Goal: Information Seeking & Learning: Learn about a topic

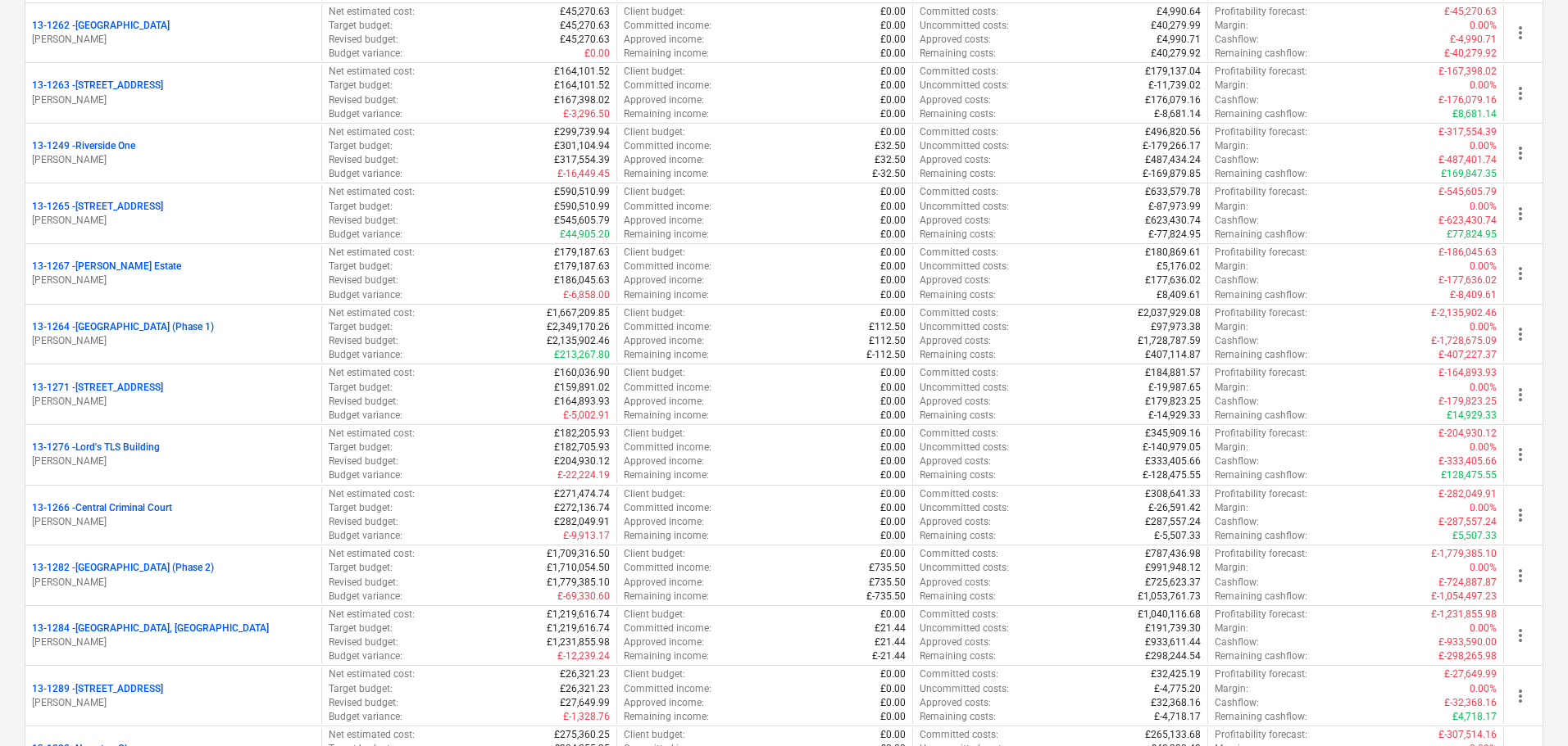
scroll to position [1475, 0]
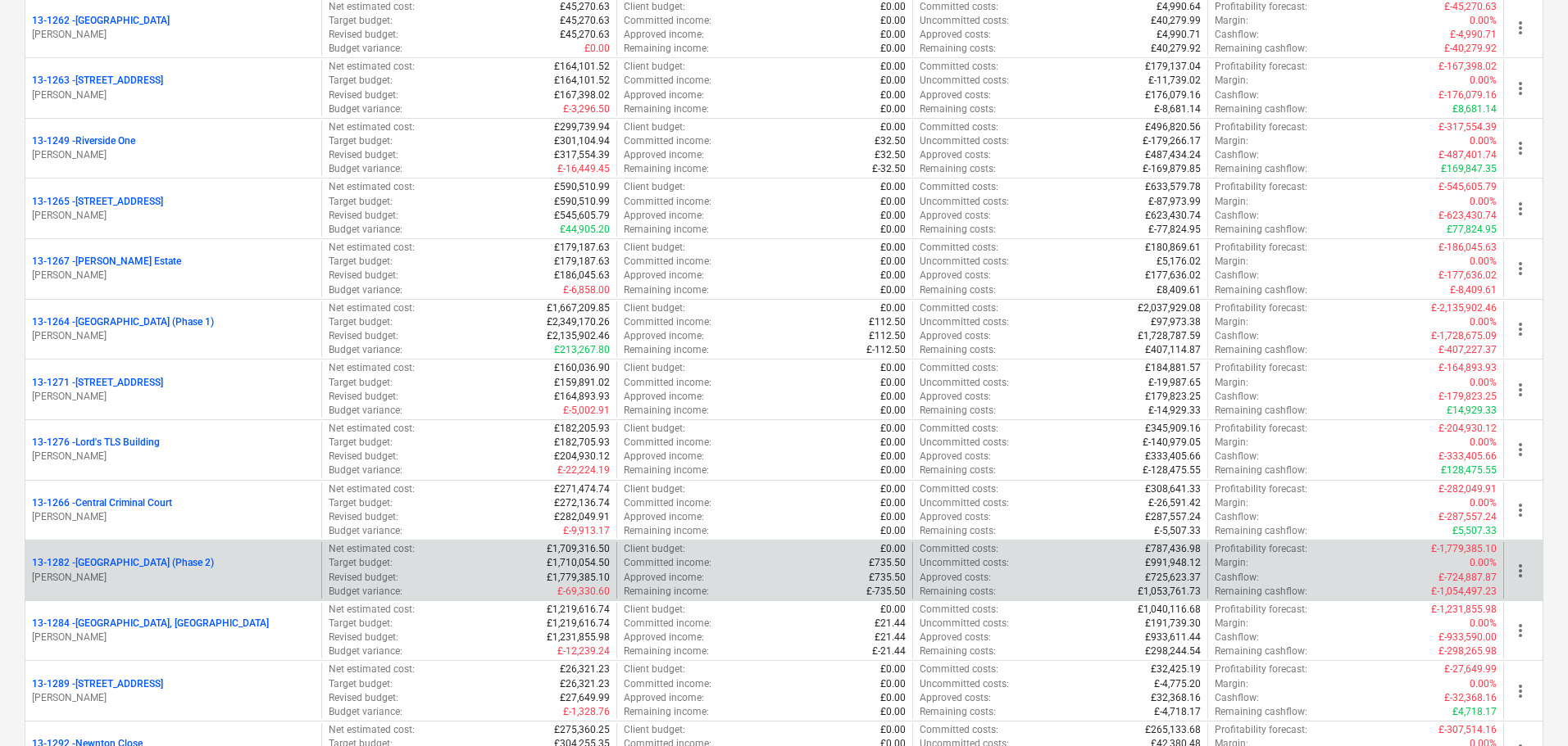
click at [182, 550] on div "13-1282 - Plumstead [GEOGRAPHIC_DATA] (Phase 2) [PERSON_NAME]" at bounding box center [172, 570] width 295 height 57
click at [178, 559] on p "13-1282 - [GEOGRAPHIC_DATA] (Phase 2)" at bounding box center [123, 564] width 182 height 14
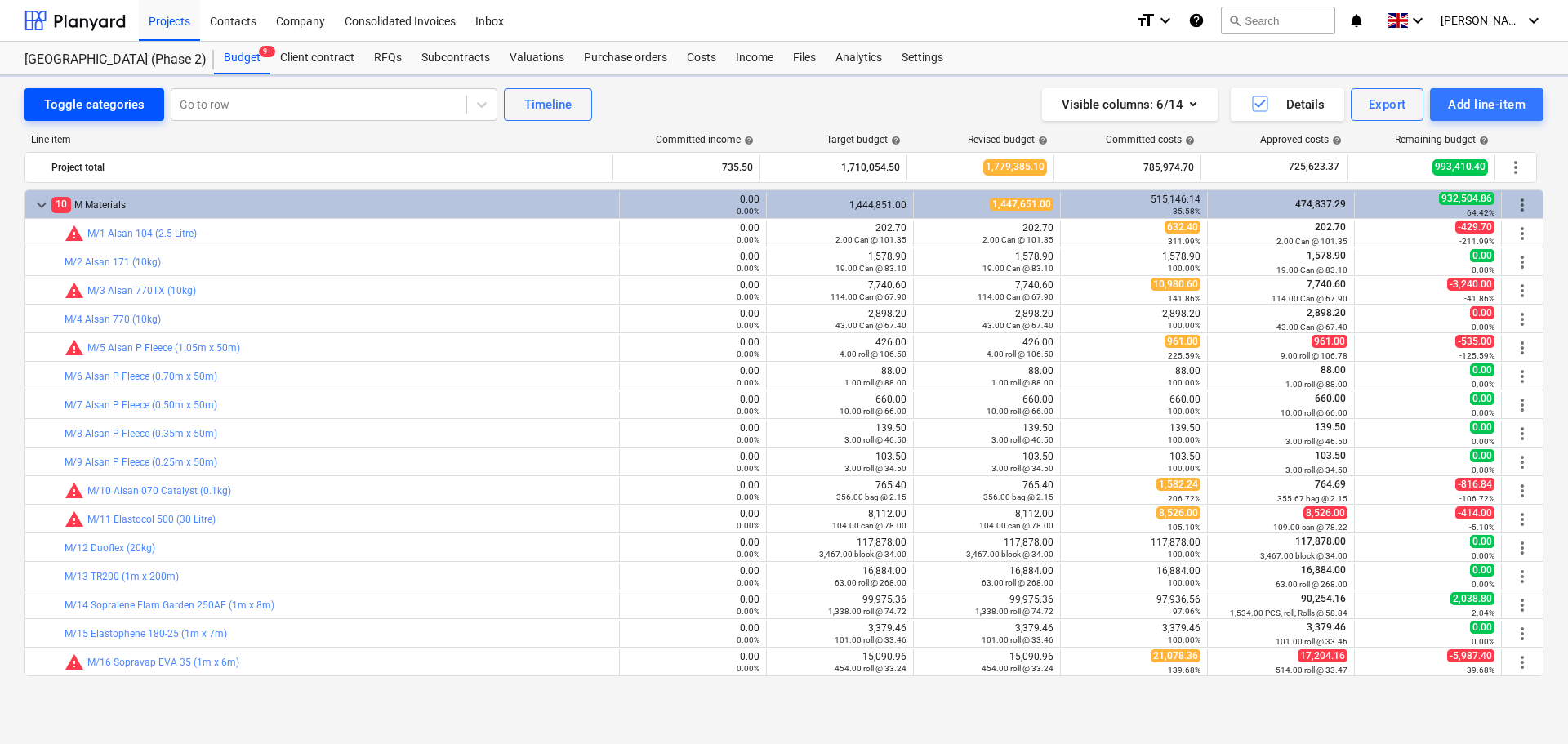
scroll to position [491, 0]
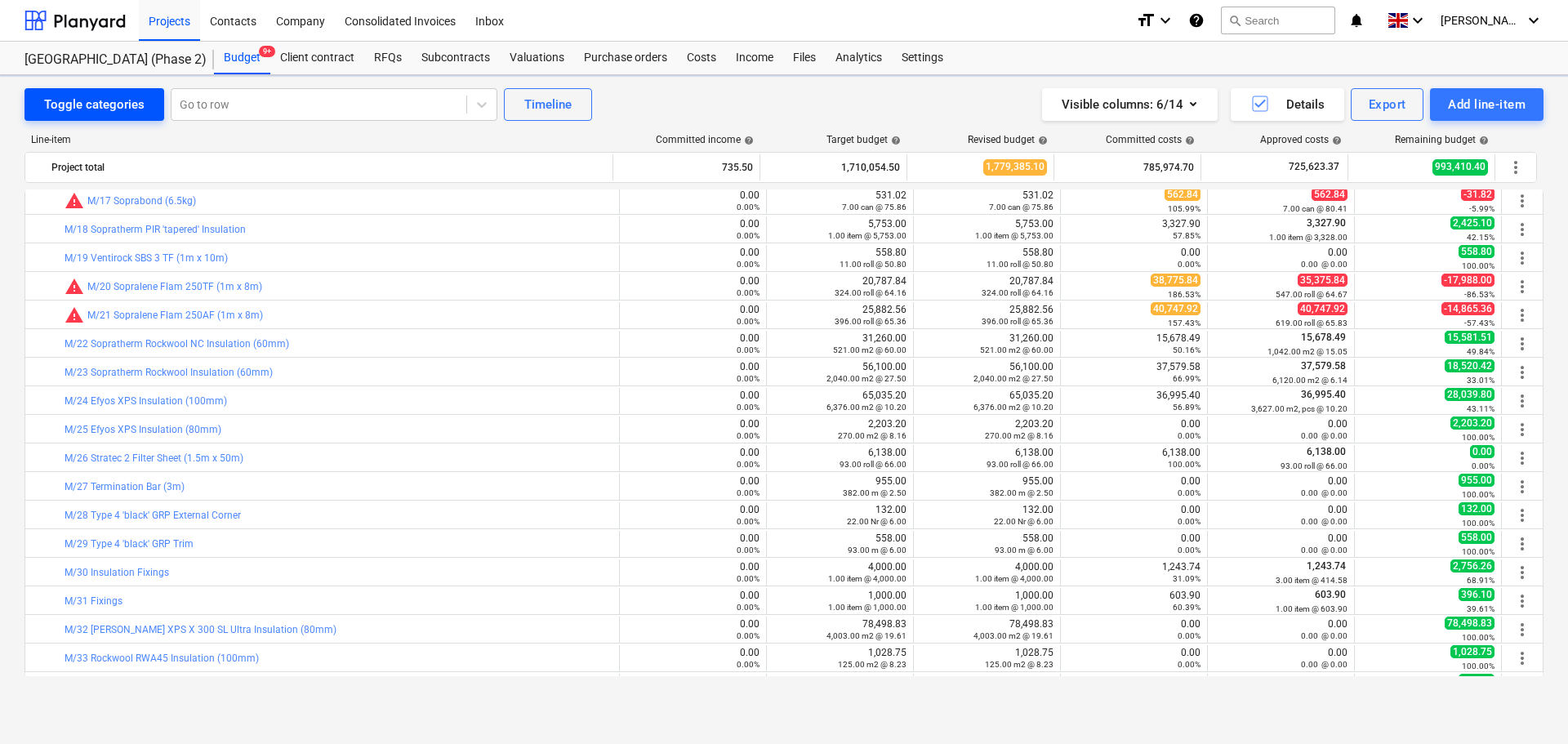
click at [133, 101] on div "Toggle categories" at bounding box center [94, 105] width 100 height 21
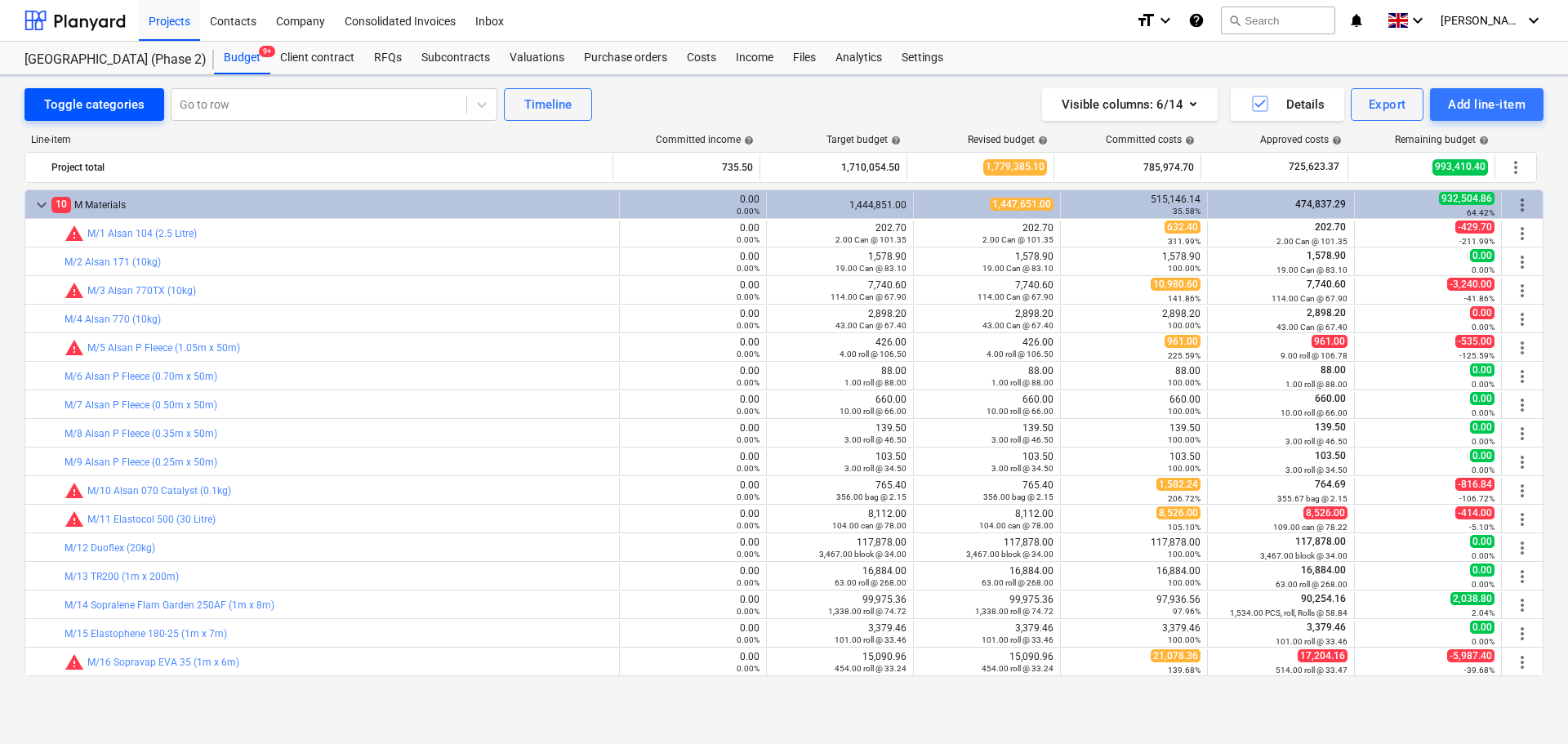
click at [133, 101] on div "Toggle categories" at bounding box center [94, 105] width 100 height 21
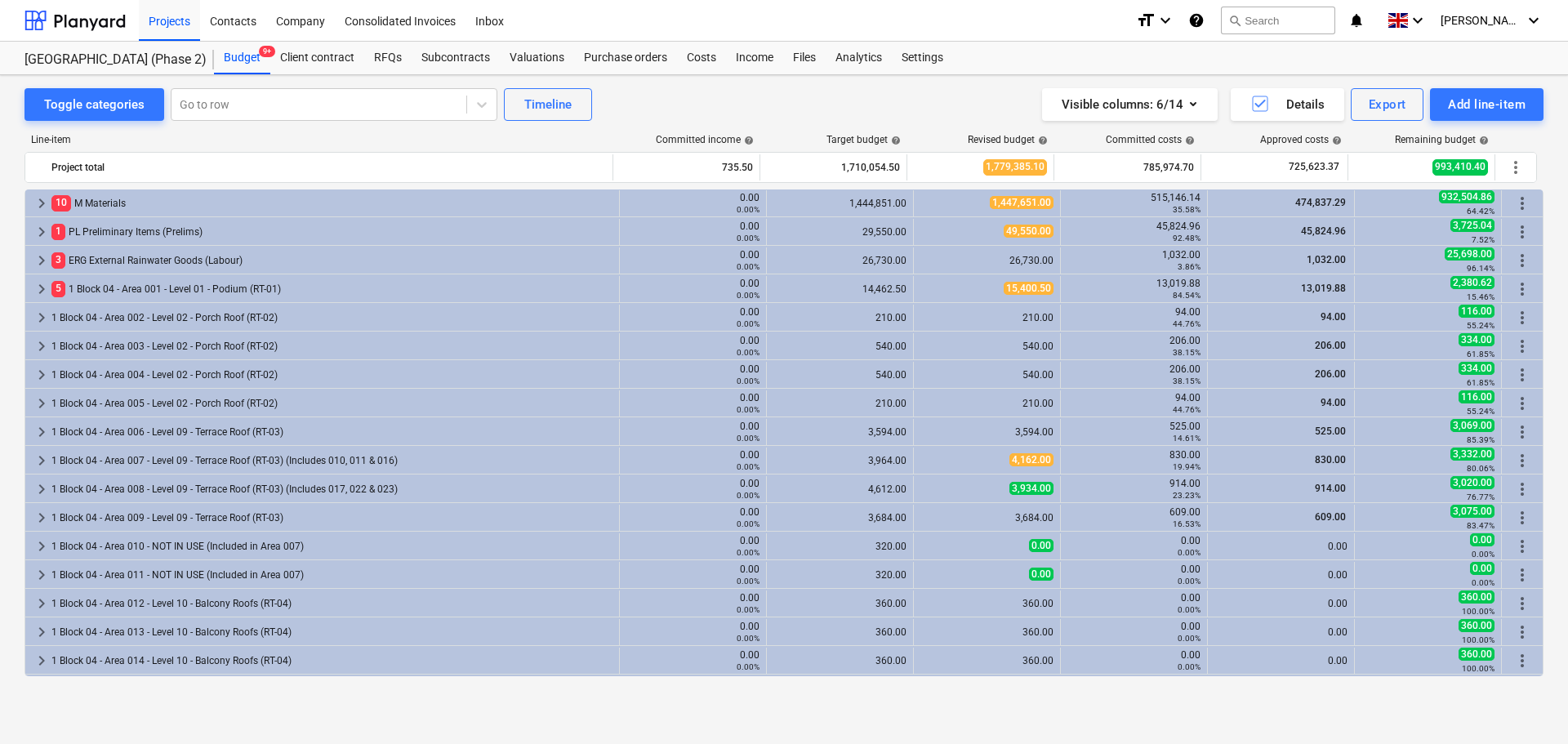
scroll to position [0, 0]
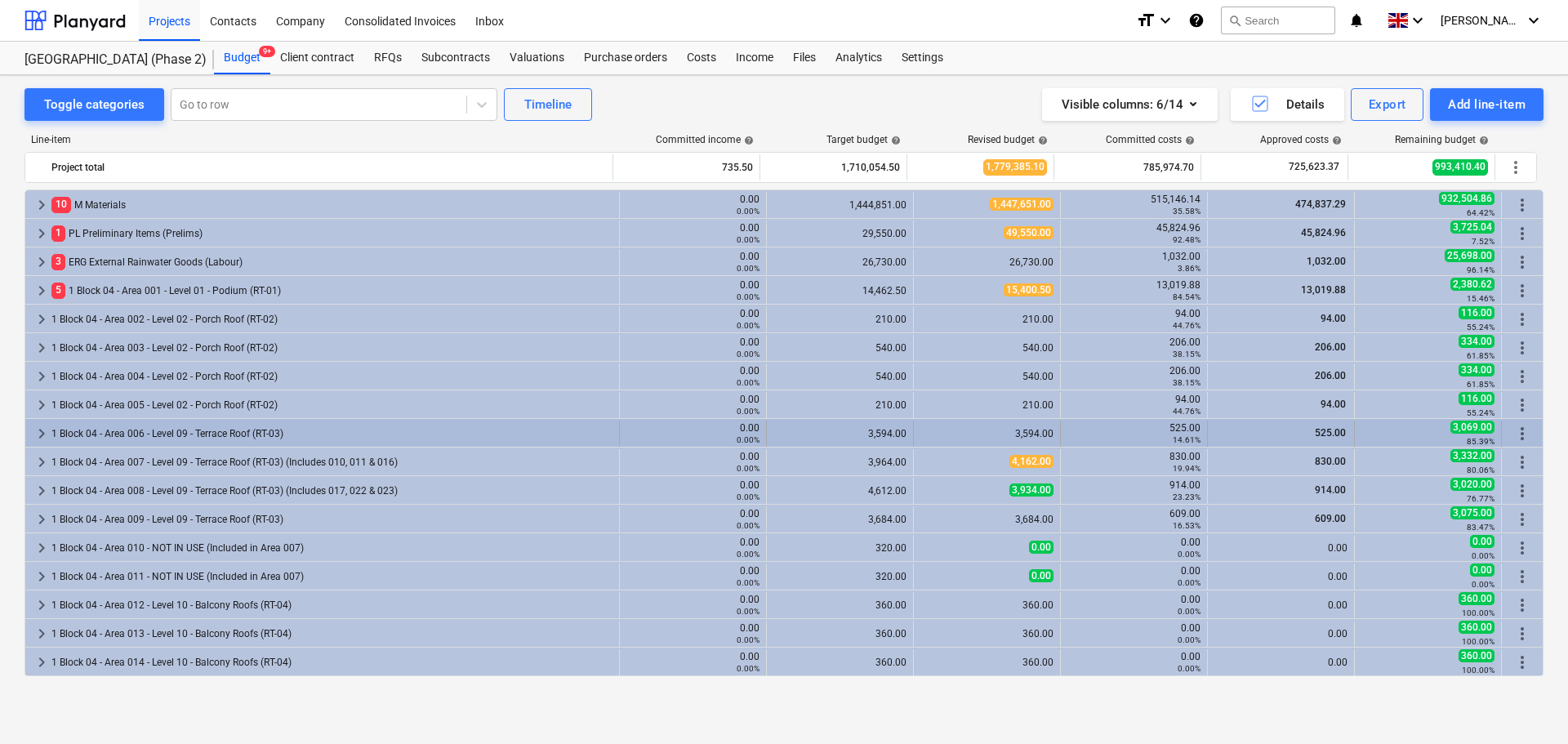
click at [125, 444] on div "1 Block 04 - Area 006 - Level 09 - Terrace Roof (RT-03)" at bounding box center [331, 433] width 561 height 26
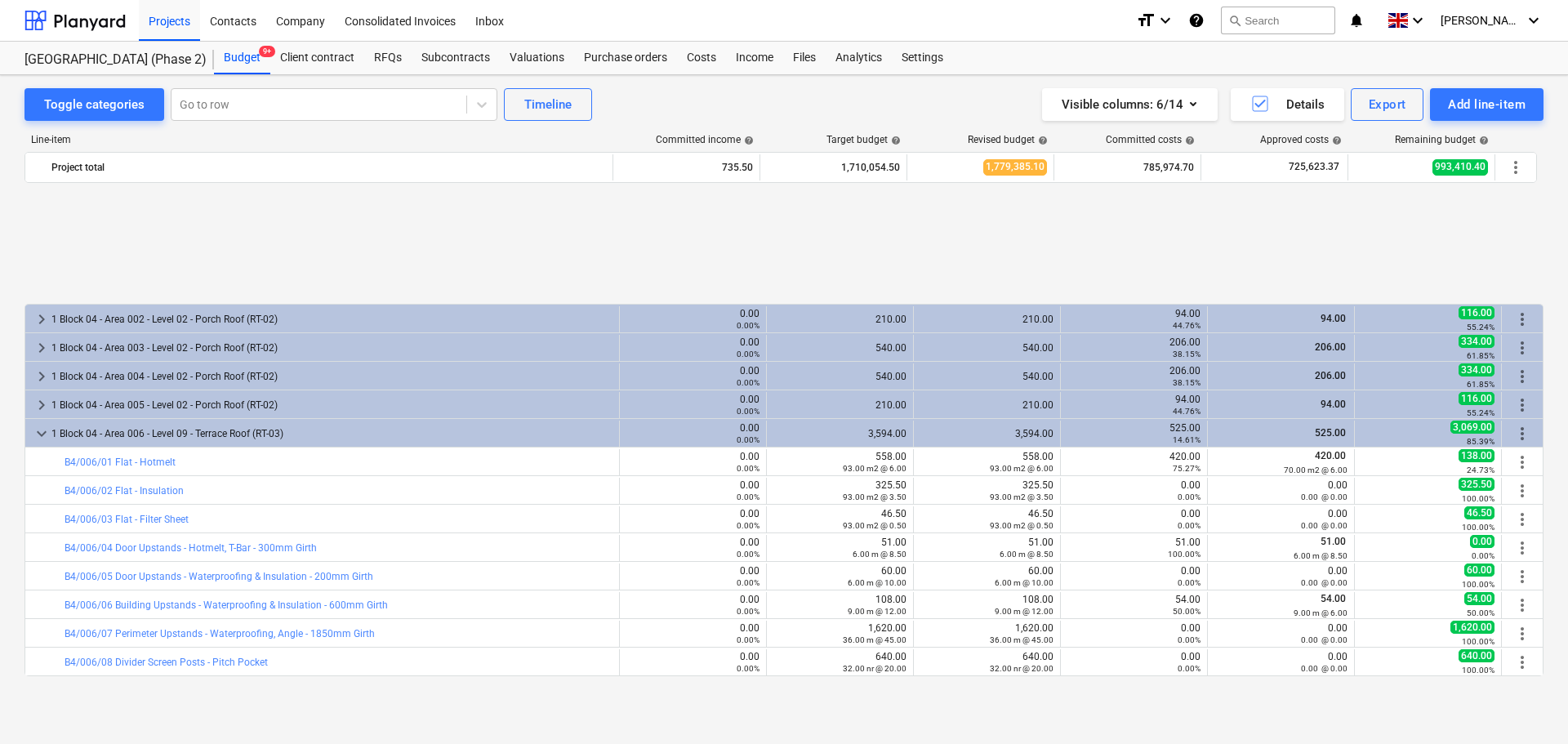
scroll to position [164, 0]
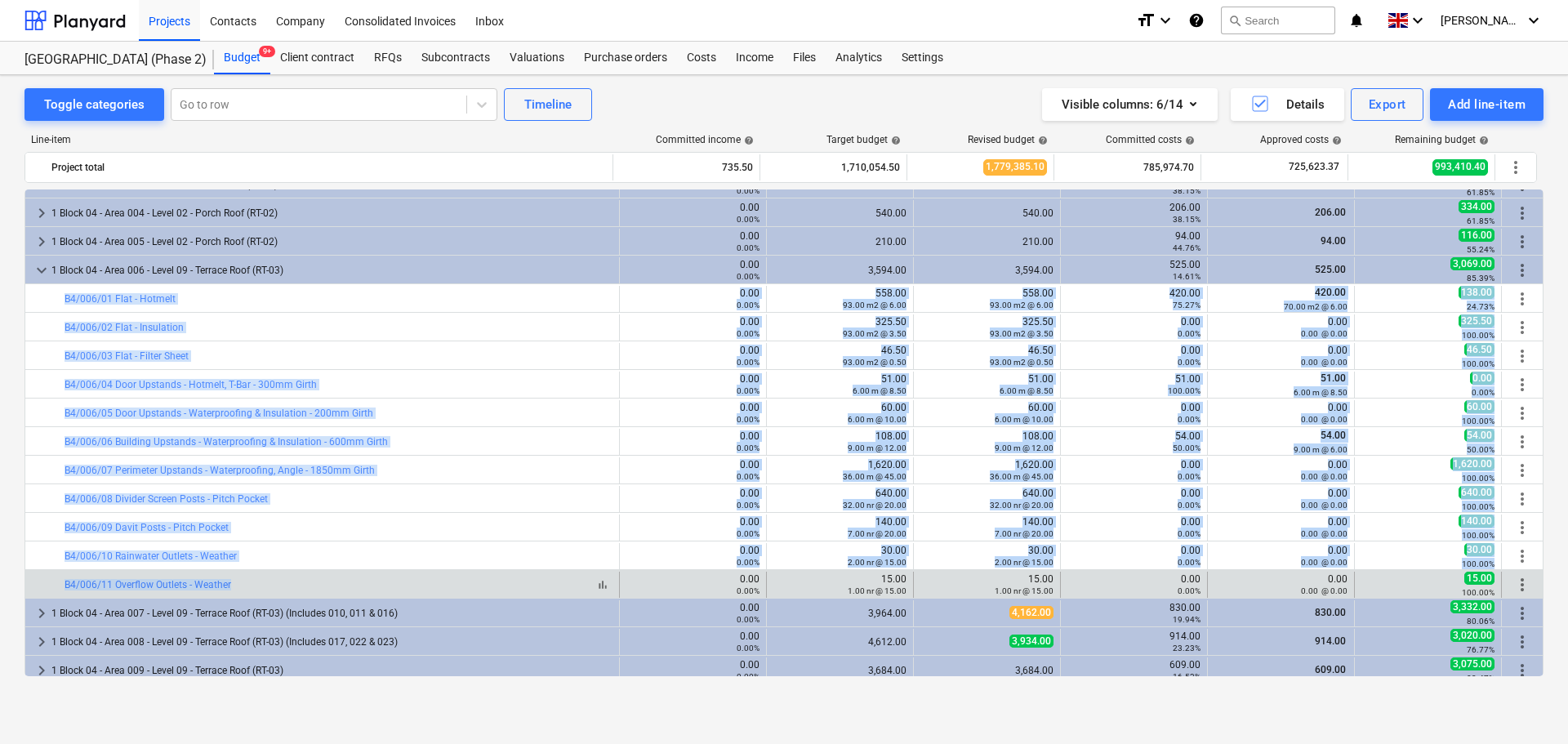
drag, startPoint x: 50, startPoint y: 296, endPoint x: 431, endPoint y: 581, distance: 475.8
click at [431, 581] on div "bar_chart B4/006/11 Overflow Outlets - Weather" at bounding box center [338, 585] width 548 height 12
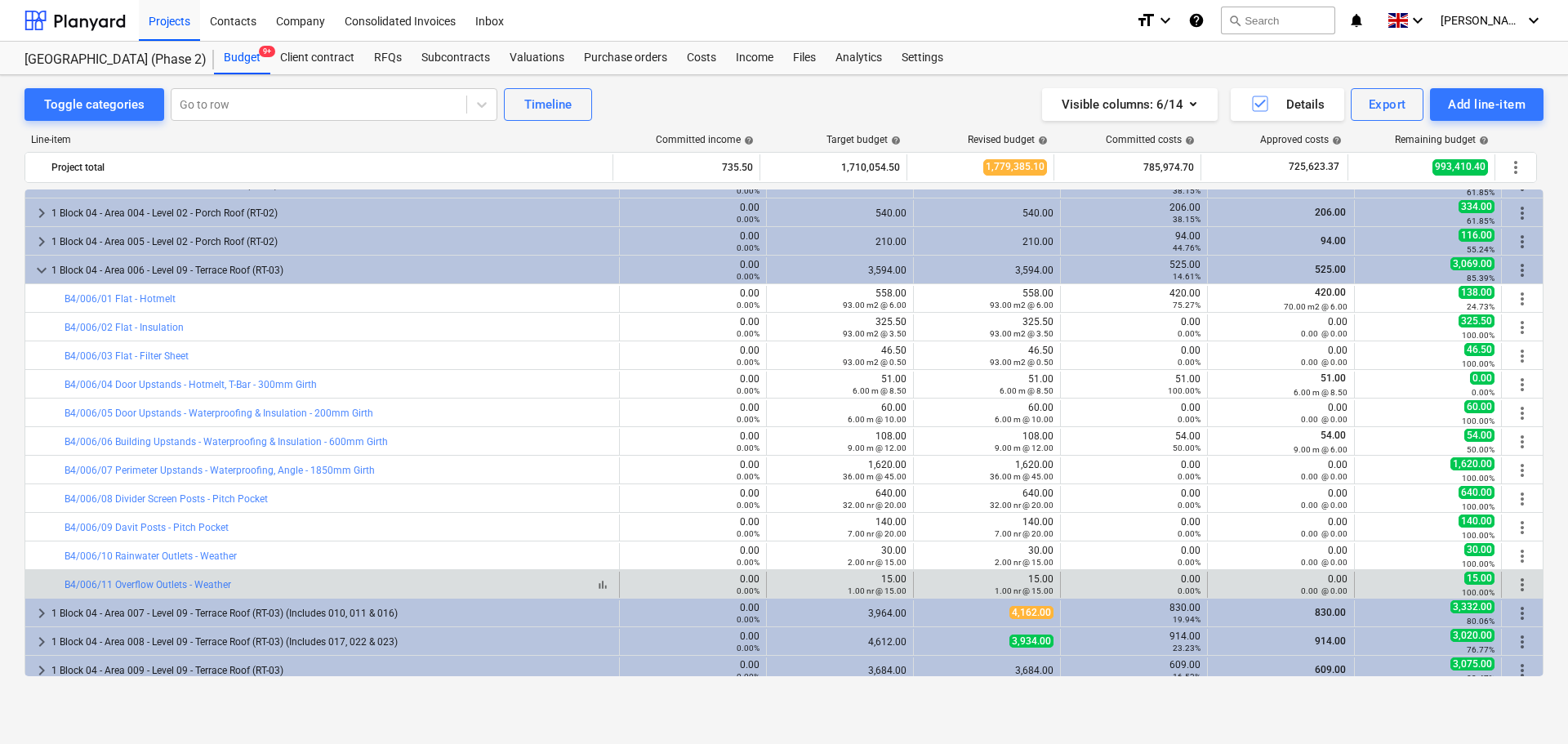
click at [431, 581] on div "bar_chart B4/006/11 Overflow Outlets - Weather" at bounding box center [338, 585] width 548 height 12
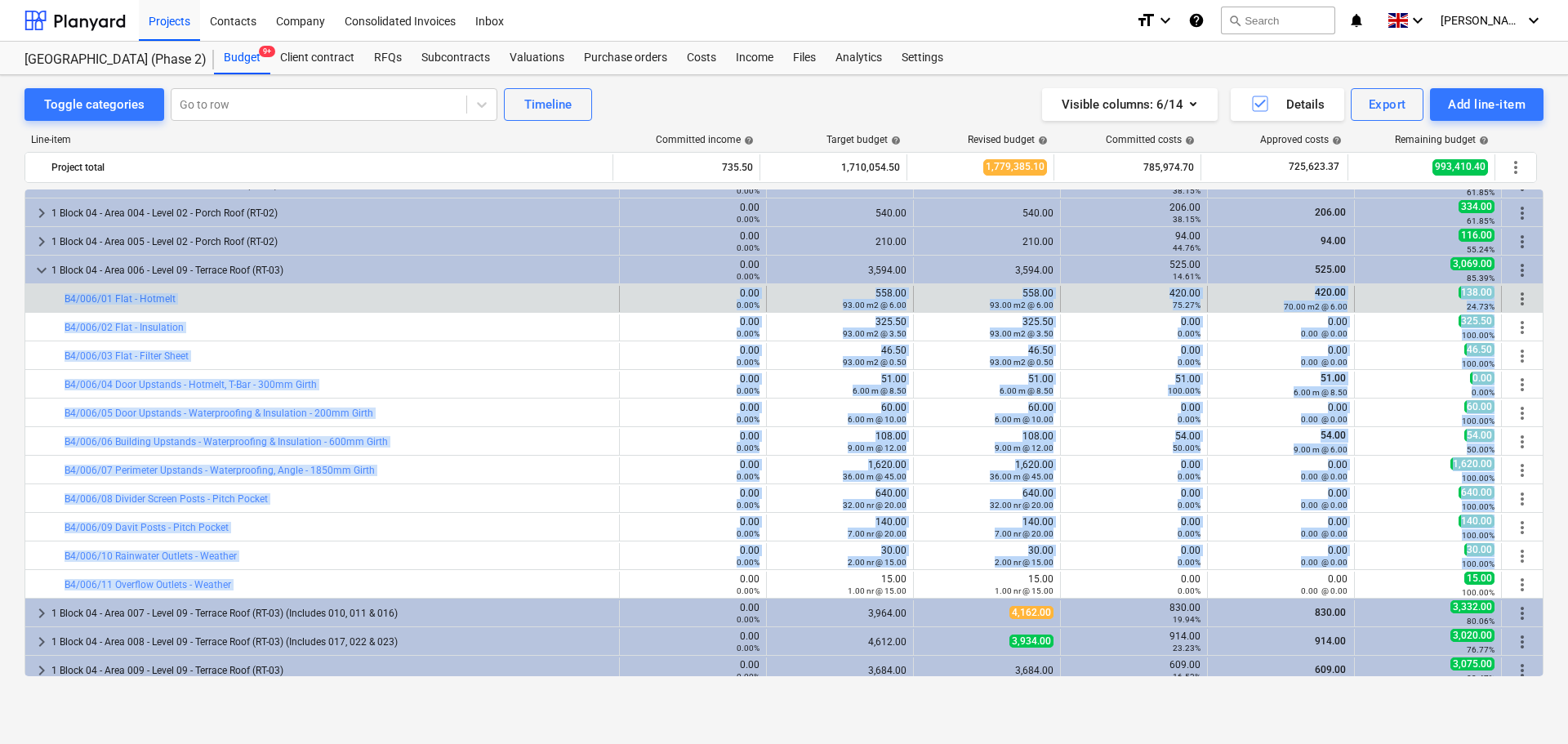
drag, startPoint x: 431, startPoint y: 581, endPoint x: 40, endPoint y: 294, distance: 485.0
click at [40, 294] on div at bounding box center [38, 298] width 13 height 26
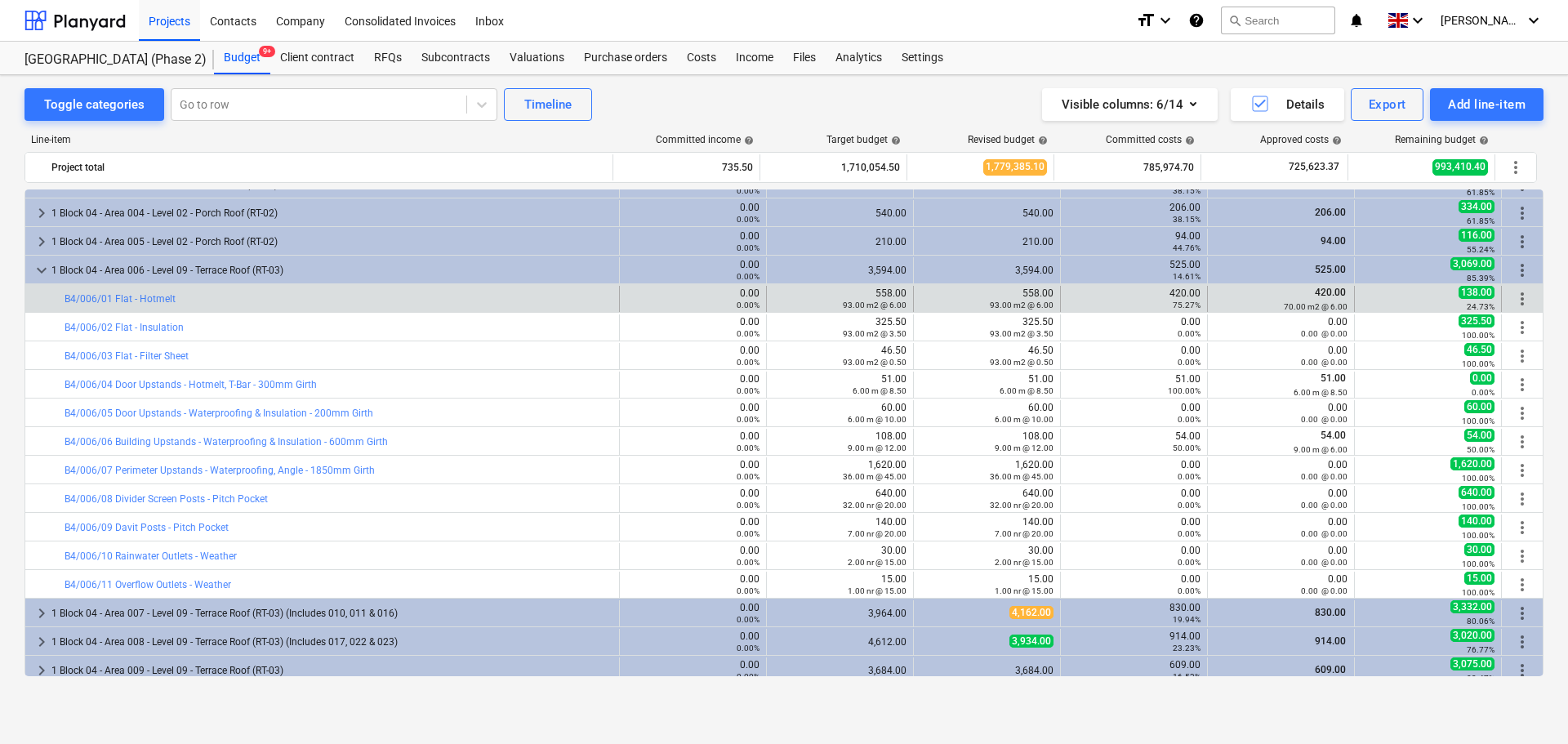
click at [40, 294] on div at bounding box center [38, 298] width 13 height 26
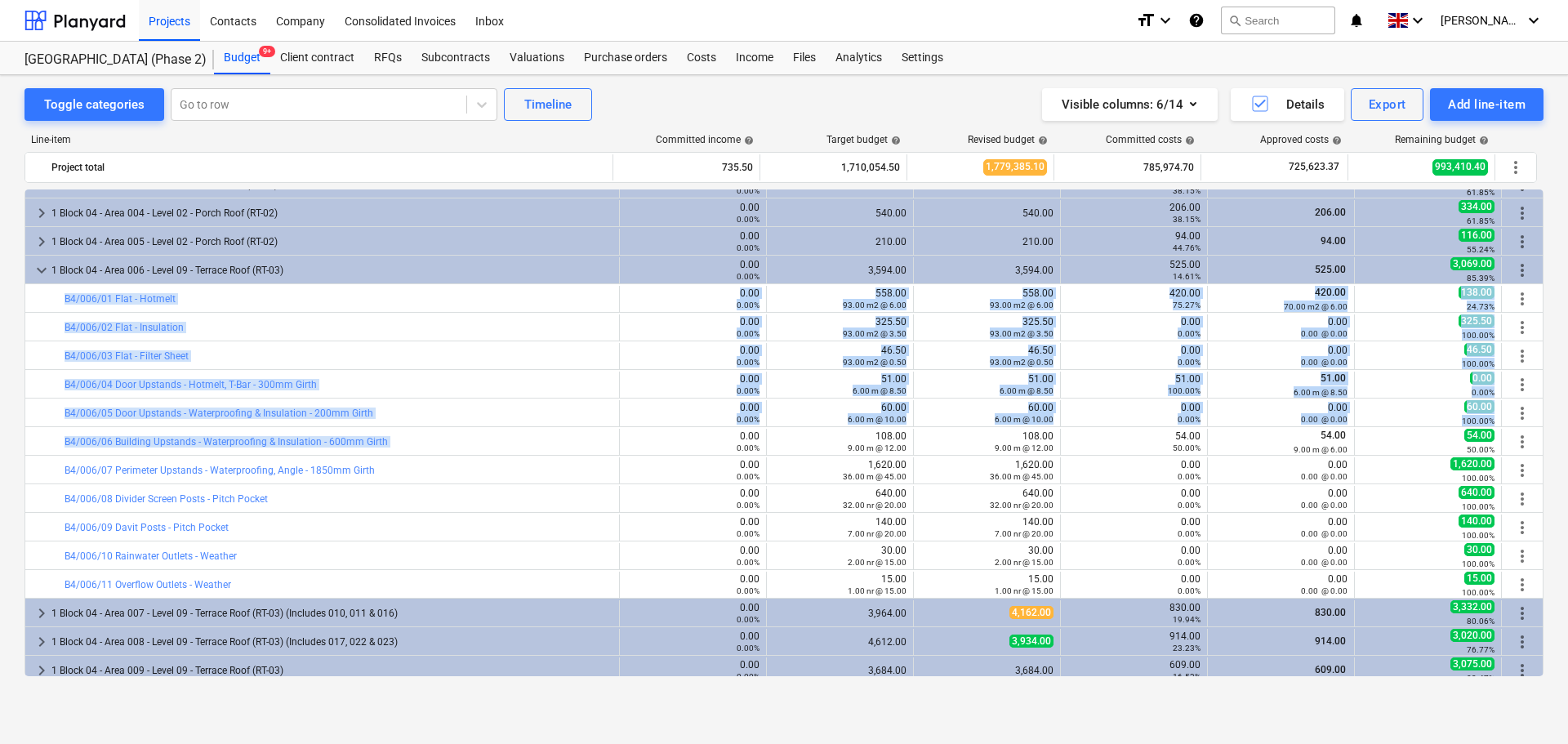
drag, startPoint x: 40, startPoint y: 294, endPoint x: 434, endPoint y: 455, distance: 425.6
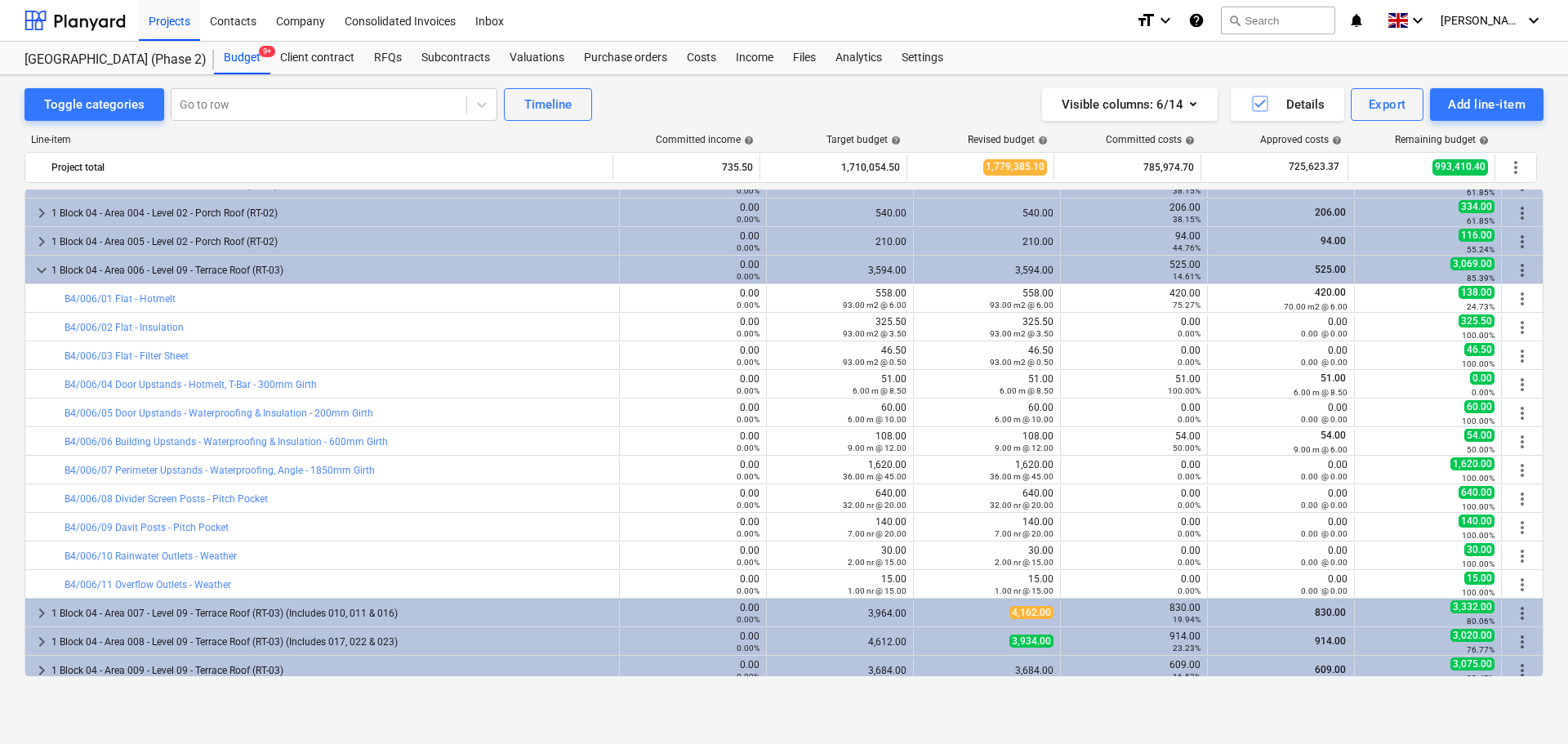
click at [434, 455] on div "bar_chart B4/006/07 Perimeter Upstands - Waterproofing, Angle - 1850mm Girth 0.…" at bounding box center [783, 469] width 1519 height 29
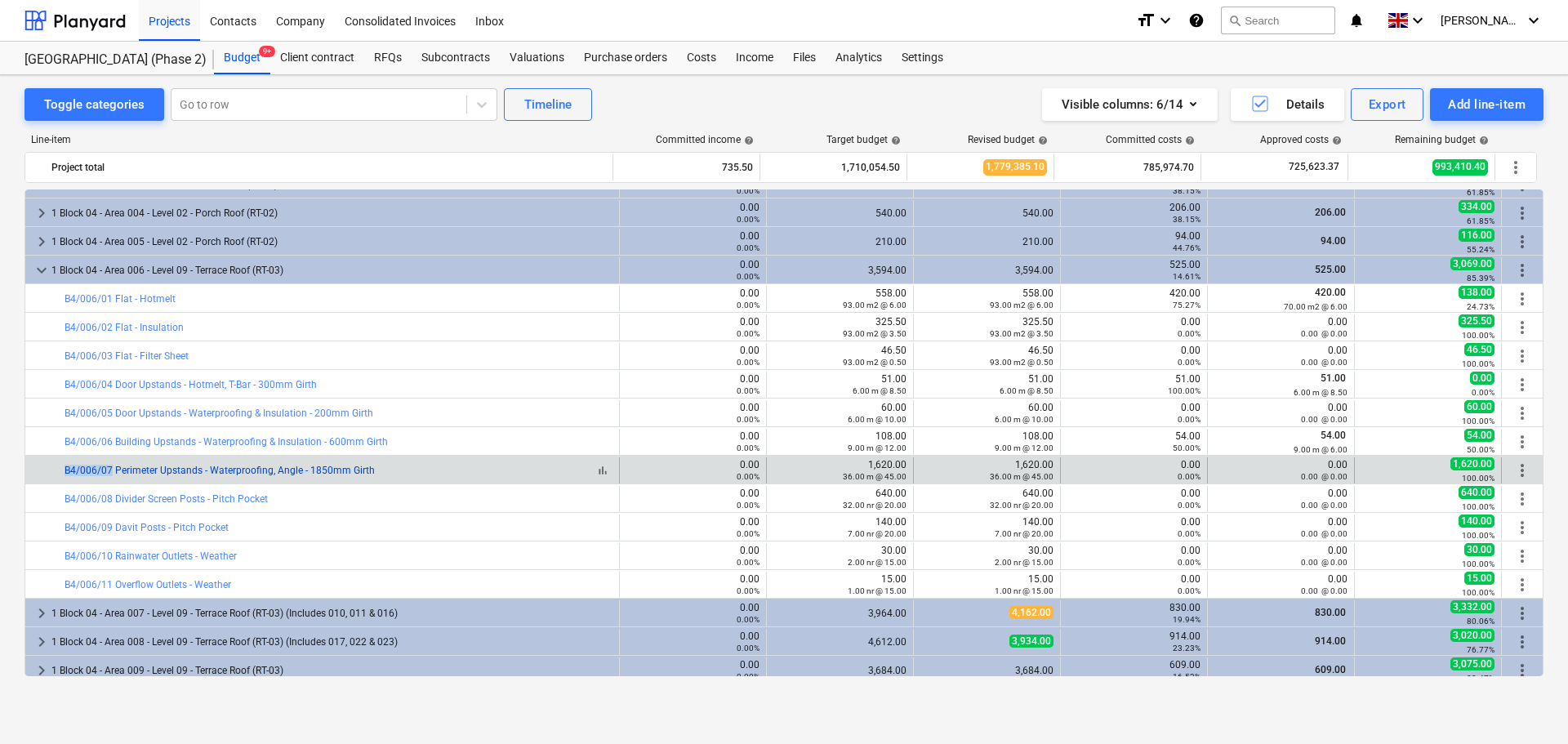
drag, startPoint x: 47, startPoint y: 474, endPoint x: 111, endPoint y: 474, distance: 64.0
click at [111, 474] on div "bar_chart B4/006/07 Perimeter Upstands - Waterproofing, Angle - 1850mm Girth" at bounding box center [322, 470] width 594 height 26
copy div "bar_chart B4/006/07"
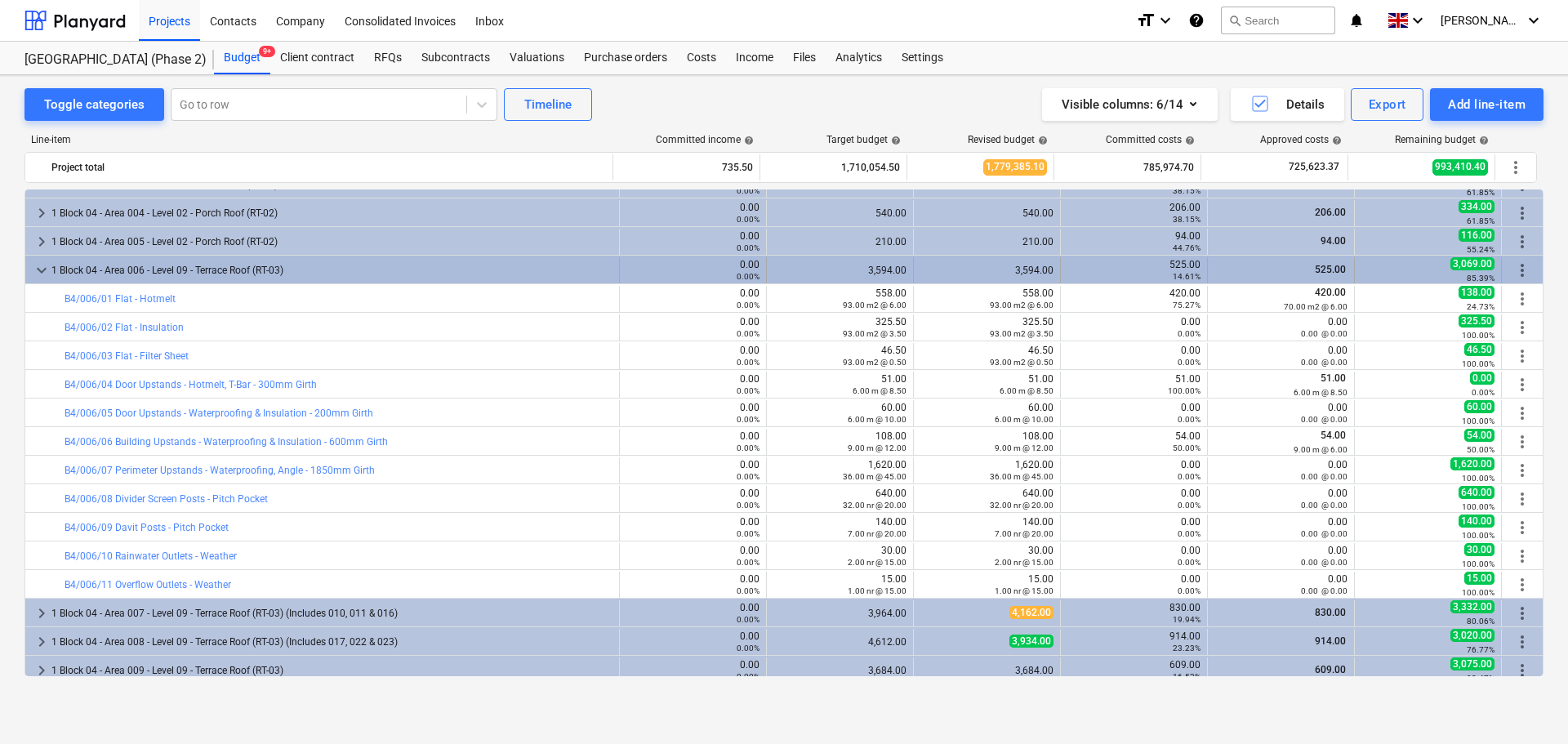
click at [139, 280] on div "1 Block 04 - Area 006 - Level 09 - Terrace Roof (RT-03)" at bounding box center [331, 269] width 561 height 26
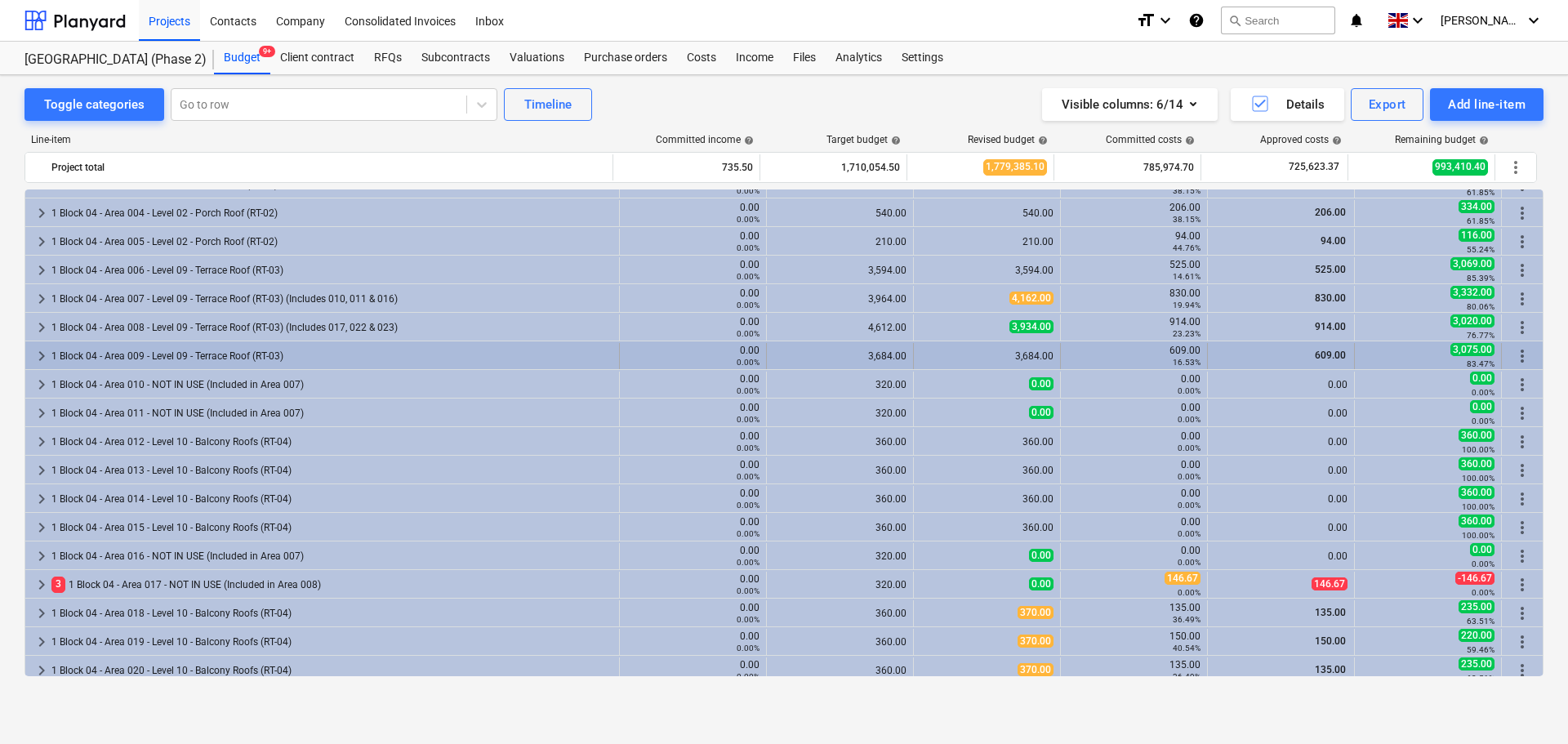
click at [148, 350] on div "1 Block 04 - Area 009 - Level 09 - Terrace Roof (RT-03)" at bounding box center [331, 355] width 561 height 26
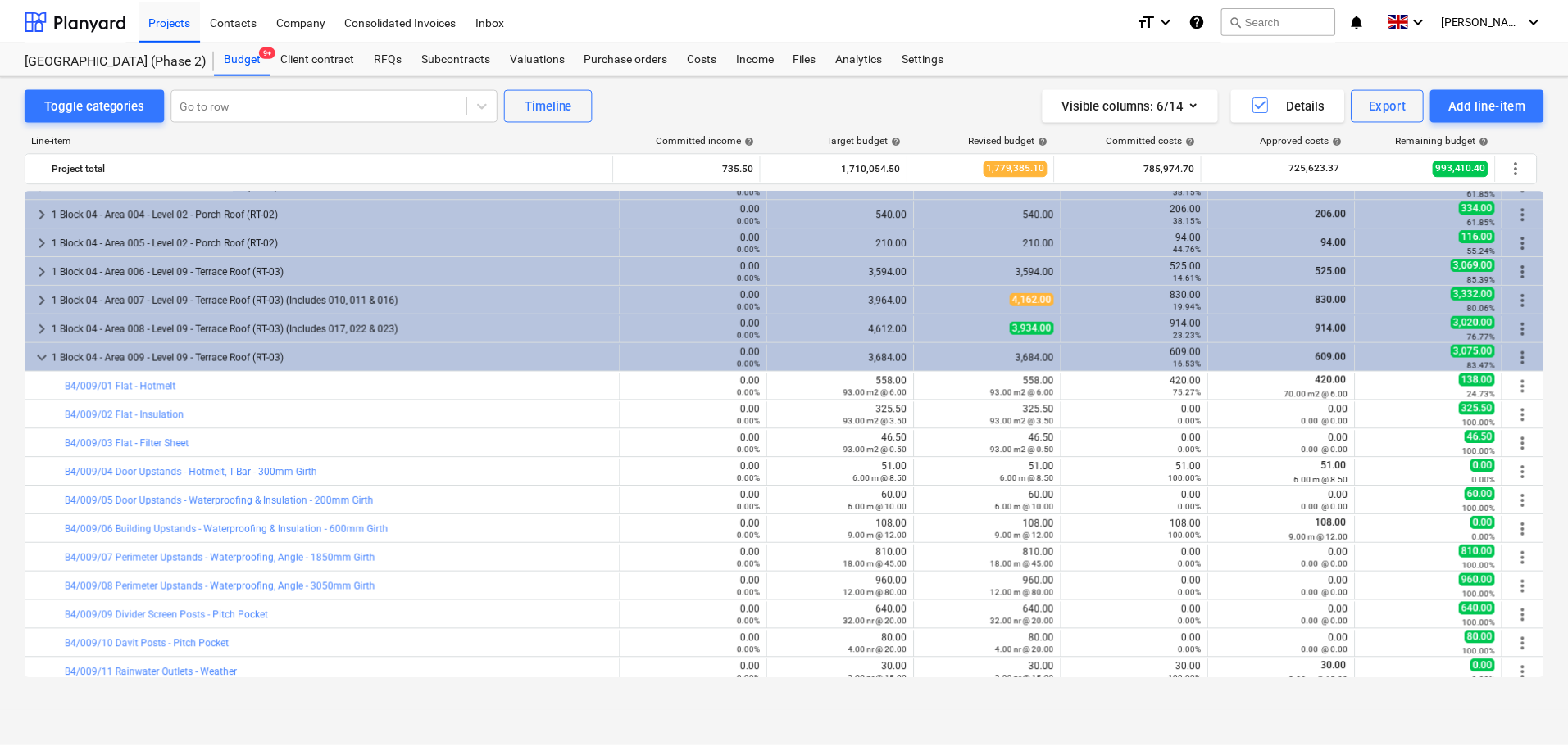
scroll to position [246, 0]
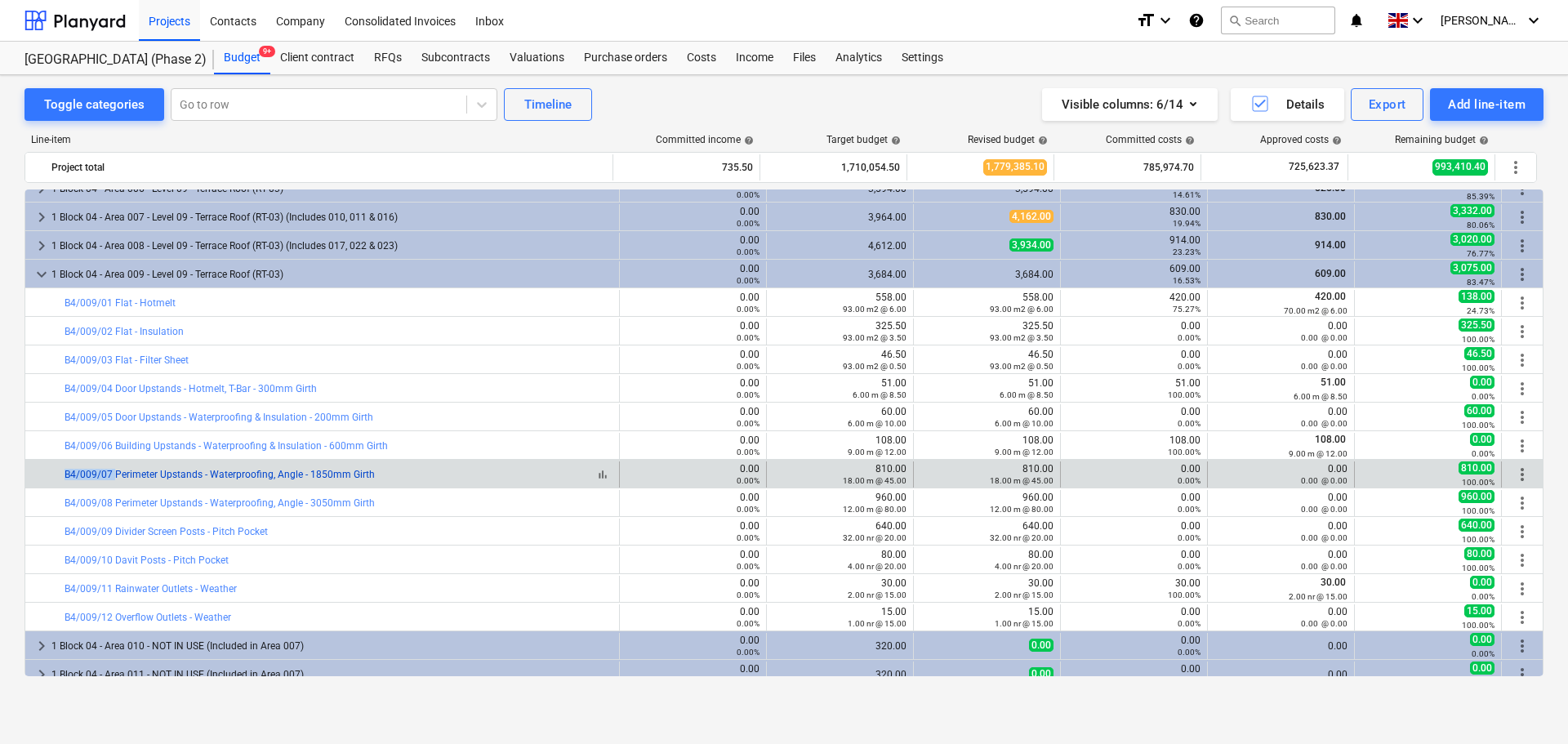
drag, startPoint x: 54, startPoint y: 477, endPoint x: 115, endPoint y: 474, distance: 61.1
click at [115, 474] on div "bar_chart B4/009/07 Perimeter Upstands - Waterproofing, Angle - 1850mm Girth" at bounding box center [322, 475] width 594 height 26
copy div "bar_chart B4/009/07"
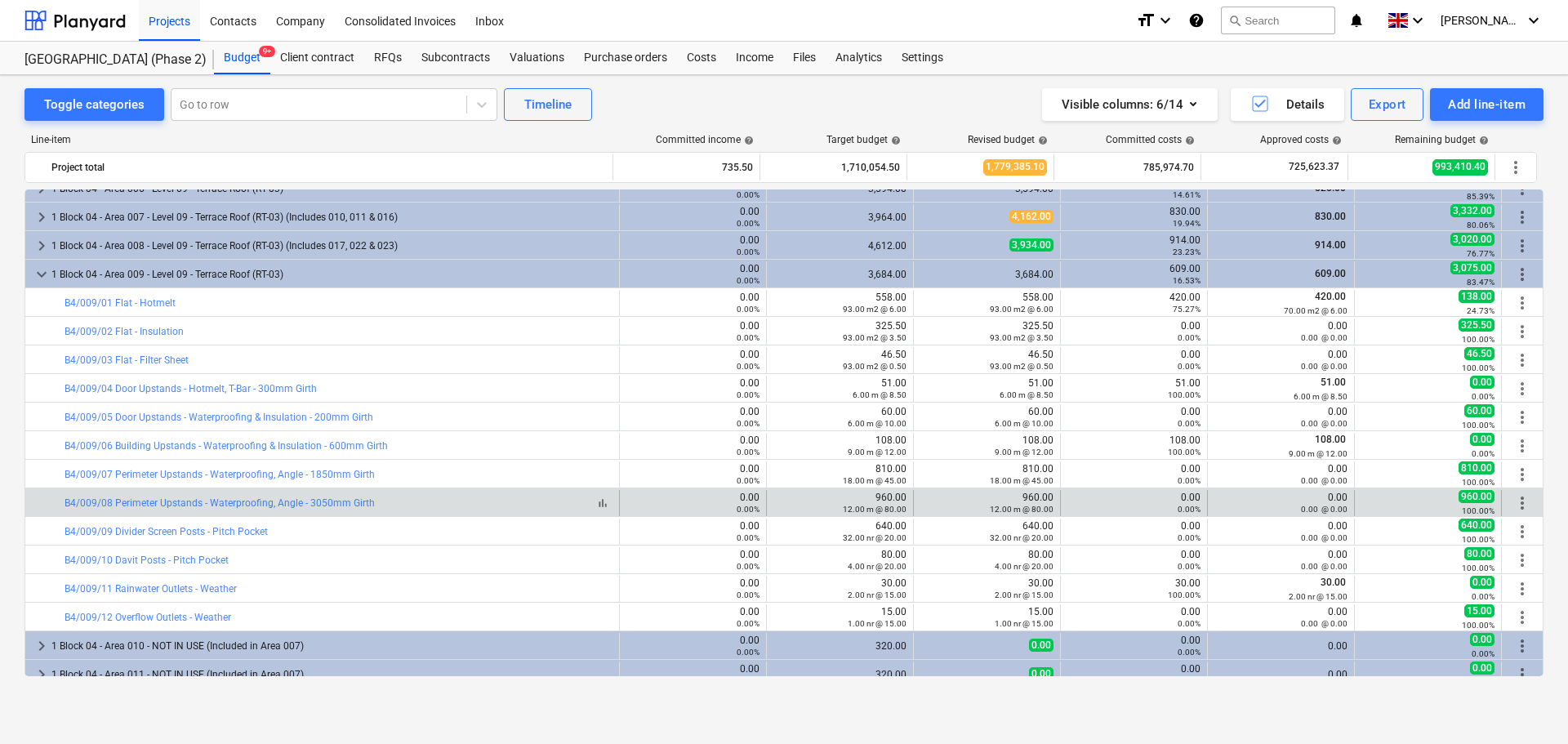
click at [402, 500] on div "bar_chart B4/009/08 Perimeter Upstands - Waterproofing, Angle - 3050mm Girth" at bounding box center [338, 503] width 548 height 12
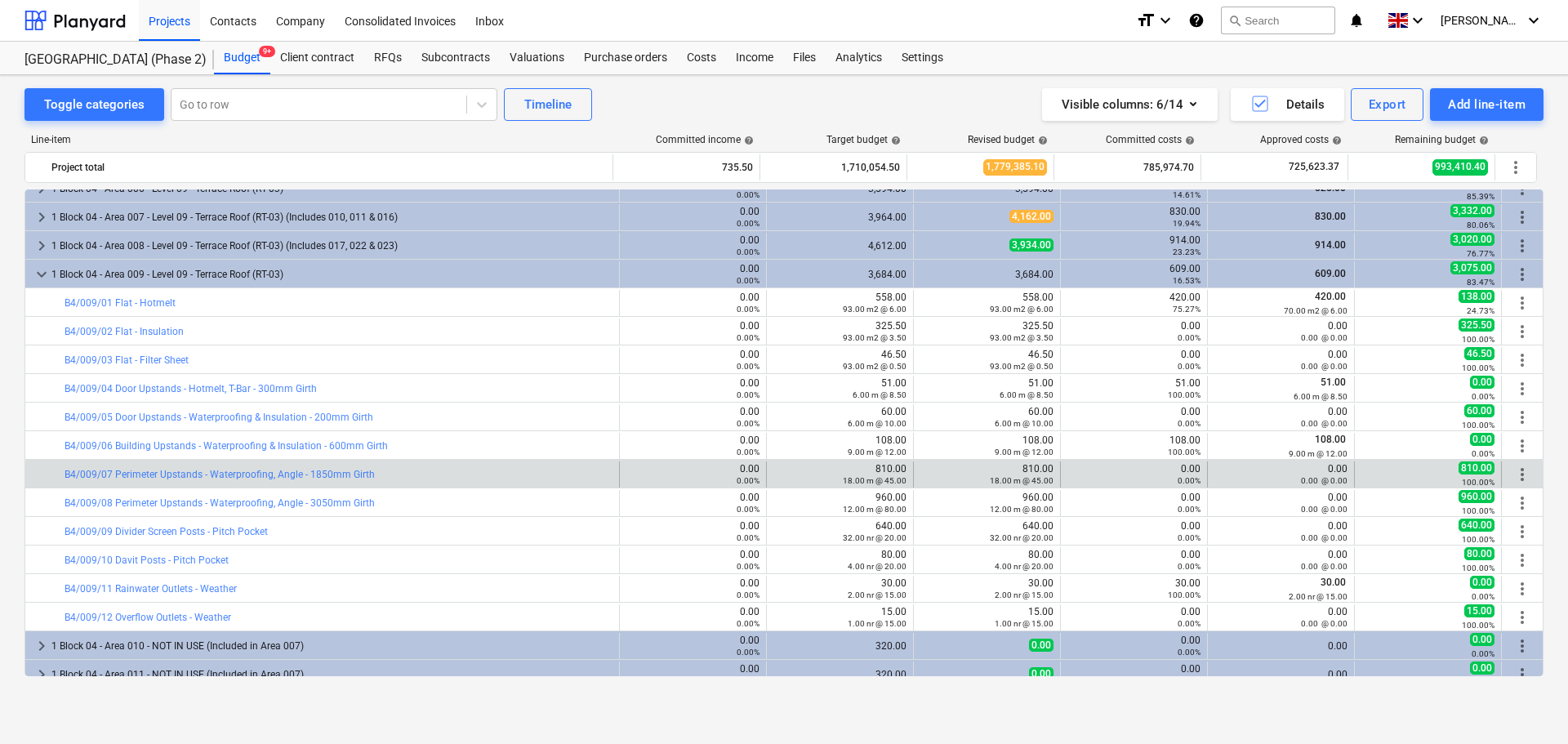
click at [425, 486] on div "bar_chart B4/009/07 Perimeter Upstands - Waterproofing, Angle - 1850mm Girth" at bounding box center [338, 475] width 548 height 26
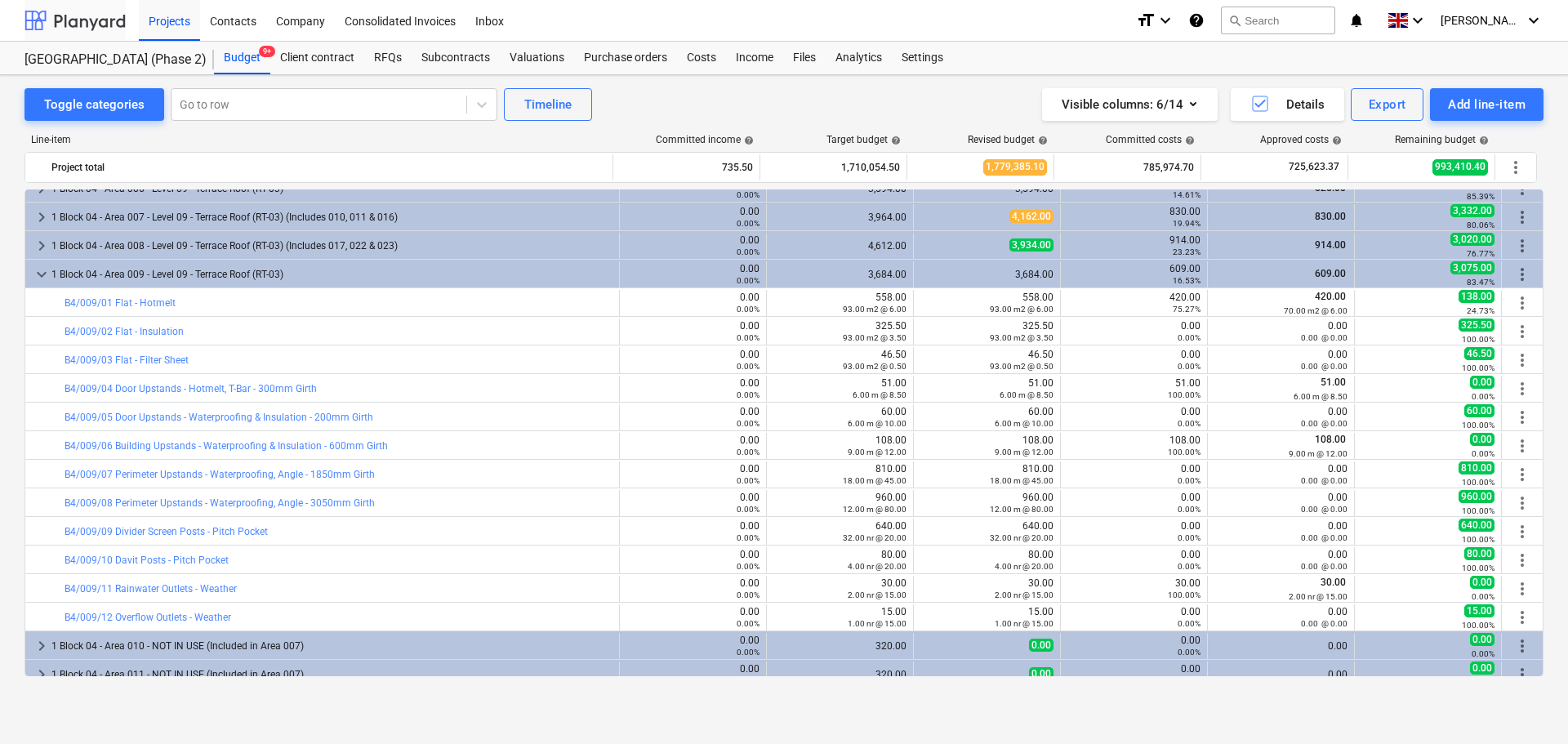
click at [95, 11] on div at bounding box center [74, 21] width 101 height 41
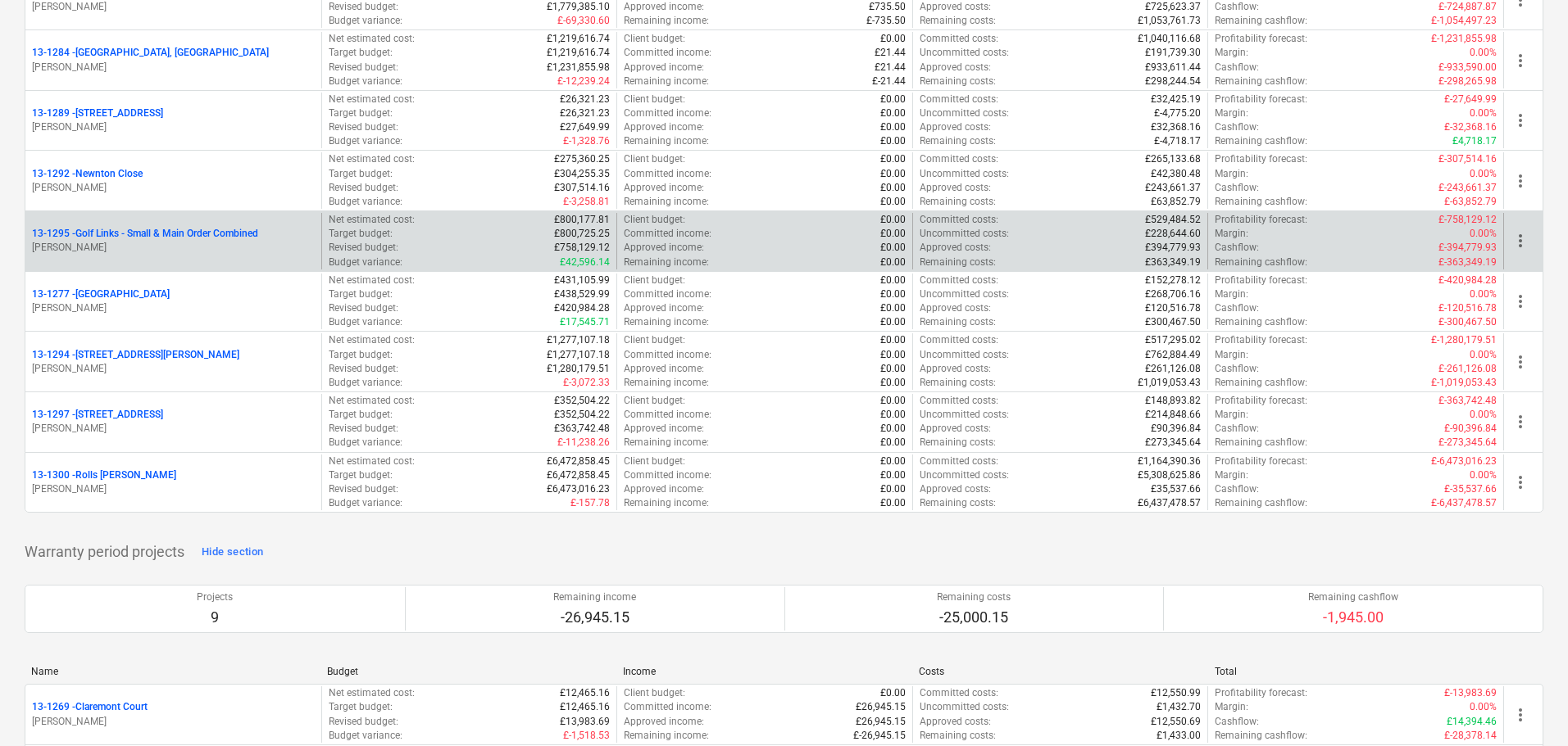
scroll to position [1966, 0]
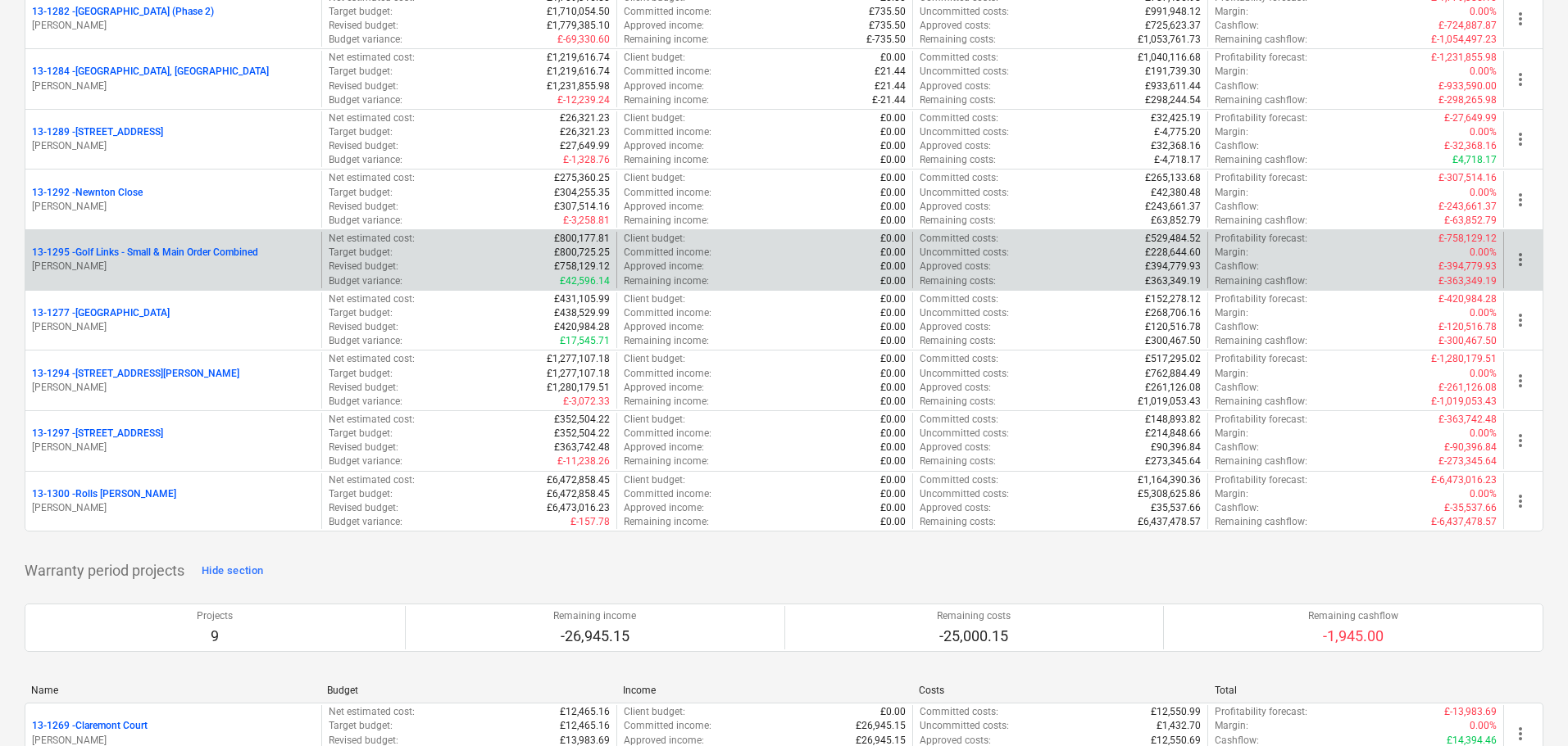
click at [162, 249] on p "13-1295 - Golf Links - Small & Main Order Combined" at bounding box center [145, 253] width 226 height 14
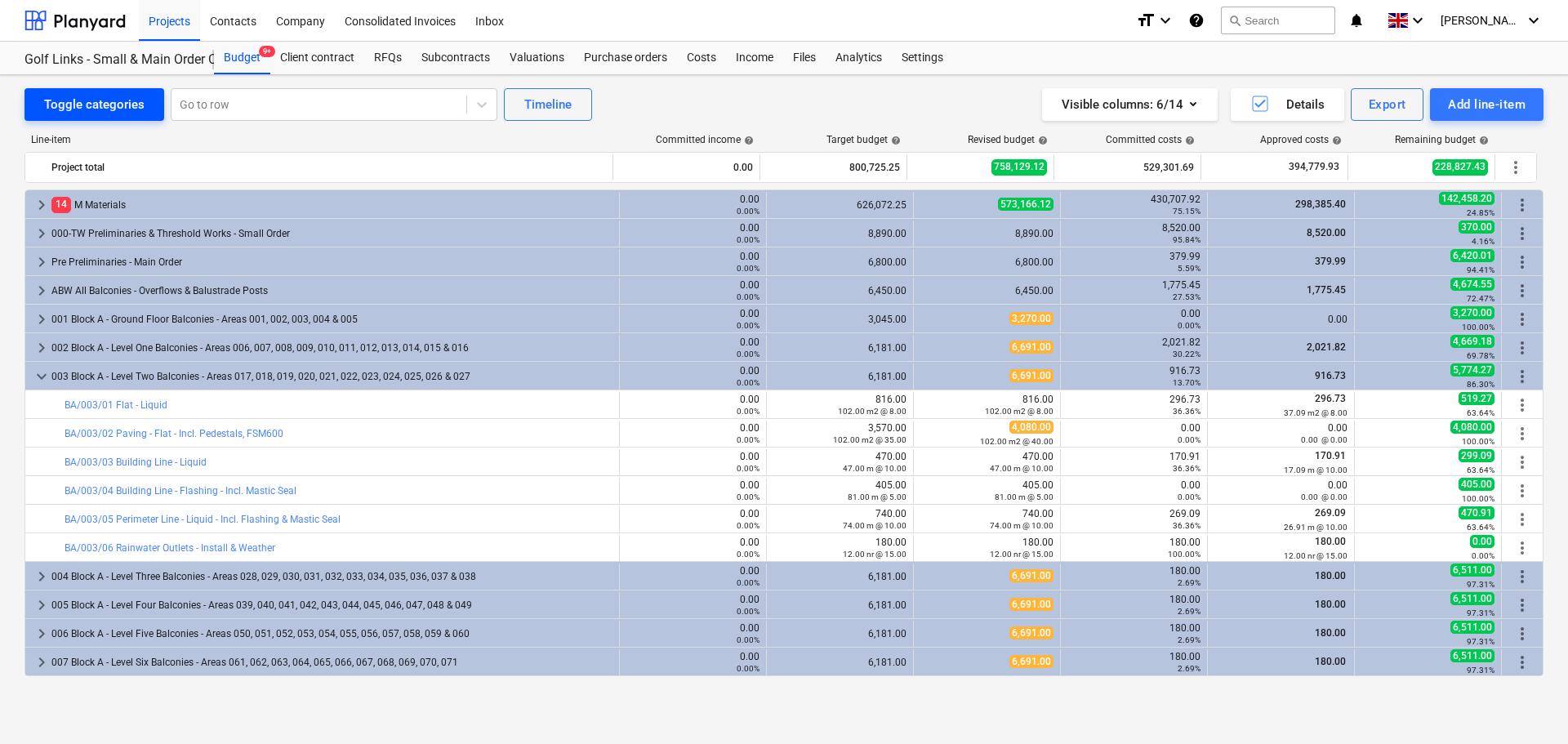
scroll to position [81, 0]
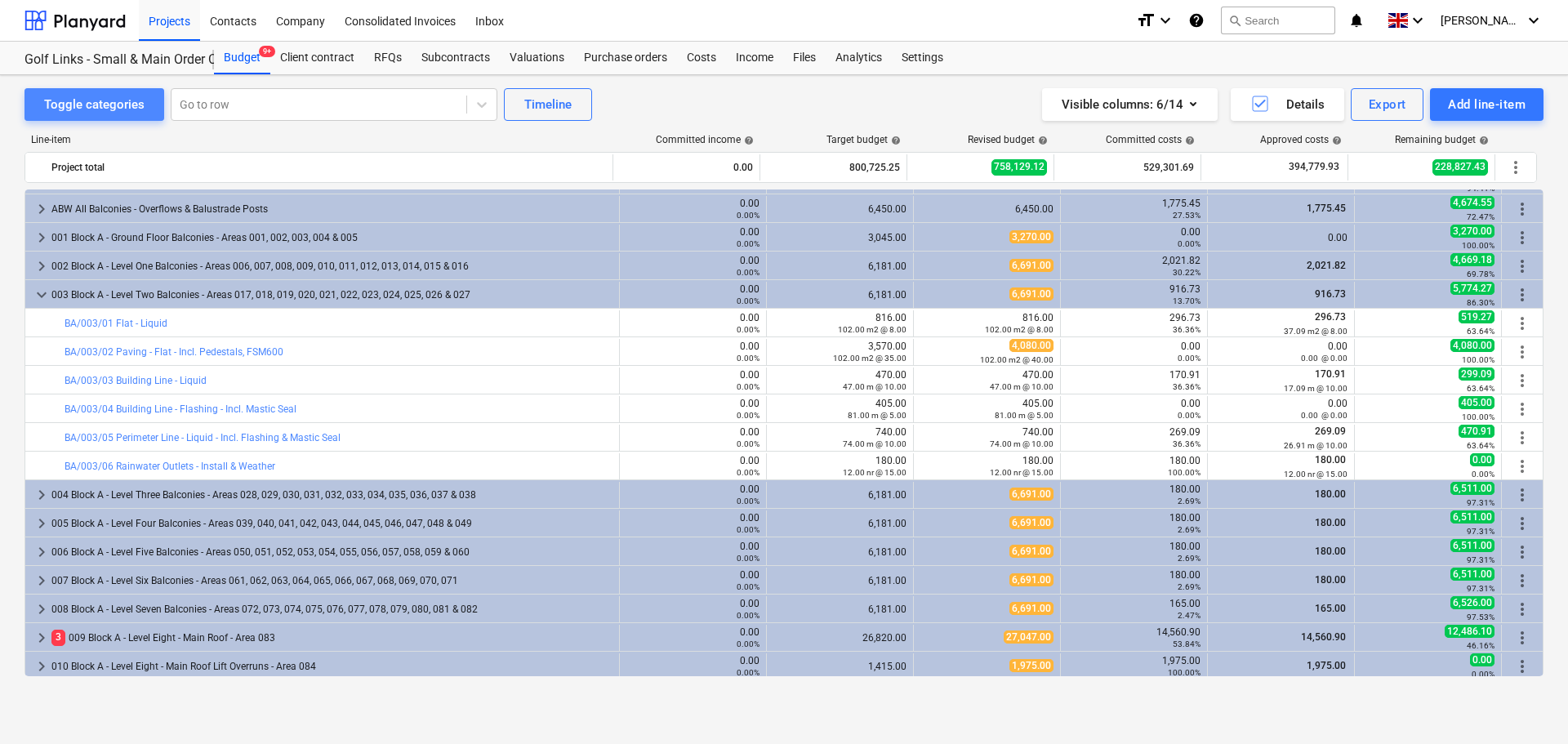
click at [98, 114] on div "Toggle categories" at bounding box center [94, 105] width 100 height 21
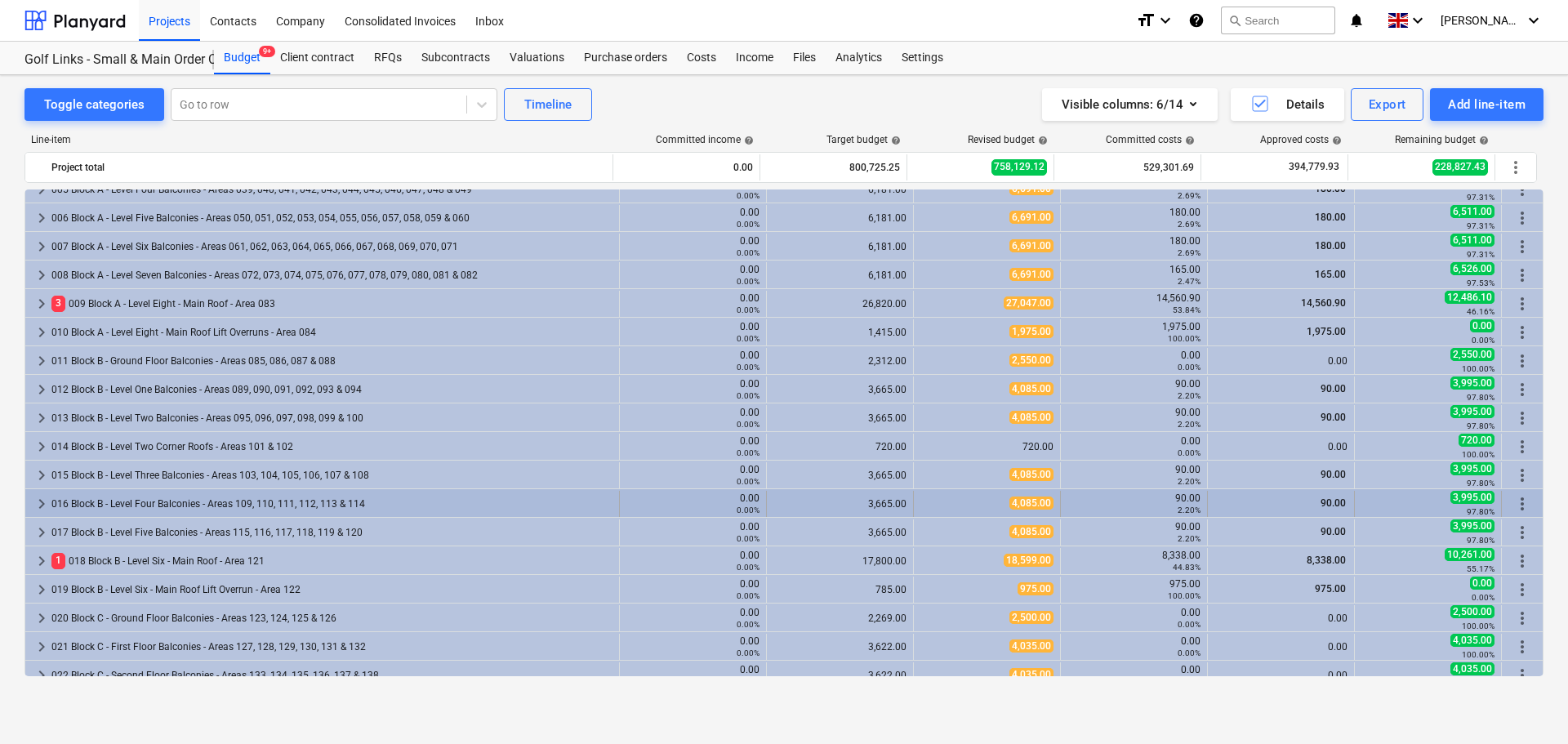
scroll to position [245, 0]
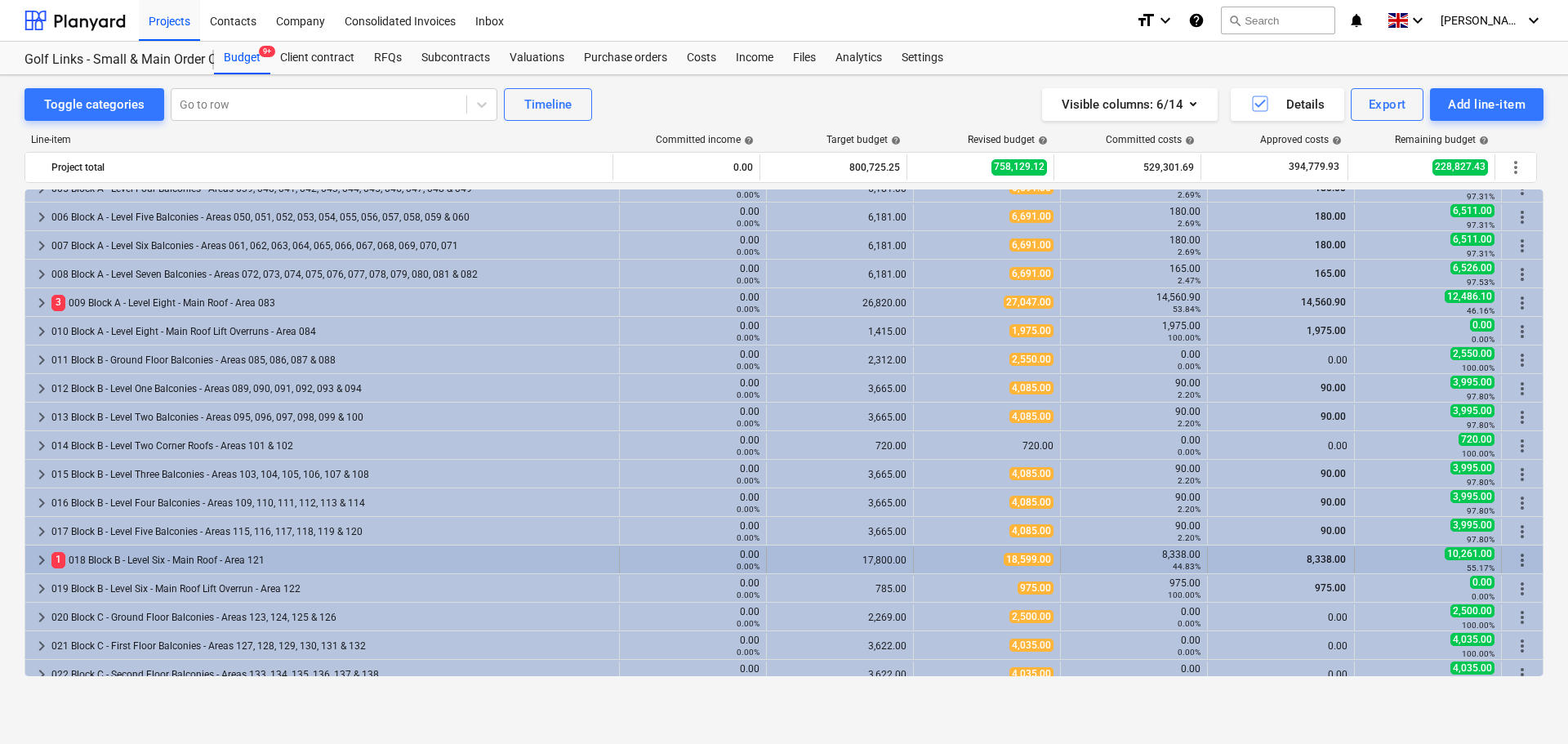
click at [157, 567] on div "1 018 Block B - Level Six - Main Roof - Area 121" at bounding box center [331, 560] width 561 height 26
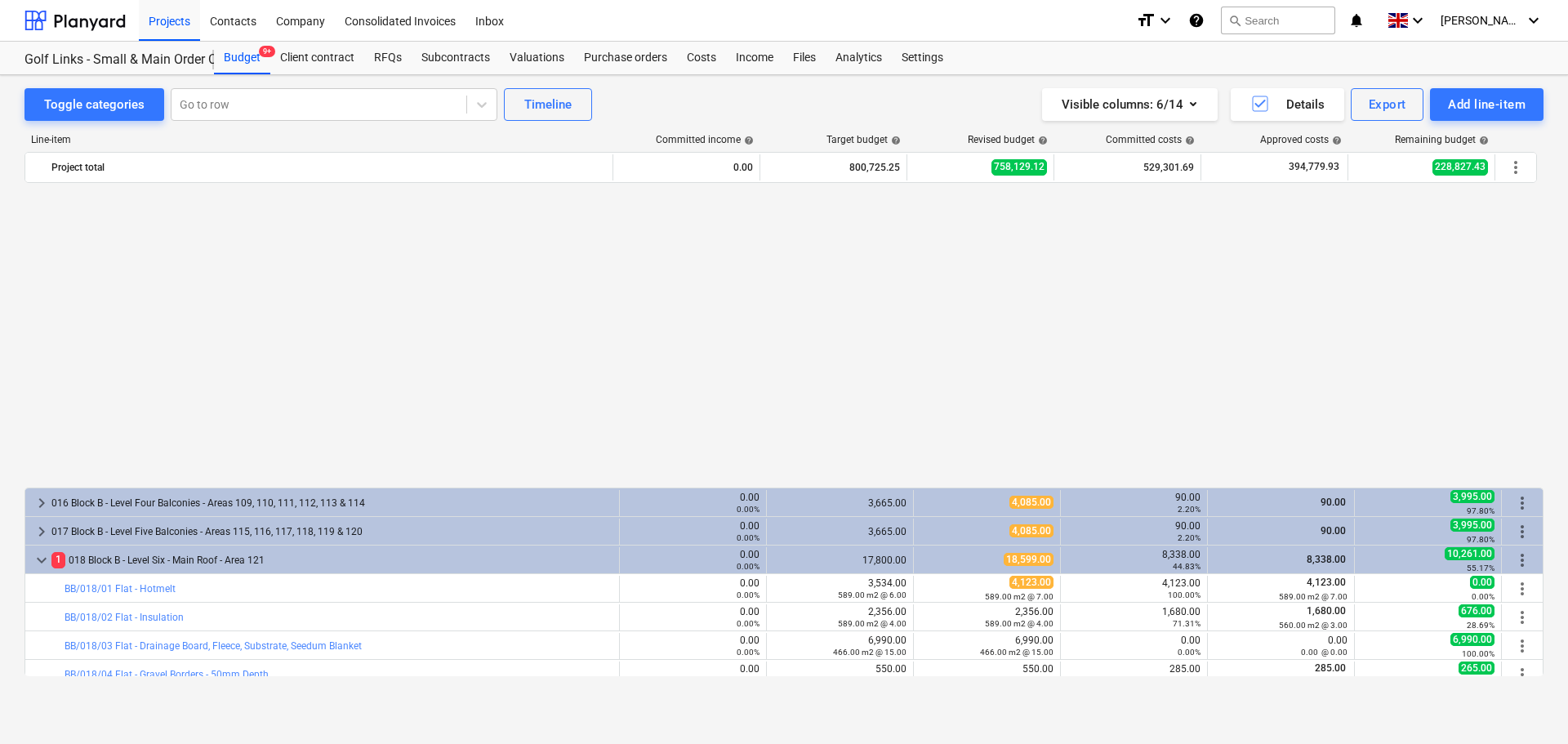
scroll to position [572, 0]
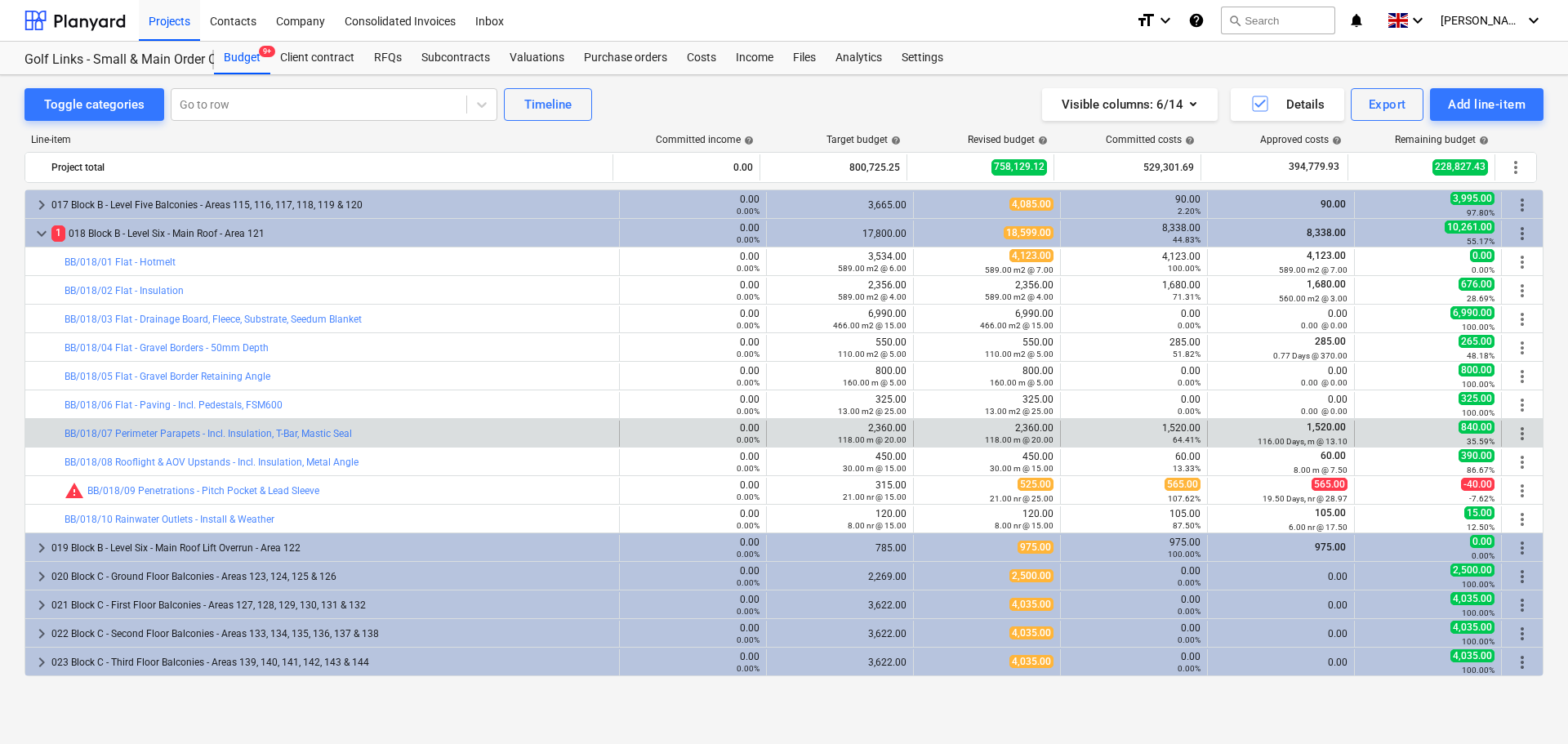
click at [398, 425] on div "bar_chart BB/018/07 Perimeter Parapets - Incl. Insulation, T-Bar, Mastic Seal" at bounding box center [338, 433] width 548 height 26
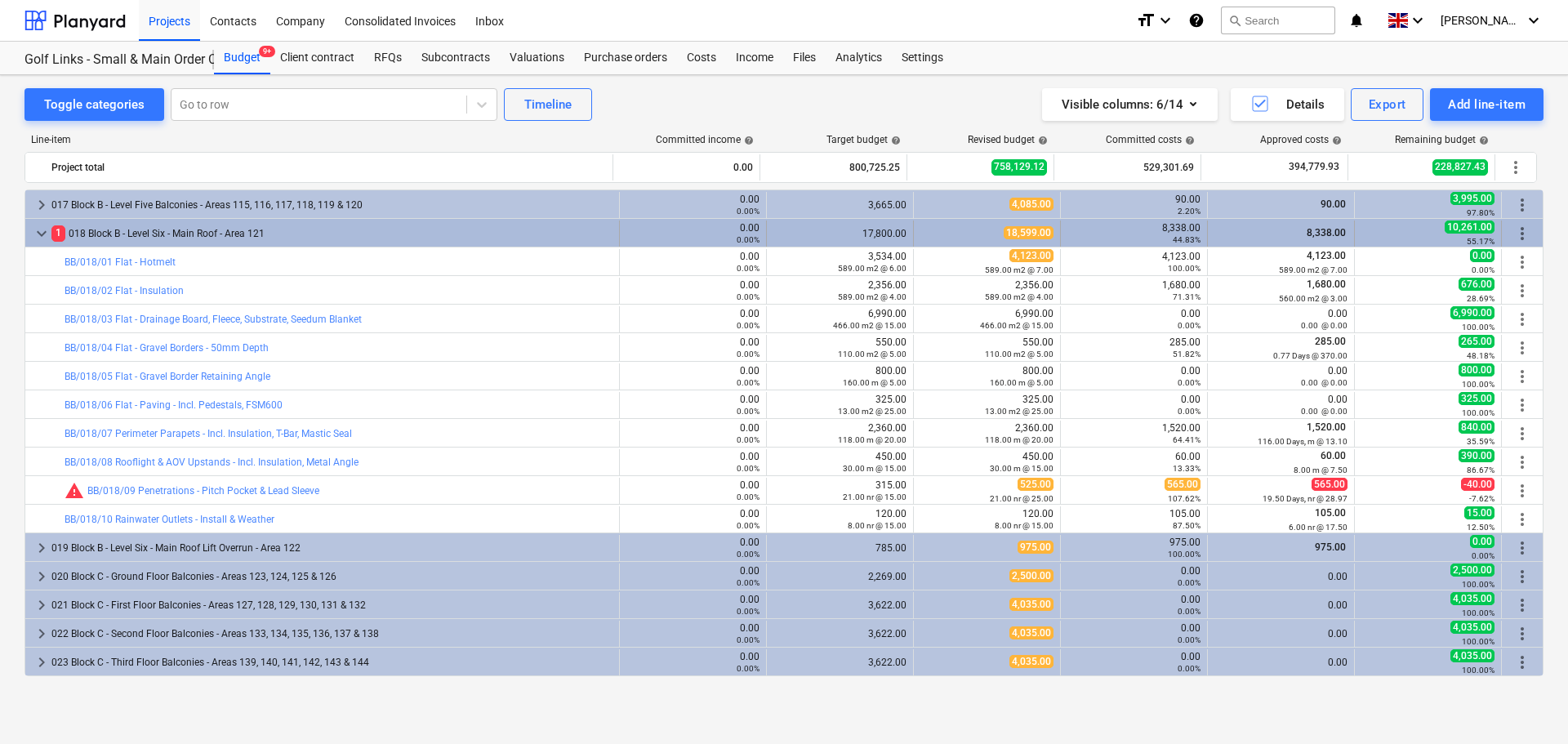
click at [400, 239] on div "1 018 Block B - Level Six - Main Roof - Area 121" at bounding box center [331, 233] width 561 height 26
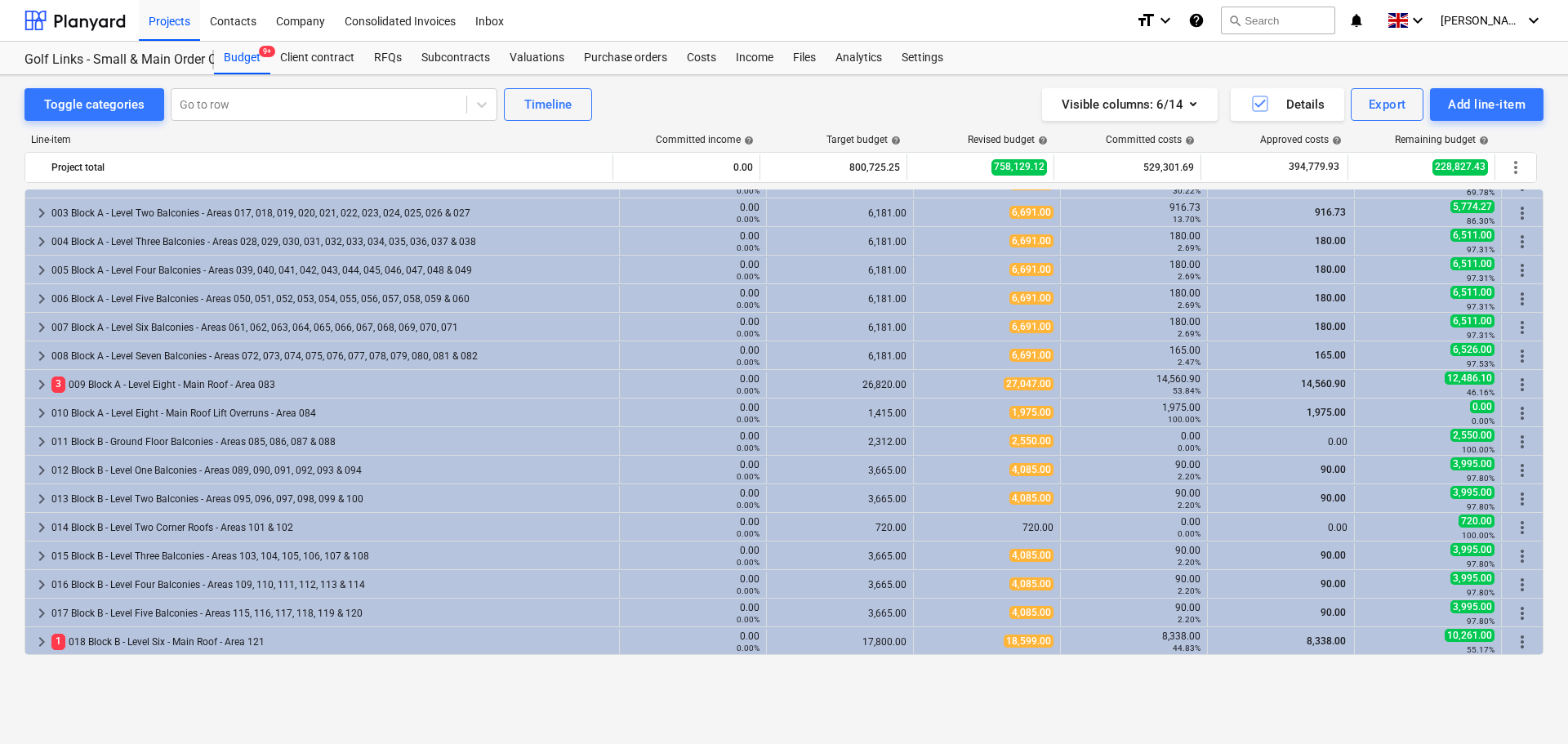
scroll to position [81, 0]
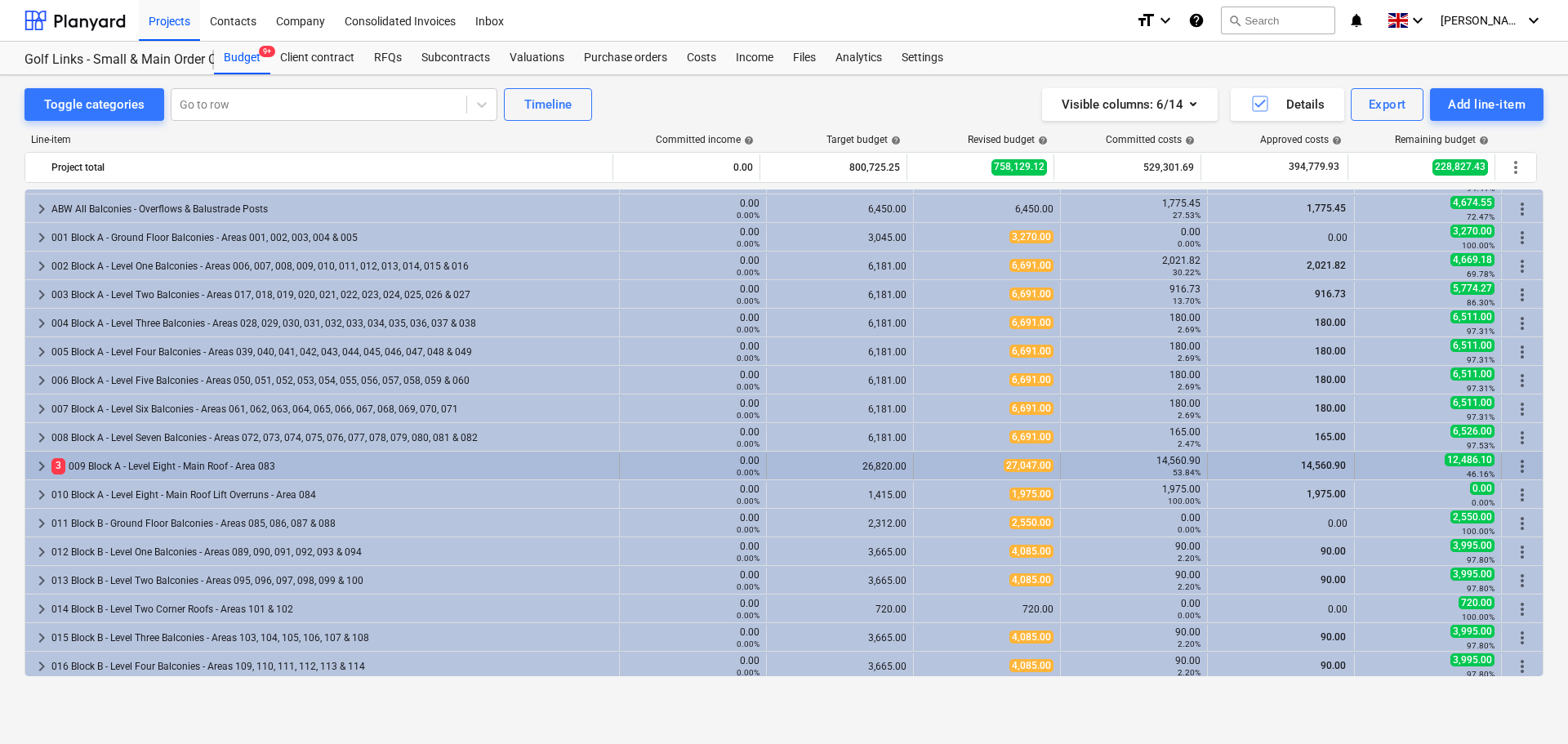
click at [172, 462] on div "3 009 Block A - Level Eight - Main Roof - Area 083" at bounding box center [331, 466] width 561 height 26
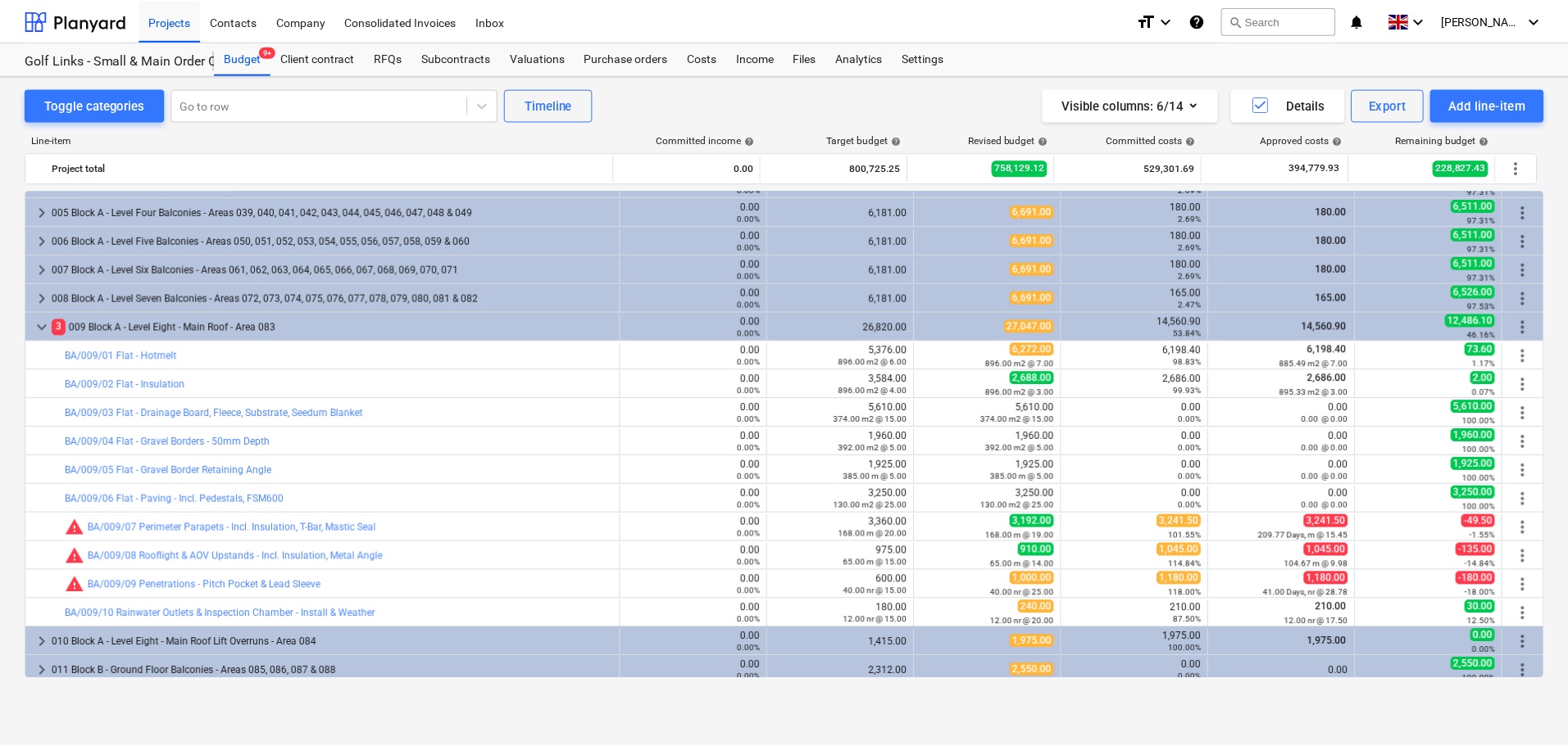
scroll to position [246, 0]
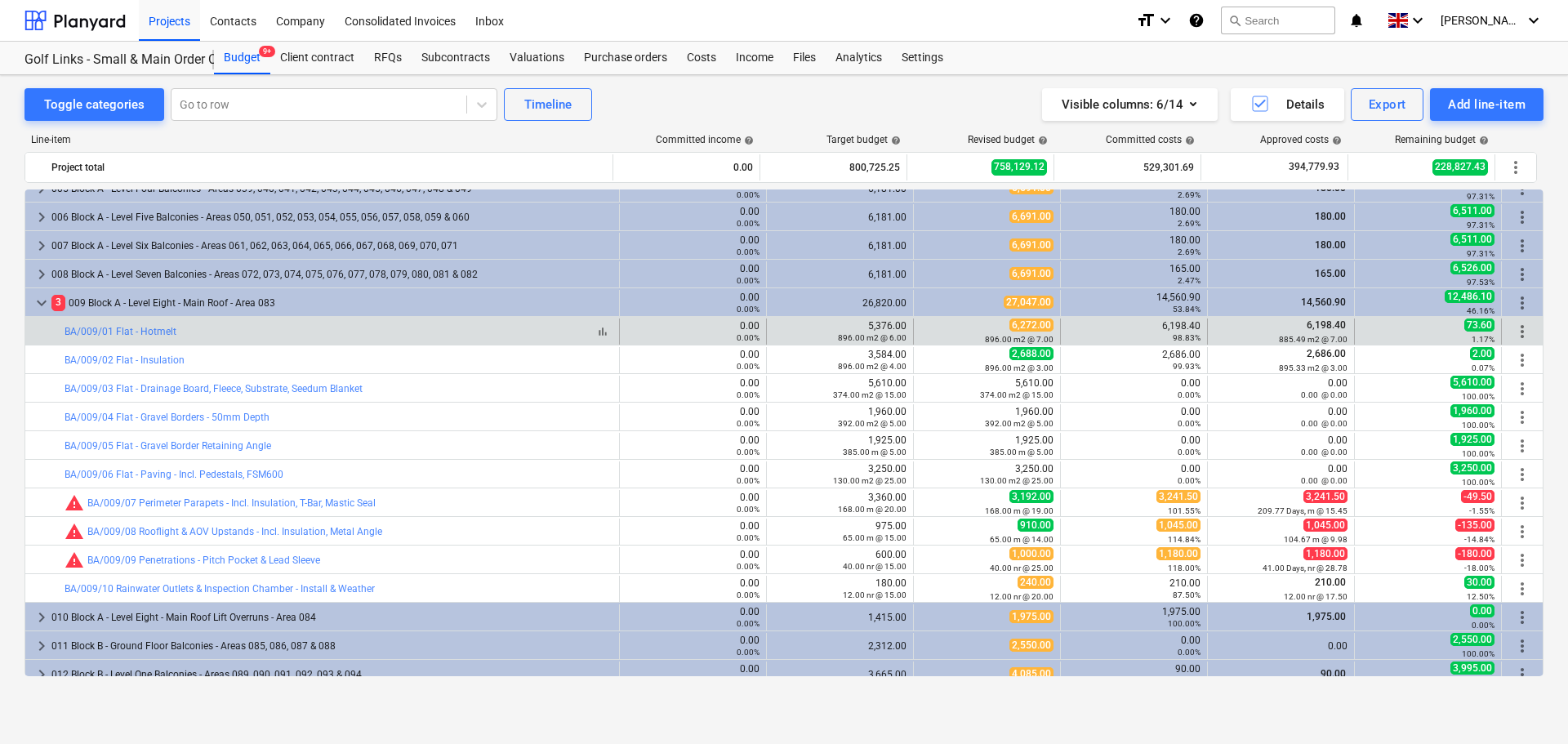
click at [254, 334] on div "bar_chart BA/009/01 Flat - Hotmelt" at bounding box center [338, 331] width 548 height 12
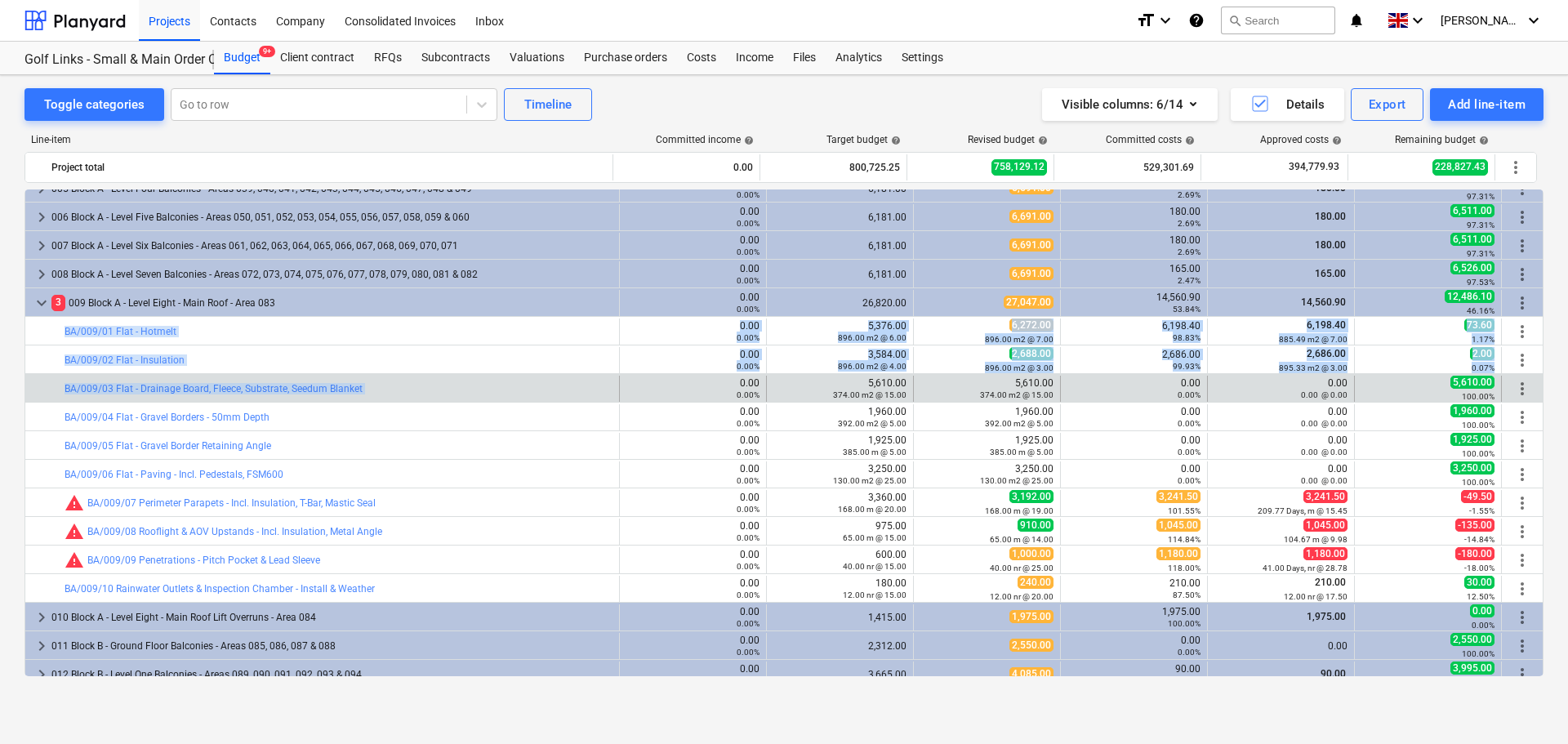
drag, startPoint x: 254, startPoint y: 334, endPoint x: 398, endPoint y: 382, distance: 151.8
click at [398, 382] on div "keyboard_arrow_right 14 M Materials 0.00 0.00% 626,072.25 573,166.12 430,707.92…" at bounding box center [783, 716] width 1519 height 1544
click at [398, 382] on div "bar_chart BA/009/03 Flat - Drainage Board, Fleece, Substrate, Seedum Blanket" at bounding box center [338, 389] width 548 height 26
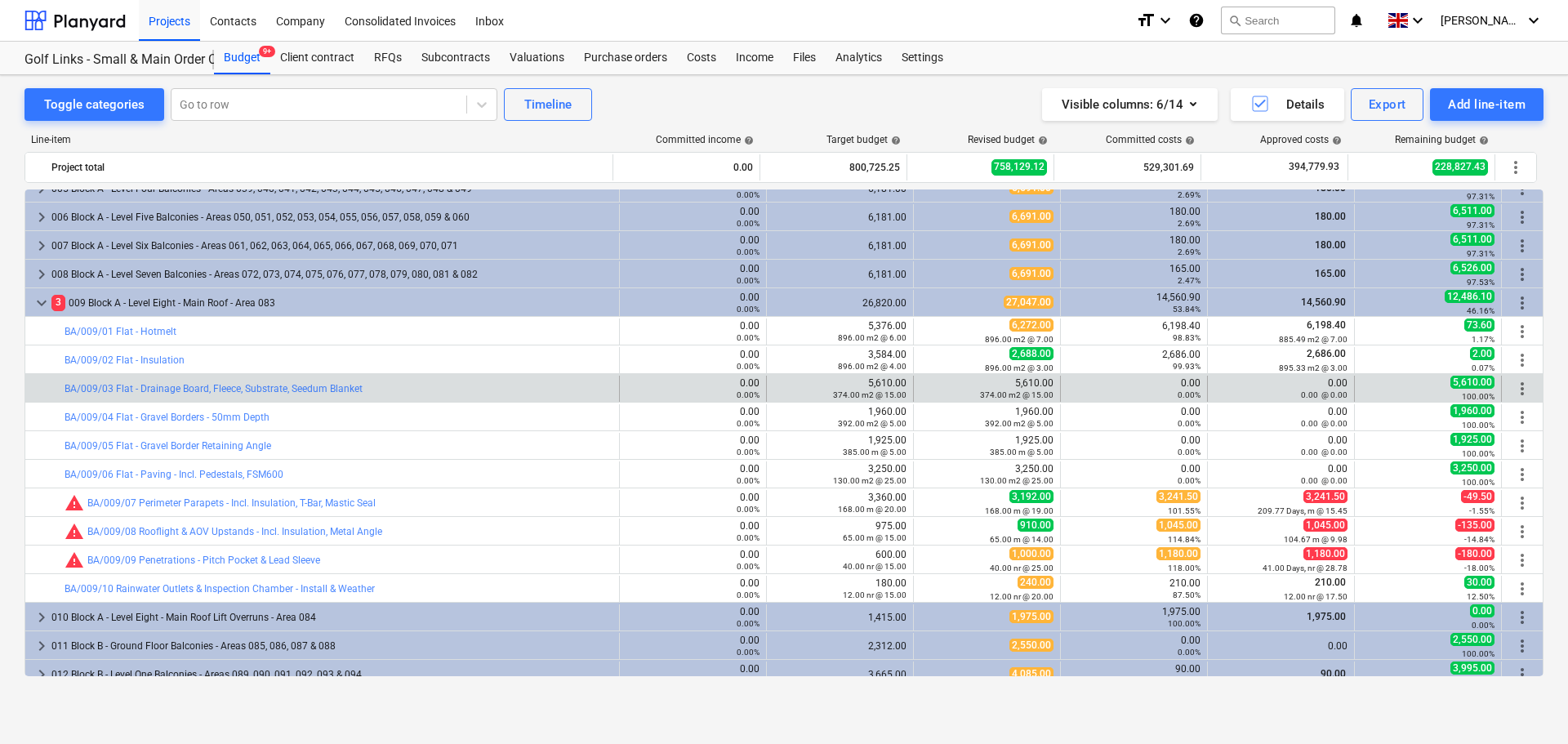
click at [398, 382] on div "bar_chart BA/009/03 Flat - Drainage Board, Fleece, Substrate, Seedum Blanket" at bounding box center [338, 389] width 548 height 26
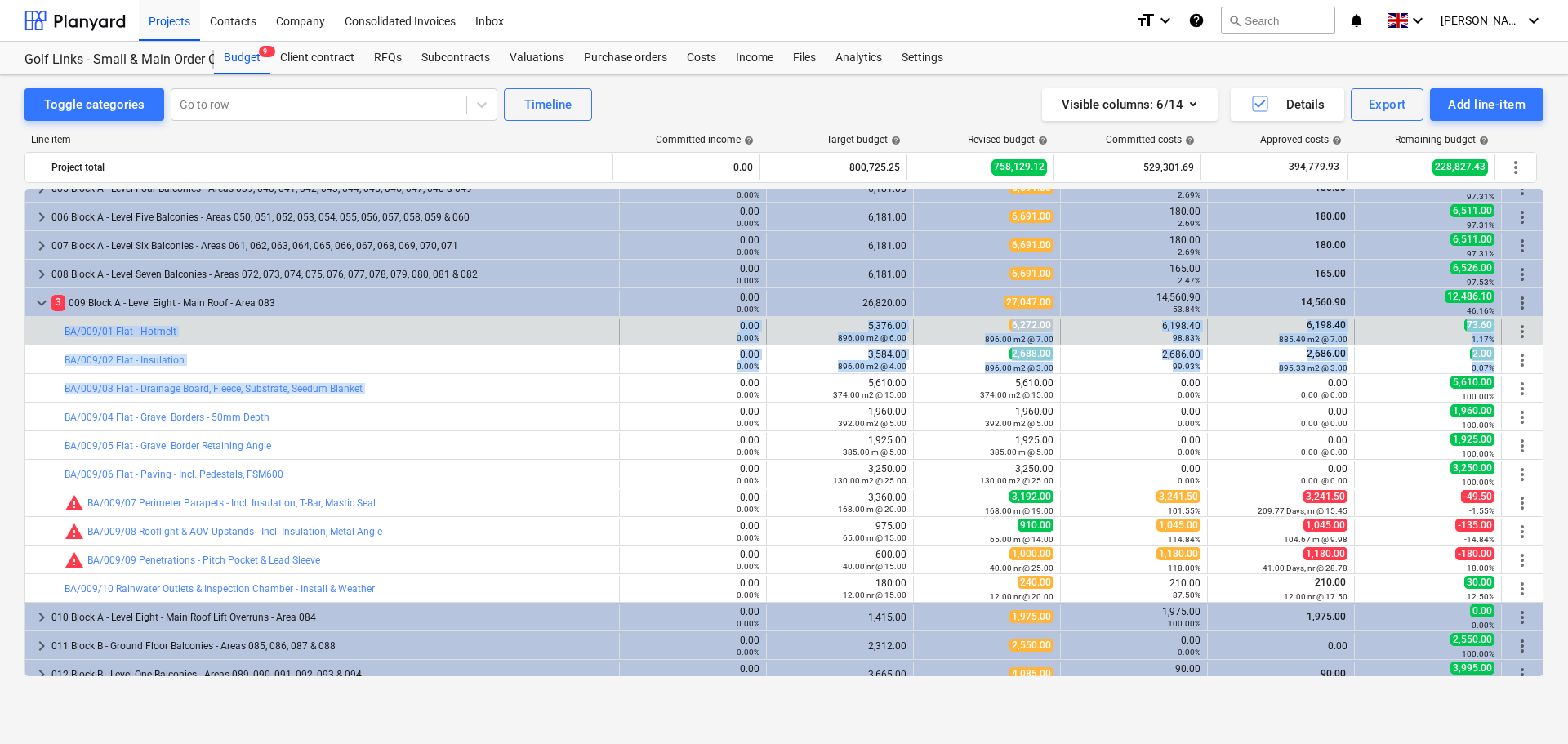
drag, startPoint x: 398, startPoint y: 382, endPoint x: 398, endPoint y: 340, distance: 42.0
click at [398, 340] on div "keyboard_arrow_right 14 M Materials 0.00 0.00% 626,072.25 573,166.12 430,707.92…" at bounding box center [783, 716] width 1519 height 1544
click at [398, 340] on div "bar_chart BA/009/01 Flat - Hotmelt" at bounding box center [338, 331] width 548 height 26
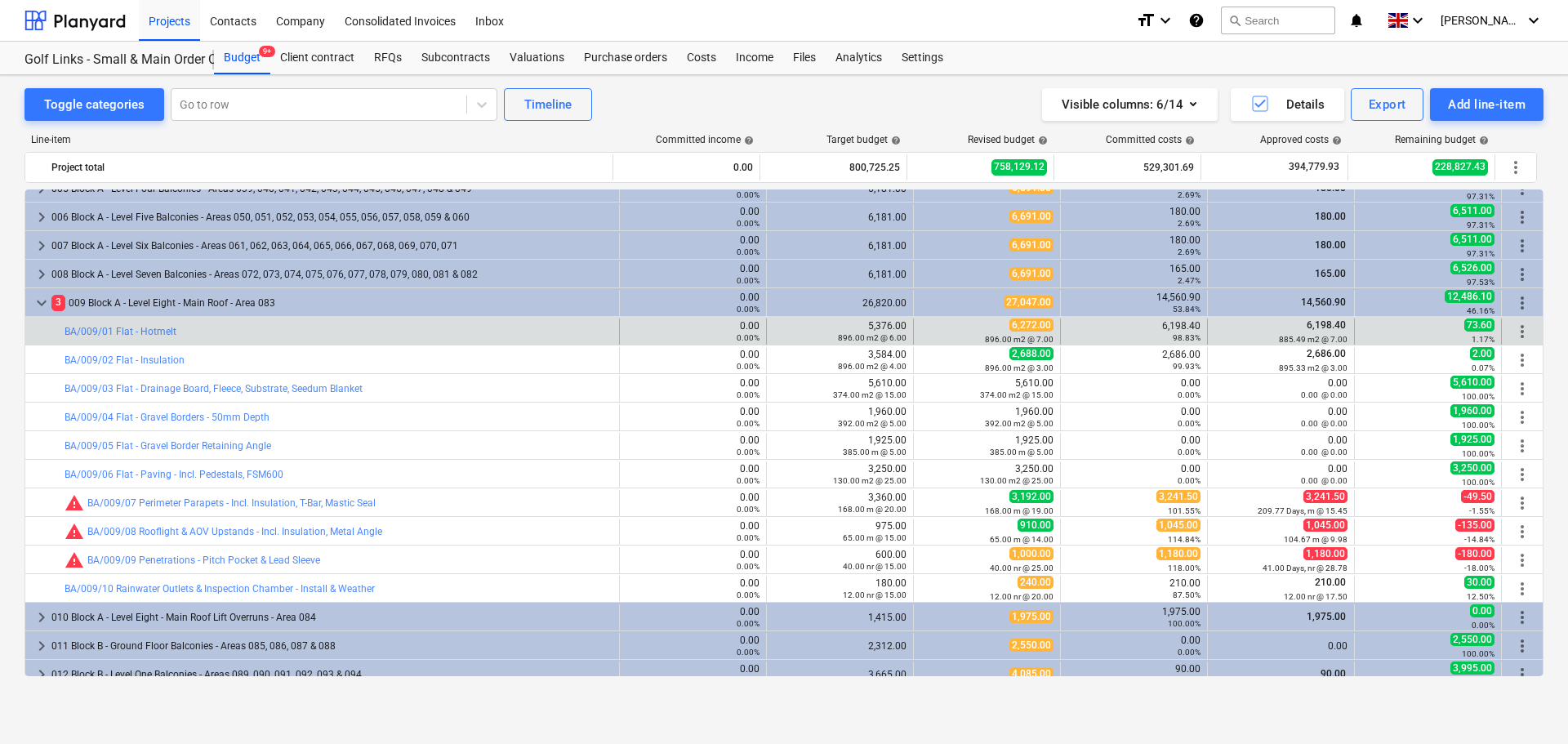
click at [398, 340] on div "bar_chart BA/009/01 Flat - Hotmelt" at bounding box center [338, 331] width 548 height 26
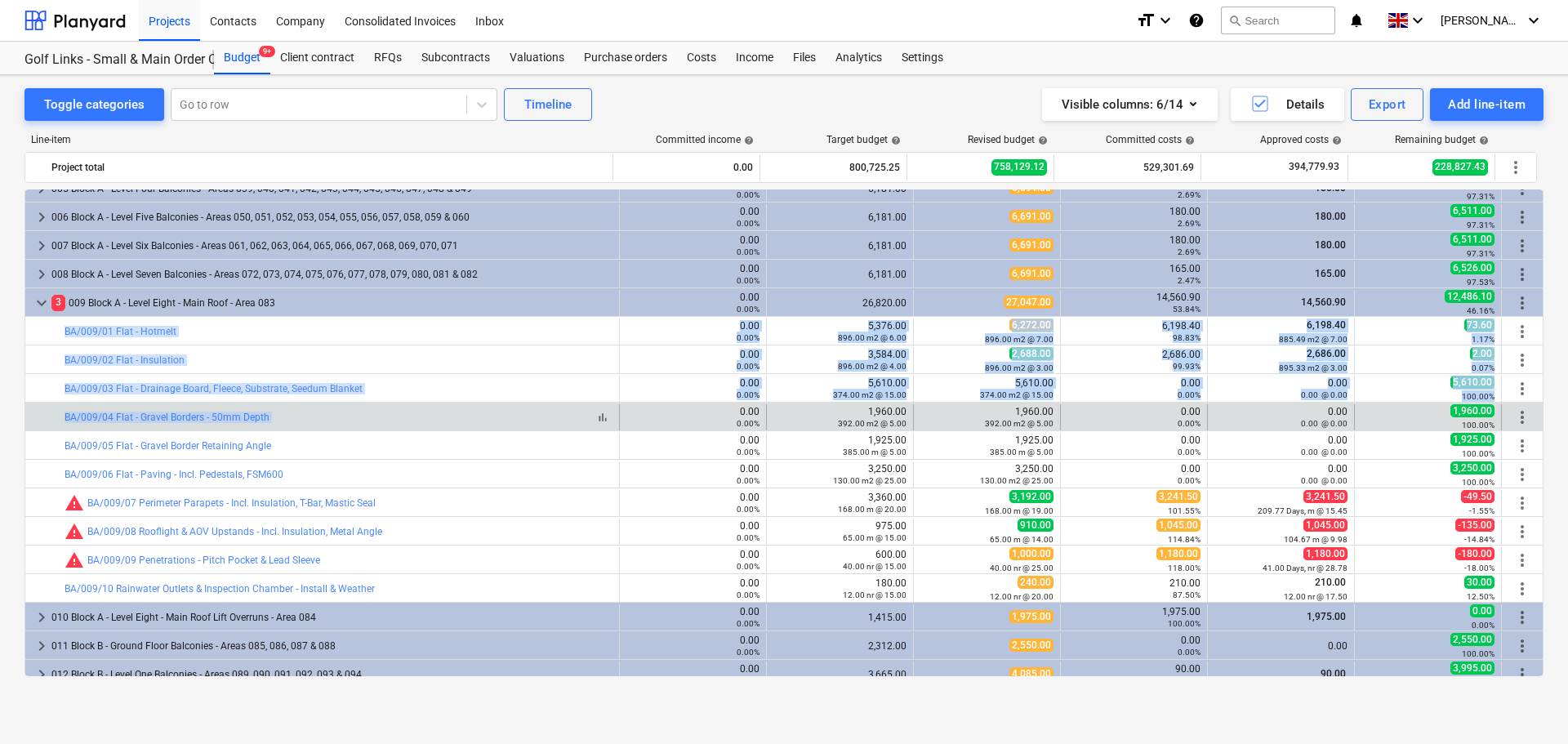
drag, startPoint x: 398, startPoint y: 340, endPoint x: 393, endPoint y: 415, distance: 75.2
click at [393, 414] on div "keyboard_arrow_right 14 M Materials 0.00 0.00% 626,072.25 573,166.12 430,707.92…" at bounding box center [783, 716] width 1519 height 1544
click at [393, 415] on div "bar_chart BA/009/04 Flat - Gravel Borders - 50mm Depth" at bounding box center [338, 417] width 548 height 12
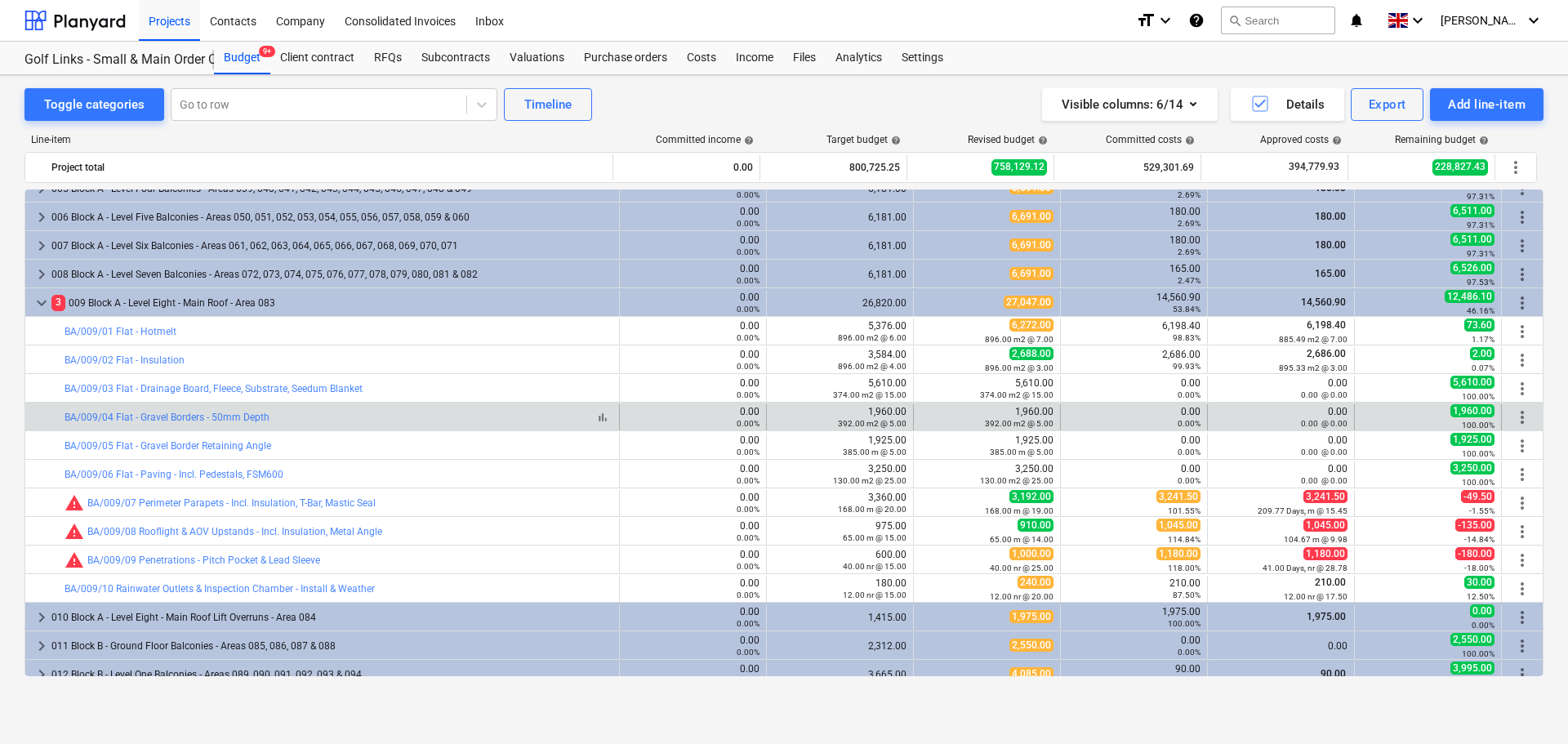
click at [393, 415] on div "bar_chart BA/009/04 Flat - Gravel Borders - 50mm Depth" at bounding box center [338, 417] width 548 height 12
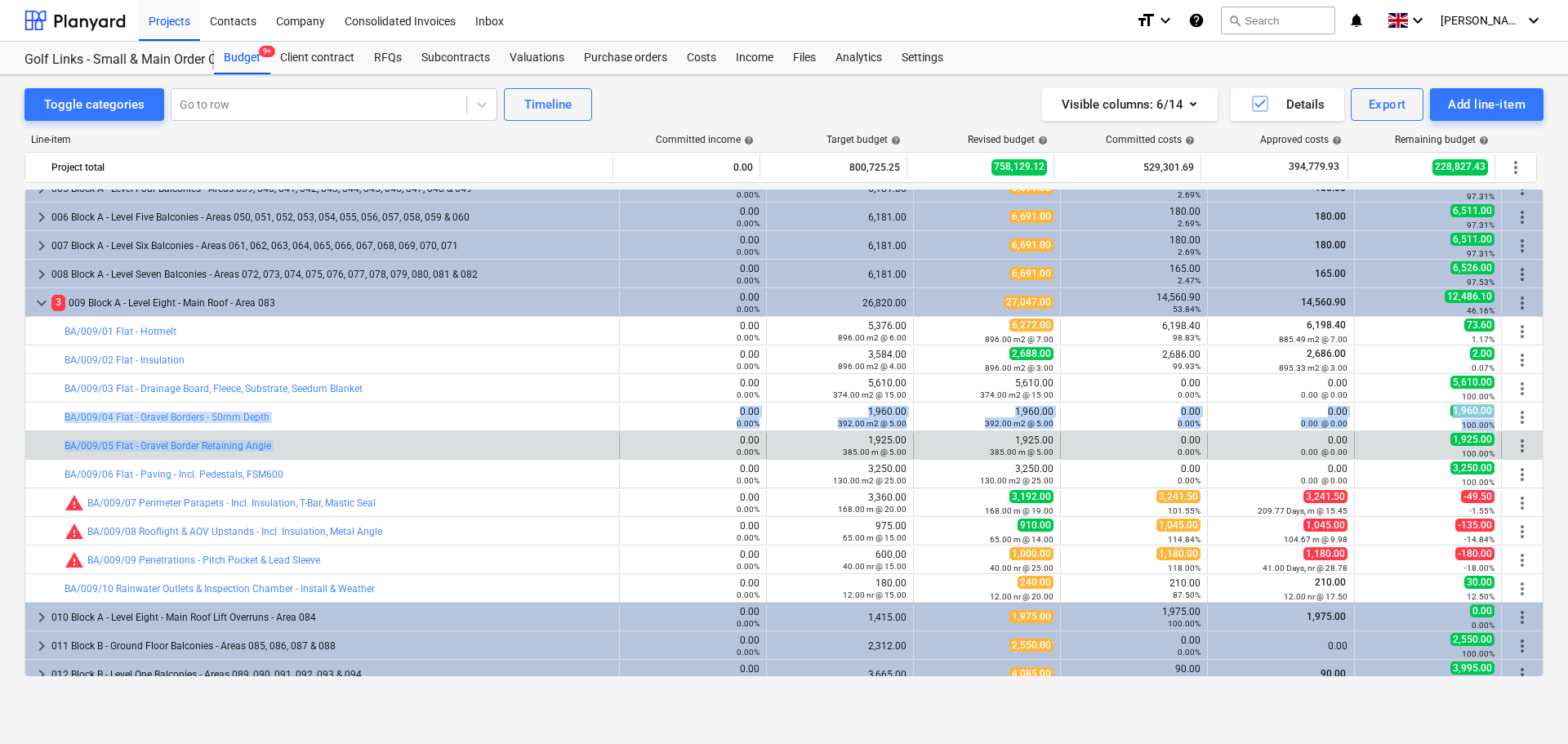
drag, startPoint x: 393, startPoint y: 415, endPoint x: 390, endPoint y: 432, distance: 17.3
click at [390, 432] on div "keyboard_arrow_right 14 M Materials 0.00 0.00% 626,072.25 573,166.12 430,707.92…" at bounding box center [783, 716] width 1519 height 1544
click at [390, 432] on div "bar_chart BA/009/05 Flat - Gravel Border Retaining Angle 0.00 0.00% edit 1,925.…" at bounding box center [784, 445] width 1518 height 28
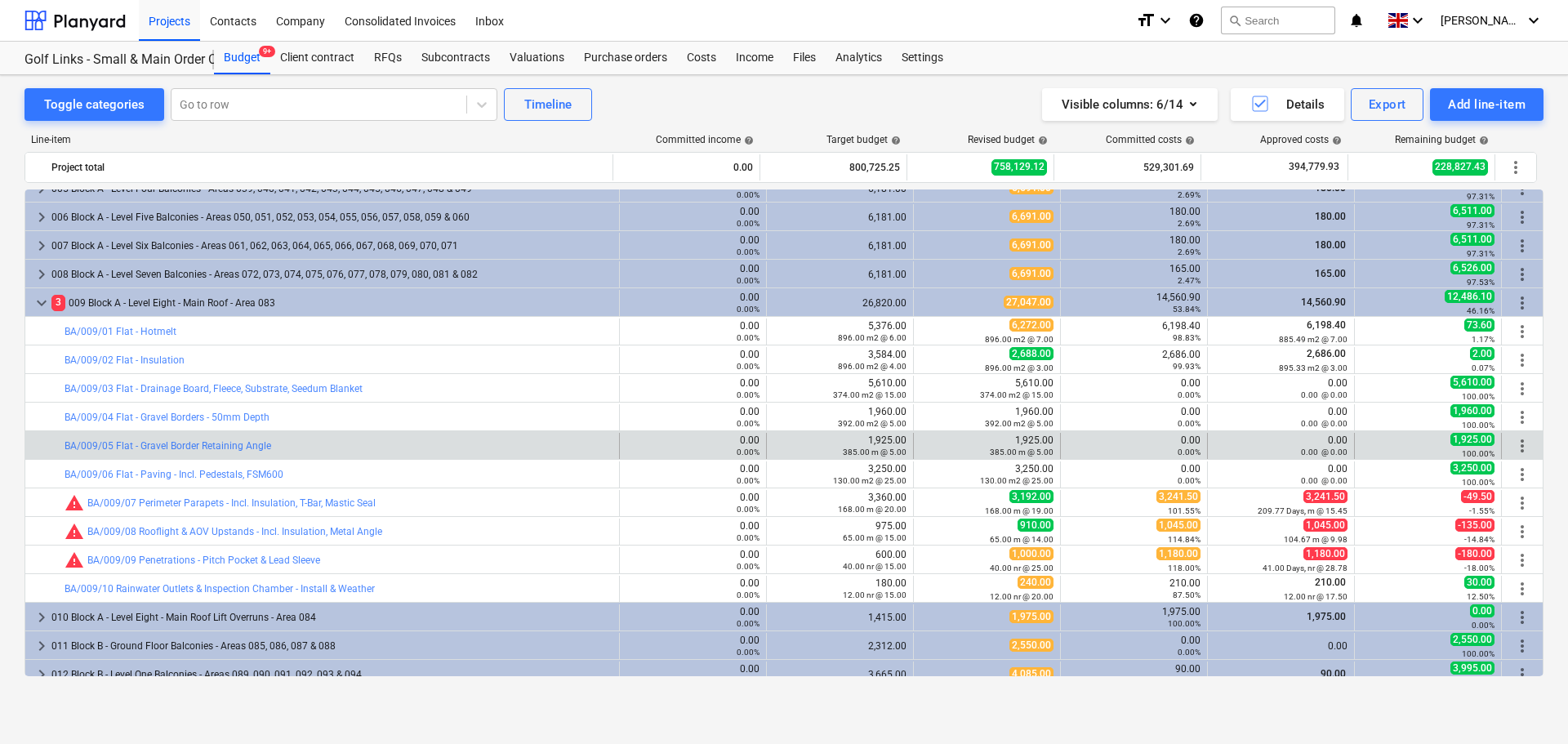
click at [390, 432] on div "bar_chart BA/009/05 Flat - Gravel Border Retaining Angle 0.00 0.00% edit 1,925.…" at bounding box center [784, 445] width 1518 height 28
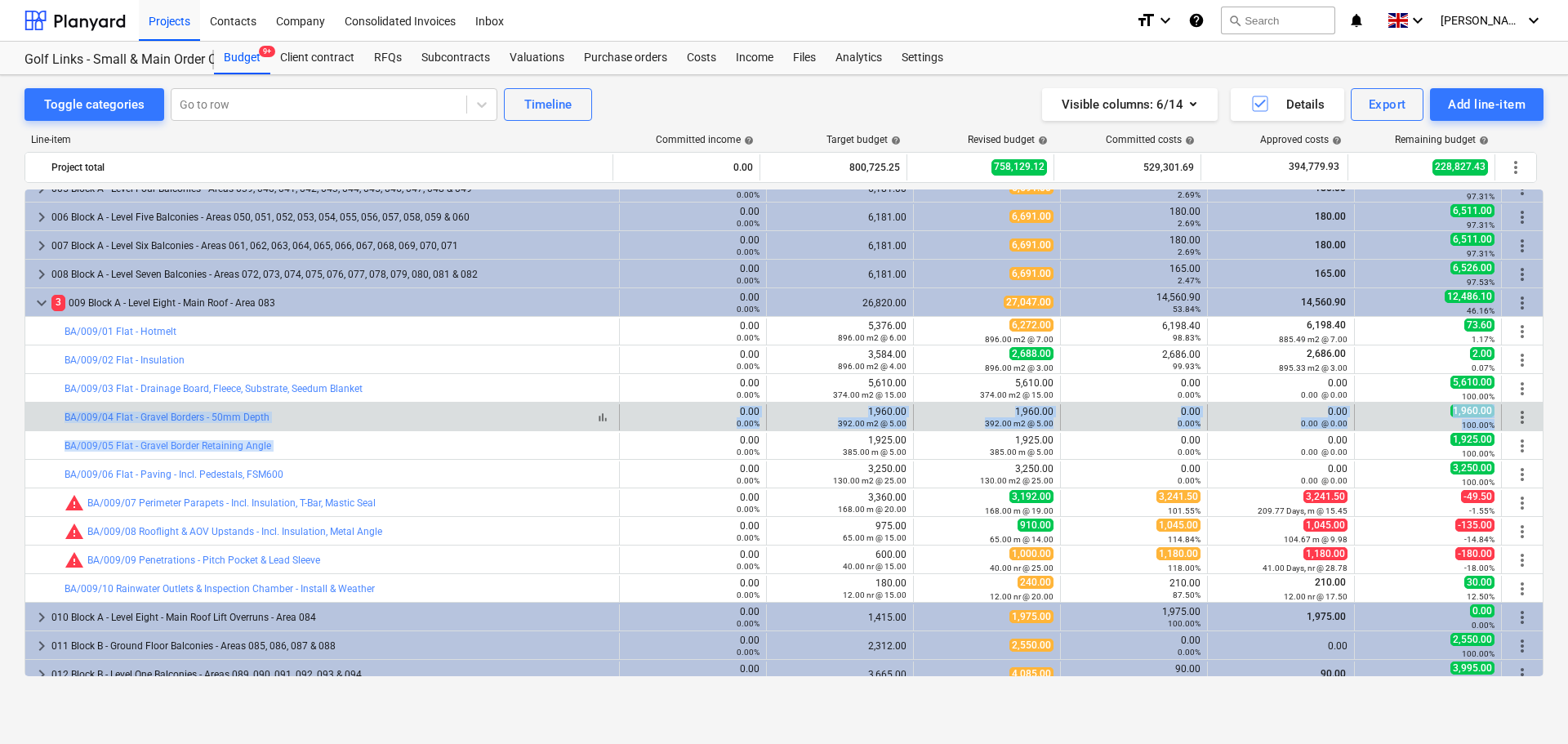
drag, startPoint x: 390, startPoint y: 432, endPoint x: 394, endPoint y: 416, distance: 16.5
click at [394, 416] on div "keyboard_arrow_right 14 M Materials 0.00 0.00% 626,072.25 573,166.12 430,707.92…" at bounding box center [783, 716] width 1519 height 1544
click at [395, 416] on div "bar_chart BA/009/04 Flat - Gravel Borders - 50mm Depth" at bounding box center [338, 417] width 548 height 12
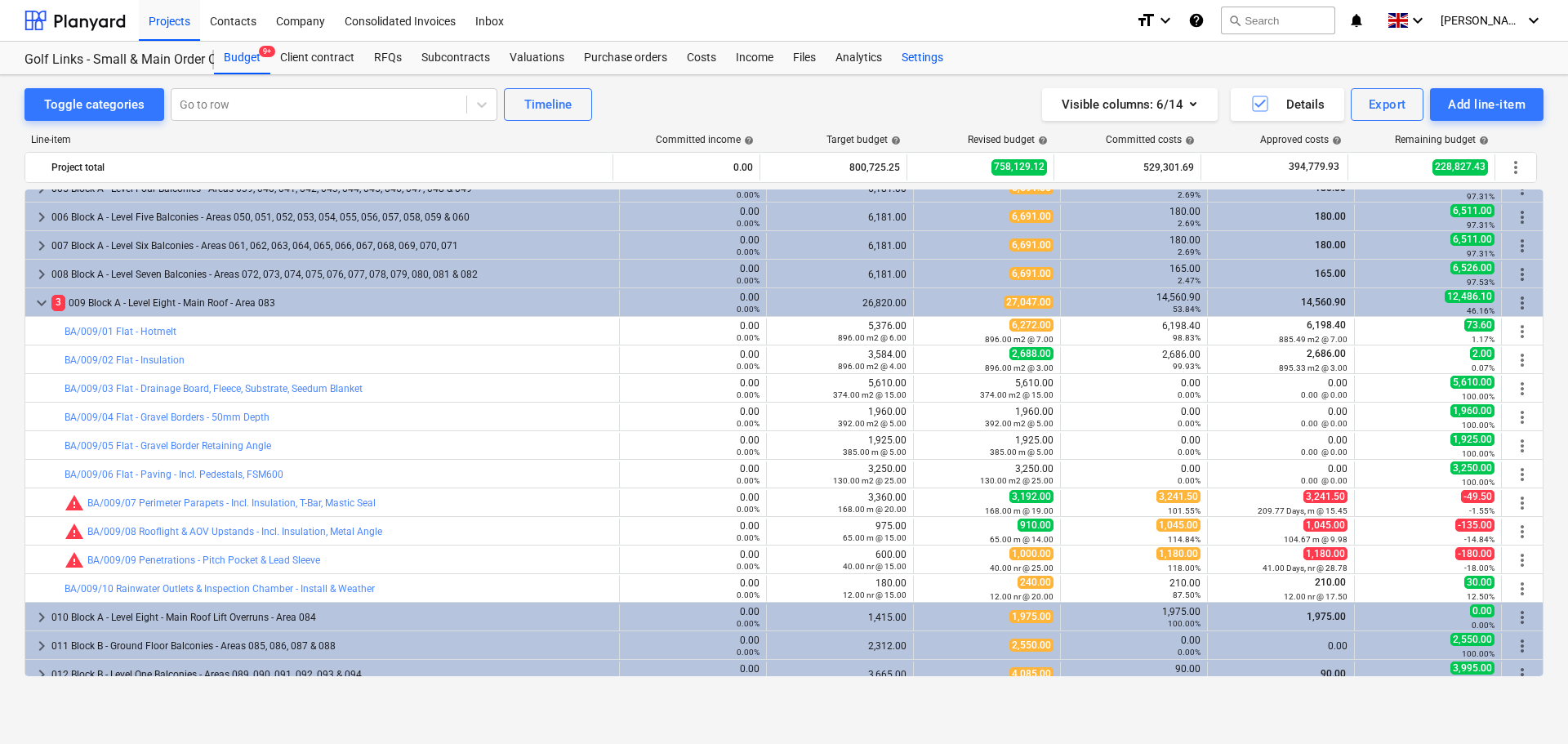
click at [912, 56] on div "Settings" at bounding box center [923, 58] width 61 height 33
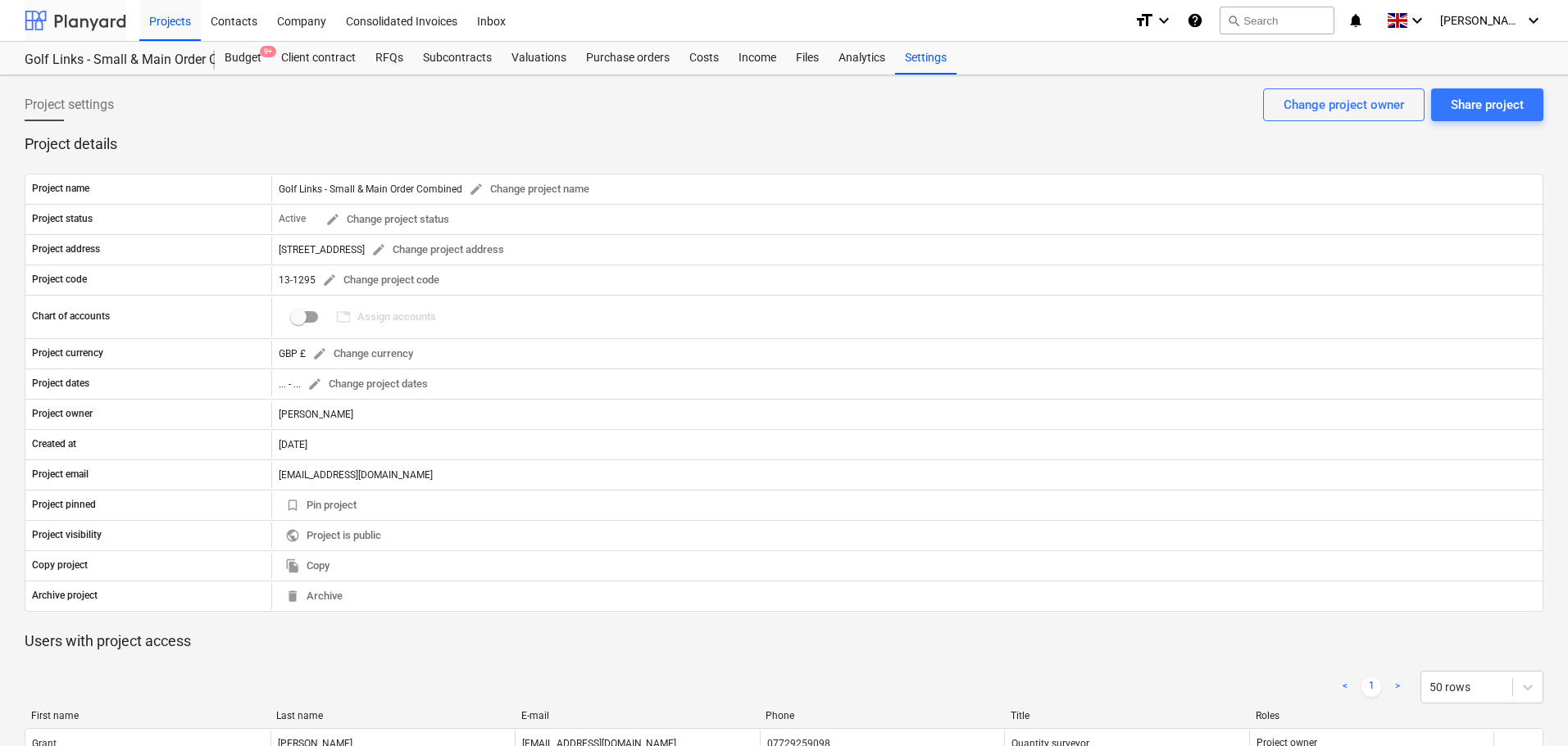
click at [114, 29] on div at bounding box center [75, 21] width 101 height 41
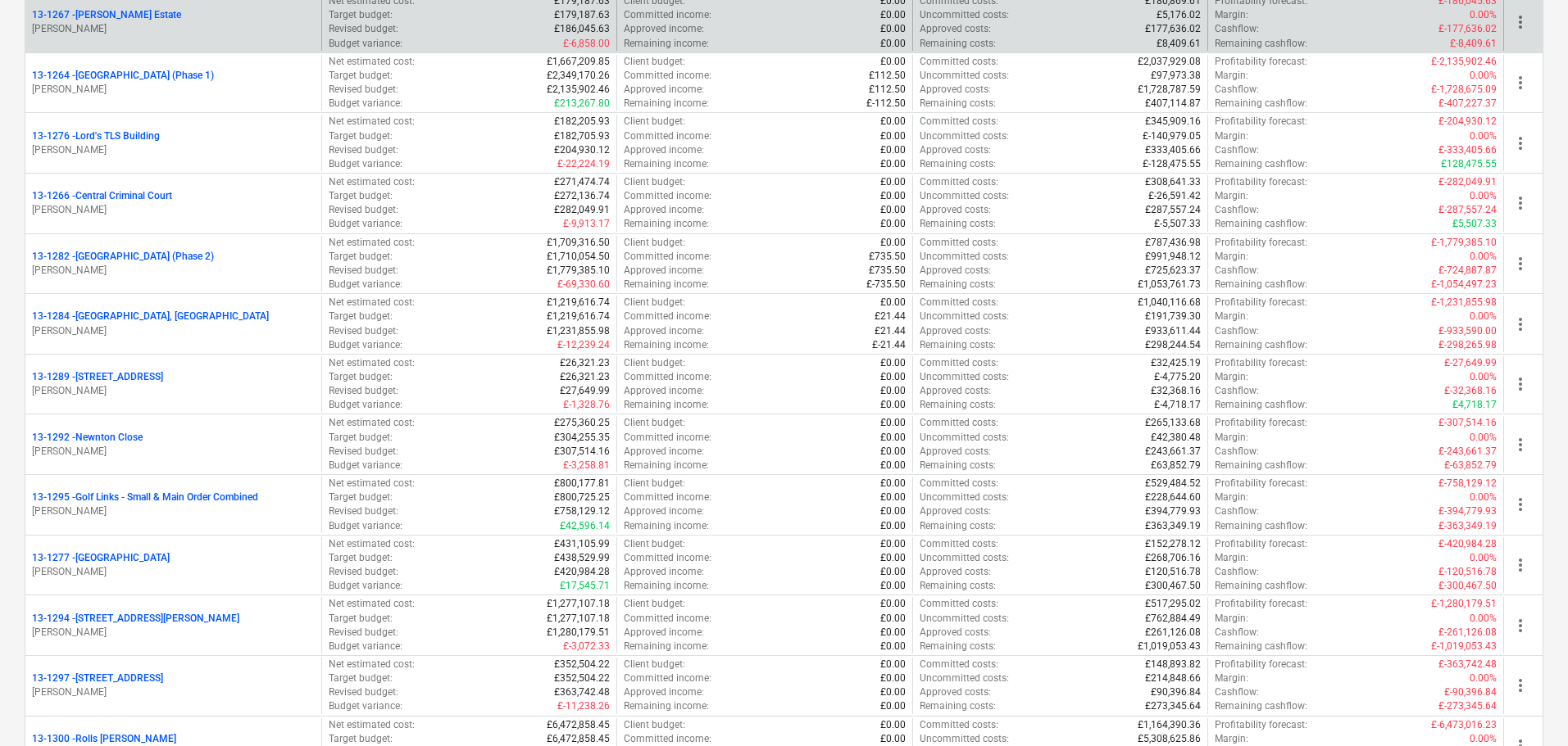
scroll to position [1803, 0]
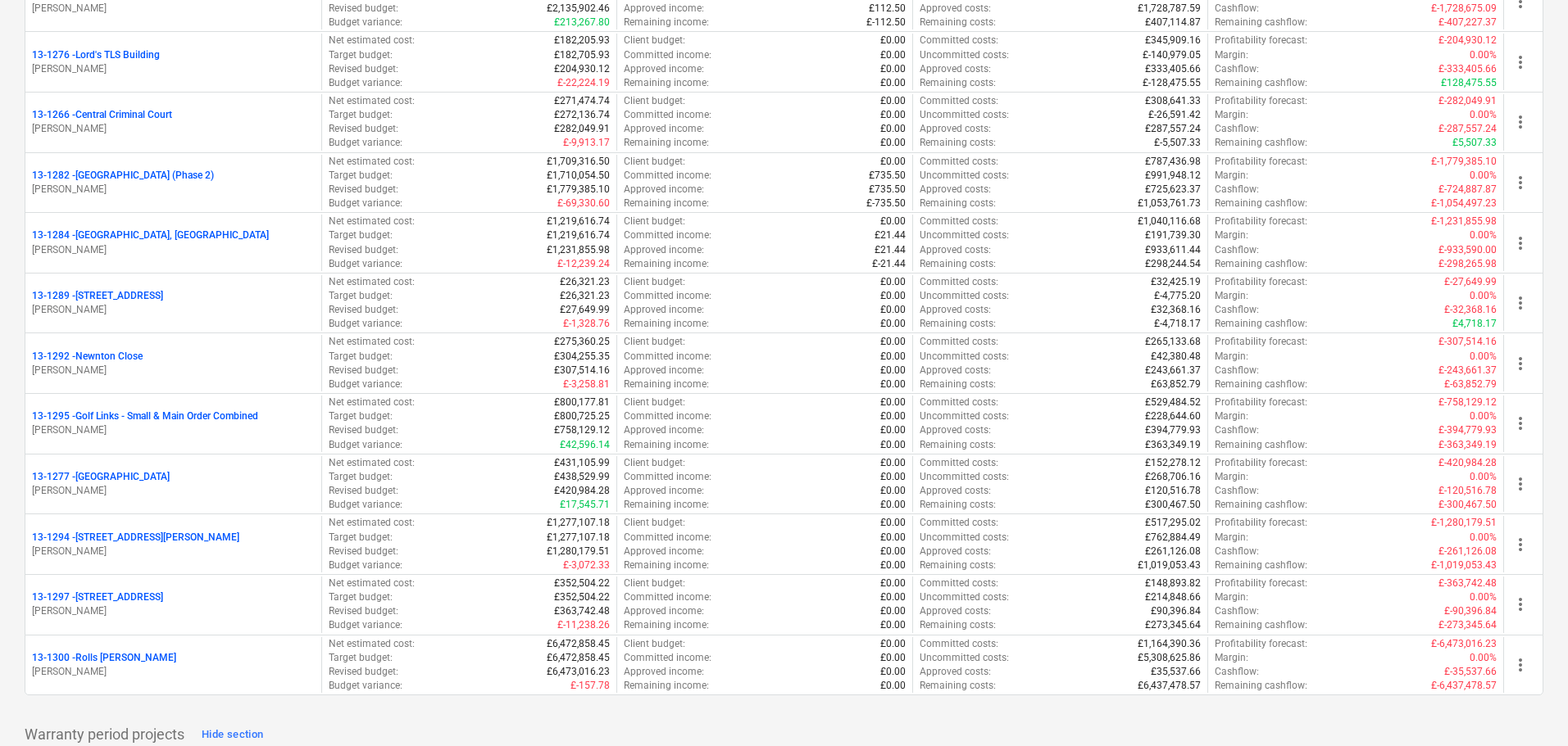
click at [148, 592] on div "[STREET_ADDRESS]" at bounding box center [173, 598] width 283 height 14
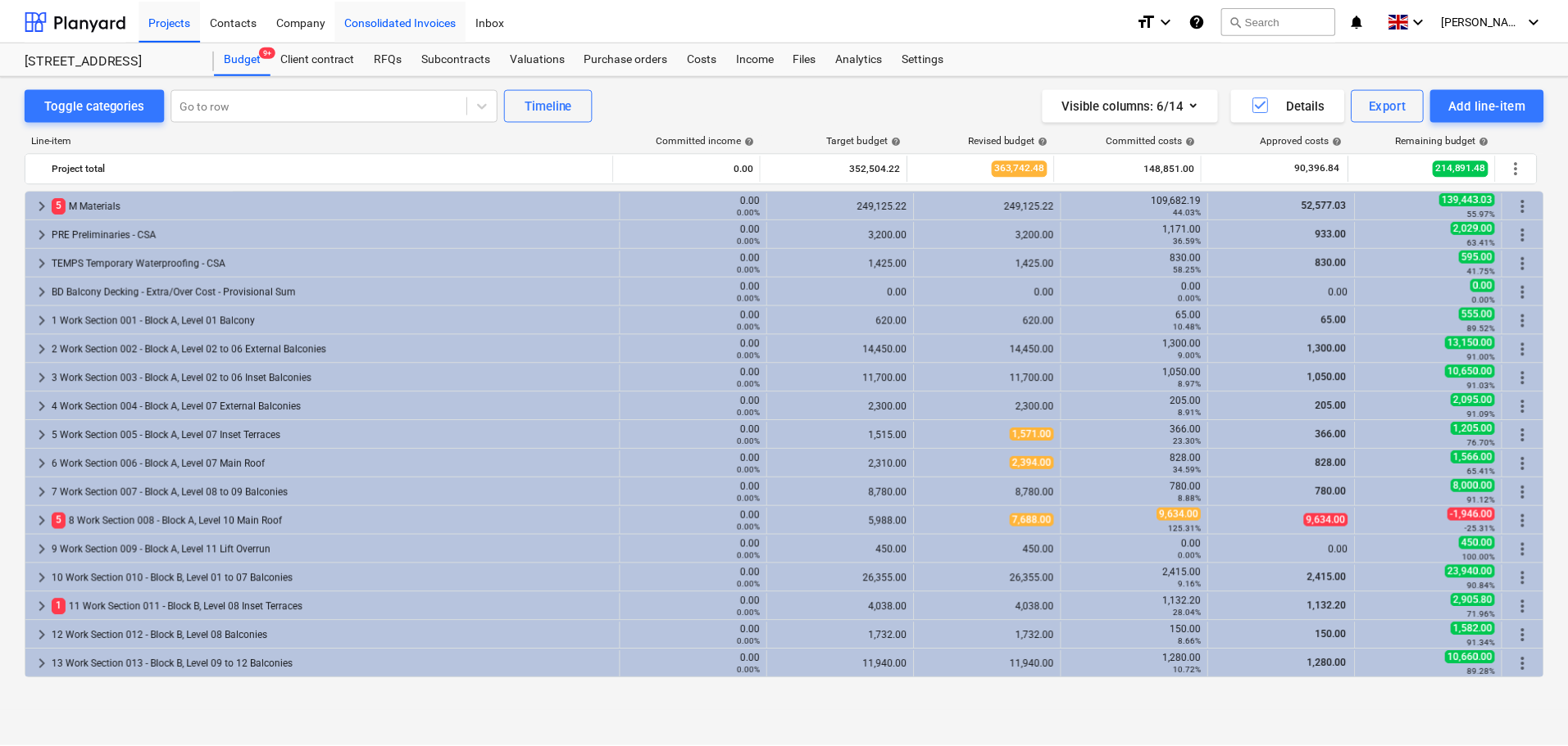
scroll to position [429, 0]
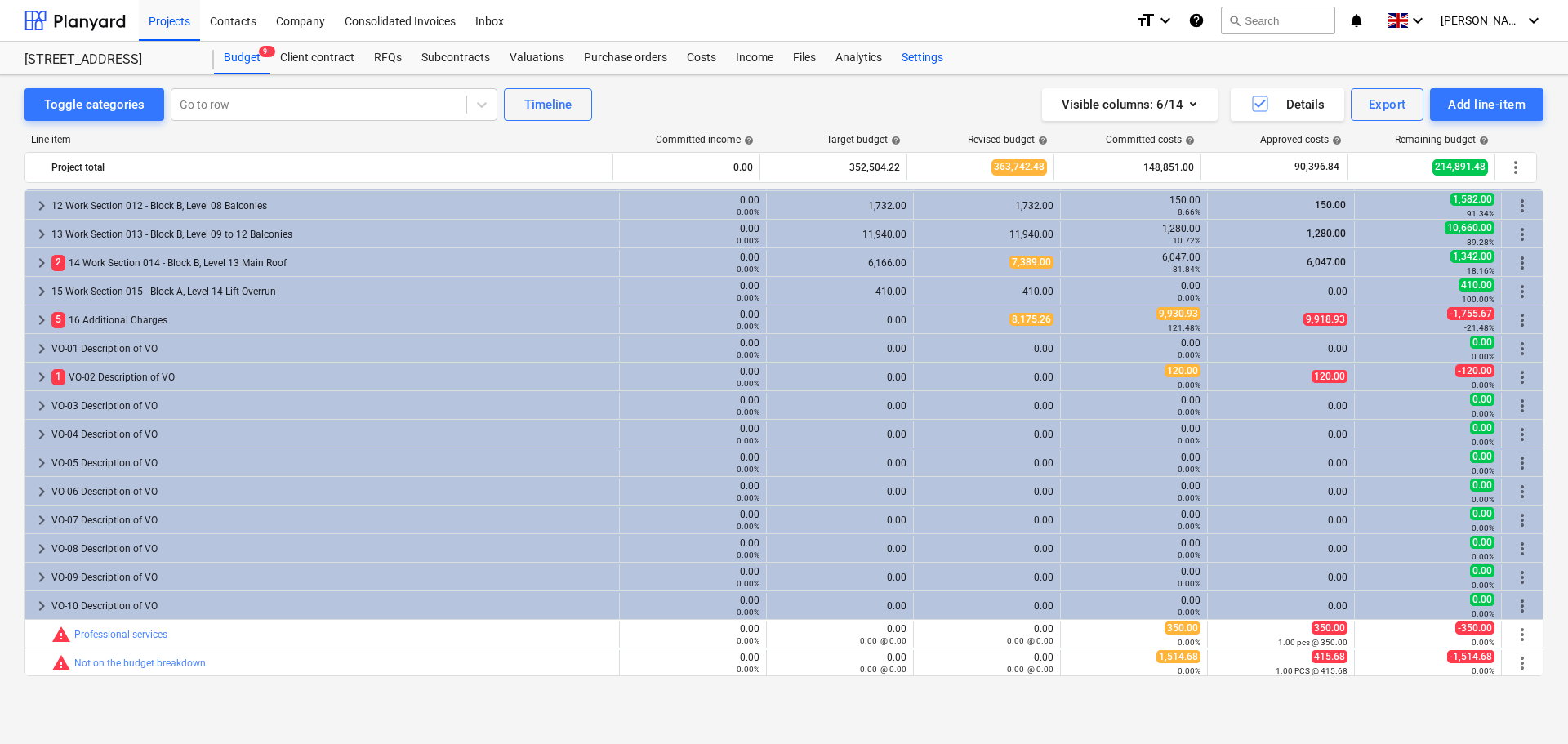
click at [909, 51] on div "Settings" at bounding box center [923, 58] width 61 height 33
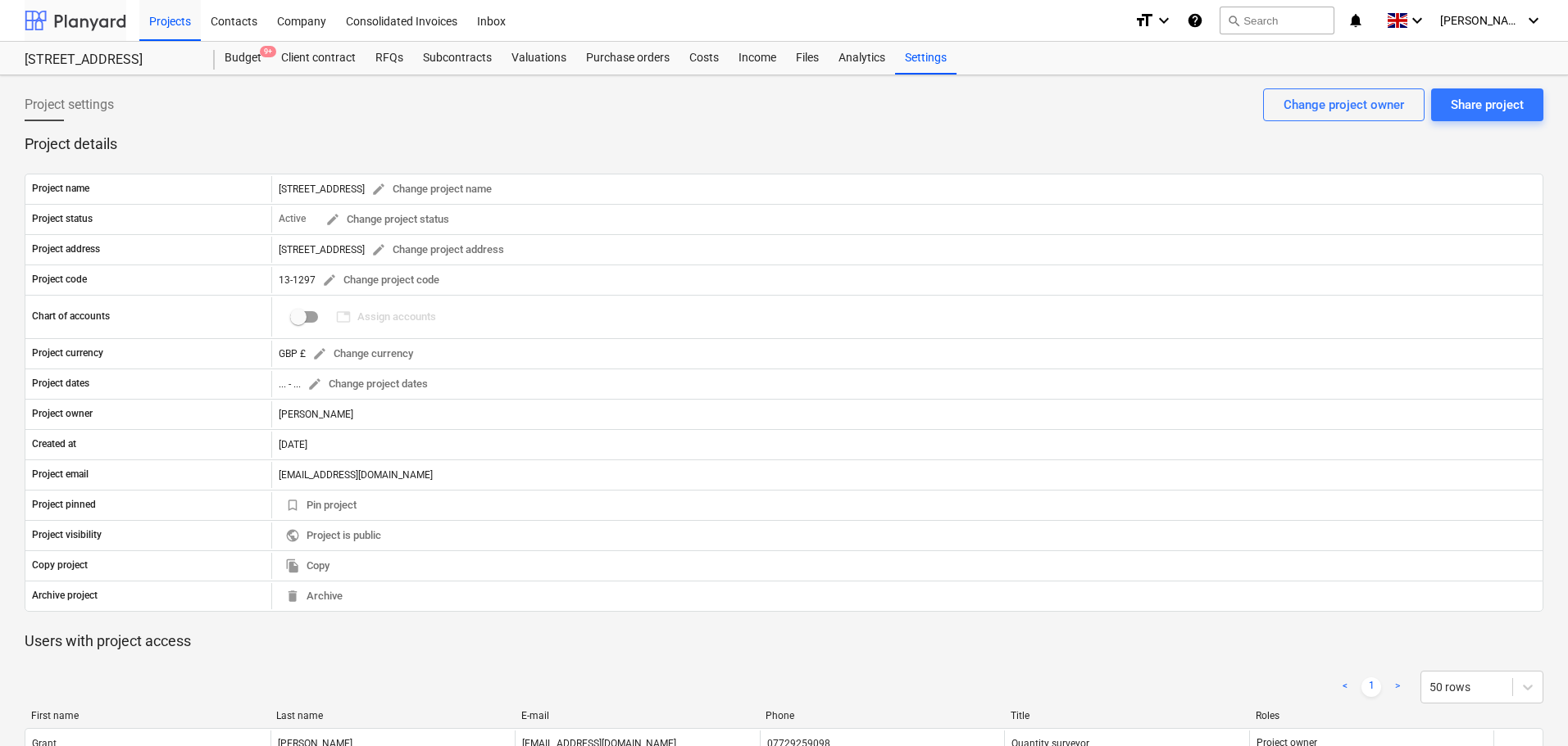
click at [116, 32] on div at bounding box center [75, 21] width 101 height 41
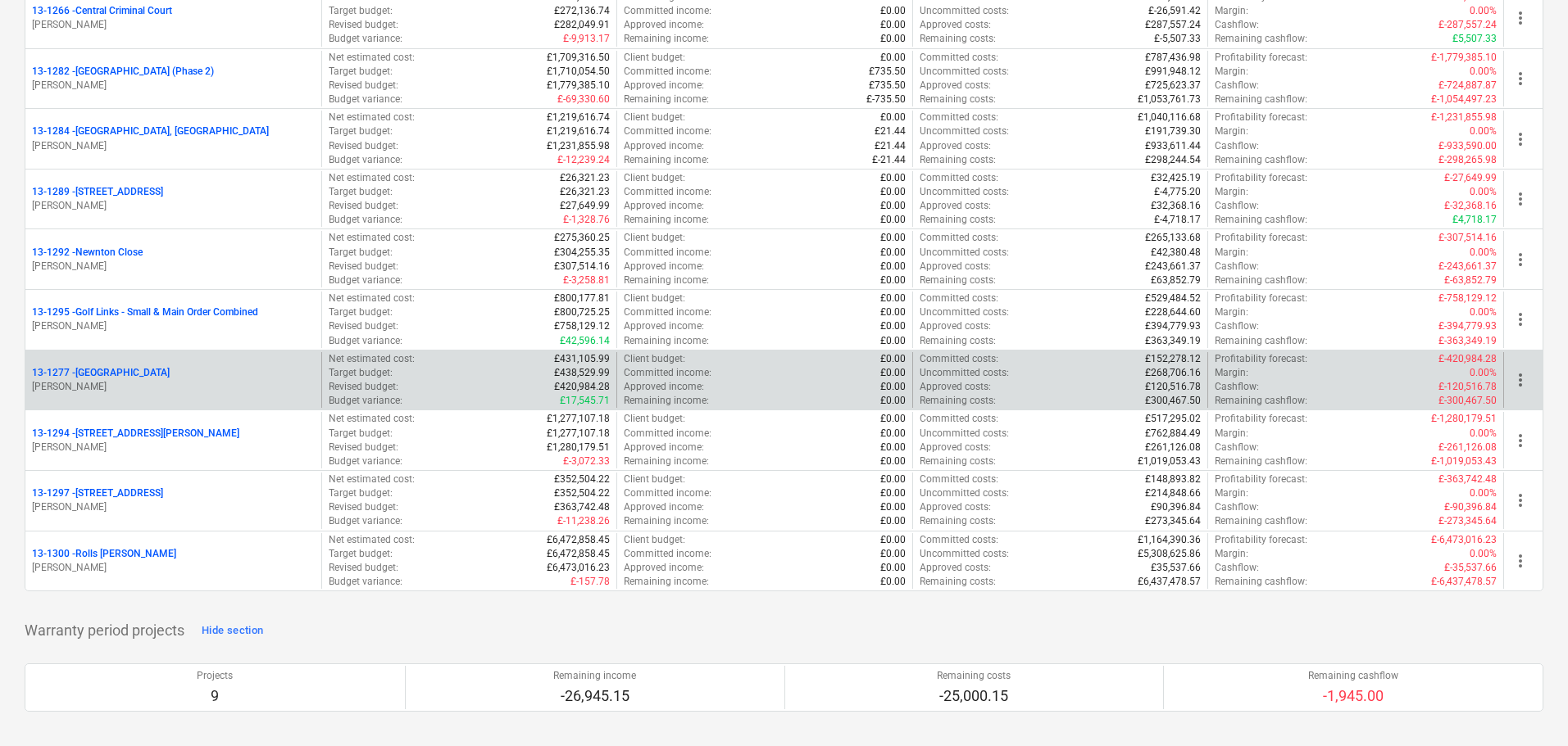
scroll to position [1921, 0]
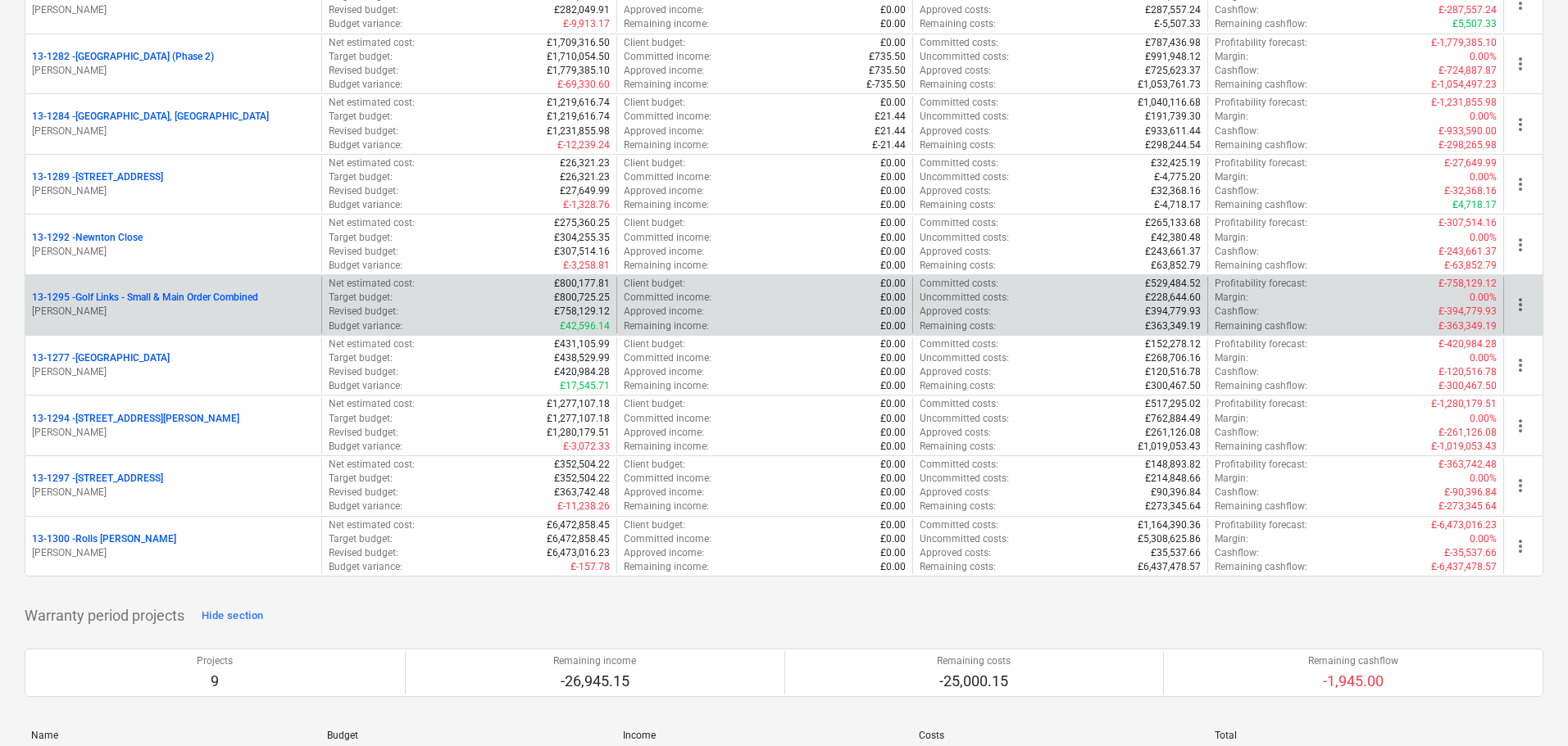
click at [145, 303] on p "13-1295 - Golf Links - Small & Main Order Combined" at bounding box center [145, 298] width 226 height 14
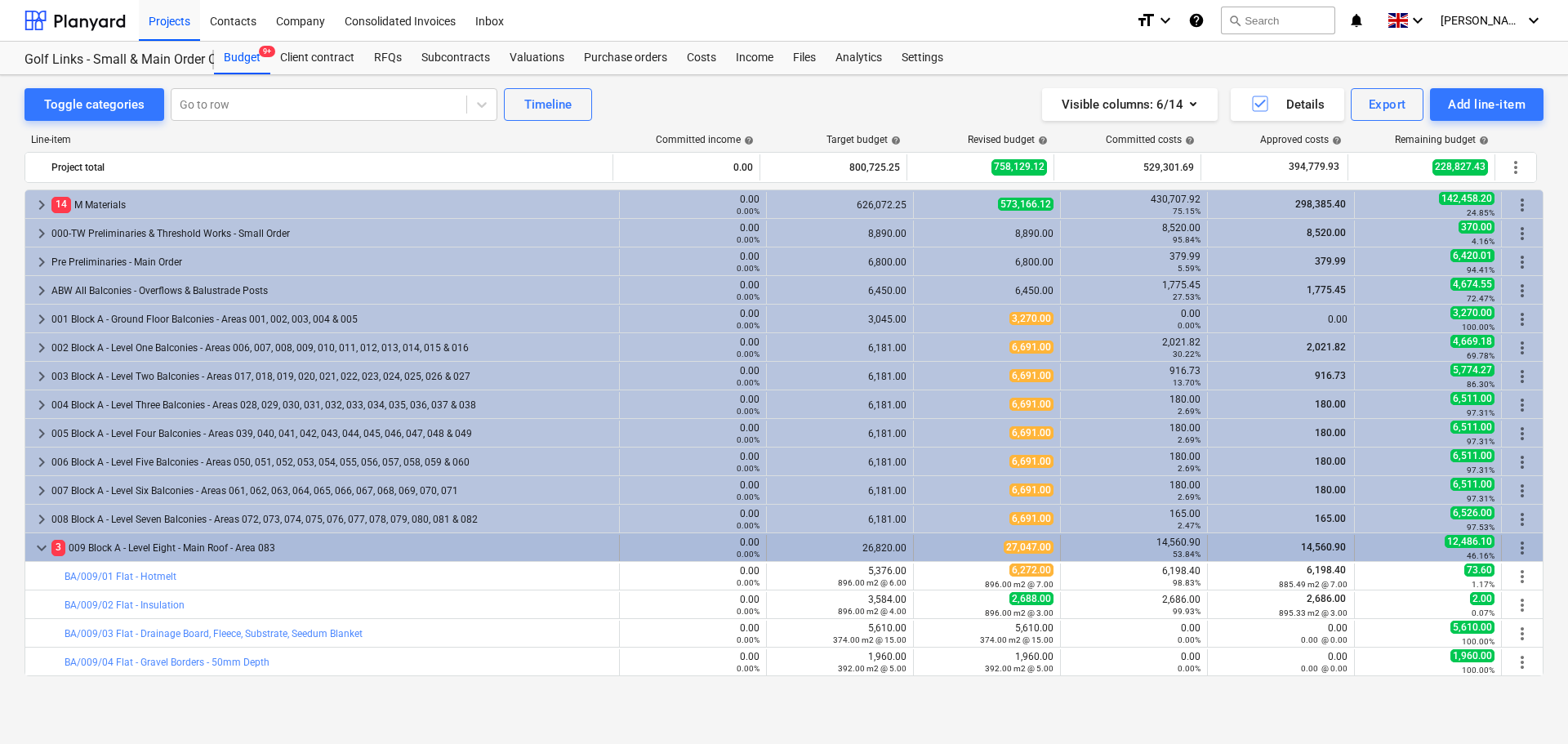
click at [236, 552] on div "3 009 Block A - Level Eight - Main Roof - Area 083" at bounding box center [331, 548] width 561 height 26
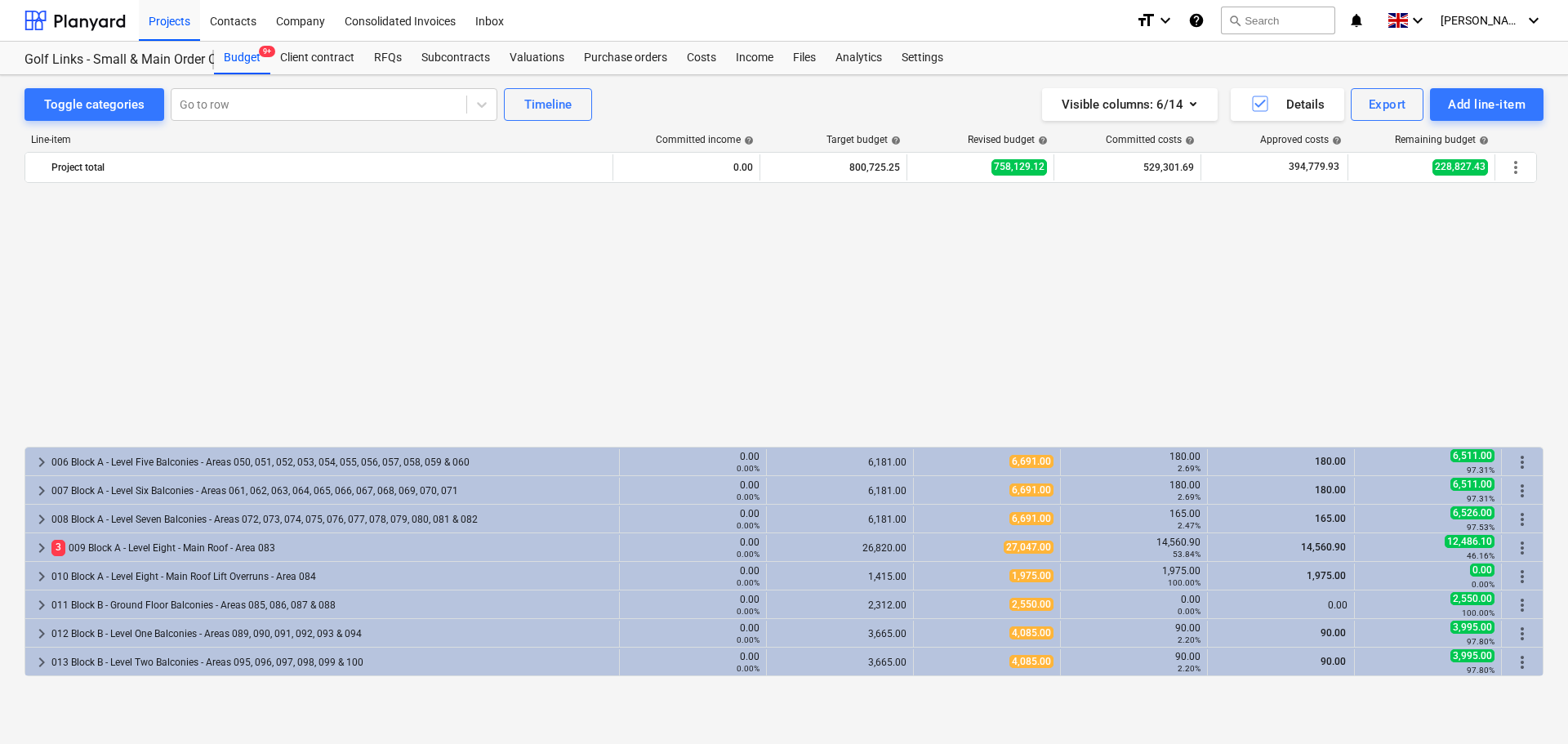
scroll to position [327, 0]
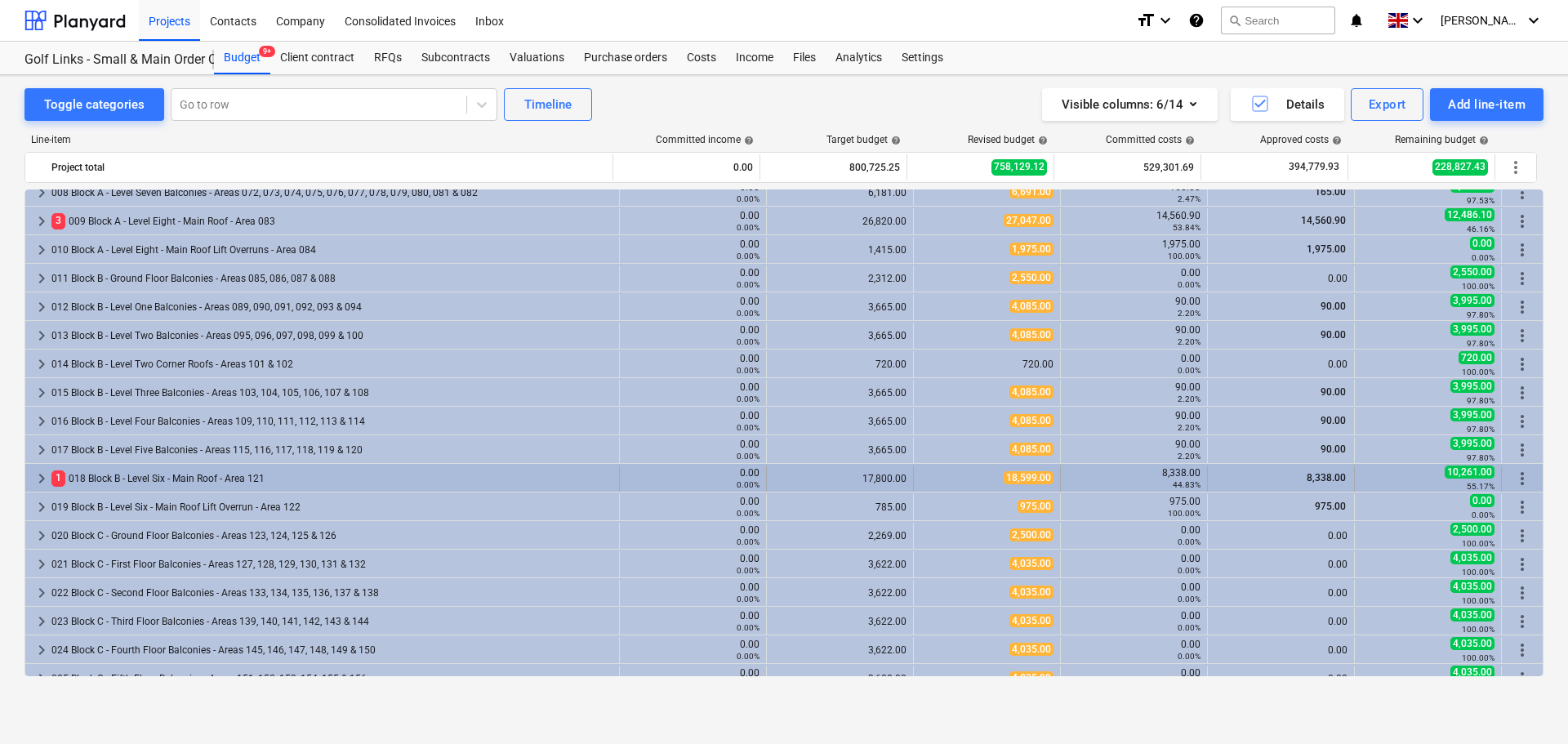
click at [209, 478] on div "1 018 Block B - Level Six - Main Roof - Area 121" at bounding box center [331, 478] width 561 height 26
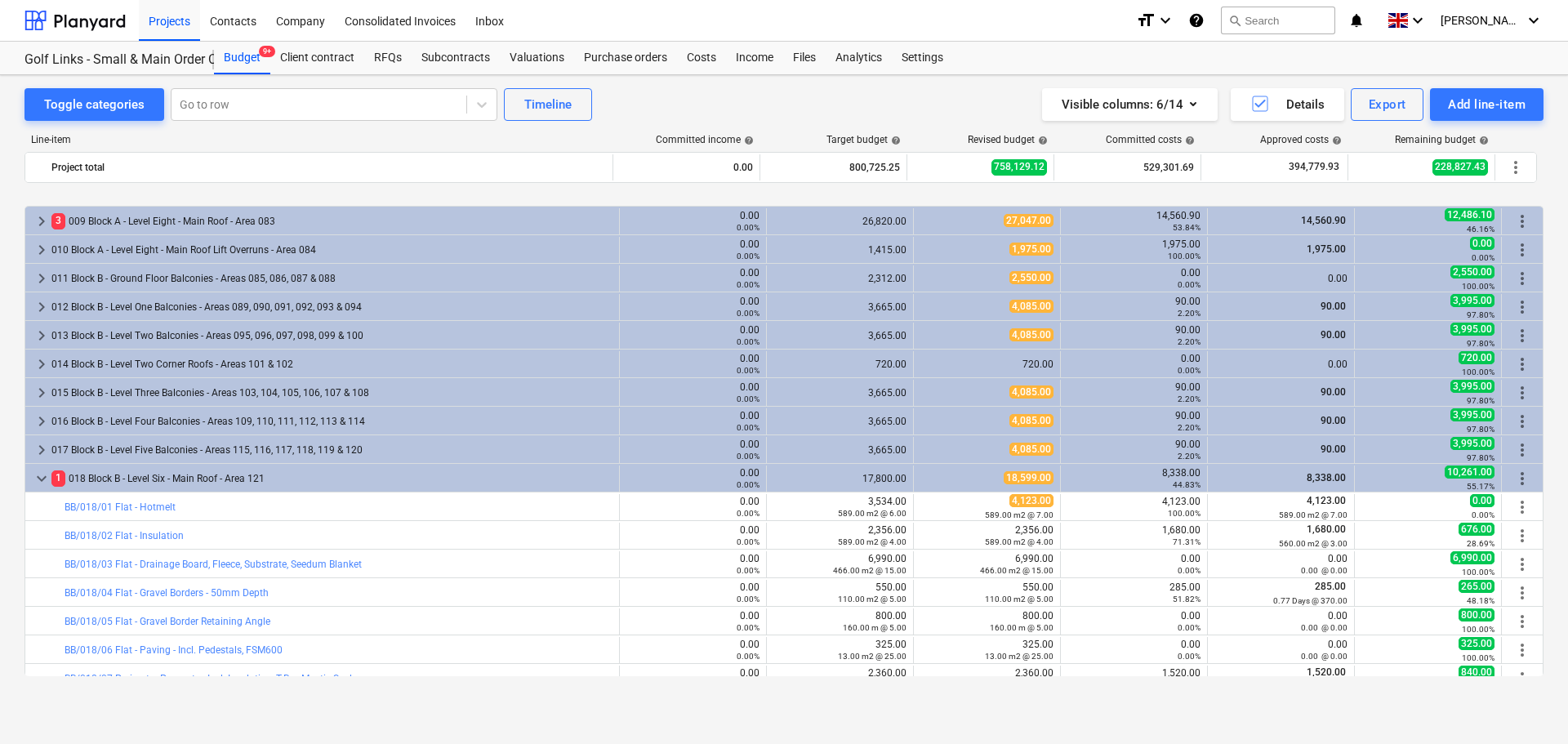
scroll to position [408, 0]
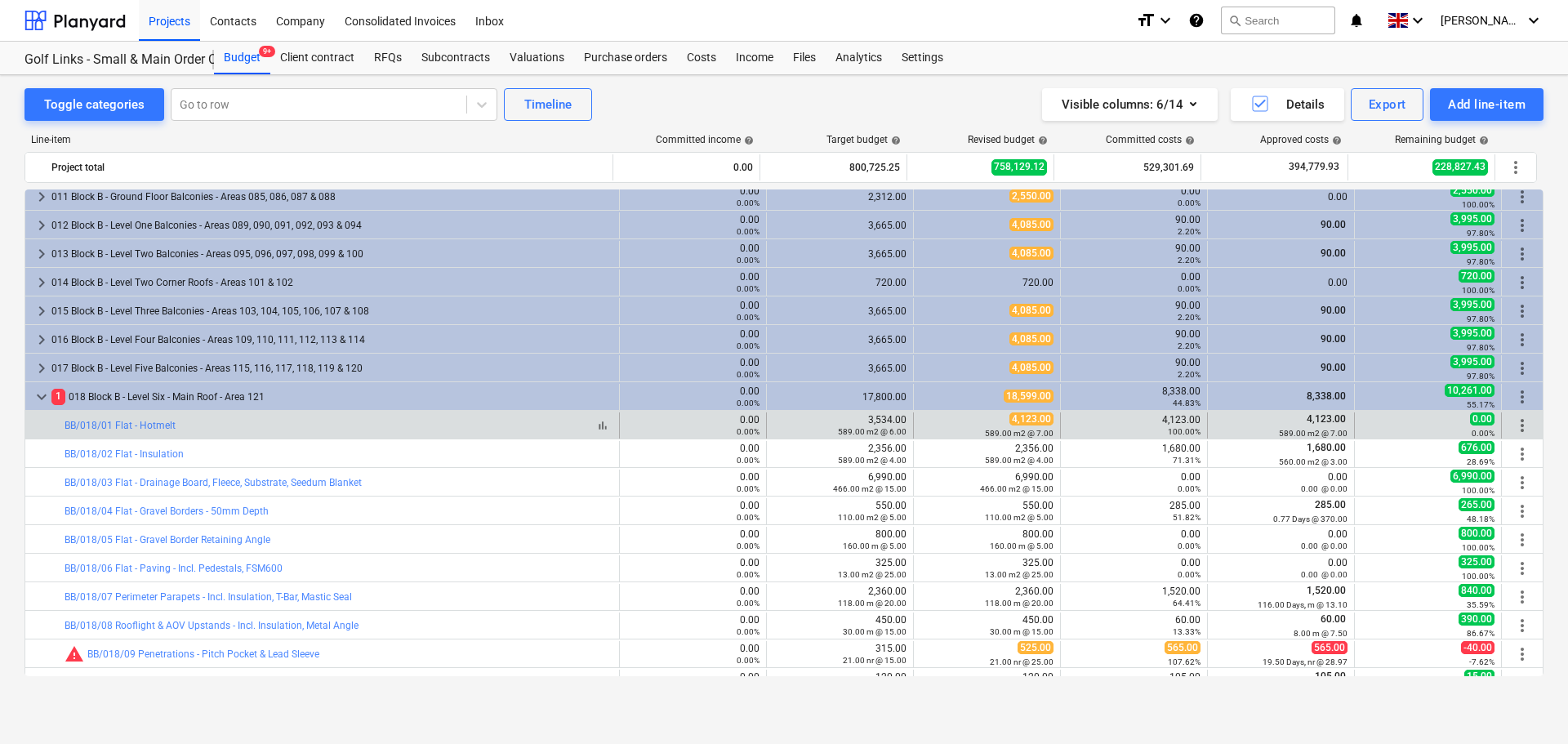
click at [285, 425] on div "bar_chart BB/018/01 Flat - Hotmelt" at bounding box center [338, 425] width 548 height 12
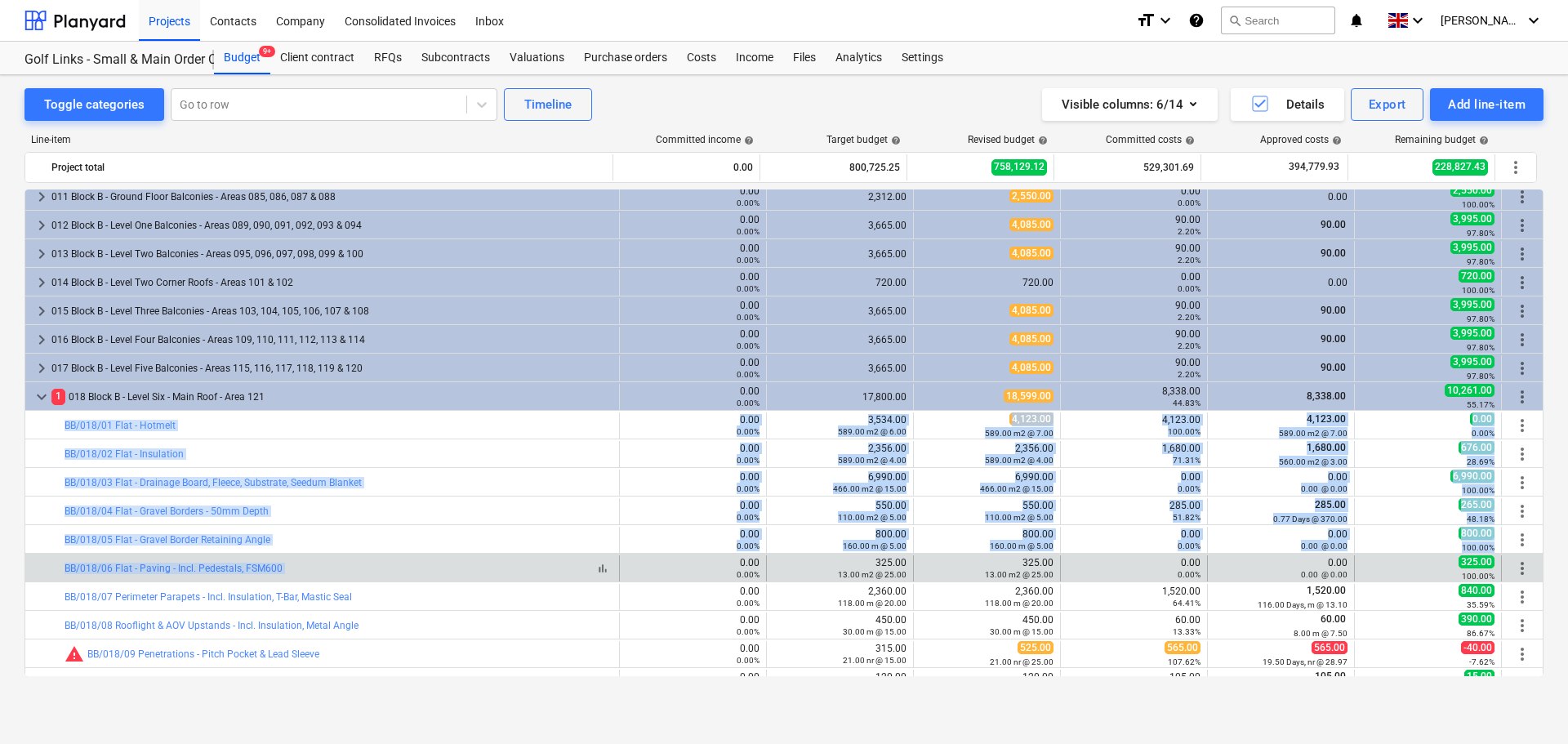
drag, startPoint x: 285, startPoint y: 425, endPoint x: 459, endPoint y: 567, distance: 224.6
click at [463, 576] on div "keyboard_arrow_right 14 M Materials 0.00 0.00% 626,072.25 573,166.12 430,707.92…" at bounding box center [783, 552] width 1519 height 1544
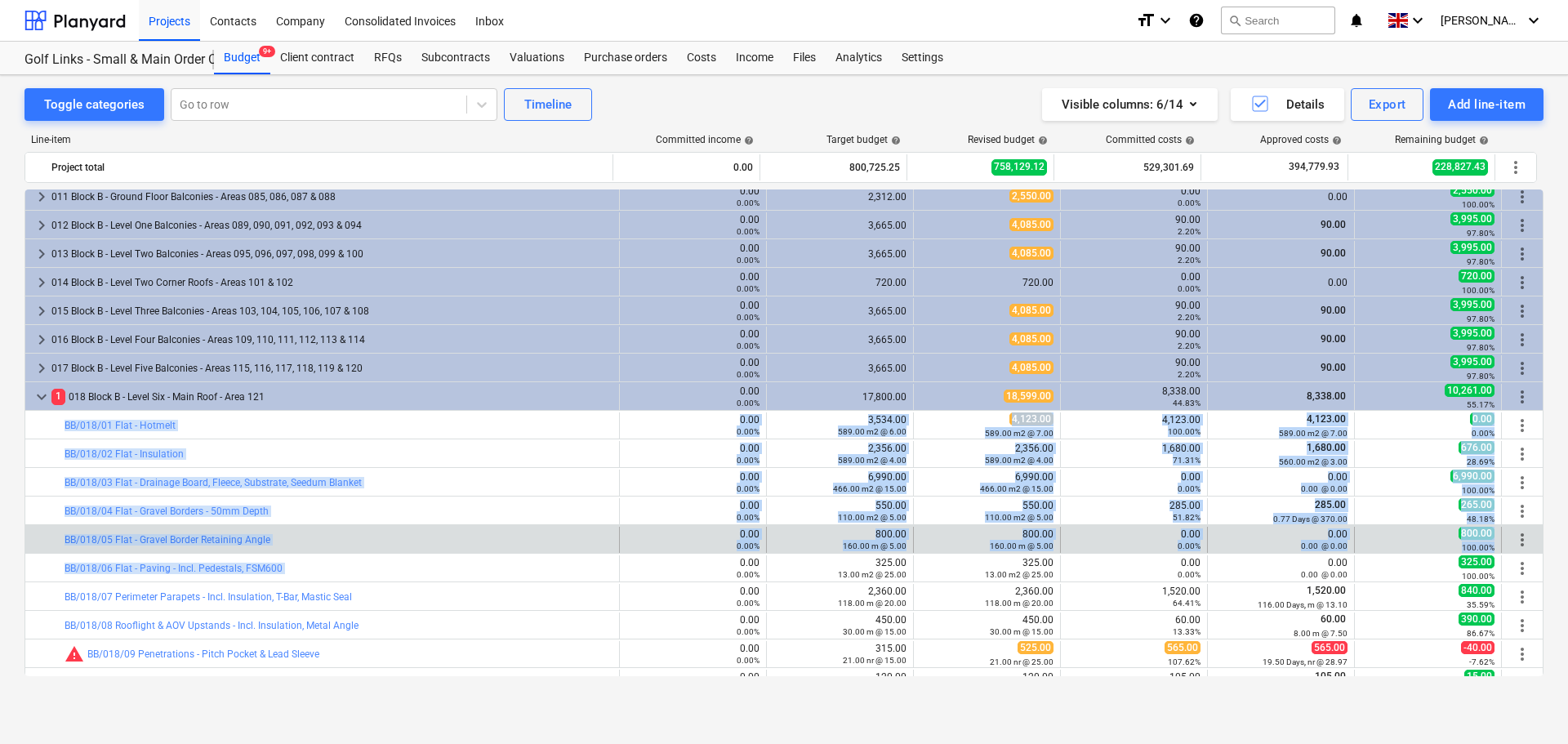
click at [444, 546] on div "bar_chart BB/018/05 Flat - Gravel Border Retaining Angle" at bounding box center [338, 540] width 548 height 26
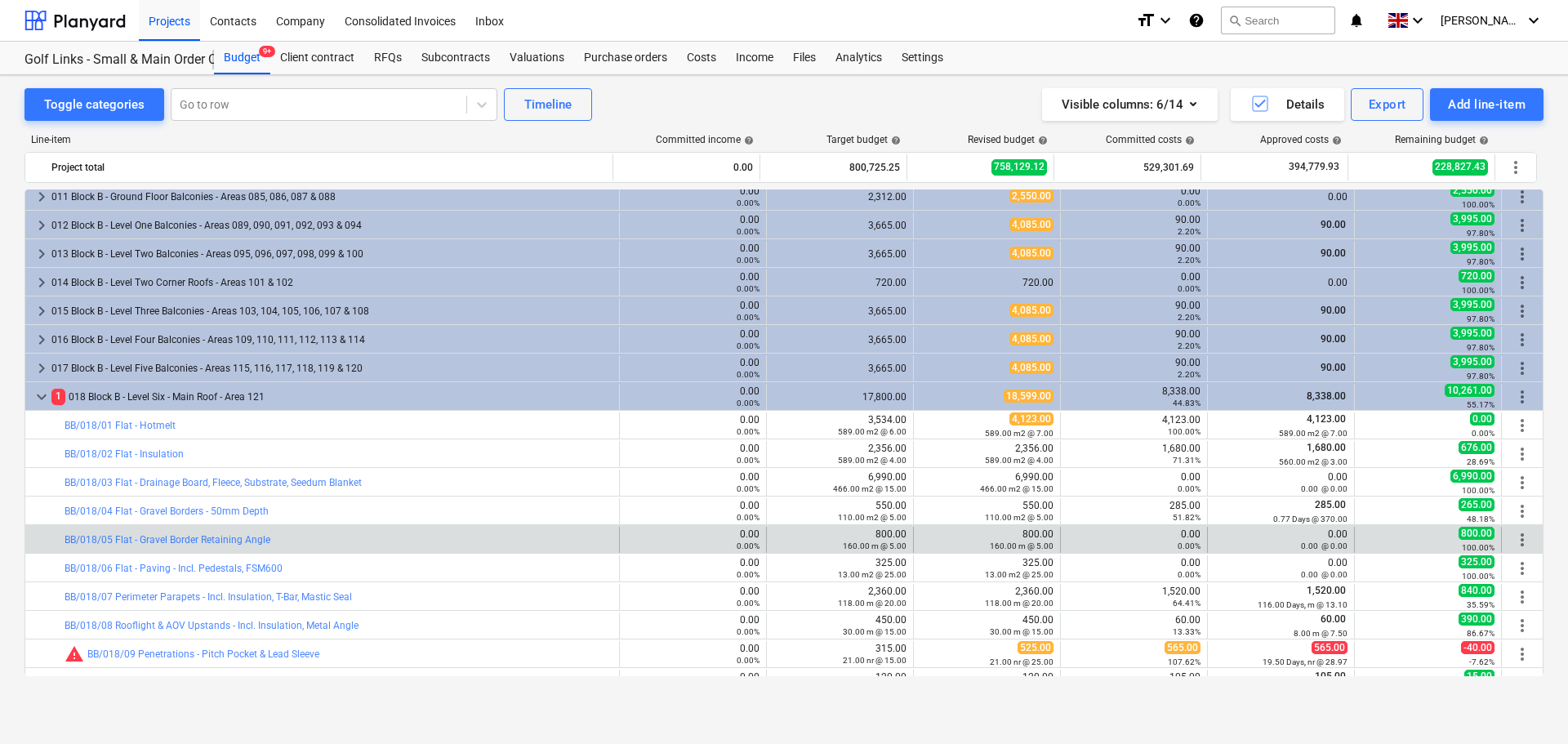
click at [444, 546] on div "bar_chart BB/018/05 Flat - Gravel Border Retaining Angle" at bounding box center [338, 540] width 548 height 26
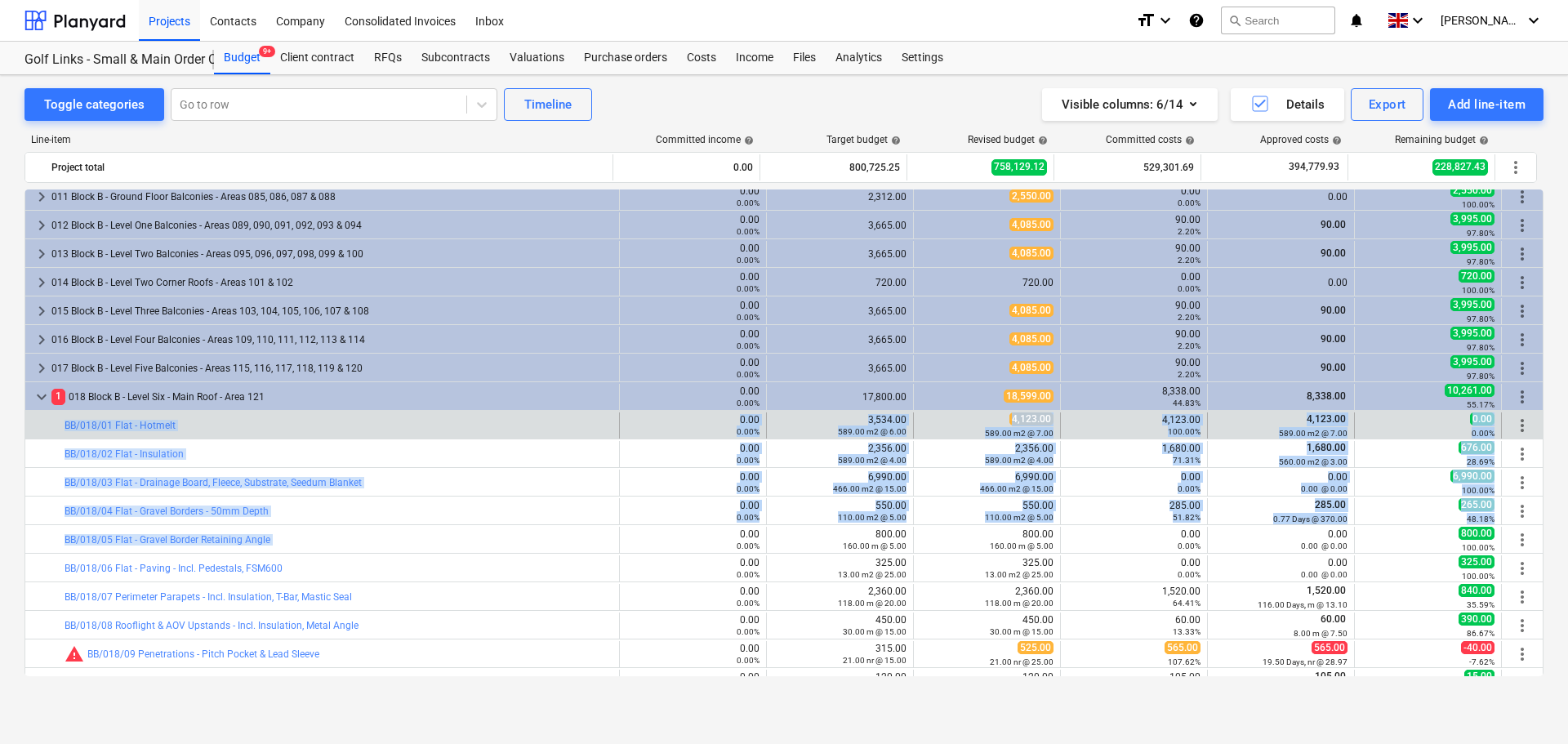
drag, startPoint x: 444, startPoint y: 546, endPoint x: 462, endPoint y: 434, distance: 113.4
click at [461, 434] on div "keyboard_arrow_right 14 M Materials 0.00 0.00% 626,072.25 573,166.12 430,707.92…" at bounding box center [783, 552] width 1519 height 1544
click at [462, 434] on div "bar_chart BB/018/01 Flat - Hotmelt" at bounding box center [338, 425] width 548 height 26
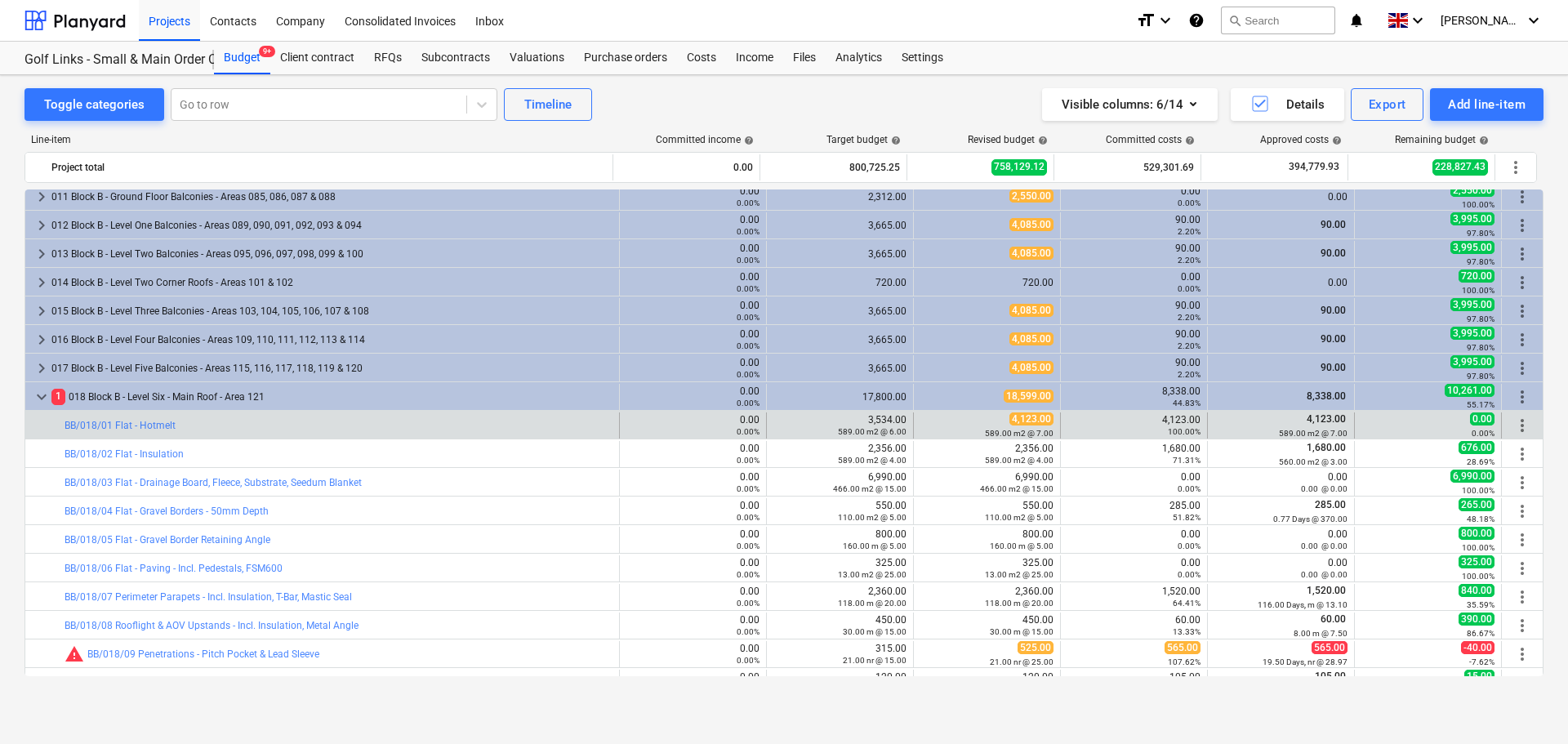
click at [462, 434] on div "bar_chart BB/018/01 Flat - Hotmelt" at bounding box center [338, 425] width 548 height 26
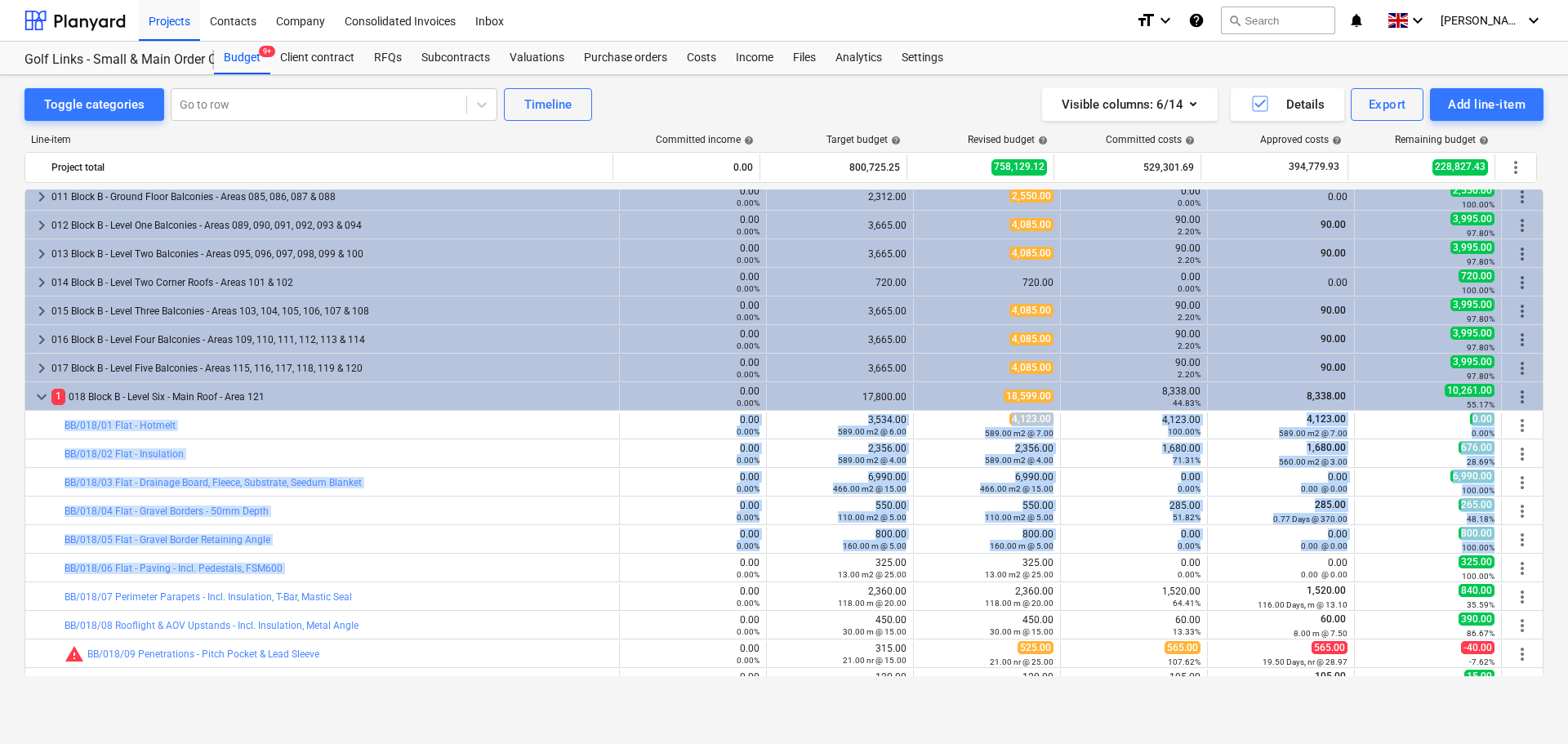
drag, startPoint x: 462, startPoint y: 434, endPoint x: 468, endPoint y: 553, distance: 119.2
click at [468, 553] on div "keyboard_arrow_right 14 M Materials 0.00 0.00% 626,072.25 573,166.12 430,707.92…" at bounding box center [783, 552] width 1519 height 1544
click at [468, 553] on div "bar_chart BB/018/06 Flat - Paving - Incl. Pedestals, FSM600 0.00 0.00% edit 325…" at bounding box center [783, 568] width 1519 height 29
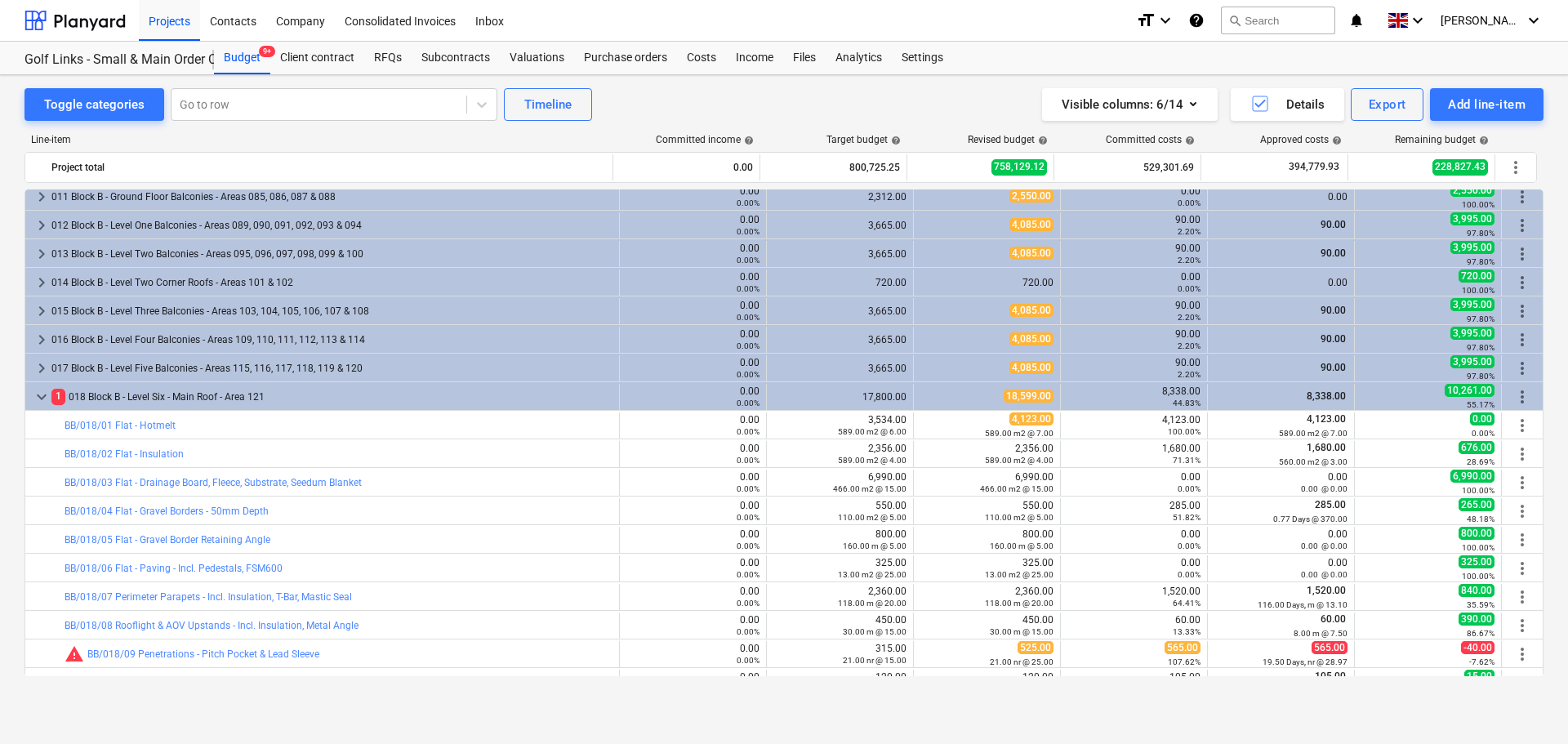
scroll to position [491, 0]
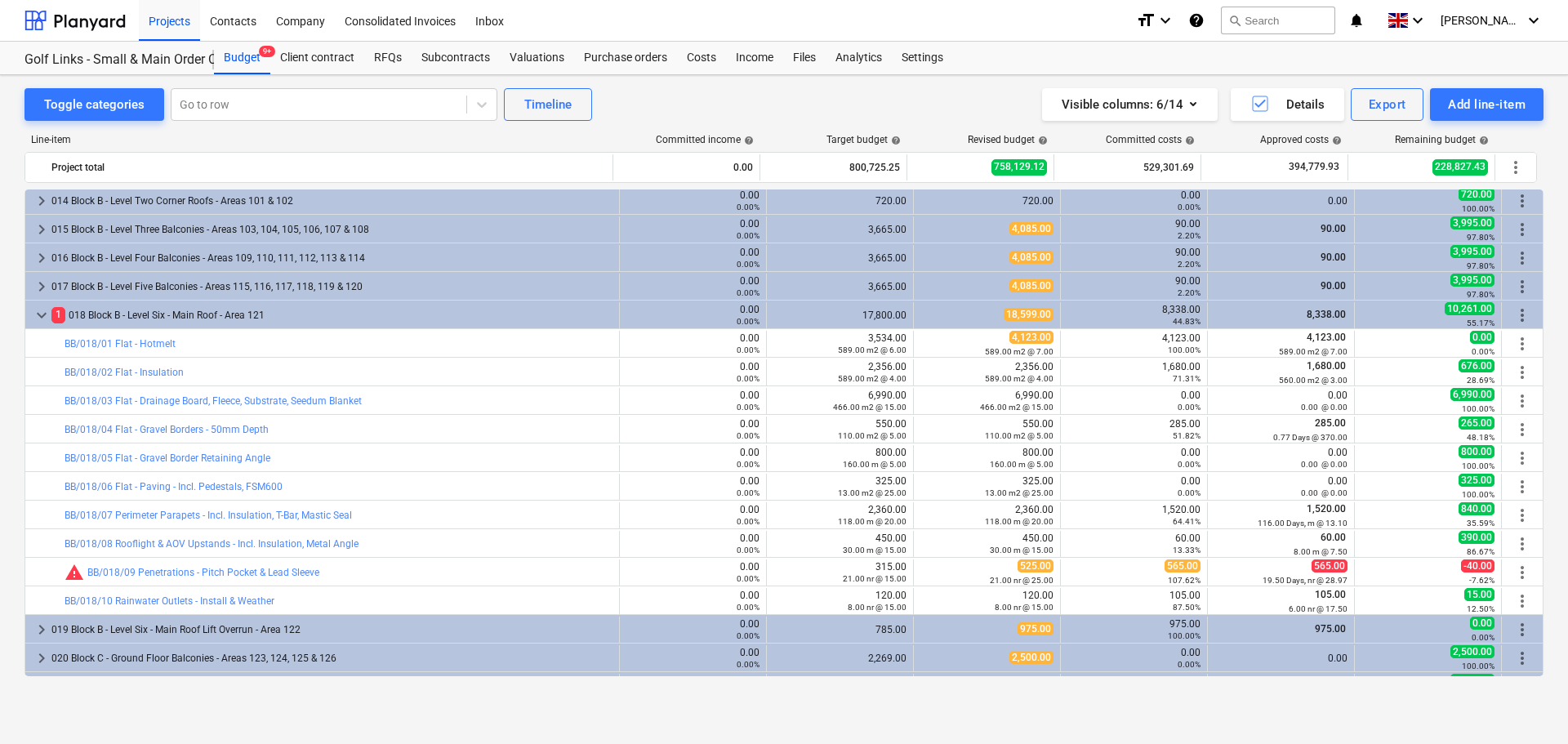
click at [397, 499] on div "bar_chart BB/018/06 Flat - Paving - Incl. Pedestals, FSM600" at bounding box center [338, 486] width 548 height 26
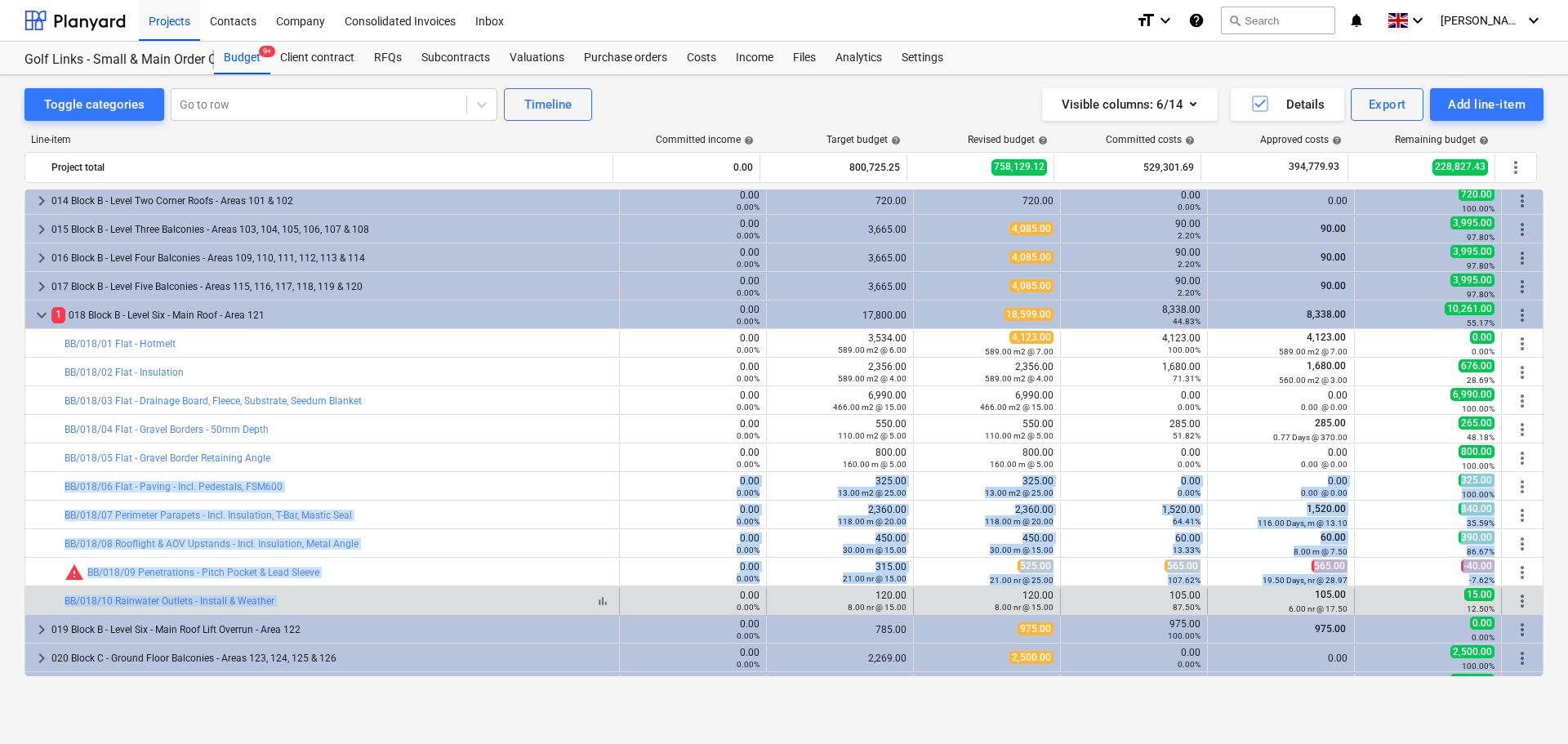
drag, startPoint x: 397, startPoint y: 499, endPoint x: 403, endPoint y: 599, distance: 100.2
click at [403, 599] on div "keyboard_arrow_right 14 M Materials 0.00 0.00% 626,072.25 573,166.12 430,707.92…" at bounding box center [783, 471] width 1519 height 1544
click at [403, 599] on div "bar_chart BB/018/10 Rainwater Outlets - Install & Weather" at bounding box center [338, 601] width 548 height 12
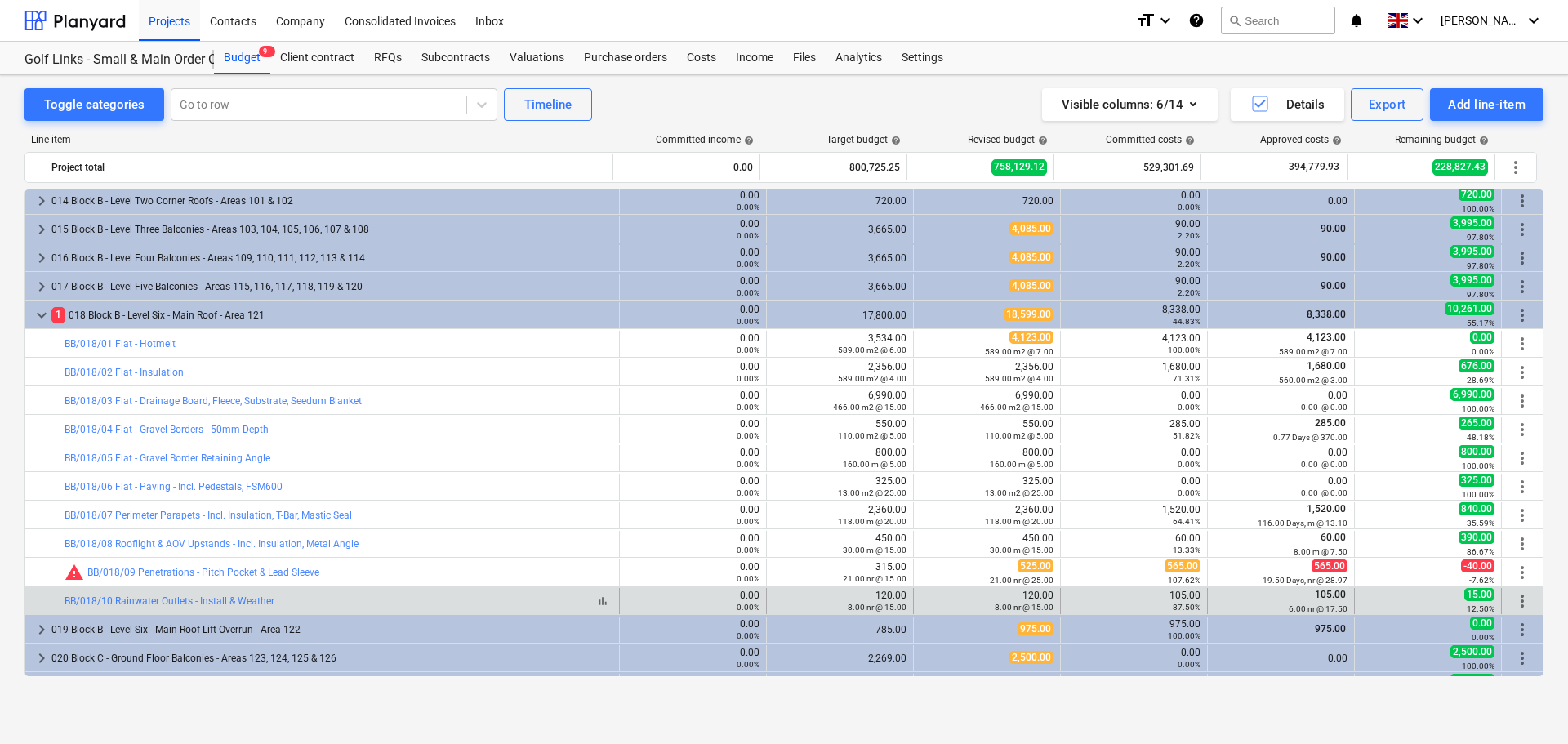
click at [403, 599] on div "bar_chart BB/018/10 Rainwater Outlets - Install & Weather" at bounding box center [338, 601] width 548 height 12
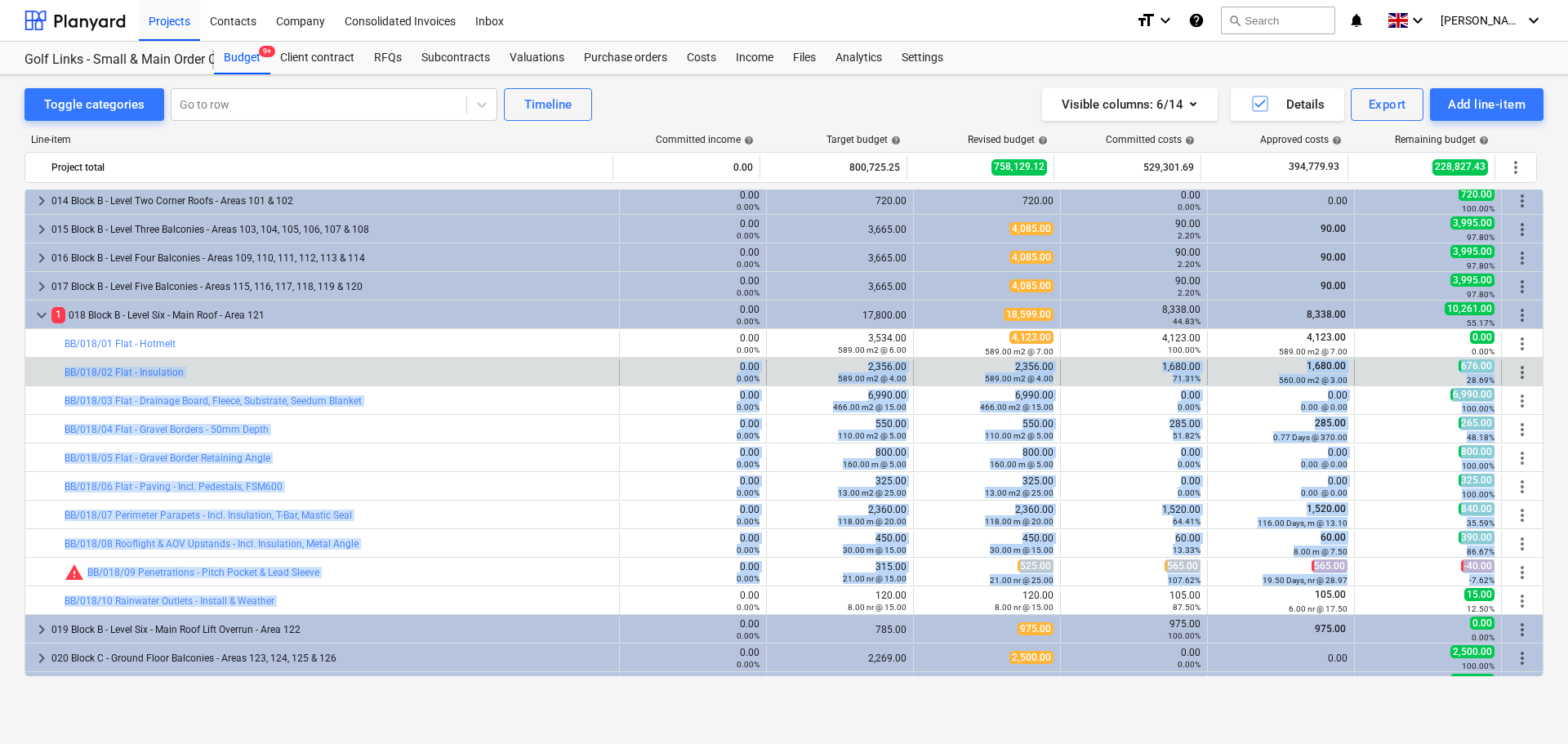
drag, startPoint x: 403, startPoint y: 599, endPoint x: 416, endPoint y: 364, distance: 235.4
click at [416, 364] on div "keyboard_arrow_right 14 M Materials 0.00 0.00% 626,072.25 573,166.12 430,707.92…" at bounding box center [783, 471] width 1519 height 1544
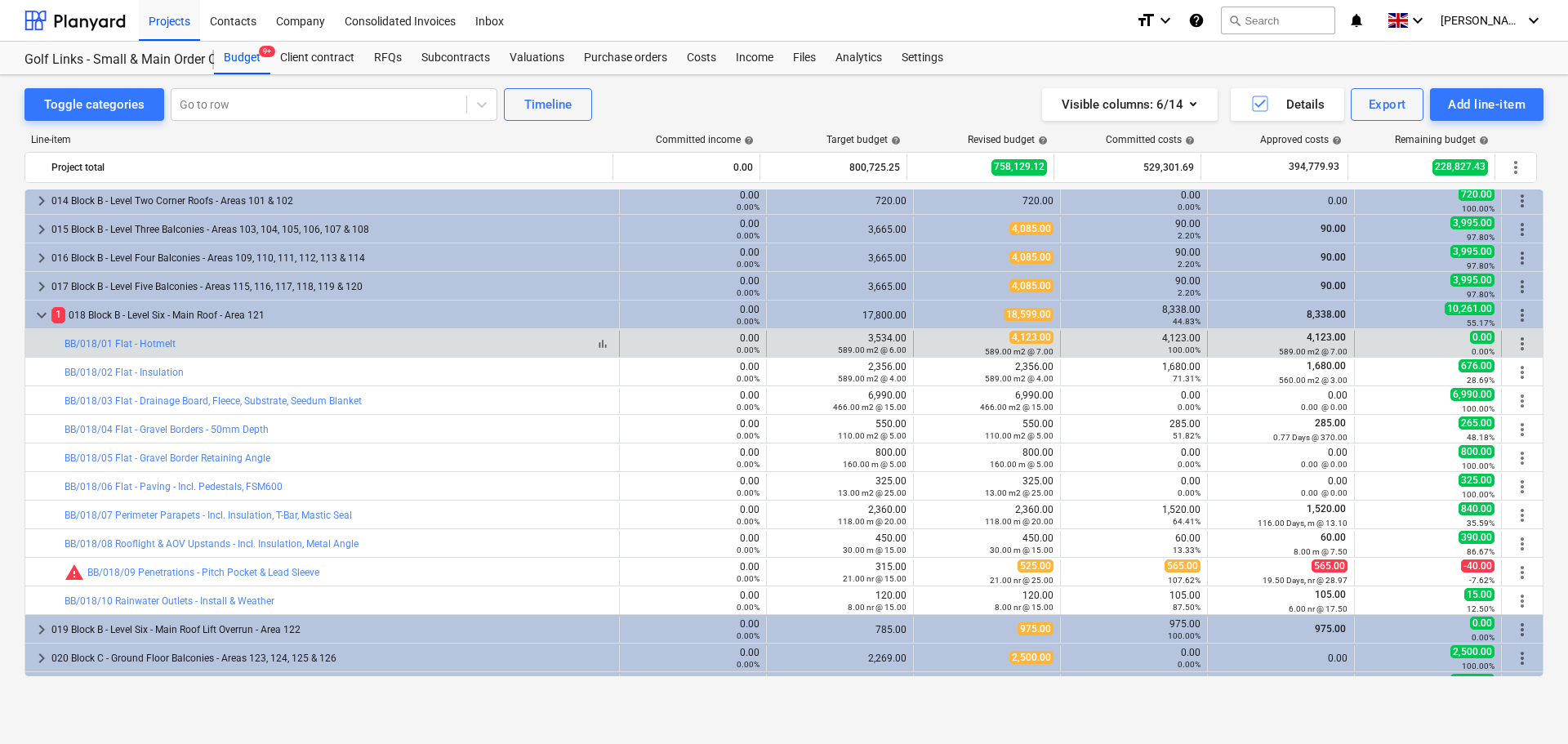
click at [433, 349] on div "bar_chart BB/018/01 Flat - Hotmelt" at bounding box center [338, 344] width 548 height 12
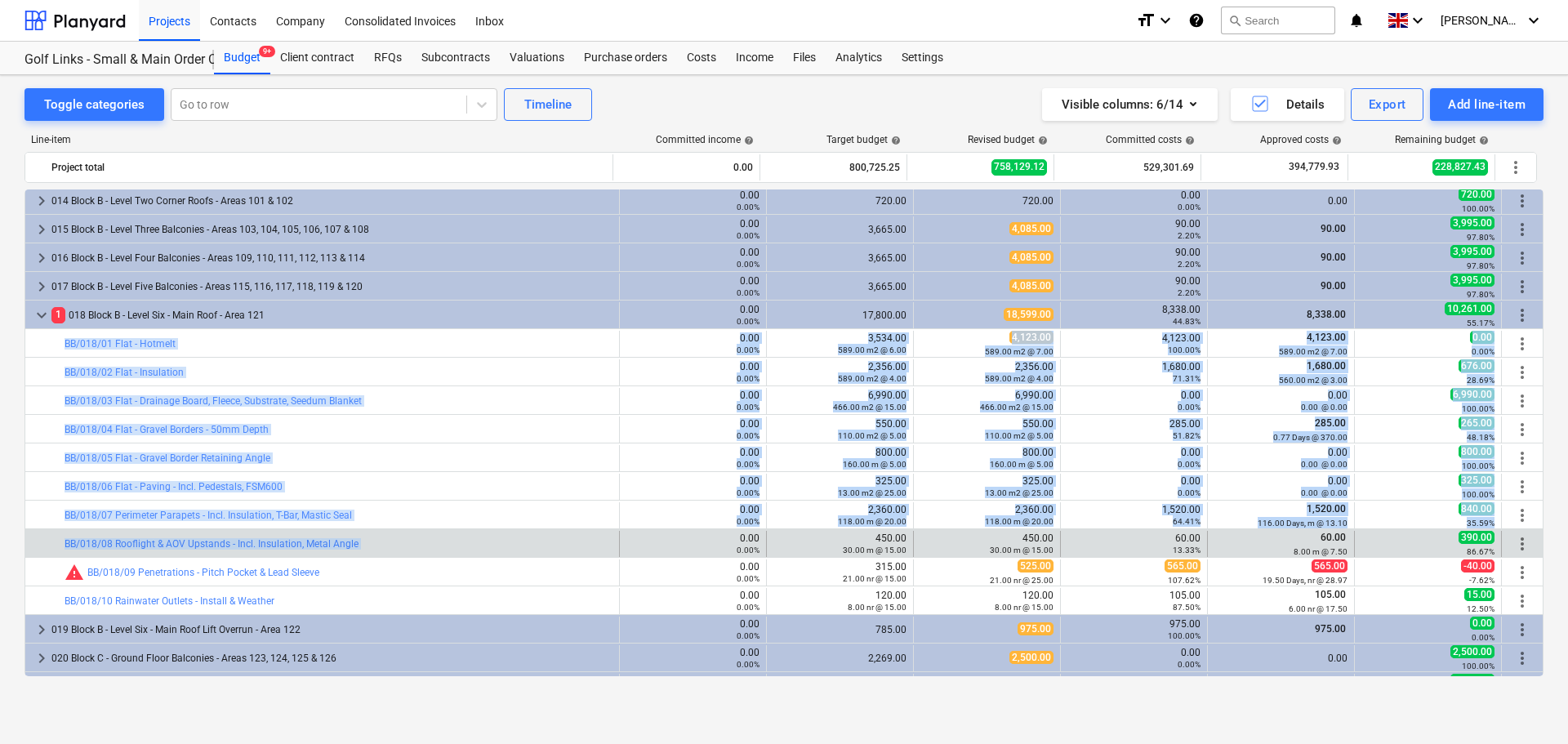
drag, startPoint x: 433, startPoint y: 349, endPoint x: 416, endPoint y: 535, distance: 186.8
click at [416, 535] on div "keyboard_arrow_right 14 M Materials 0.00 0.00% 626,072.25 573,166.12 430,707.92…" at bounding box center [783, 471] width 1519 height 1544
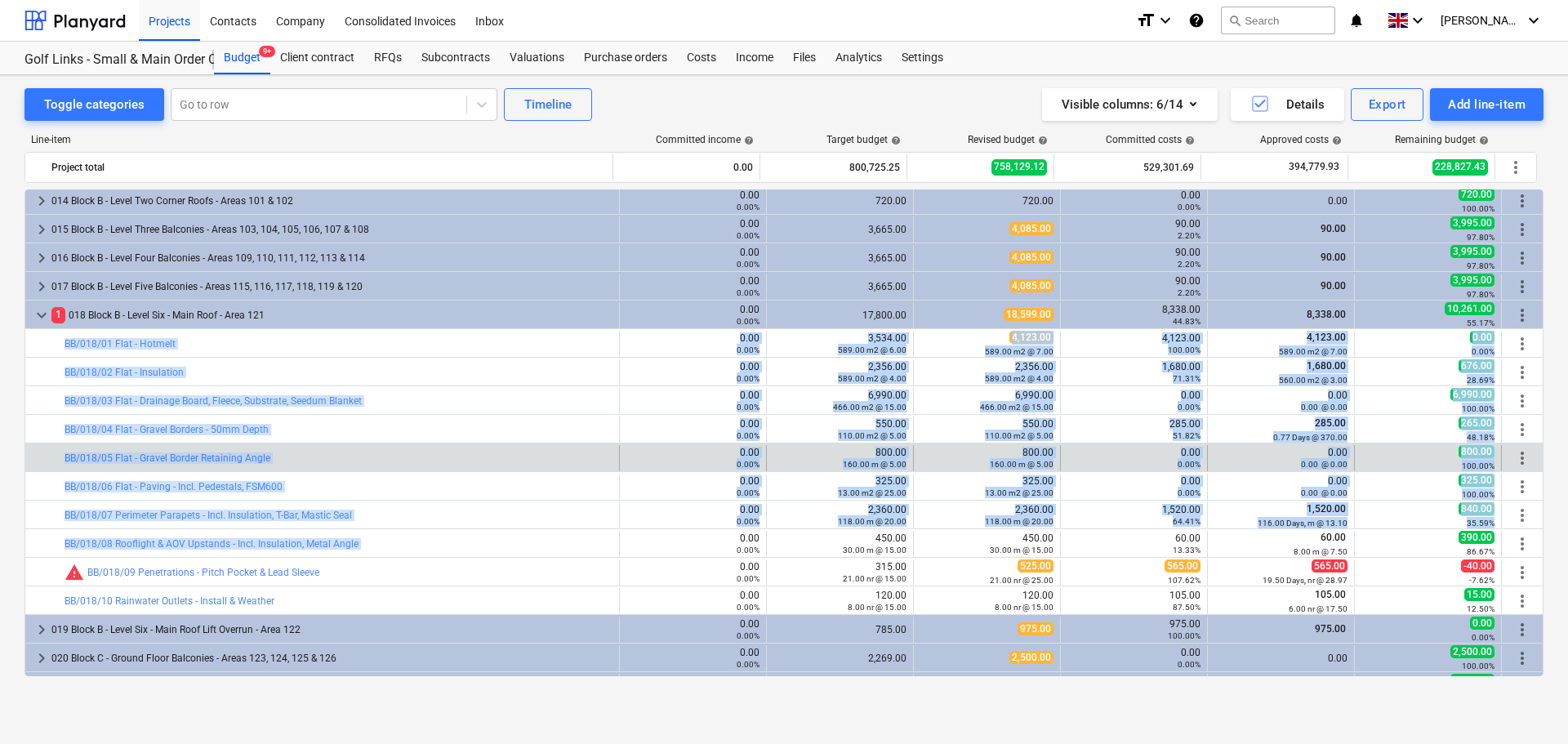
click at [426, 471] on div "bar_chart BB/018/05 Flat - Gravel Border Retaining Angle" at bounding box center [338, 458] width 548 height 26
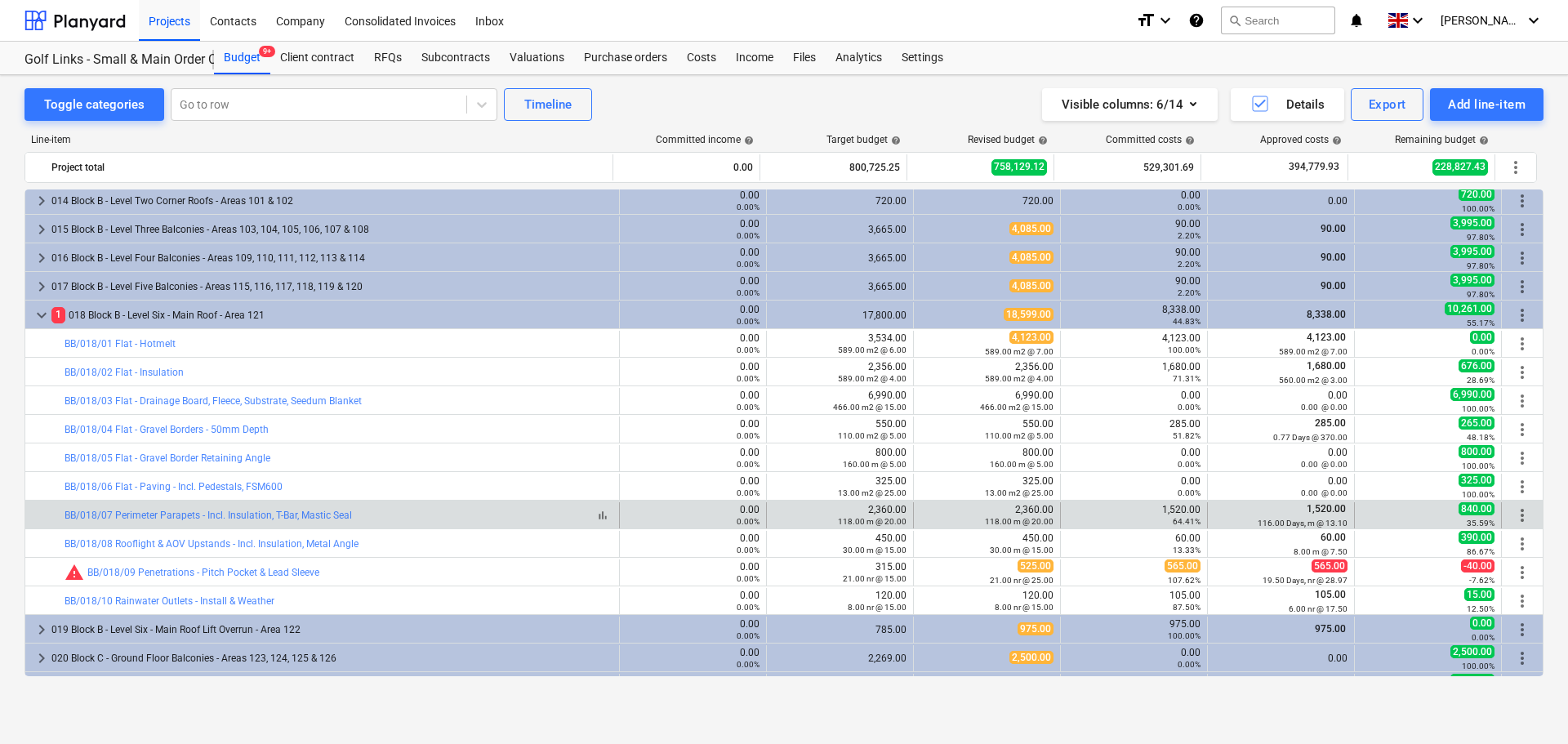
click at [394, 517] on div "bar_chart BB/018/07 Perimeter Parapets - Incl. Insulation, T-Bar, Mastic Seal" at bounding box center [338, 515] width 548 height 12
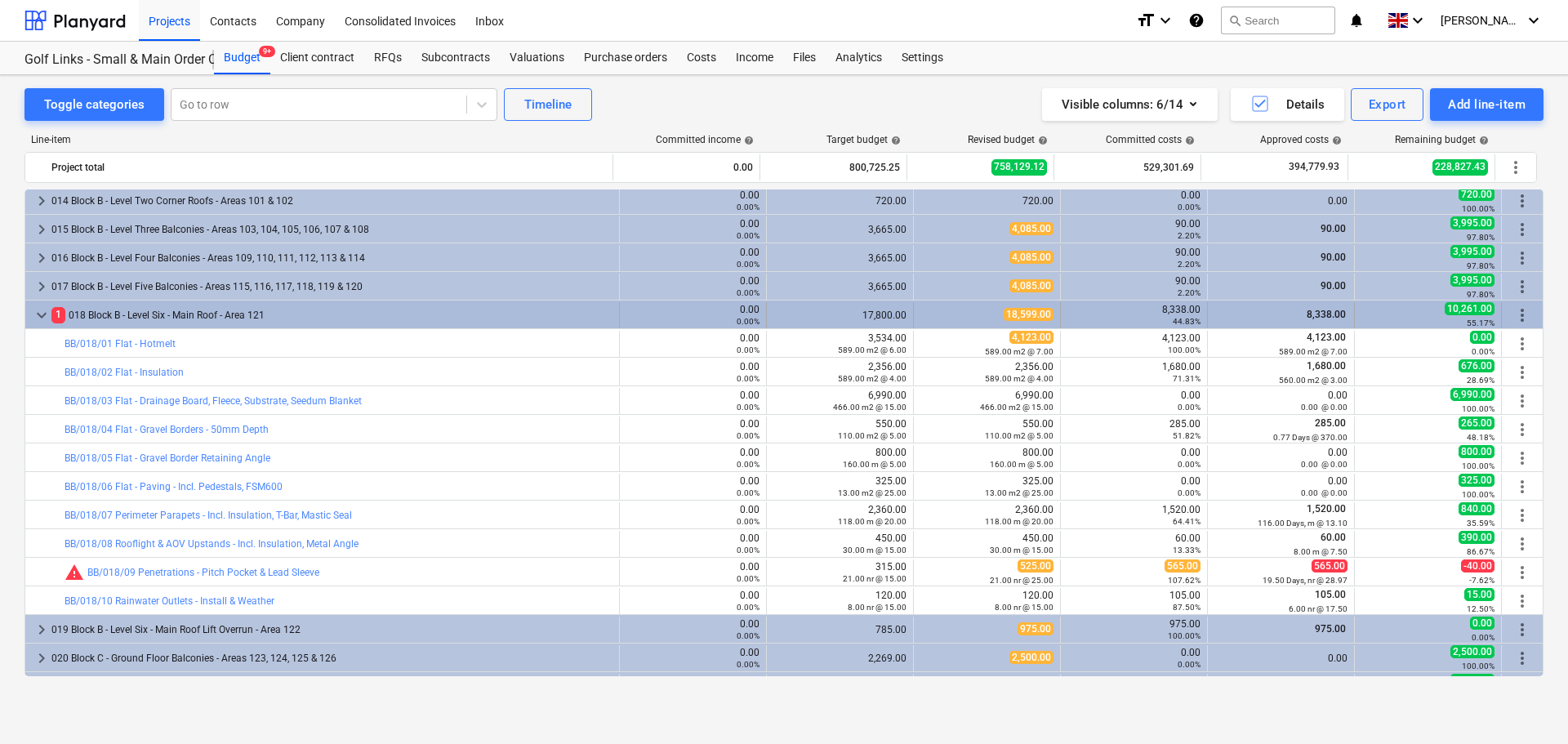
click at [377, 322] on div "1 018 Block B - Level Six - Main Roof - Area 121" at bounding box center [331, 315] width 561 height 26
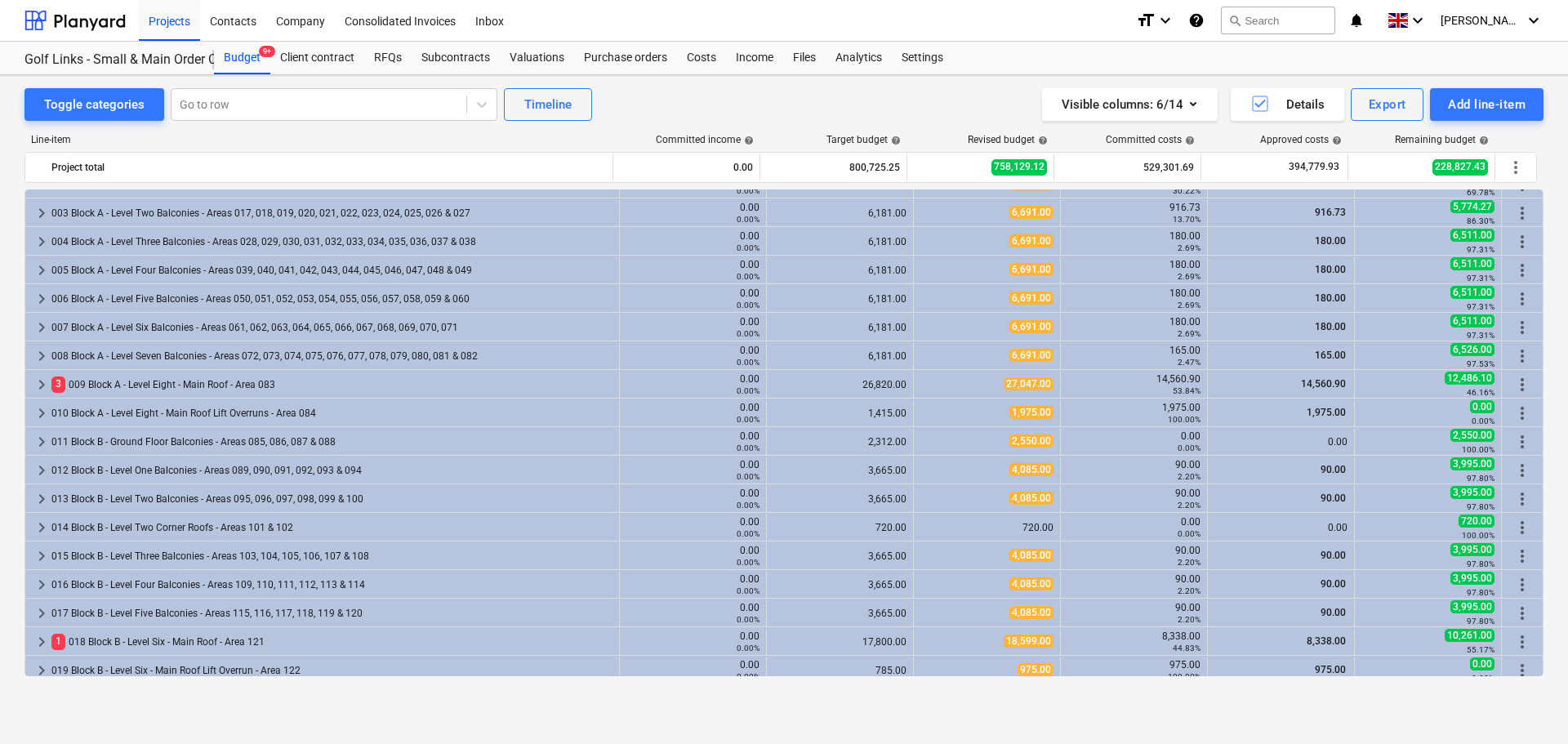
scroll to position [81, 0]
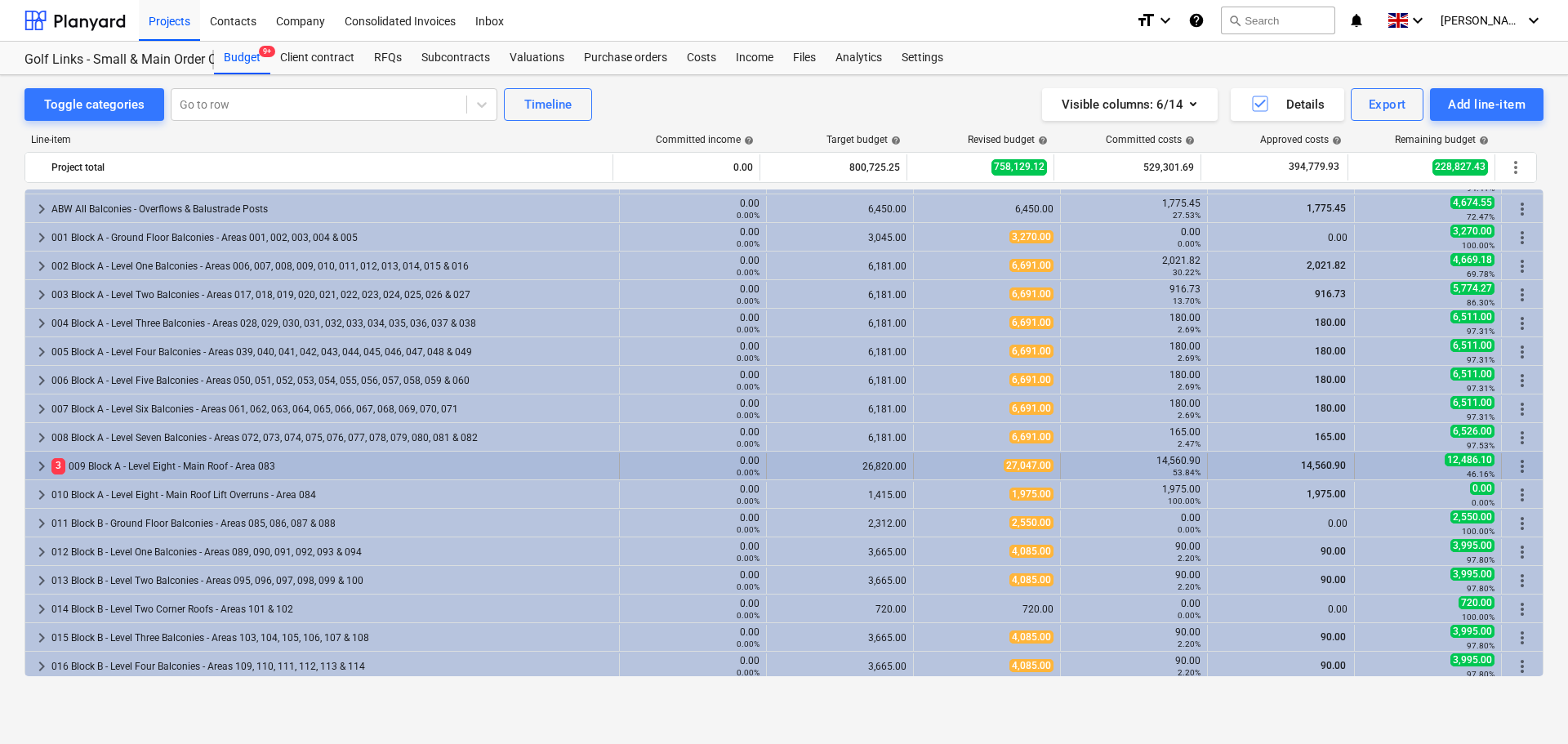
click at [196, 459] on div "3 009 Block A - Level Eight - Main Roof - Area 083" at bounding box center [331, 466] width 561 height 26
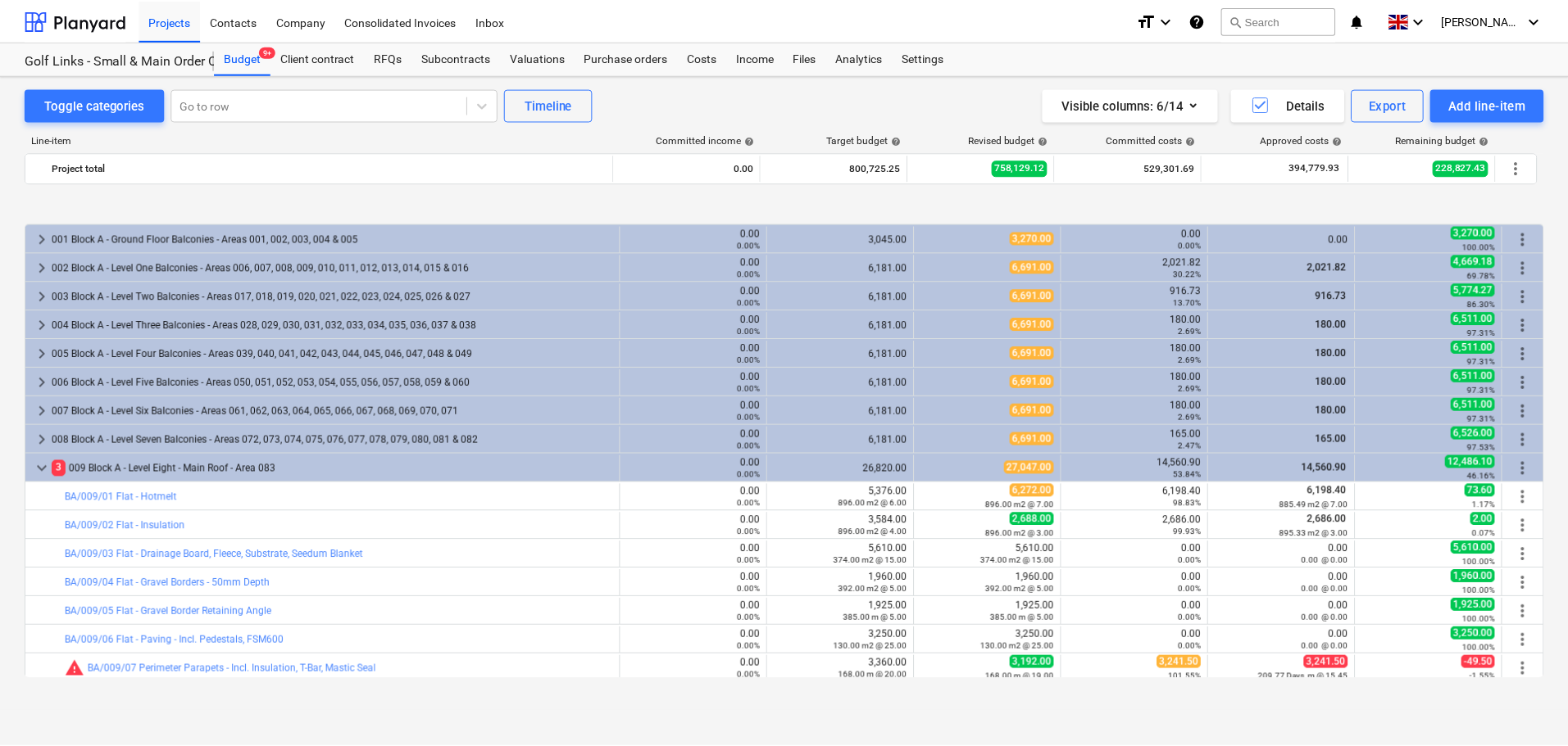
scroll to position [164, 0]
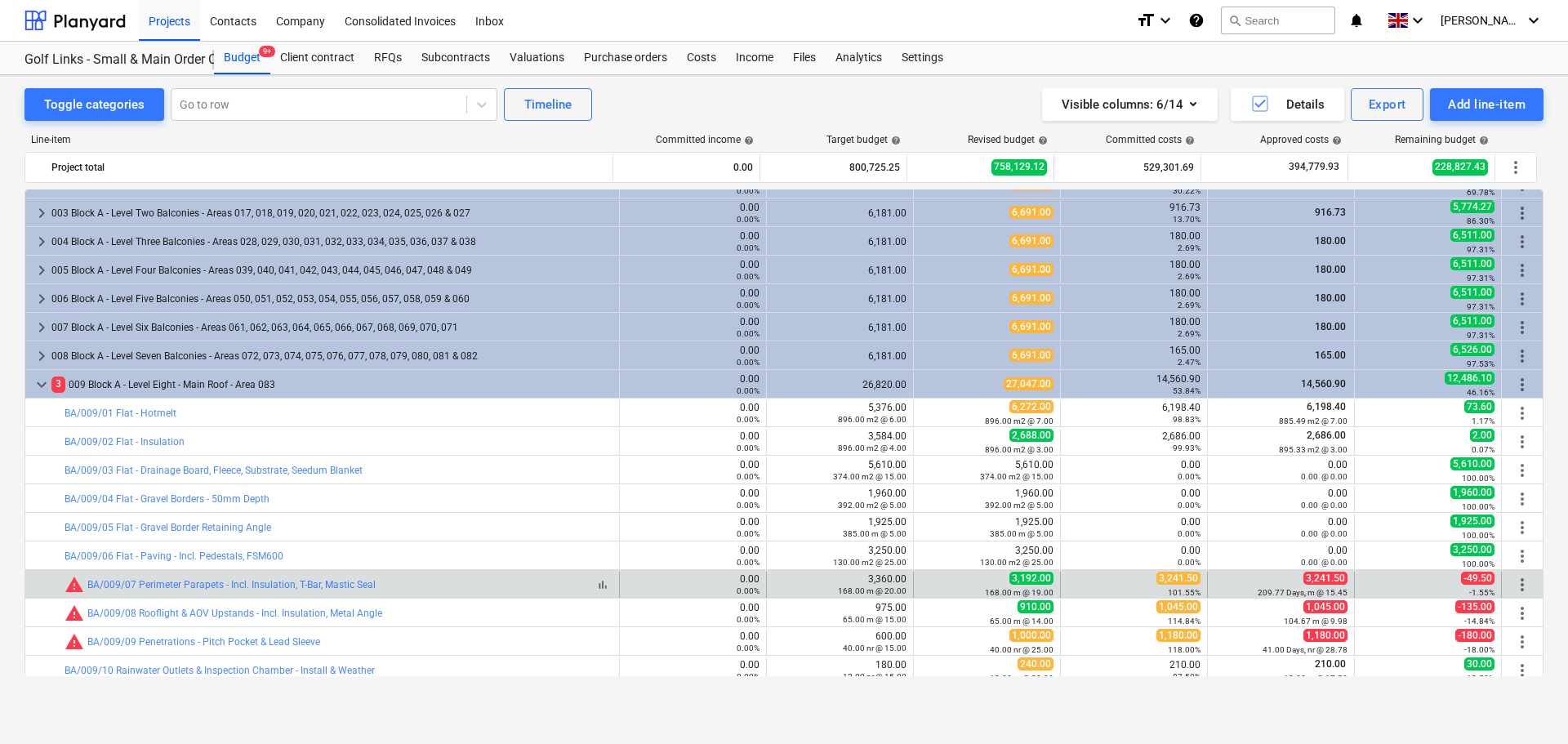
click at [410, 584] on div "bar_chart warning BA/009/07 Perimeter Parapets - Incl. Insulation, T-Bar, Masti…" at bounding box center [338, 585] width 548 height 20
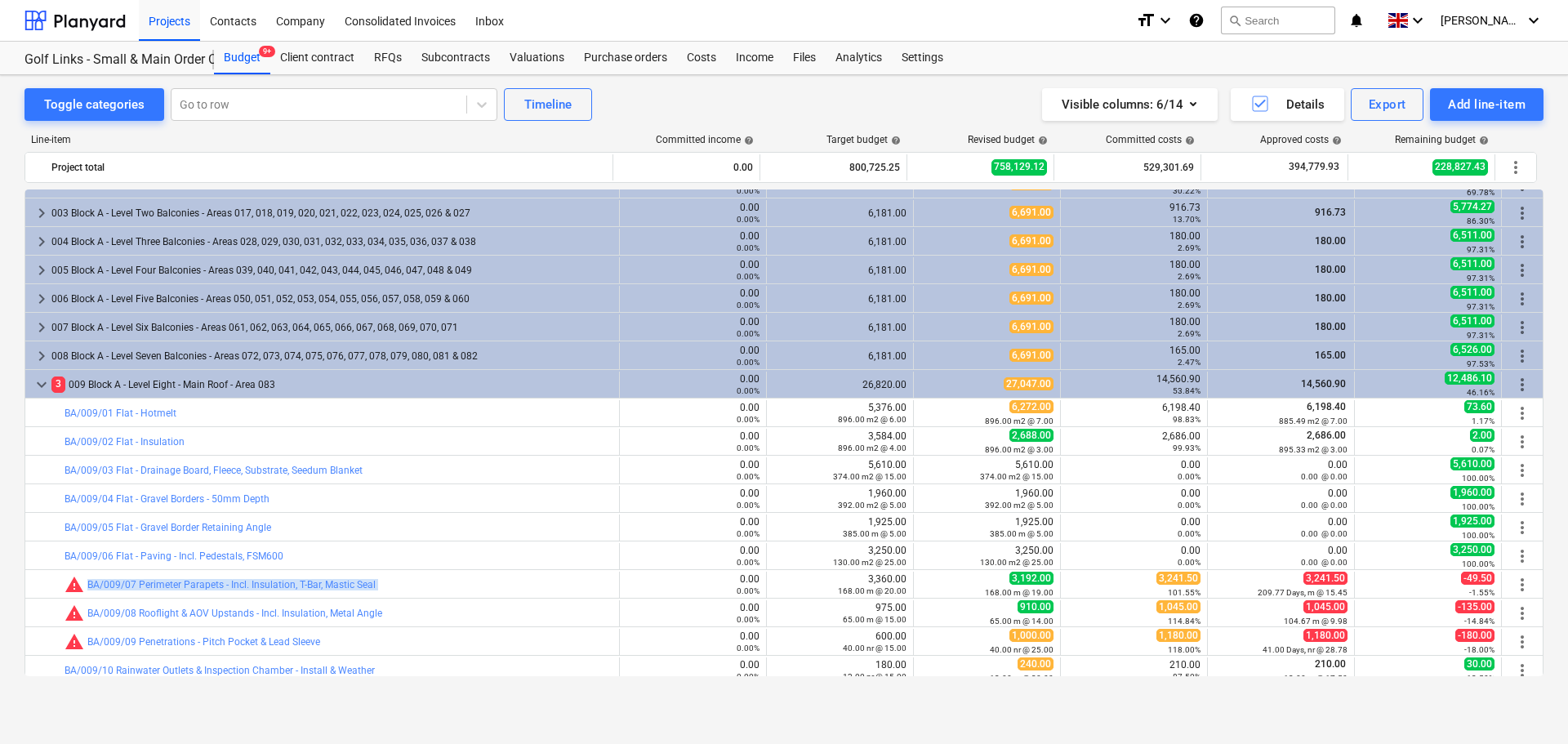
click at [91, 46] on div "Golf Links - Small & Main Order Combined Golf Links - Small & Main Order Combin…" at bounding box center [119, 58] width 190 height 33
click at [101, 36] on div at bounding box center [74, 21] width 101 height 41
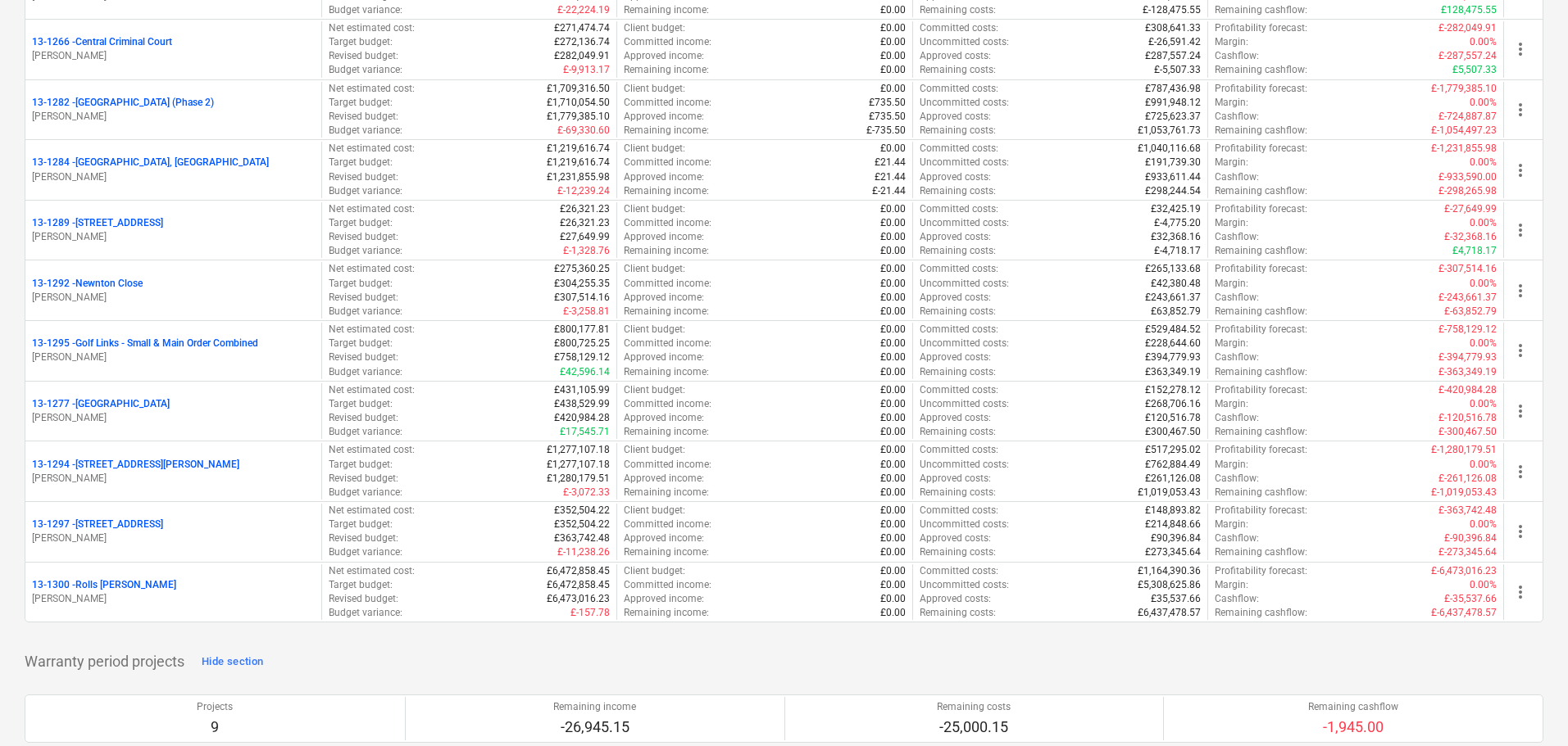
scroll to position [1884, 0]
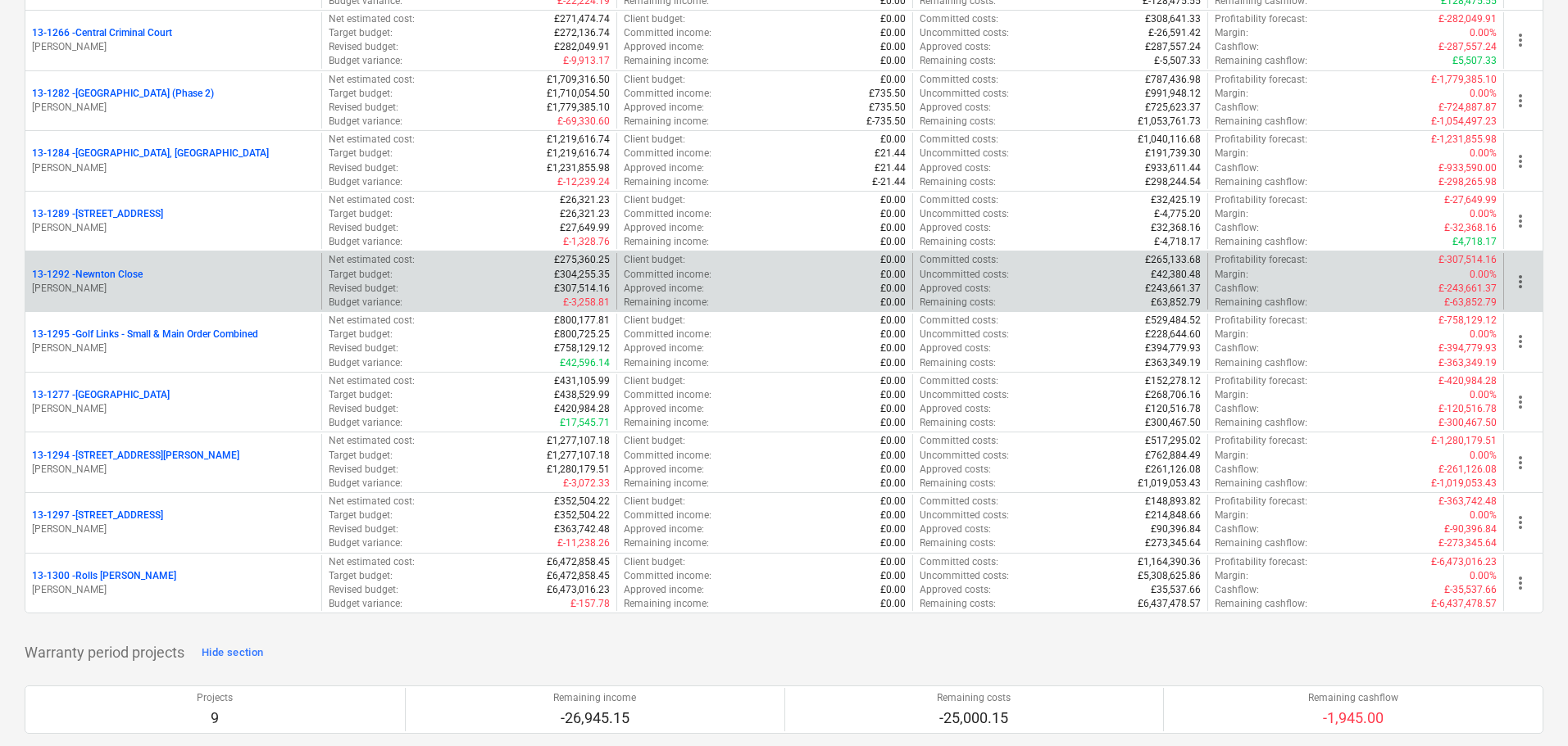
click at [199, 278] on div "13-1292 - [GEOGRAPHIC_DATA]" at bounding box center [173, 275] width 283 height 14
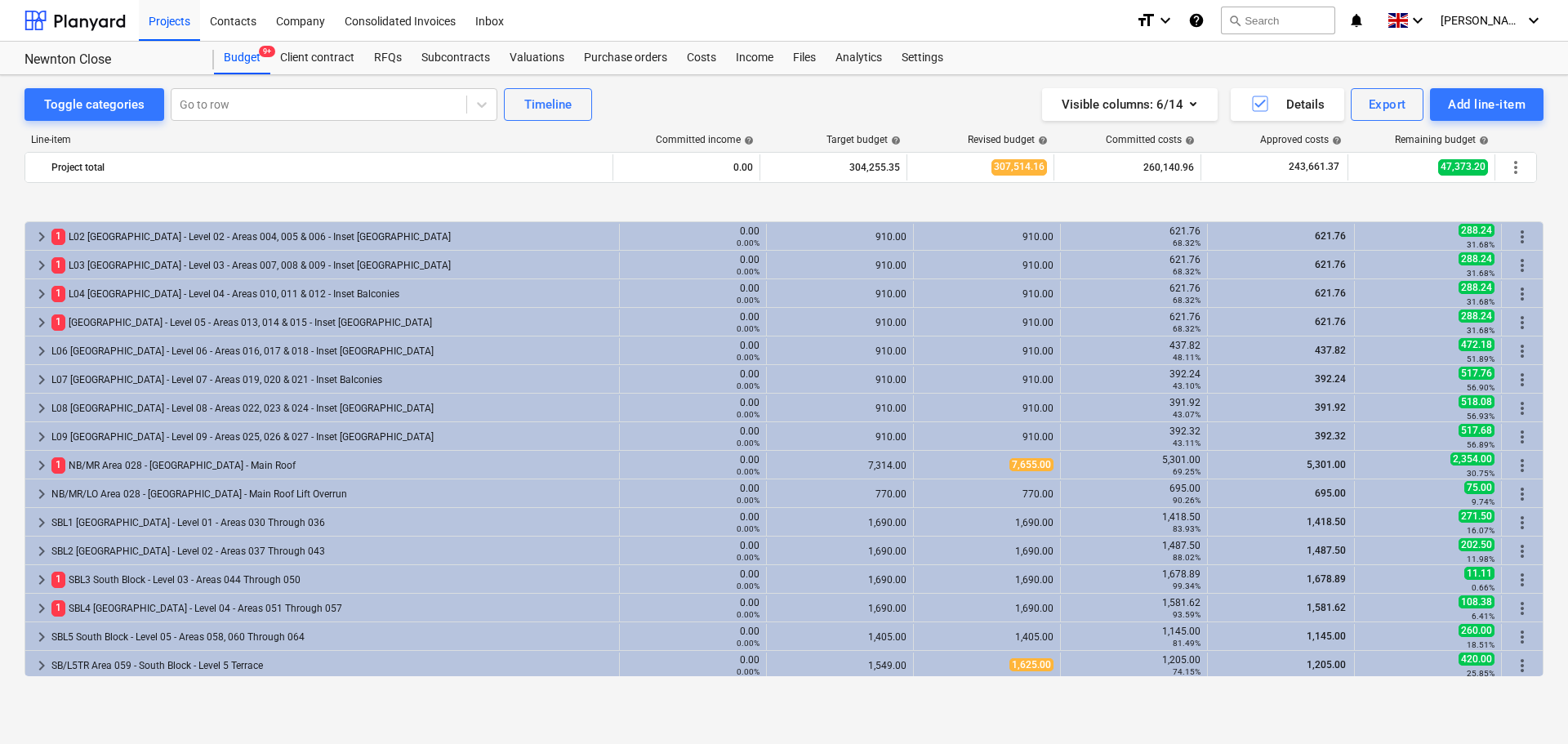
scroll to position [164, 0]
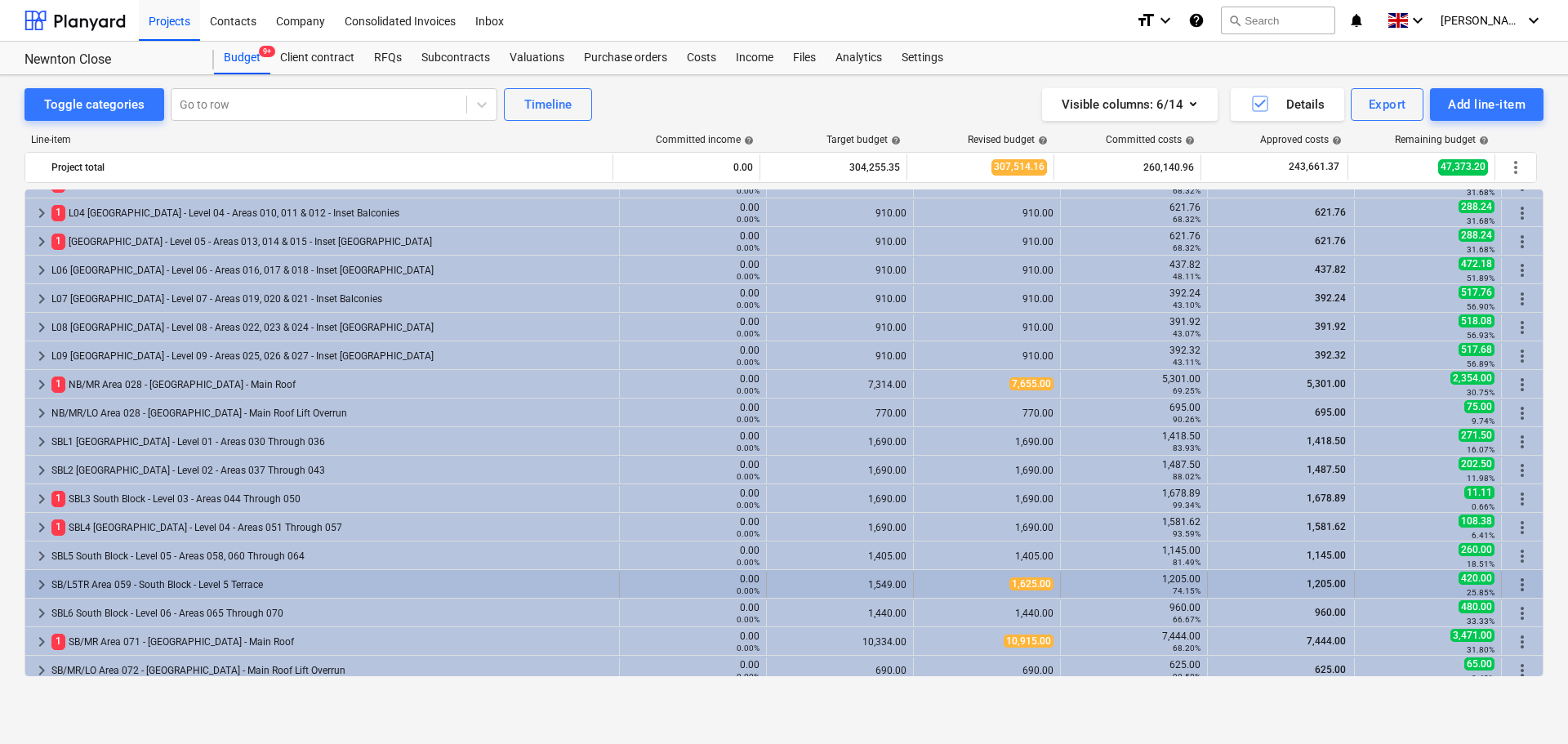
click at [239, 581] on div "SB/L5TR Area 059 - South Block - Level 5 Terrace" at bounding box center [331, 585] width 561 height 26
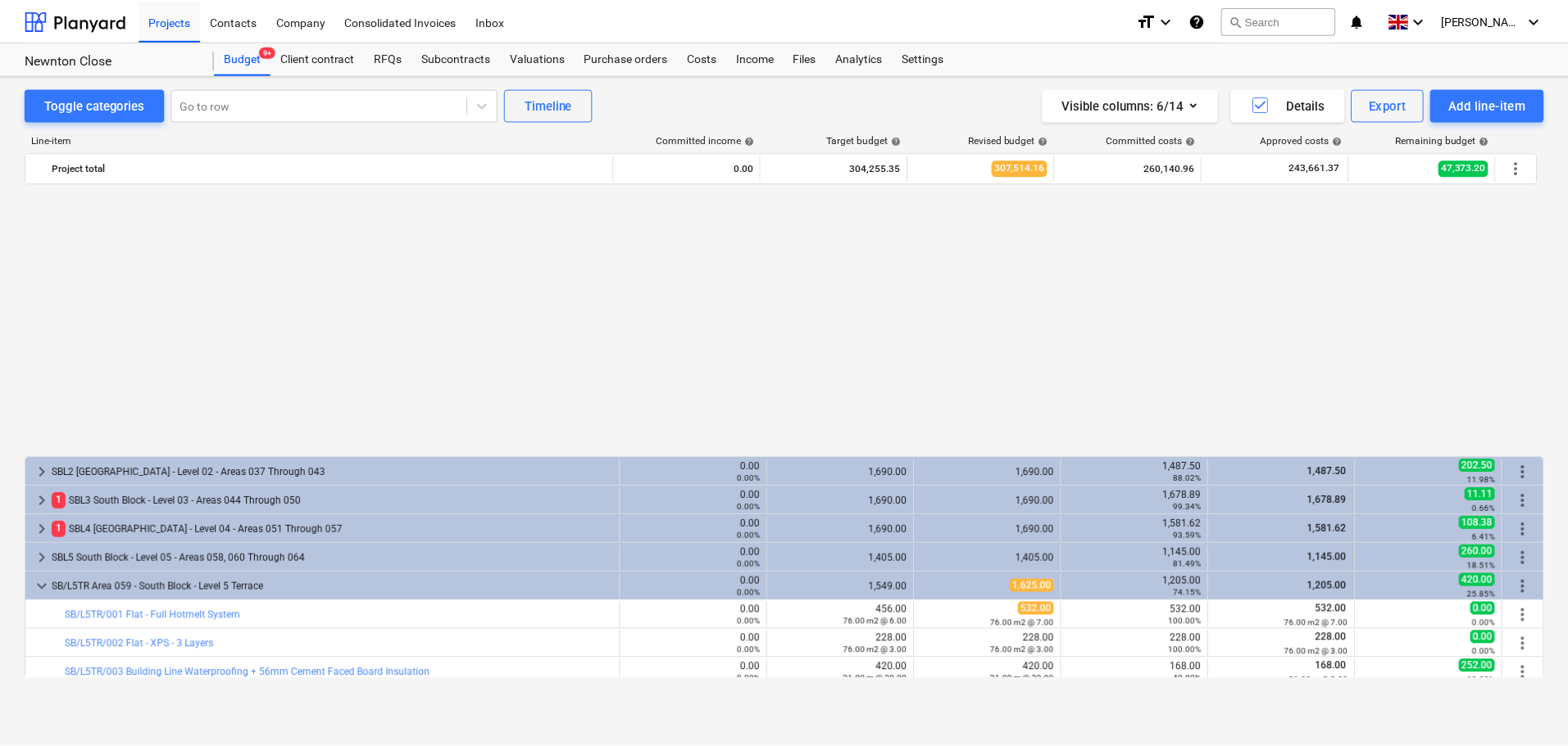
scroll to position [492, 0]
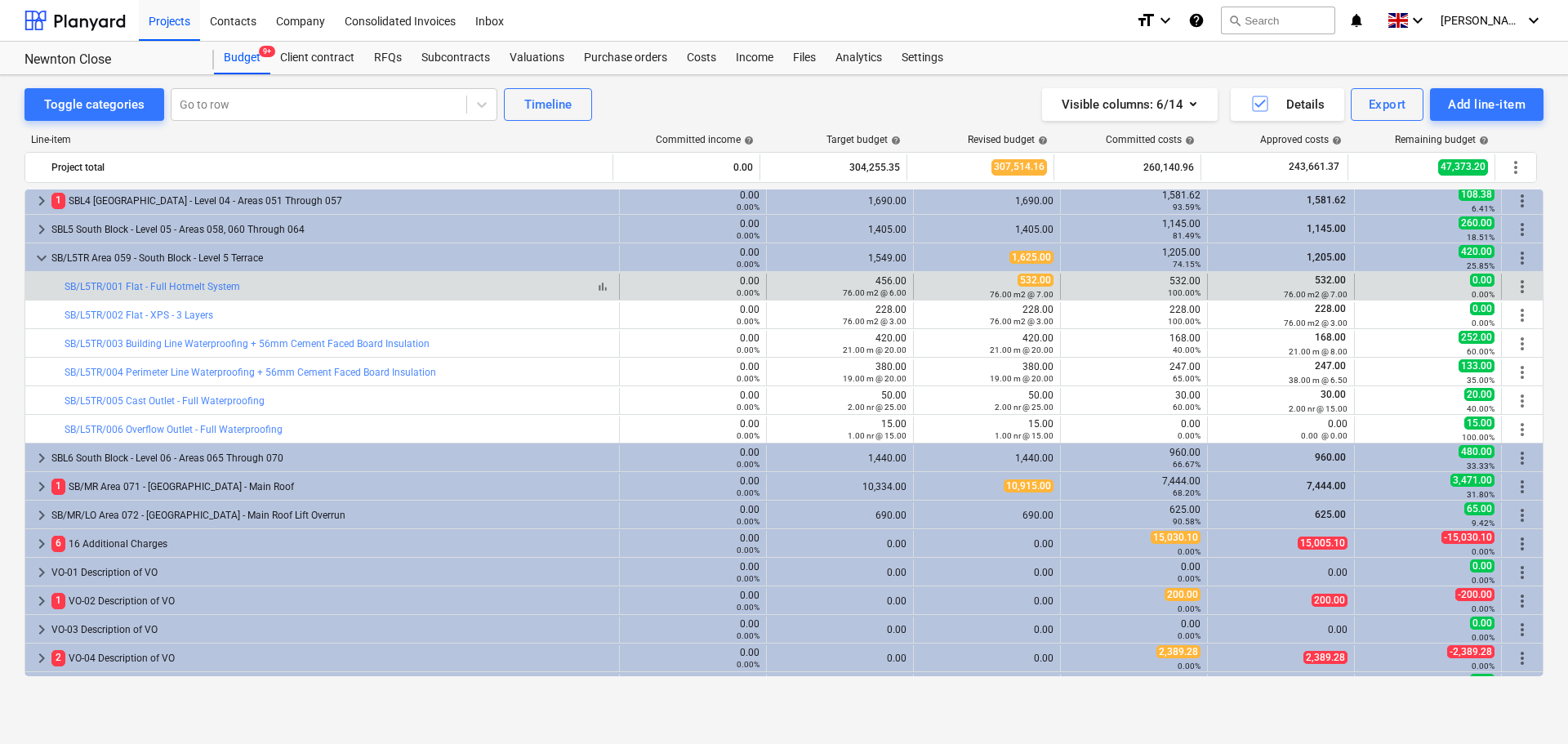
click at [419, 282] on div "bar_chart SB/L5TR/001 Flat - Full Hotmelt System" at bounding box center [338, 286] width 548 height 12
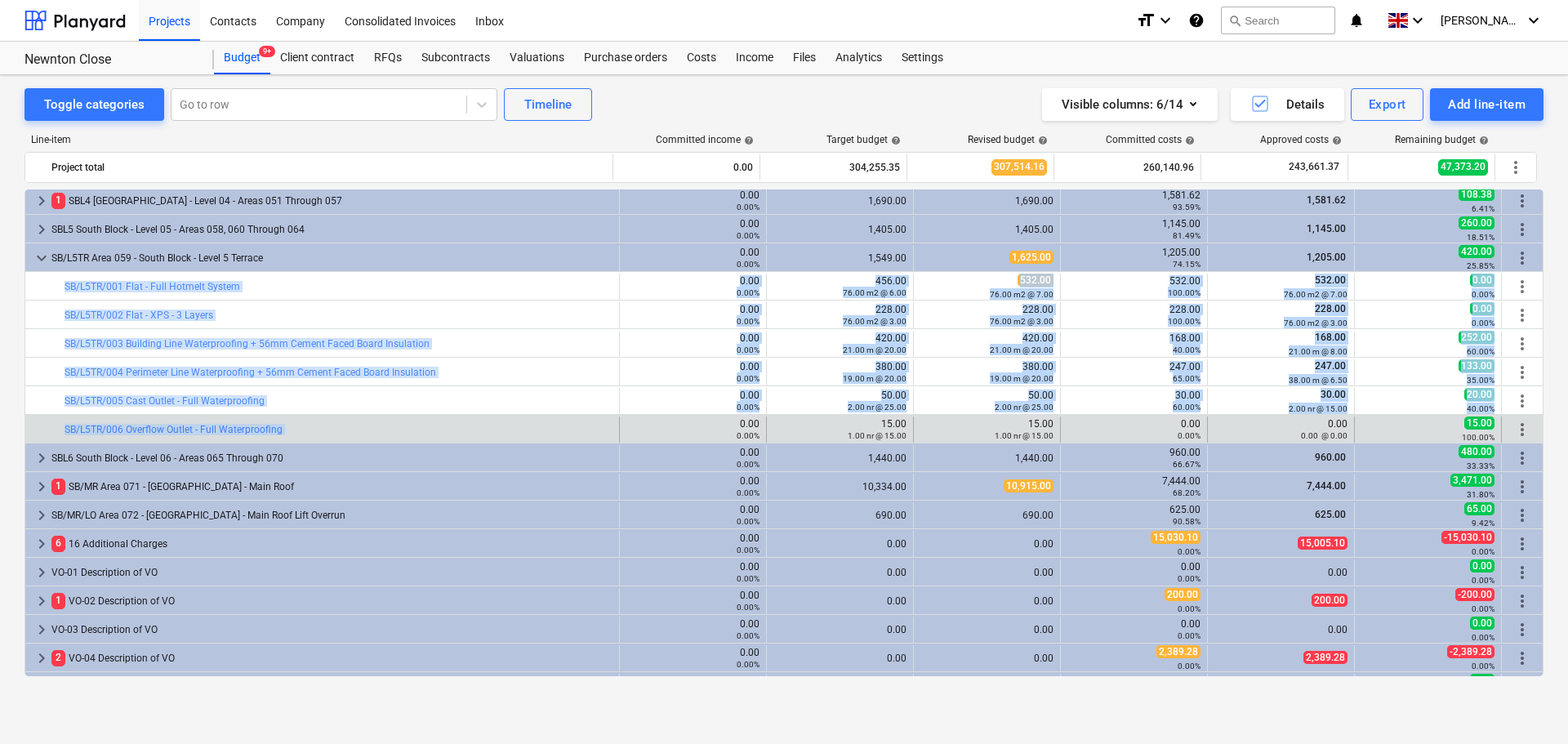
drag, startPoint x: 419, startPoint y: 282, endPoint x: 479, endPoint y: 419, distance: 149.6
click at [479, 419] on div "keyboard_arrow_right 10 M Materials 0.00 0.00% 237,231.35 235,792.16 201,845.15…" at bounding box center [783, 286] width 1519 height 1173
click at [479, 419] on div "bar_chart SB/L5TR/006 Overflow Outlet - Full Waterproofing" at bounding box center [338, 429] width 548 height 26
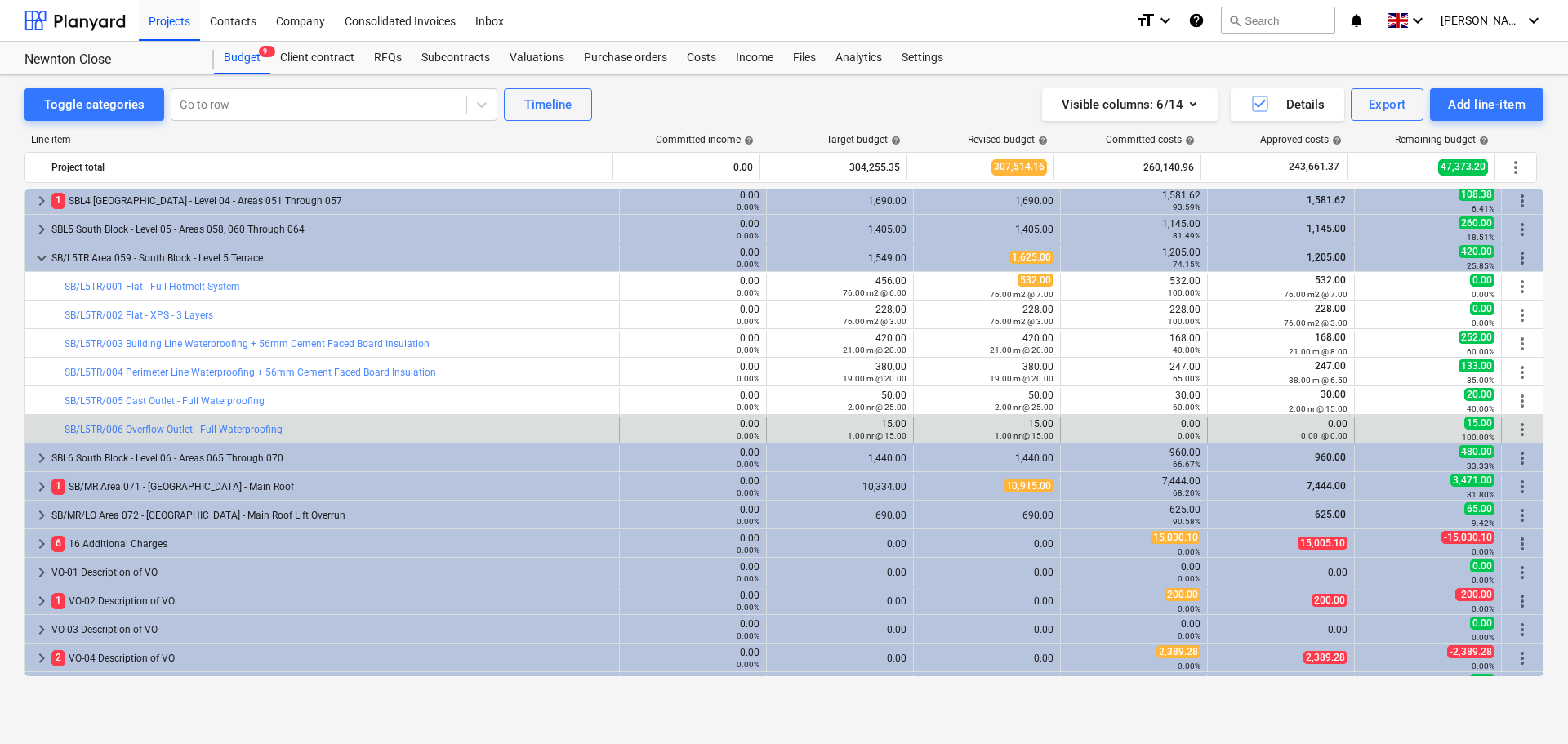
click at [479, 419] on div "bar_chart SB/L5TR/006 Overflow Outlet - Full Waterproofing" at bounding box center [338, 429] width 548 height 26
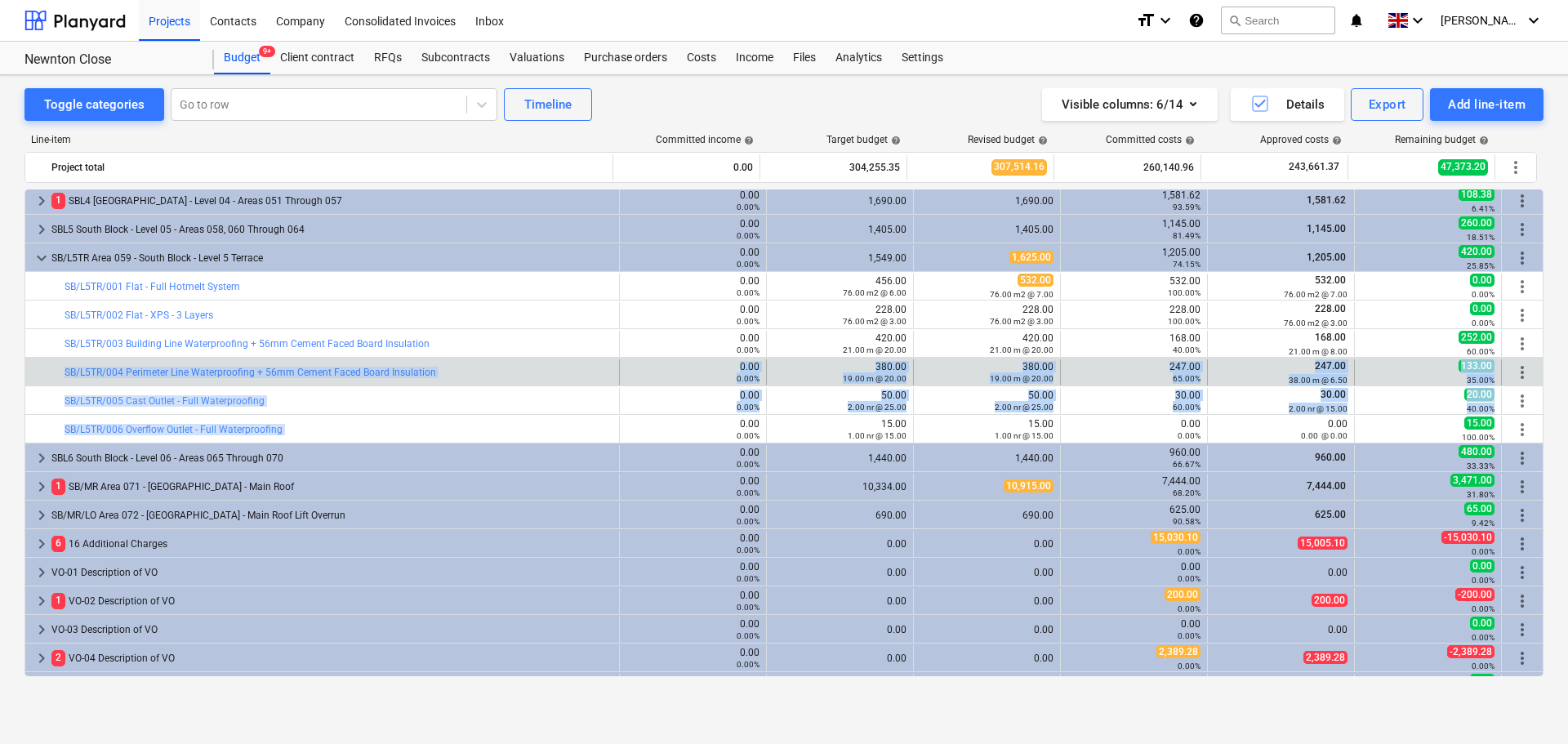
drag, startPoint x: 479, startPoint y: 419, endPoint x: 483, endPoint y: 380, distance: 39.2
click at [483, 380] on div "keyboard_arrow_right 10 M Materials 0.00 0.00% 237,231.35 235,792.16 201,845.15…" at bounding box center [783, 286] width 1519 height 1173
click at [483, 380] on div "bar_chart SB/L5TR/004 Perimeter Line Waterproofing + 56mm Cement Faced Board In…" at bounding box center [338, 372] width 548 height 26
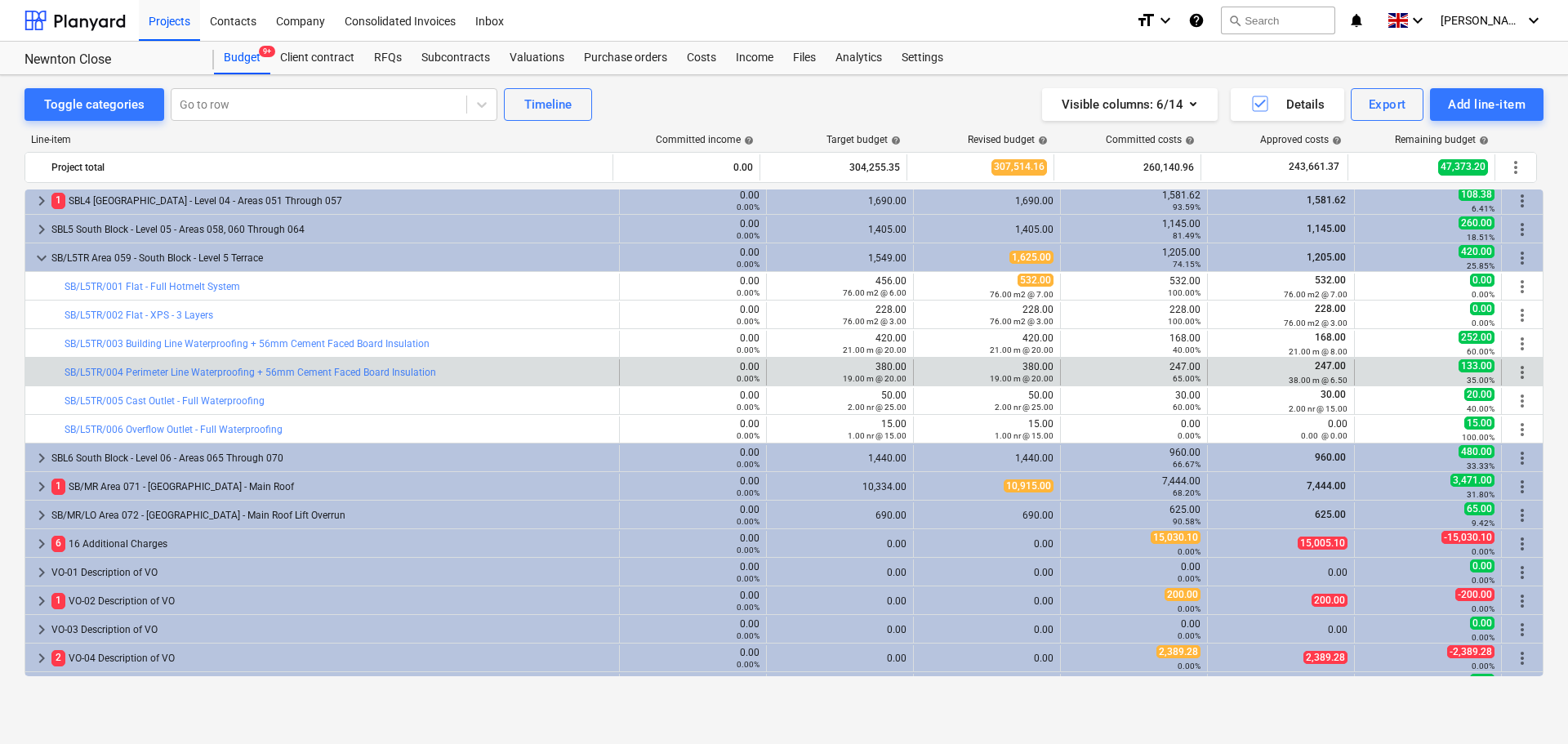
click at [483, 380] on div "bar_chart SB/L5TR/004 Perimeter Line Waterproofing + 56mm Cement Faced Board In…" at bounding box center [338, 372] width 548 height 26
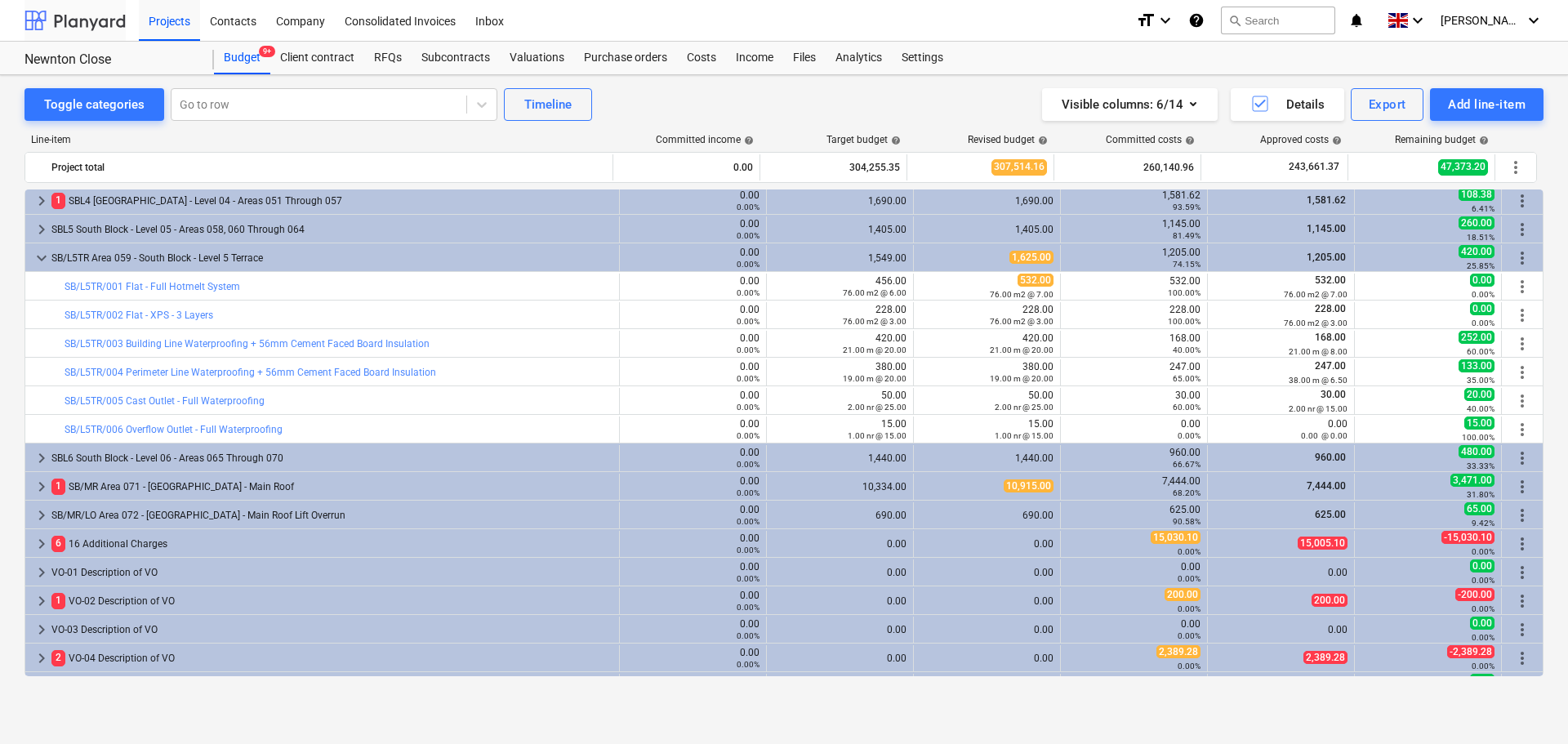
drag, startPoint x: 63, startPoint y: 25, endPoint x: 83, endPoint y: 6, distance: 27.6
click at [63, 25] on div at bounding box center [74, 21] width 101 height 41
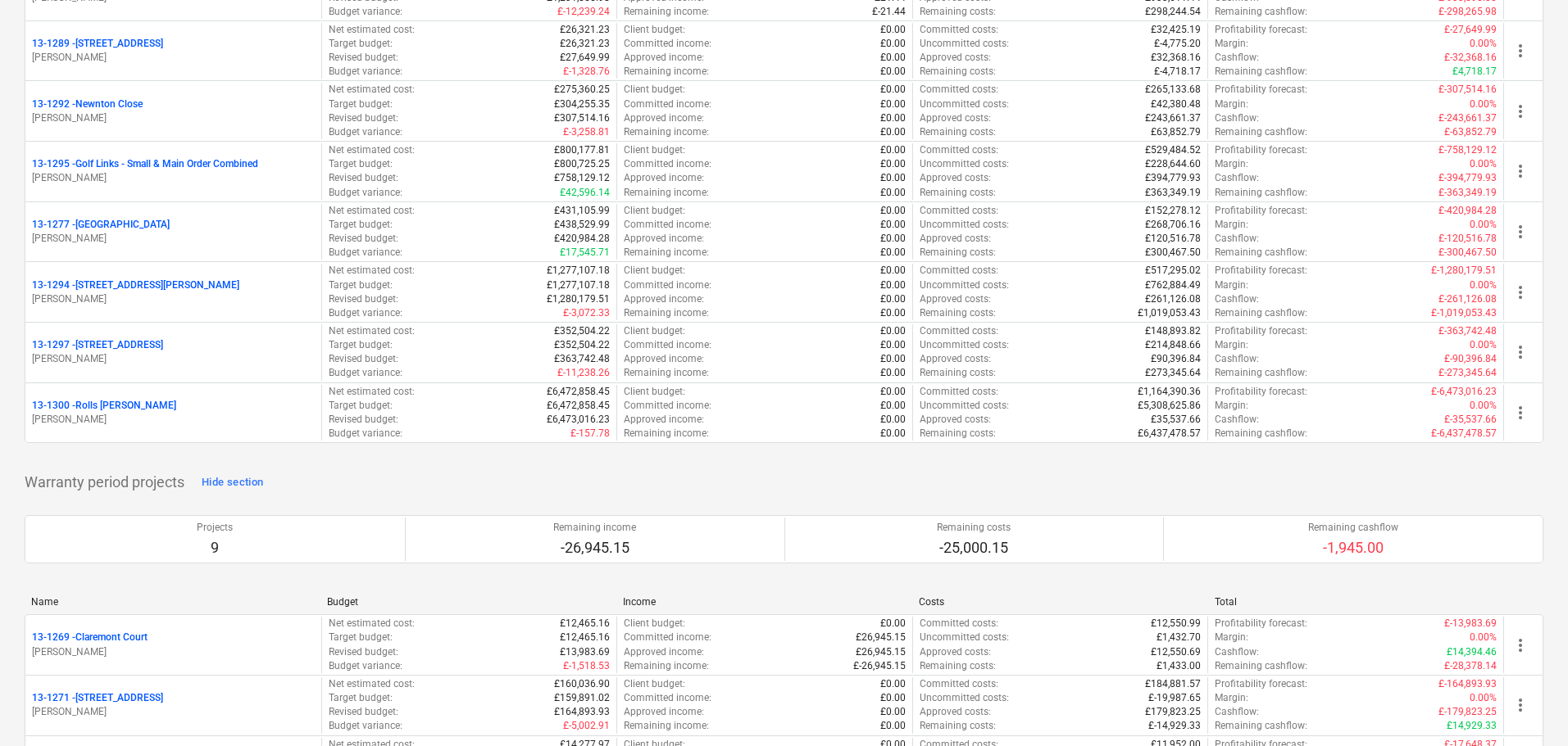
scroll to position [1966, 0]
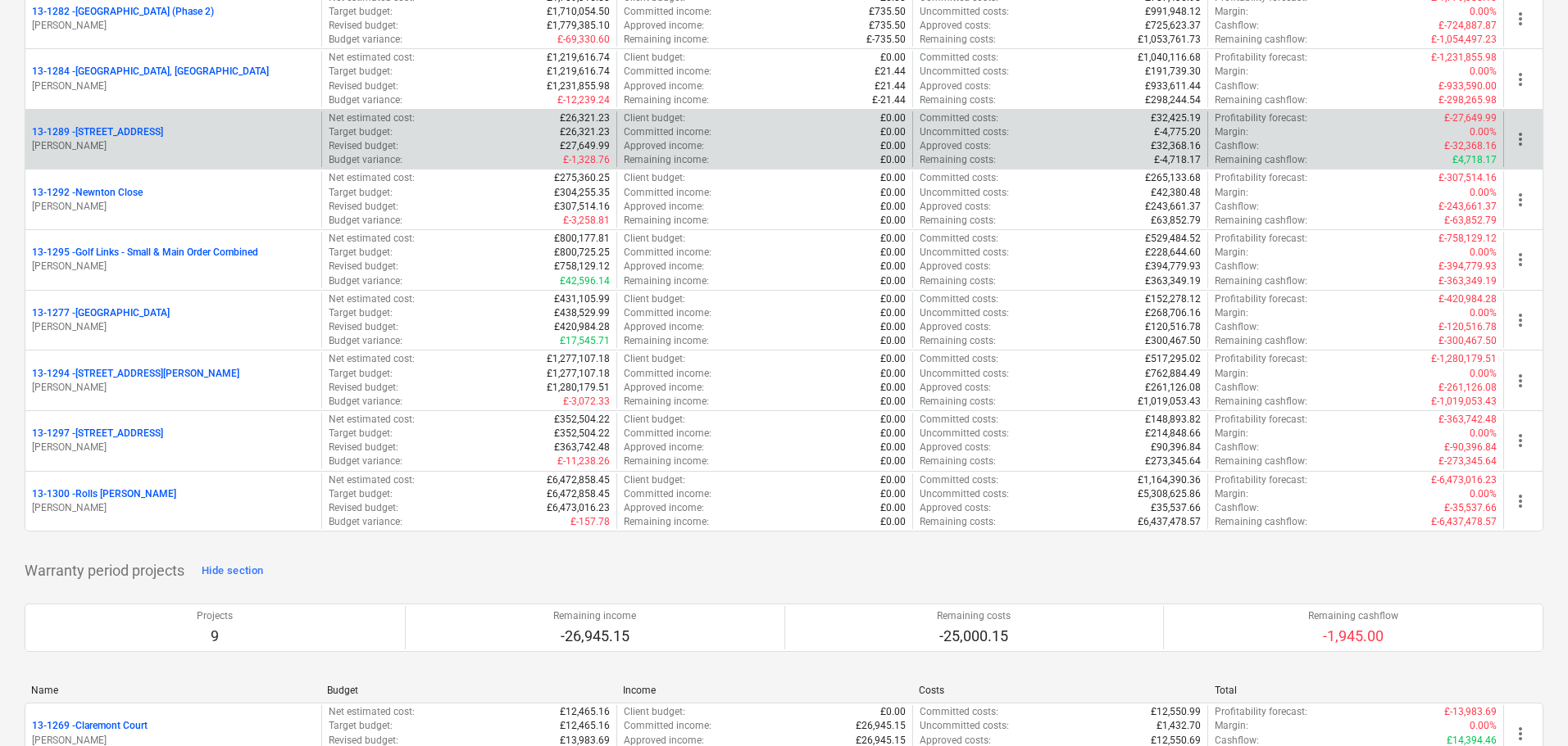
click at [225, 135] on div "[STREET_ADDRESS]" at bounding box center [173, 133] width 283 height 14
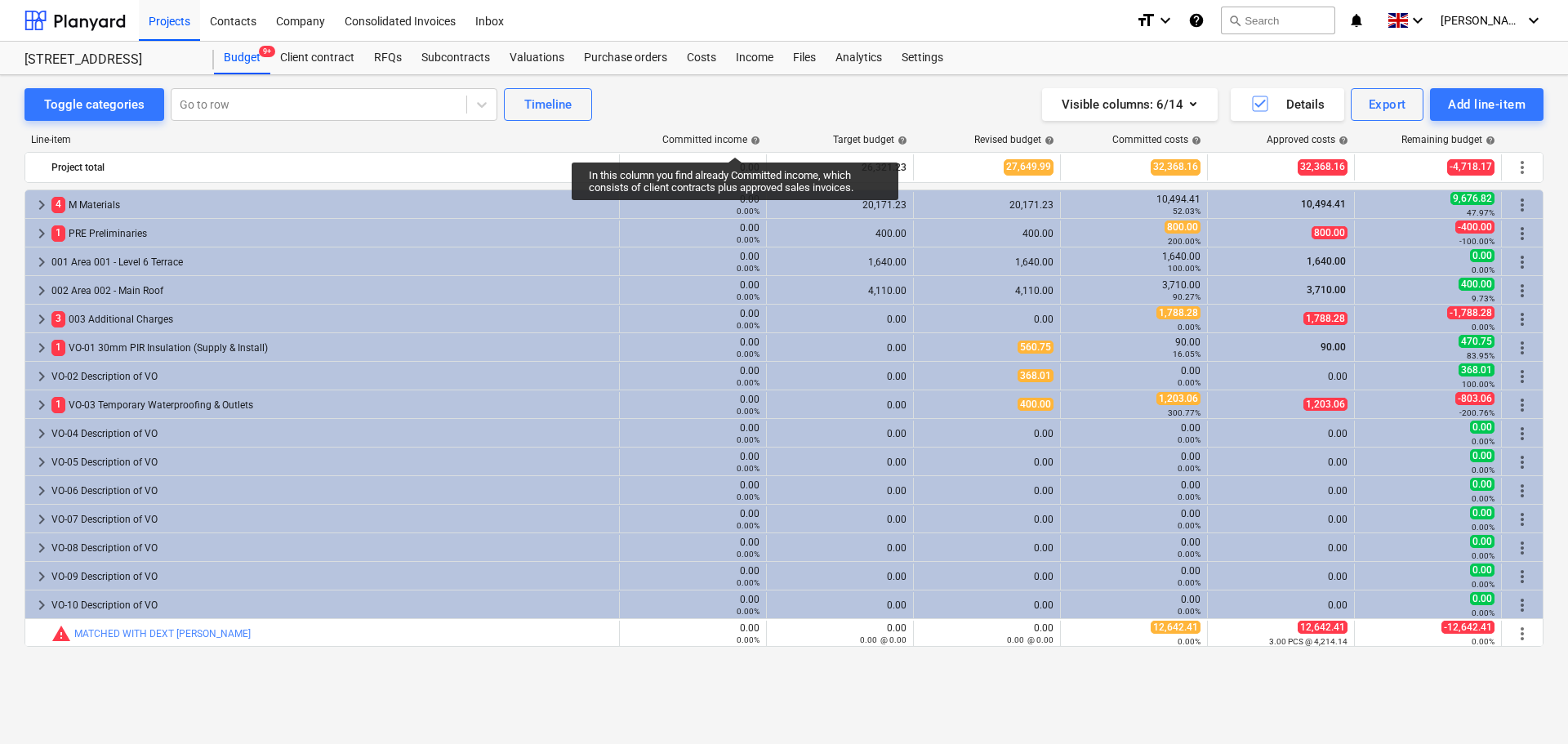
click at [735, 142] on div "Committed income help" at bounding box center [712, 140] width 98 height 12
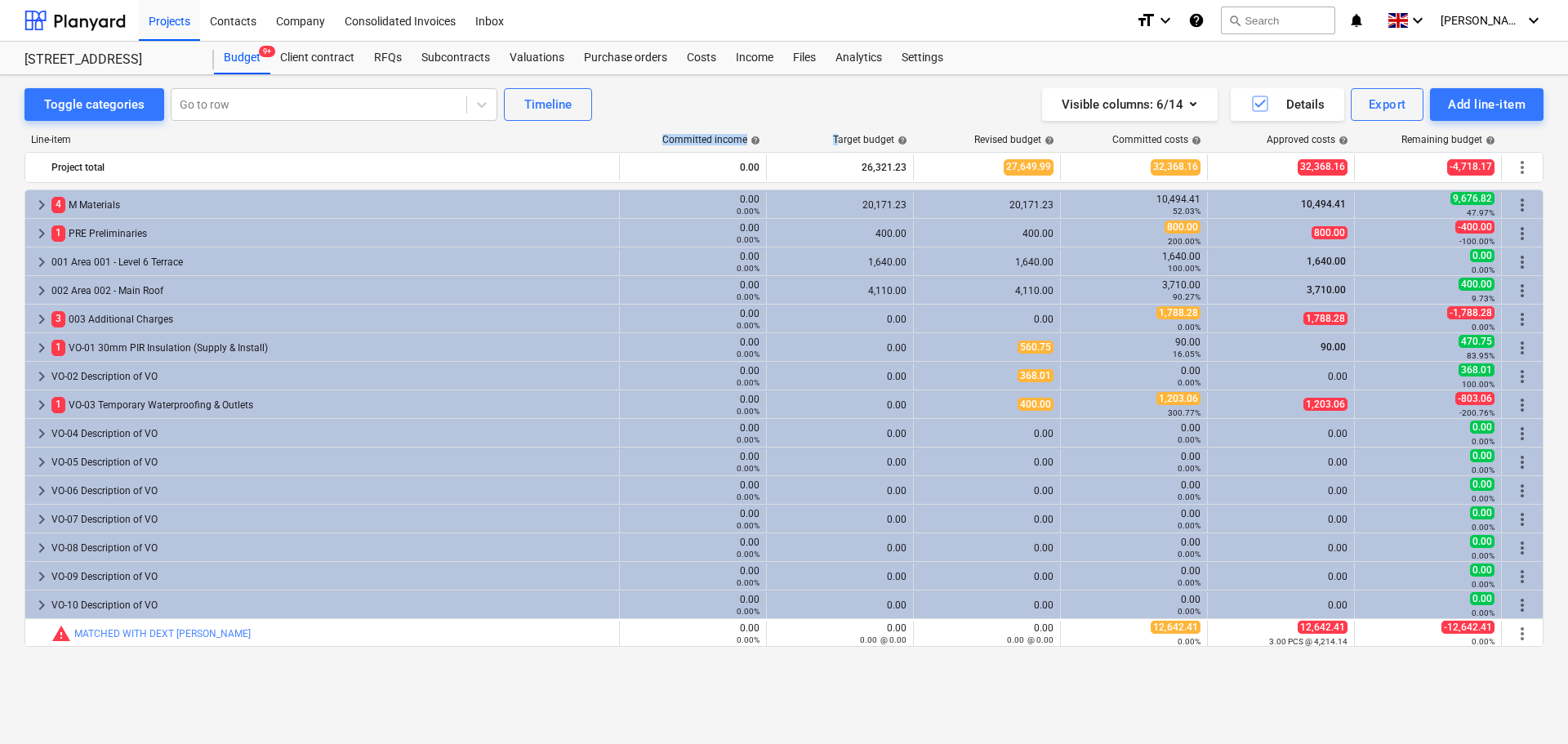
drag, startPoint x: 735, startPoint y: 142, endPoint x: 646, endPoint y: 132, distance: 89.6
click at [646, 132] on div "Line-item Committed income help Target budget help Revised budget help Committe…" at bounding box center [783, 408] width 1519 height 575
click at [664, 104] on div "Toggle categories Go to row Timeline Visible columns : 6/14 Details Export Add …" at bounding box center [783, 105] width 1519 height 33
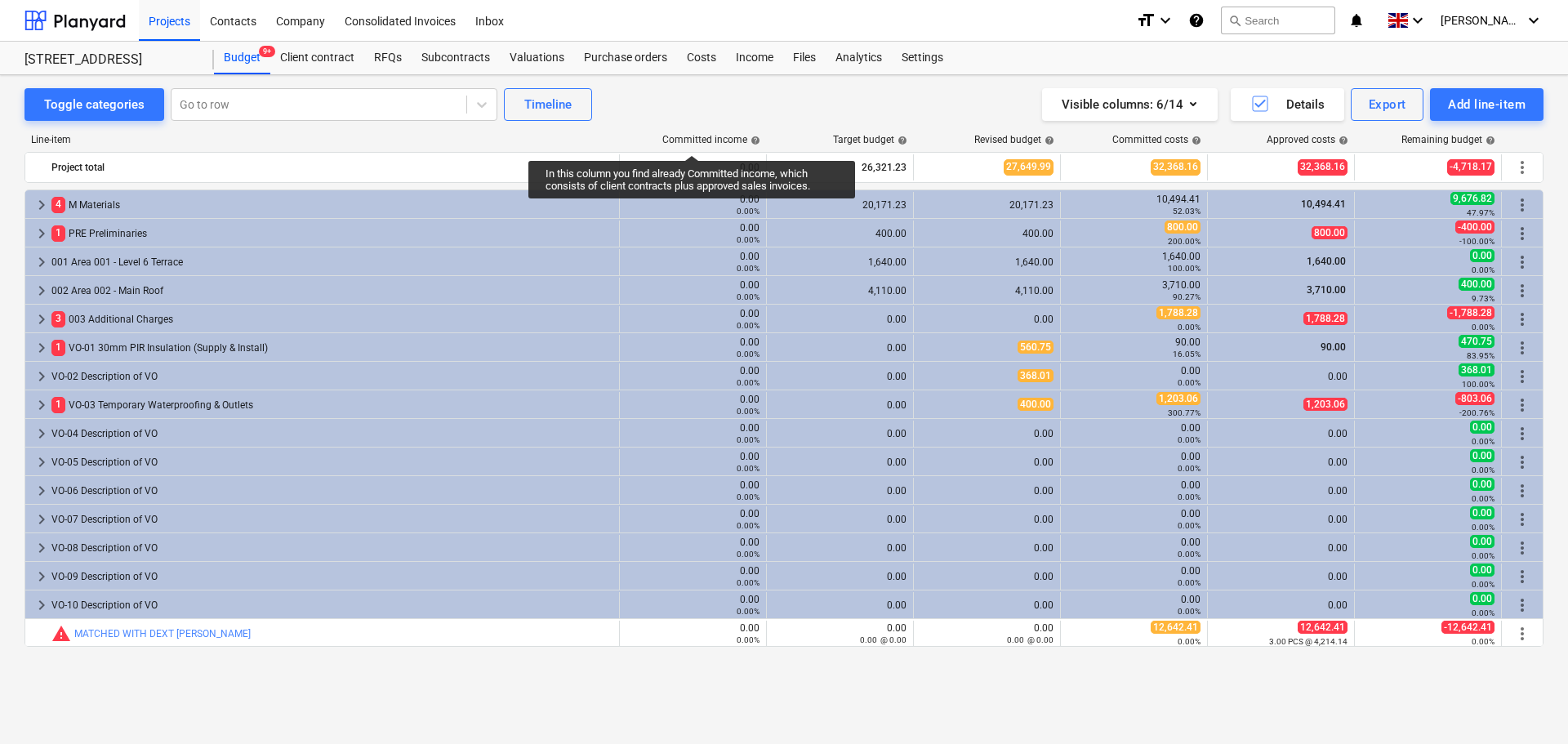
click at [692, 141] on div "Committed income help" at bounding box center [712, 140] width 98 height 12
drag, startPoint x: 692, startPoint y: 141, endPoint x: 725, endPoint y: 141, distance: 33.0
click at [725, 141] on div "Committed income help" at bounding box center [712, 140] width 98 height 12
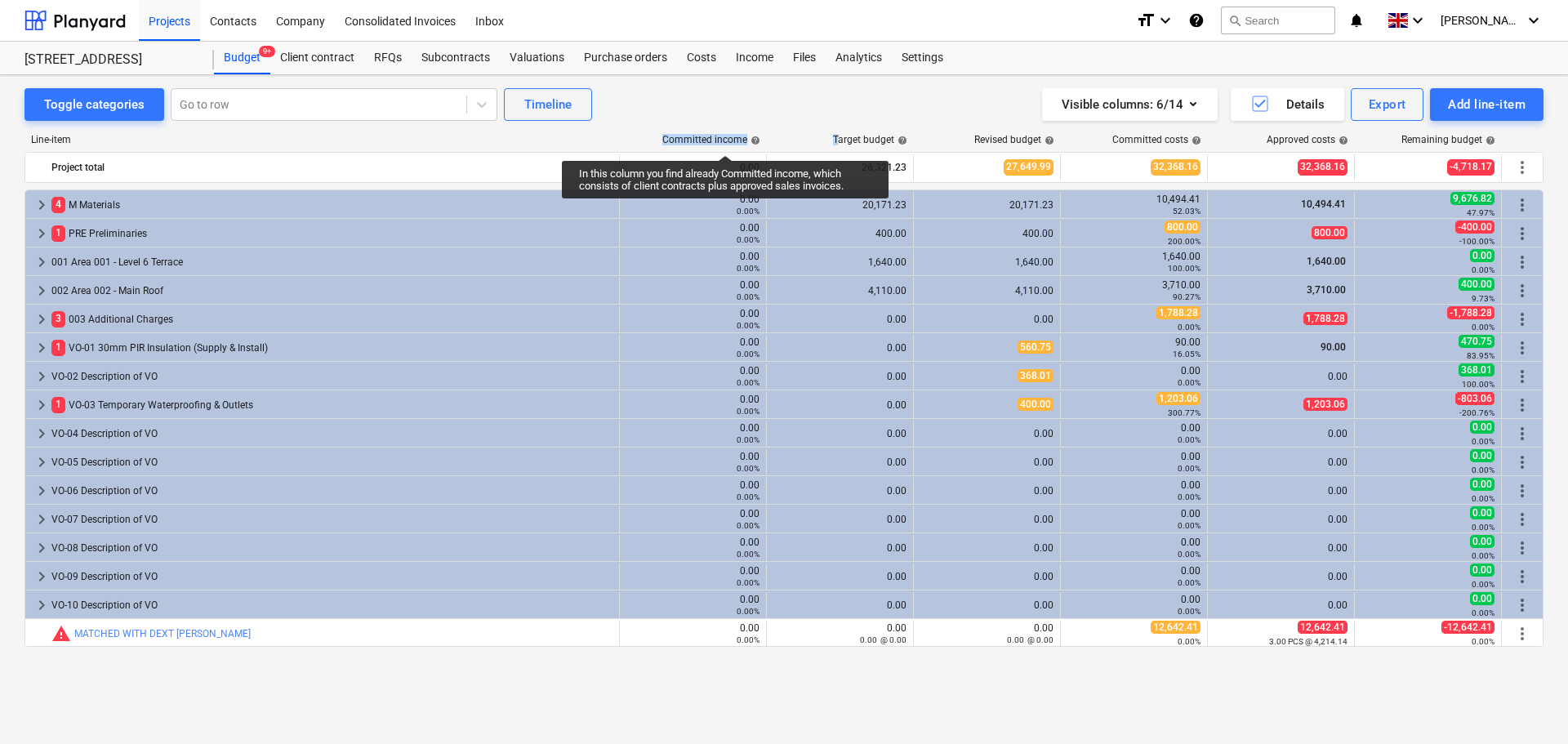
click at [722, 141] on div "Committed income help" at bounding box center [712, 140] width 98 height 12
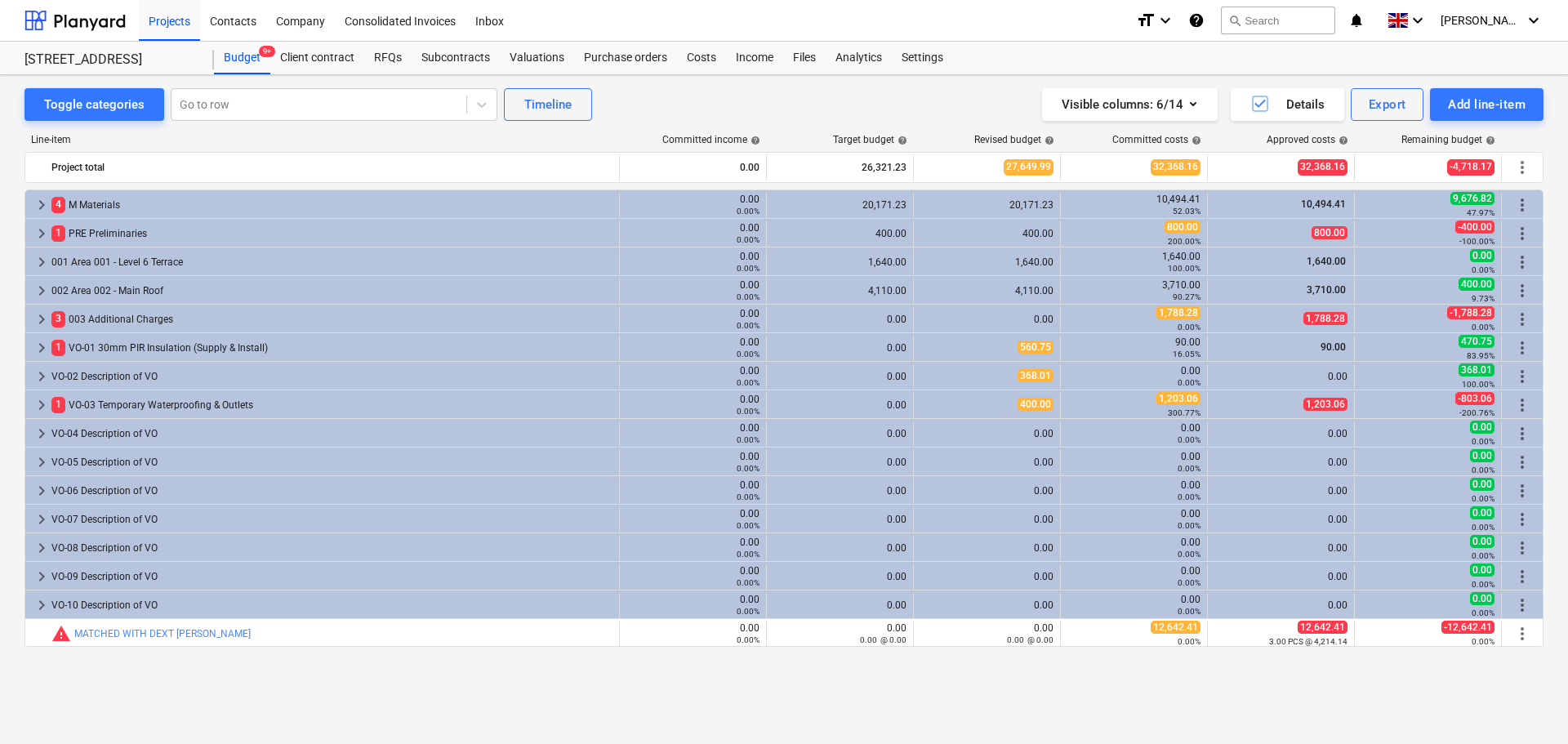
click at [712, 101] on div "Toggle categories Go to row Timeline Visible columns : 6/14 Details Export Add …" at bounding box center [783, 105] width 1519 height 33
click at [687, 101] on div "Toggle categories Go to row Timeline Visible columns : 6/14 Details Export Add …" at bounding box center [783, 105] width 1519 height 33
click at [759, 104] on div "Toggle categories Go to row Timeline Visible columns : 6/14 Details Export Add …" at bounding box center [783, 105] width 1519 height 33
click at [684, 97] on div "Toggle categories Go to row Timeline Visible columns : 6/14 Details Export Add …" at bounding box center [783, 105] width 1519 height 33
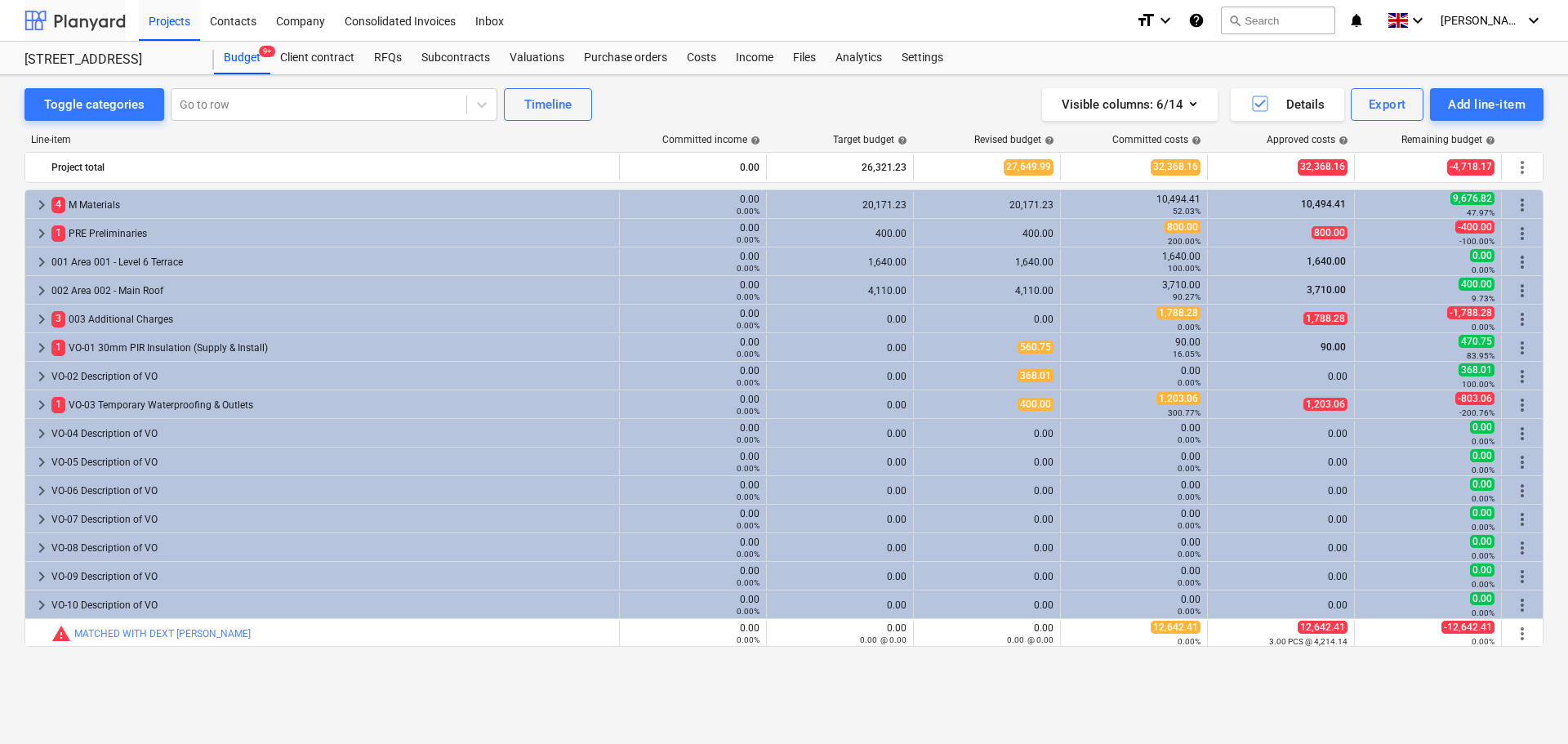
click at [79, 10] on div at bounding box center [74, 21] width 101 height 41
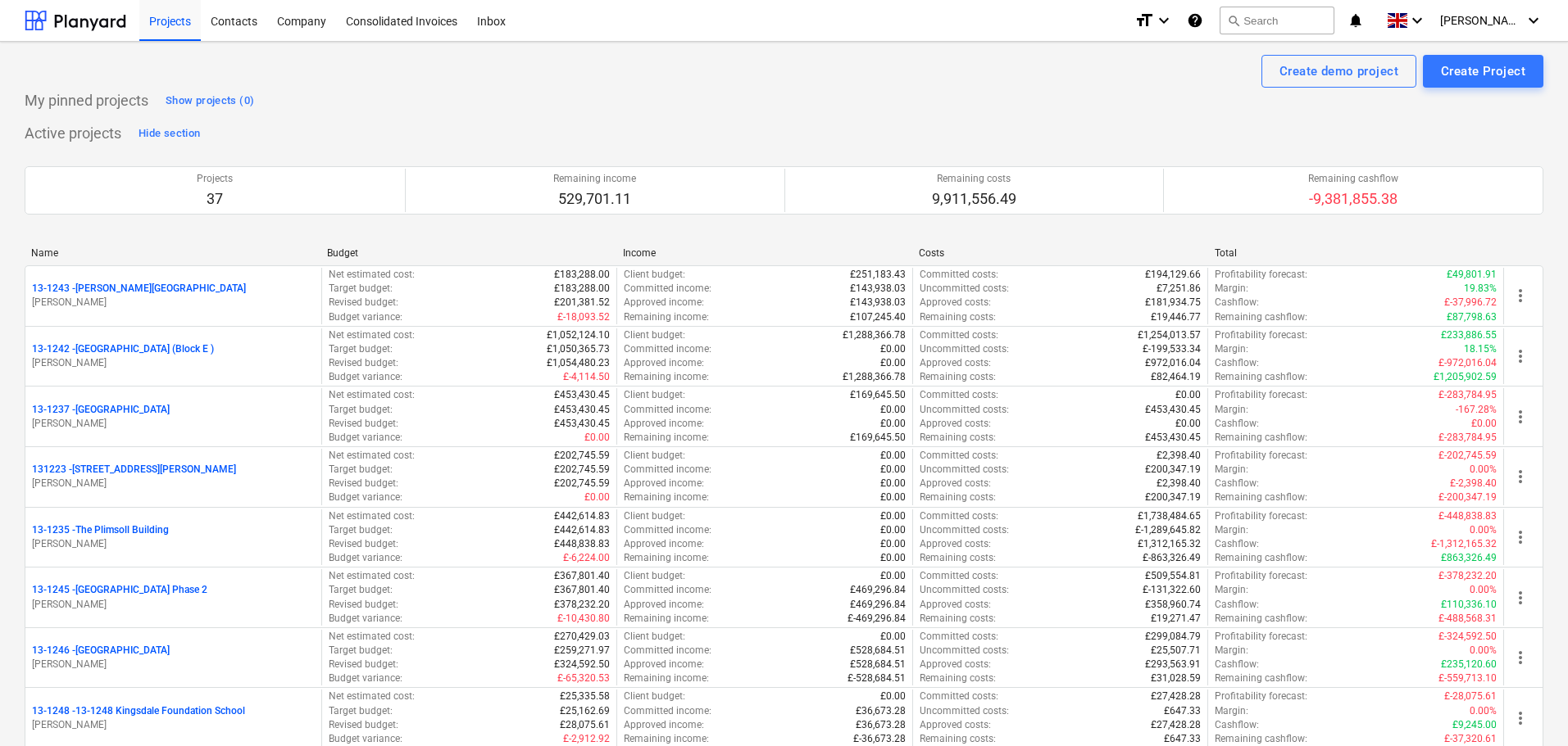
click at [31, 97] on p "My pinned projects" at bounding box center [86, 101] width 124 height 20
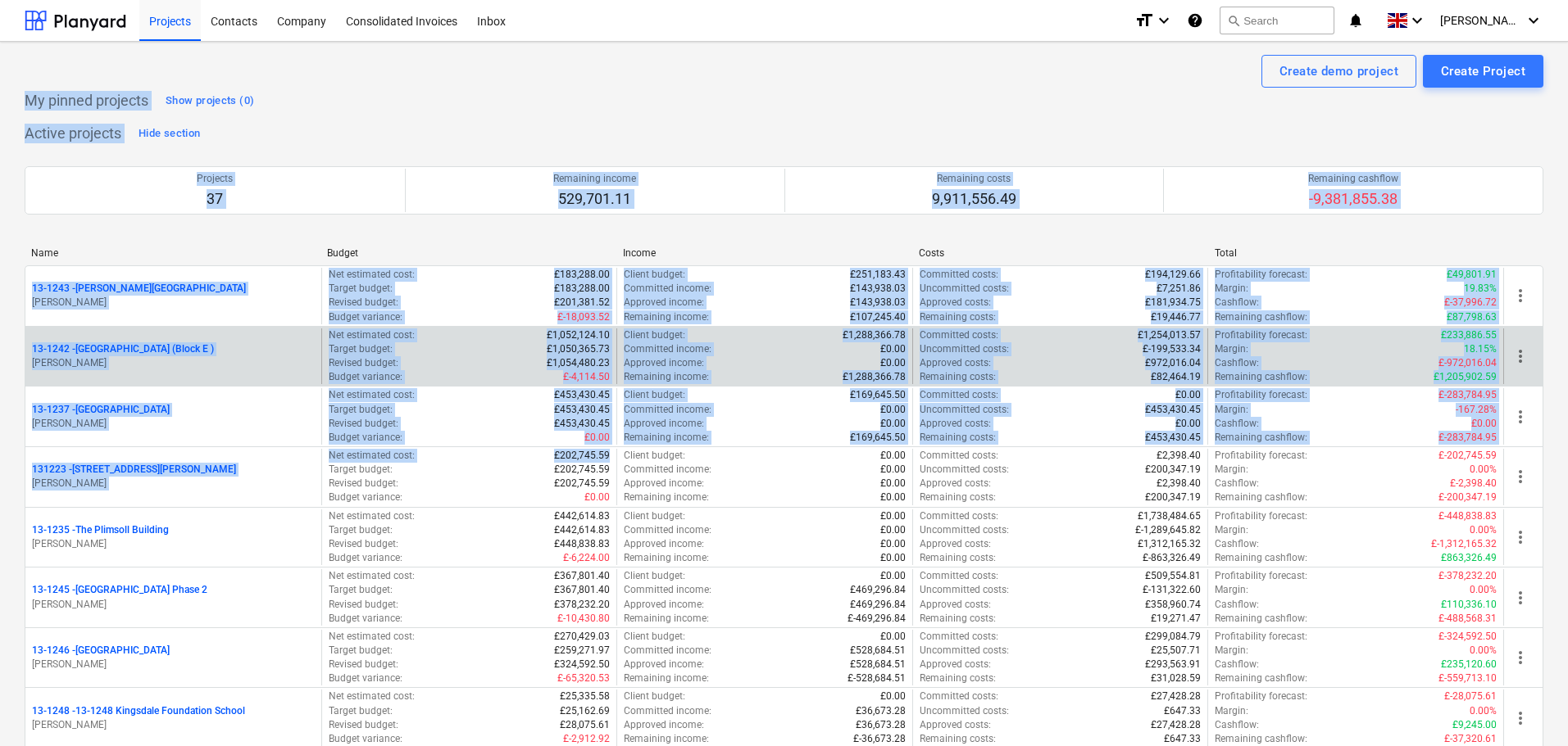
drag, startPoint x: 31, startPoint y: 97, endPoint x: 581, endPoint y: 334, distance: 598.9
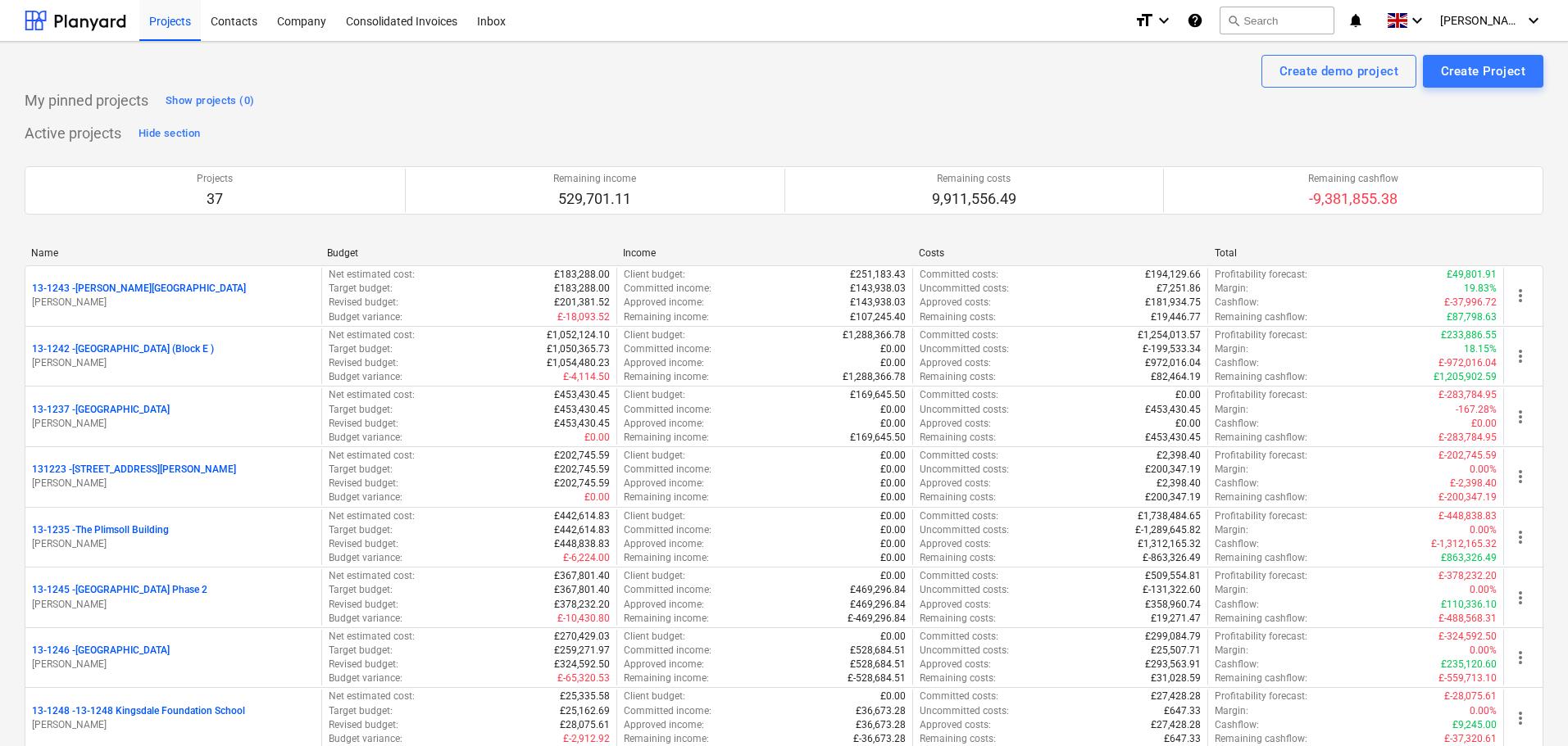
click at [512, 66] on div "Create demo project Create Project" at bounding box center [783, 71] width 1519 height 33
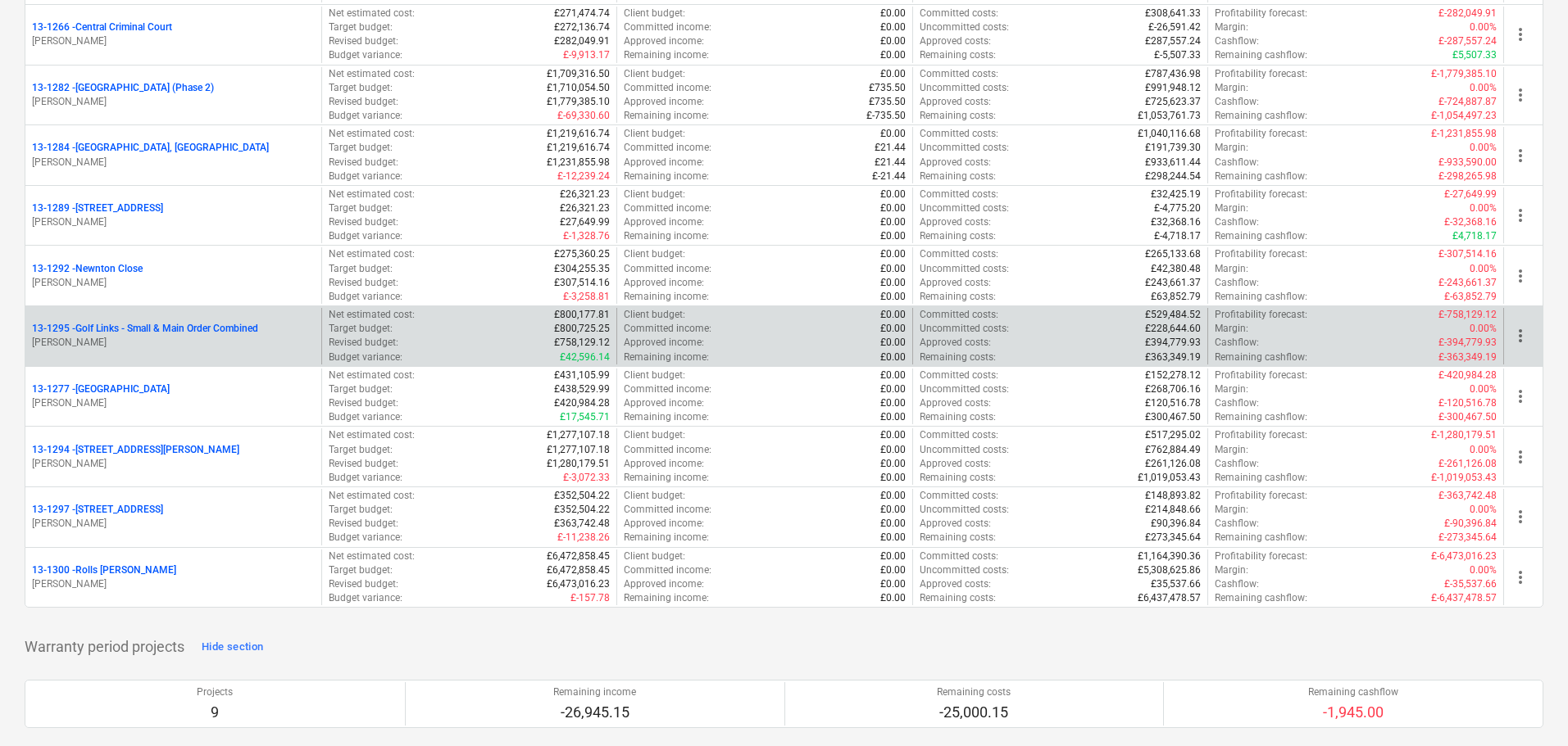
scroll to position [1966, 0]
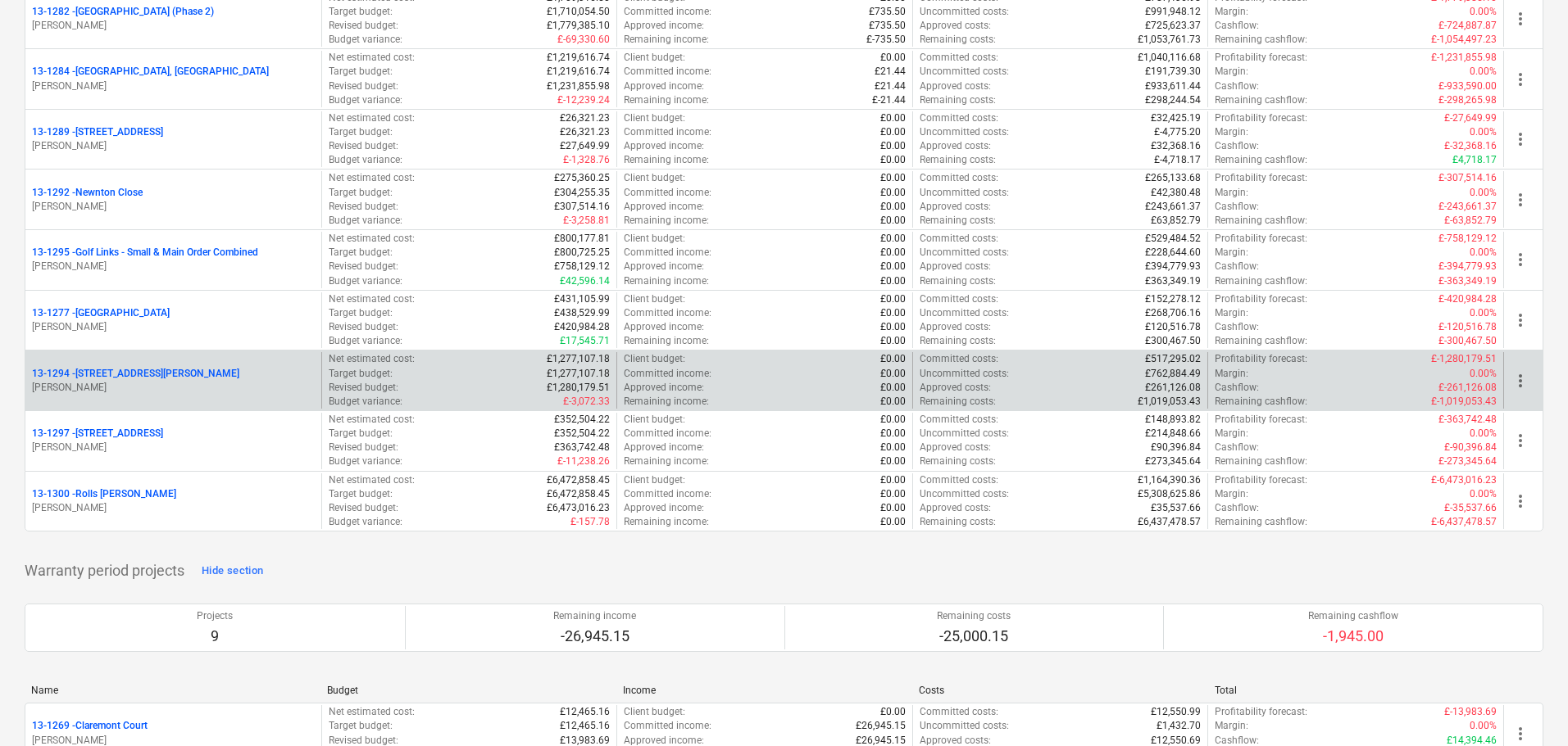
click at [146, 377] on div "[STREET_ADDRESS][PERSON_NAME]" at bounding box center [173, 374] width 283 height 14
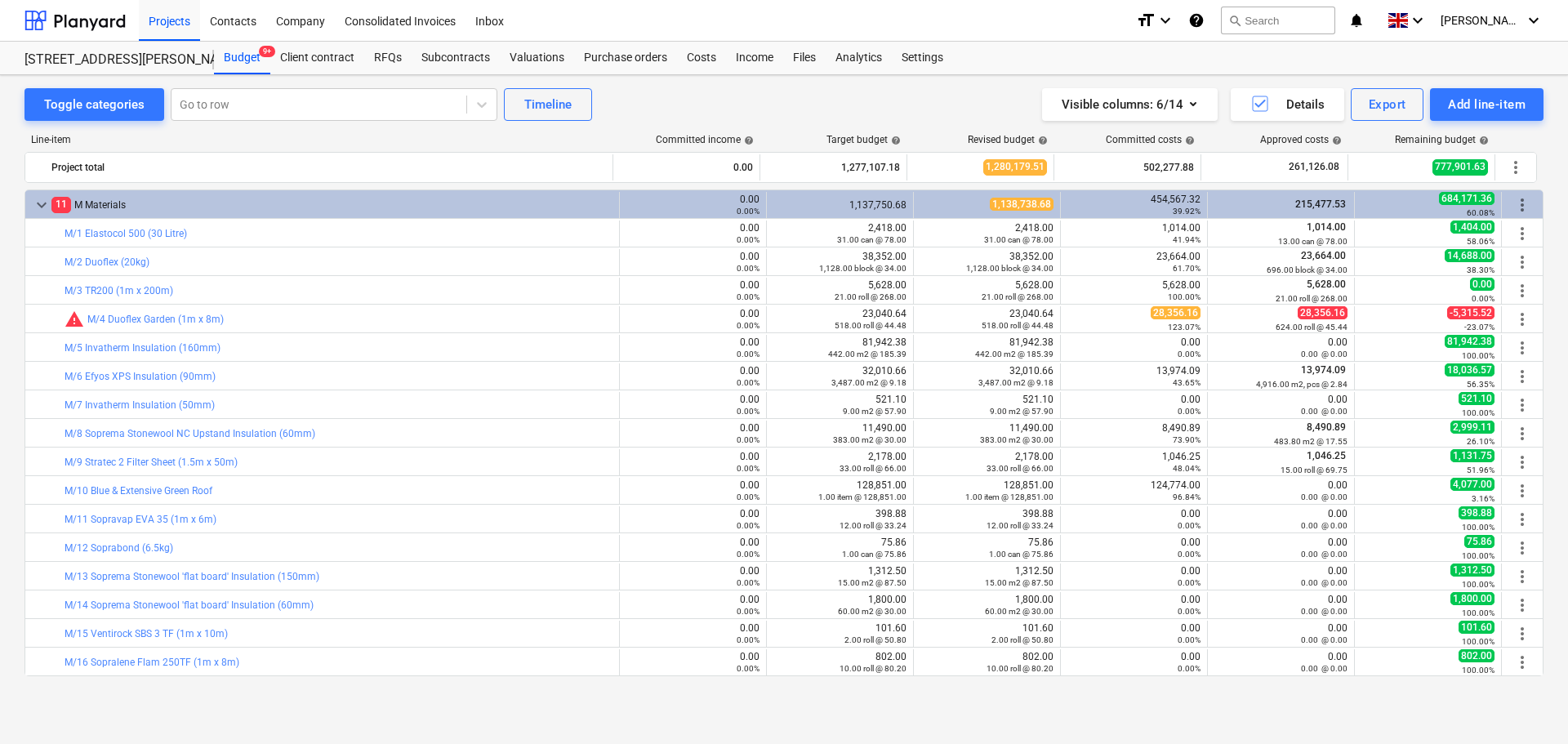
click at [220, 188] on div "Line-item Committed income help Target budget help Revised budget help Committe…" at bounding box center [783, 408] width 1519 height 575
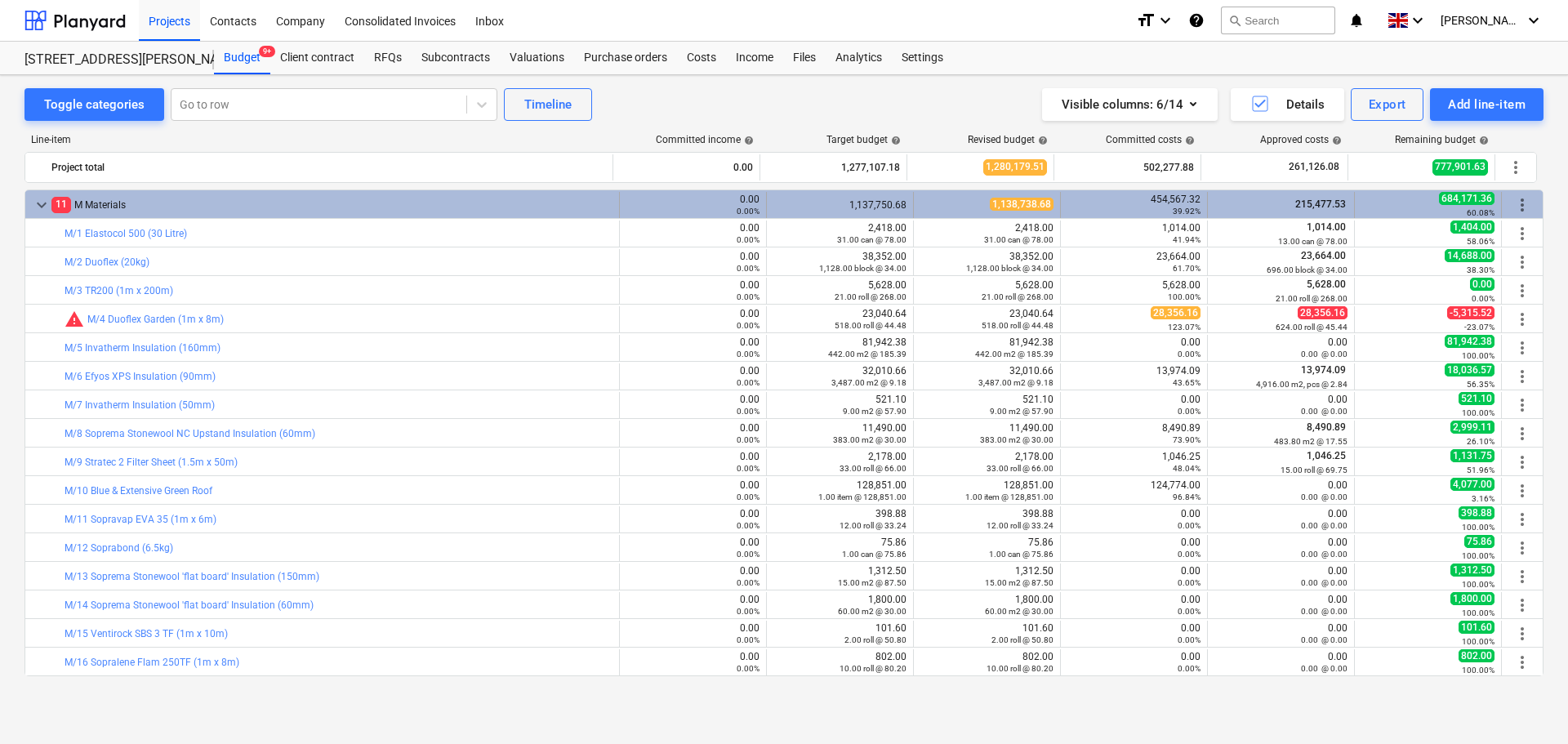
click at [217, 192] on div "keyboard_arrow_down 11 M Materials 0.00 0.00% 1,137,750.68 1,138,738.68 454,567…" at bounding box center [784, 204] width 1518 height 28
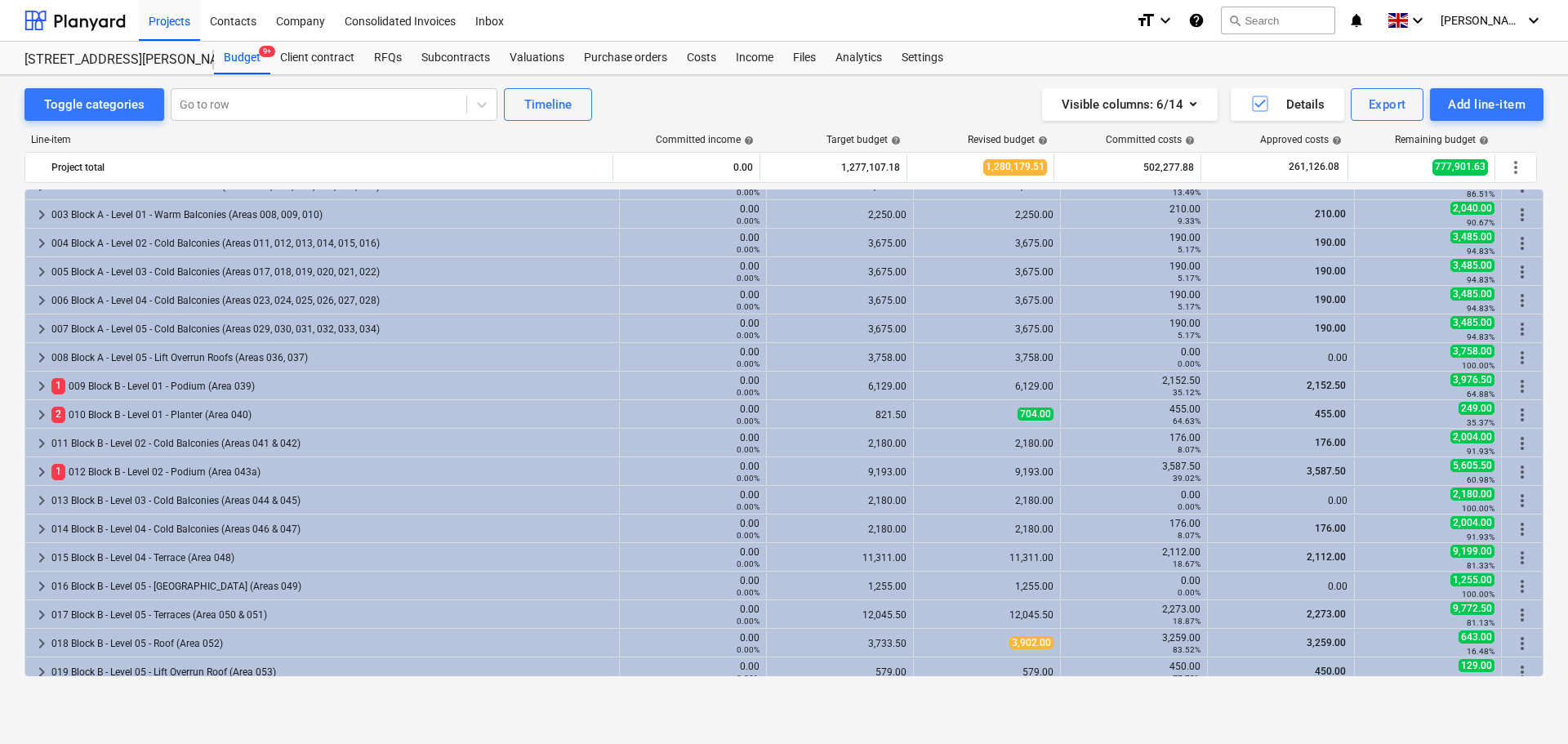
scroll to position [164, 0]
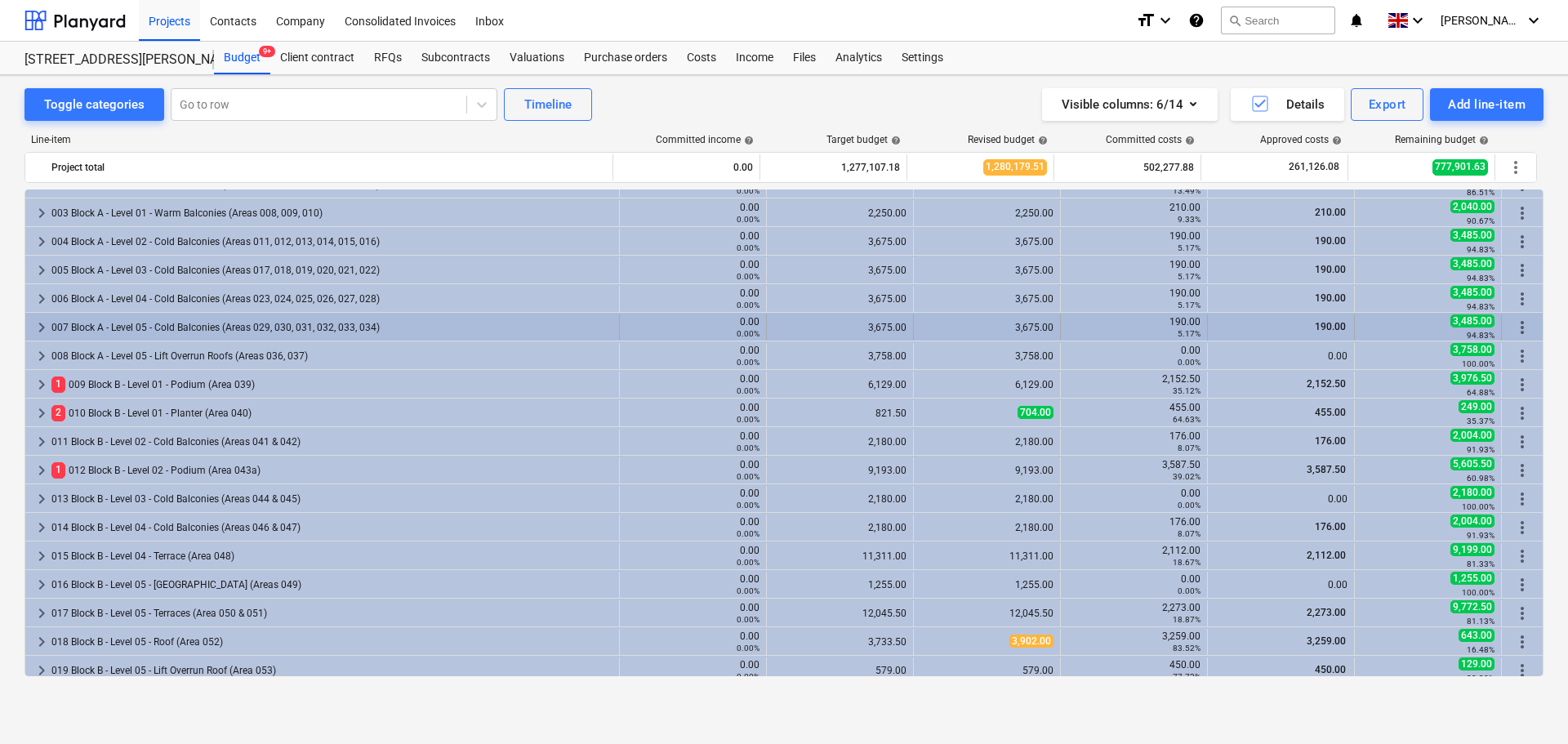
click at [245, 321] on div "007 Block A - Level 05 - Cold Balconies (Areas 029, 030, 031, 032, 033, 034)" at bounding box center [331, 327] width 561 height 26
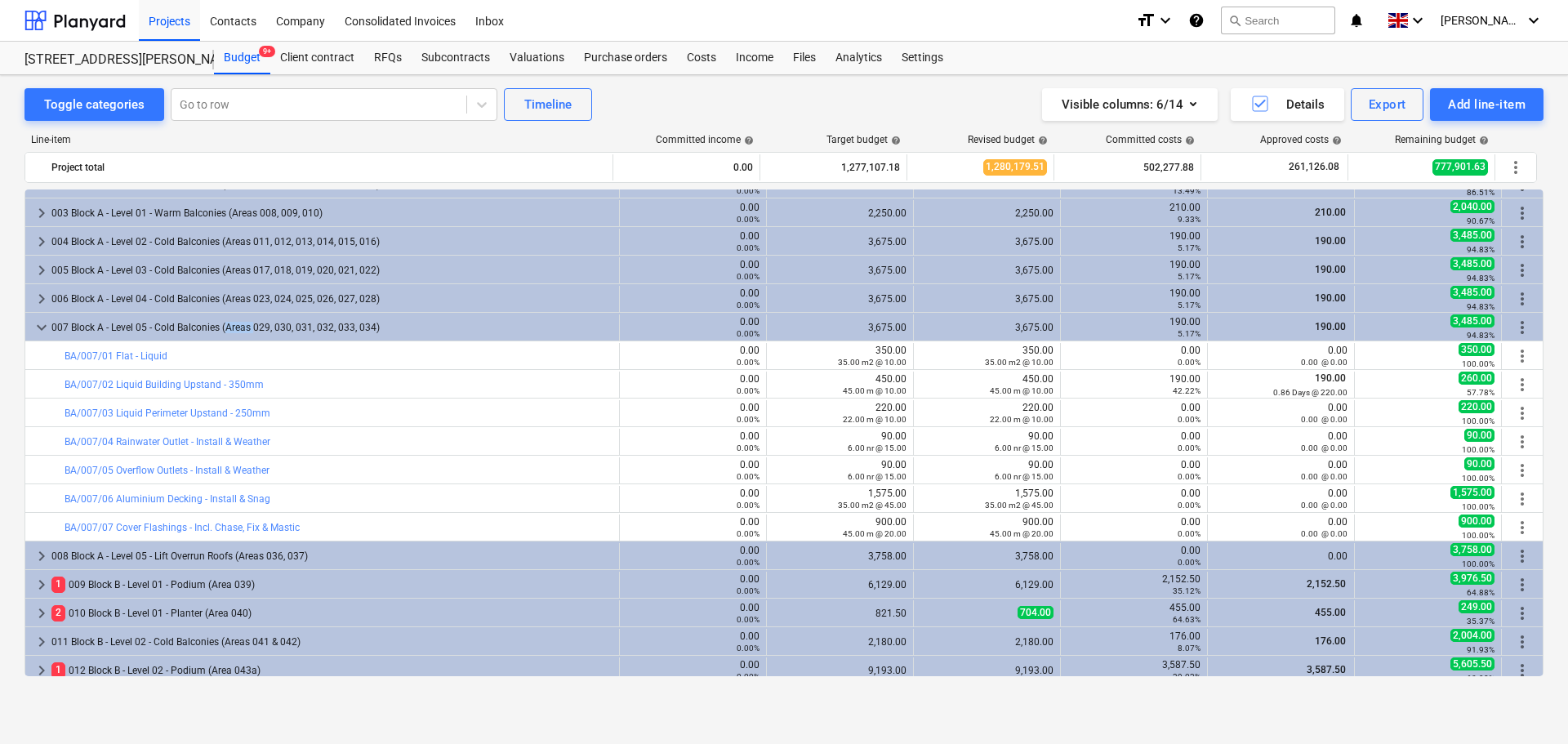
click at [245, 321] on div "007 Block A - Level 05 - Cold Balconies (Areas 029, 030, 031, 032, 033, 034)" at bounding box center [331, 327] width 561 height 26
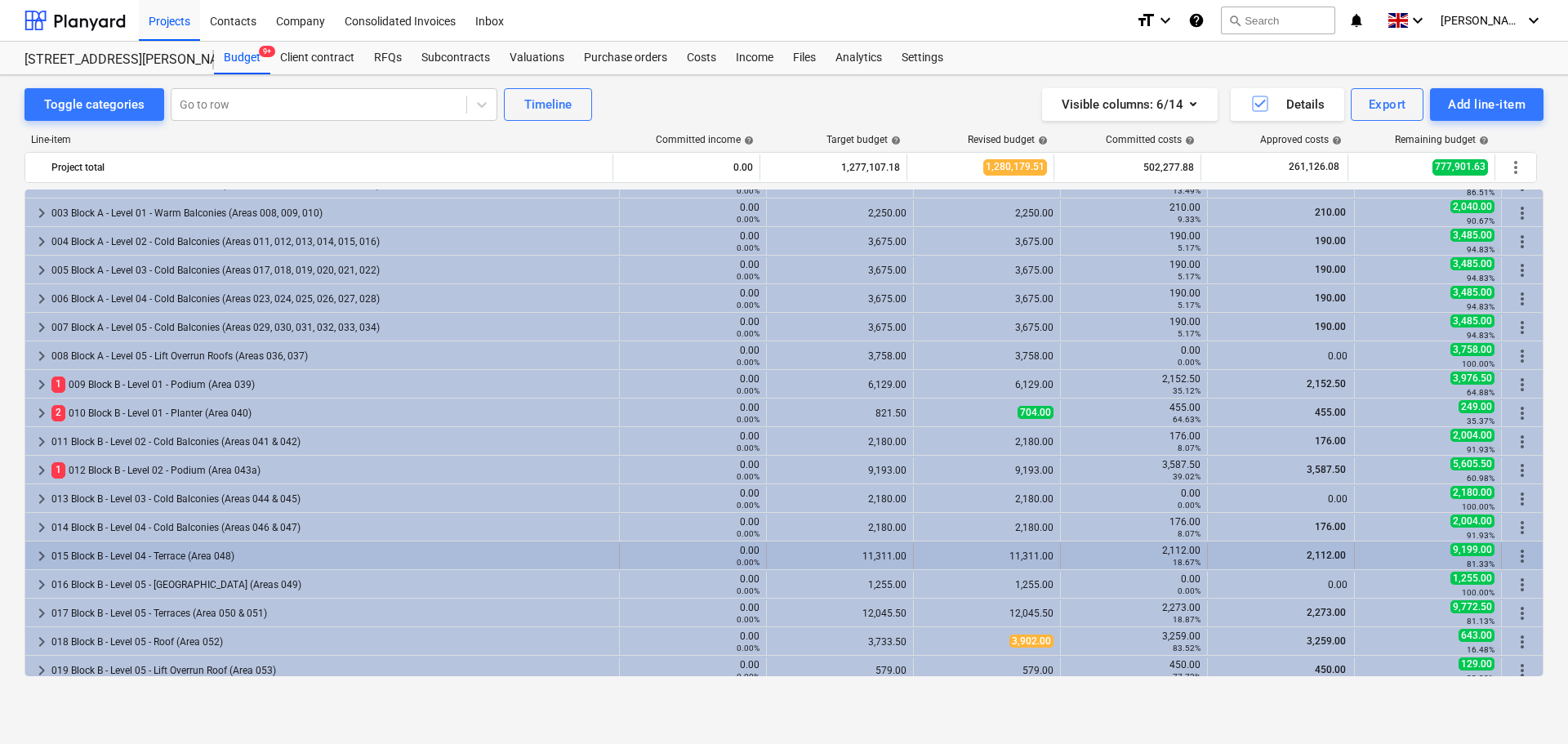
click at [193, 552] on div "015 Block B - Level 04 - Terrace (Area 048)" at bounding box center [331, 556] width 561 height 26
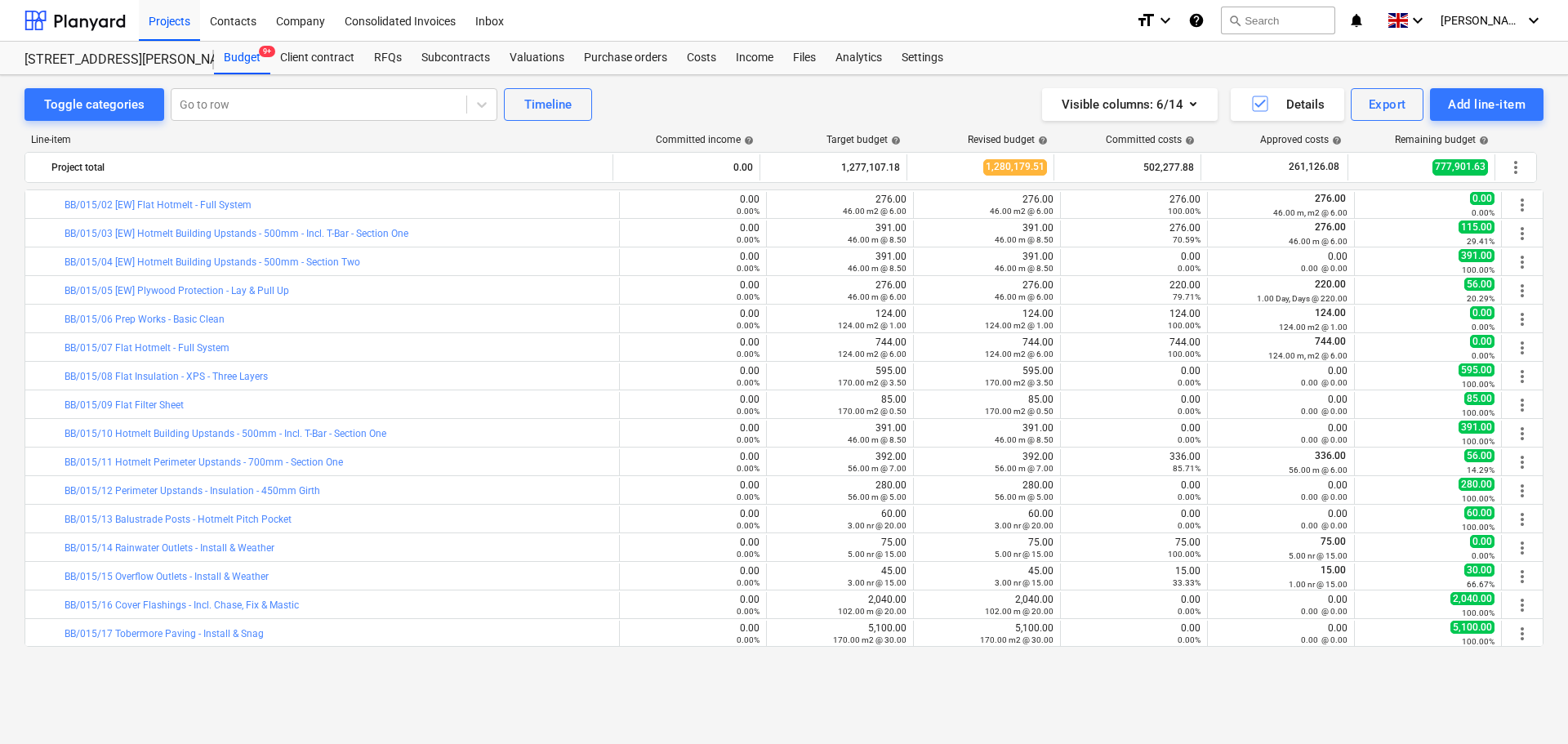
scroll to position [491, 0]
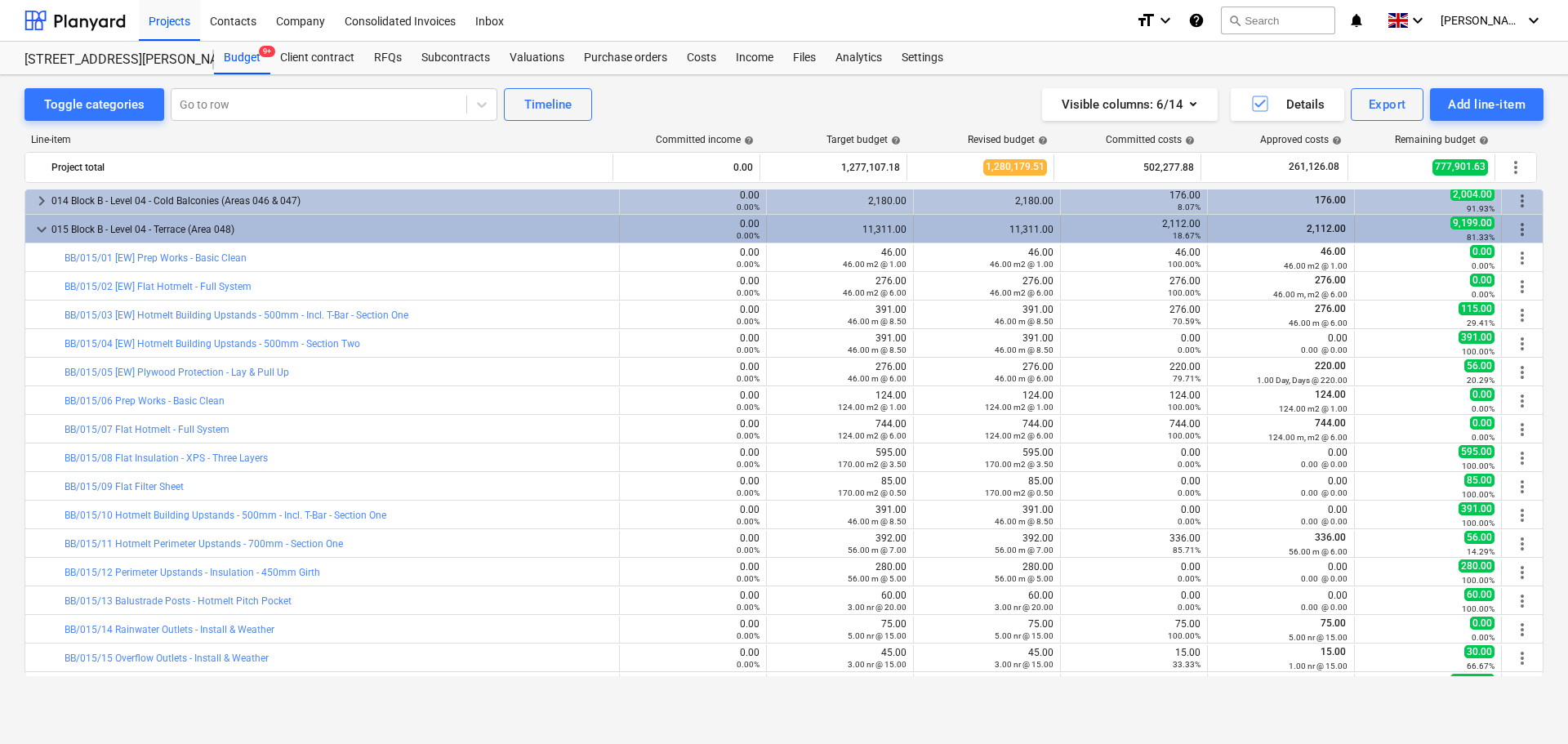
click at [263, 236] on div "015 Block B - Level 04 - Terrace (Area 048)" at bounding box center [331, 229] width 561 height 26
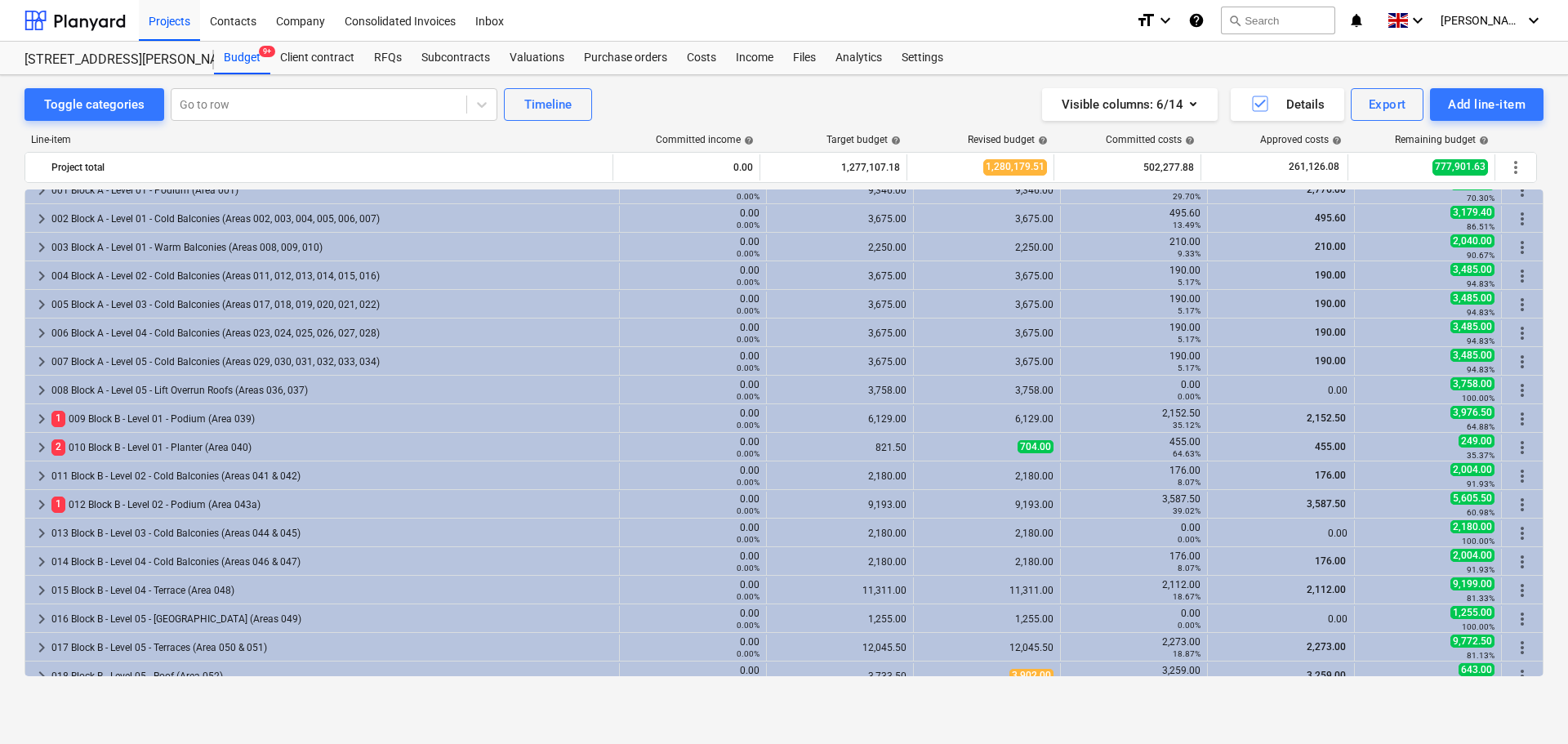
scroll to position [122, 0]
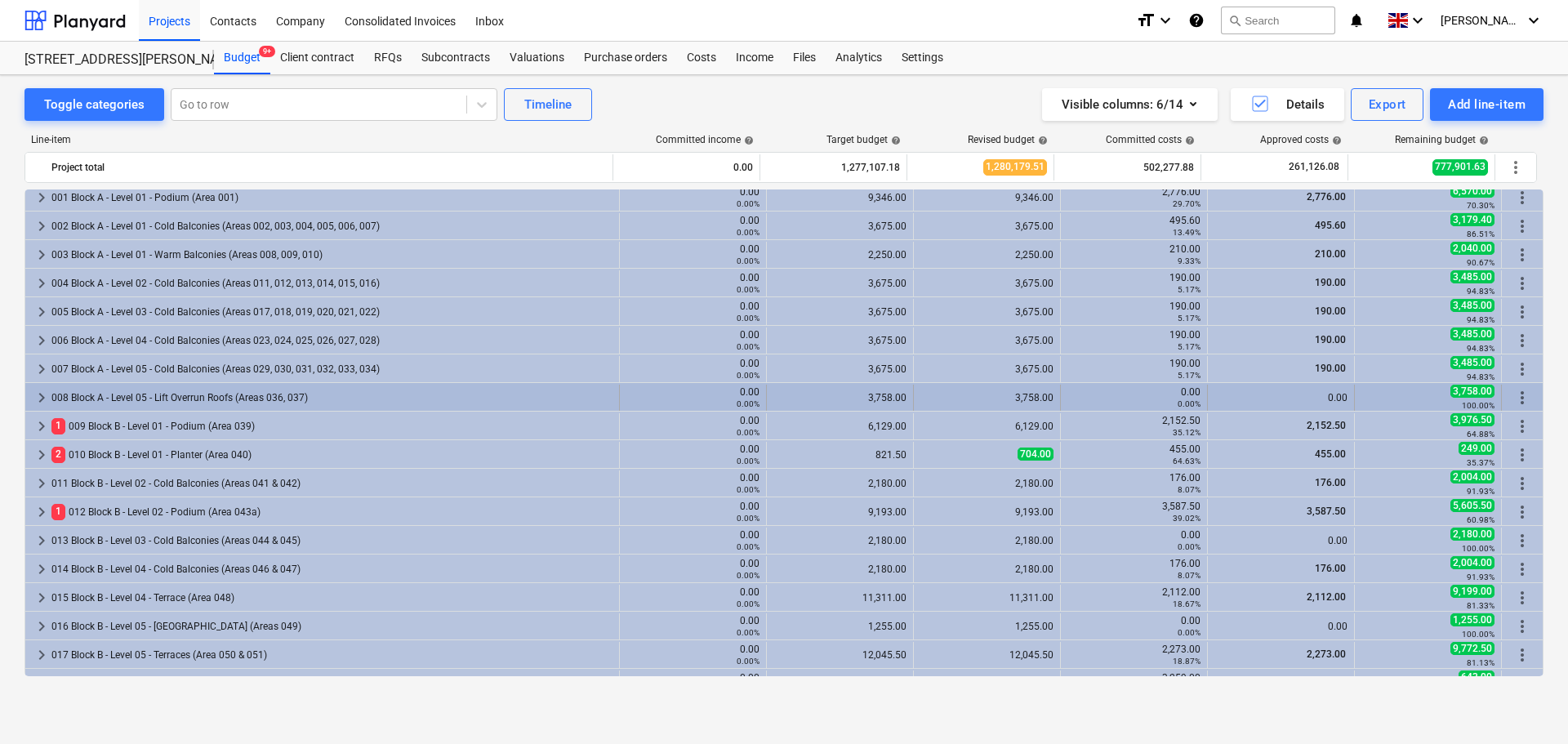
click at [282, 407] on div "008 Block A - Level 05 - Lift Overrun Roofs (Areas 036, 037)" at bounding box center [331, 398] width 561 height 26
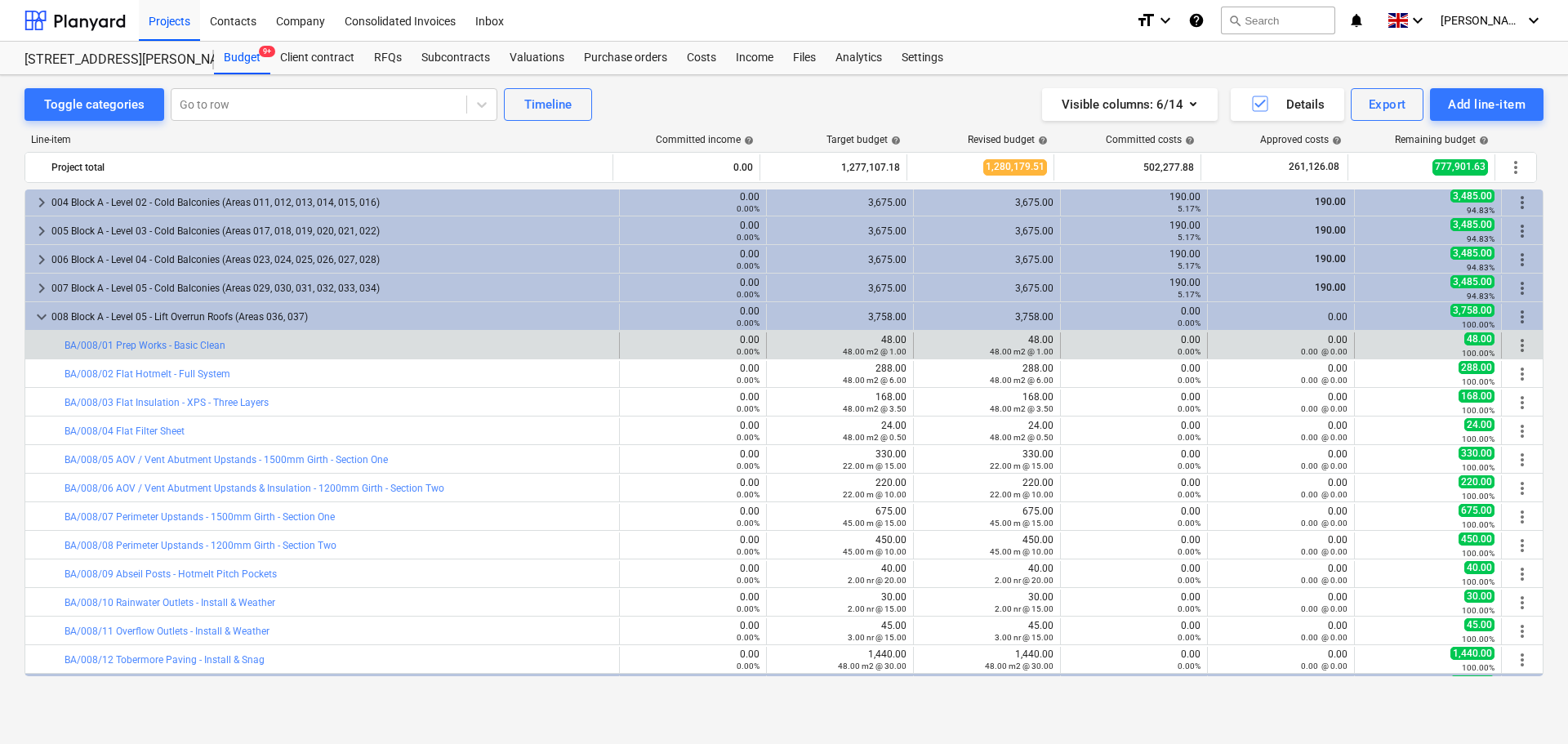
scroll to position [203, 0]
click at [385, 345] on div "bar_chart BA/008/01 Prep Works - Basic Clean" at bounding box center [338, 345] width 548 height 12
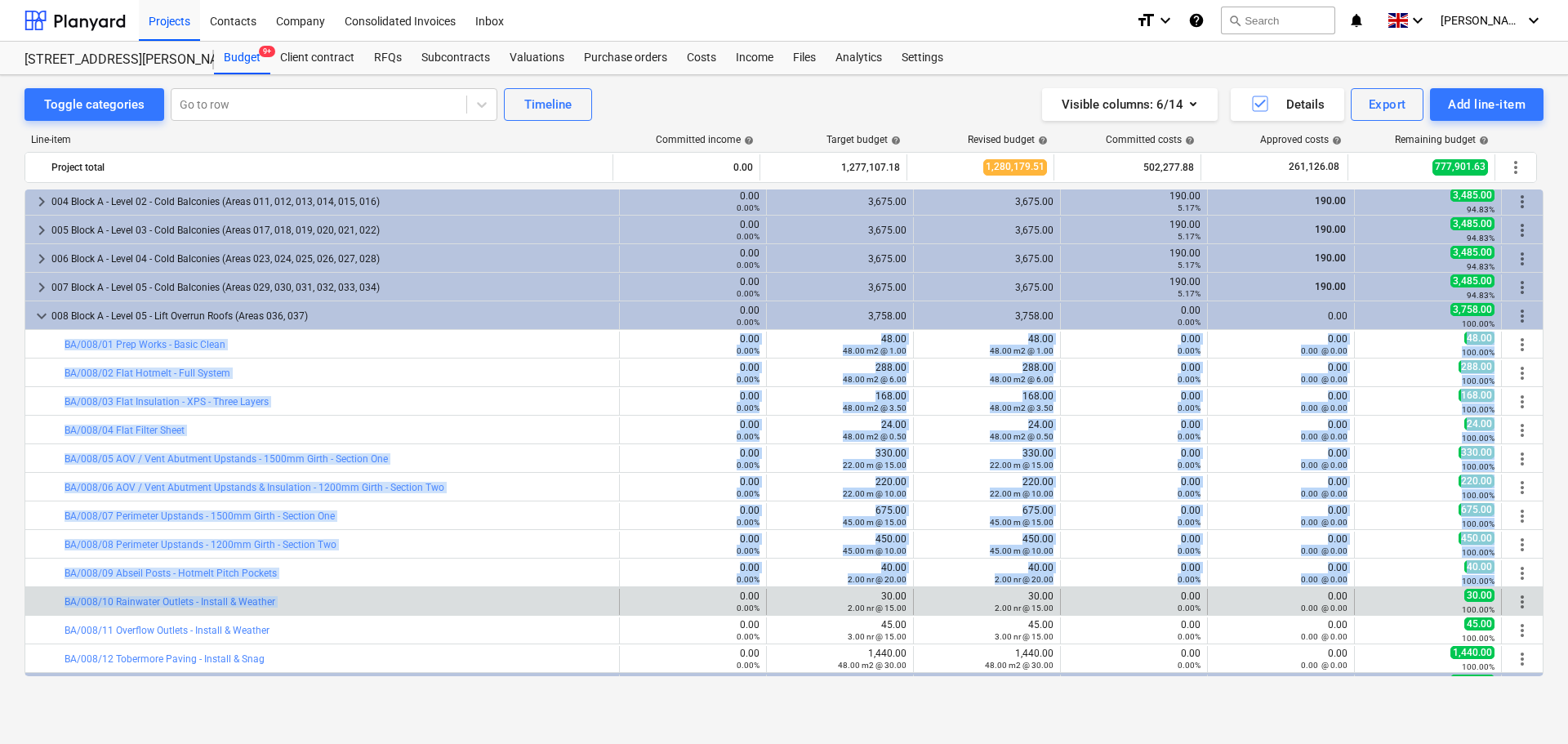
drag, startPoint x: 385, startPoint y: 345, endPoint x: 447, endPoint y: 609, distance: 271.2
click at [447, 610] on div "bar_chart BA/008/10 Rainwater Outlets - Install & Weather" at bounding box center [338, 602] width 548 height 26
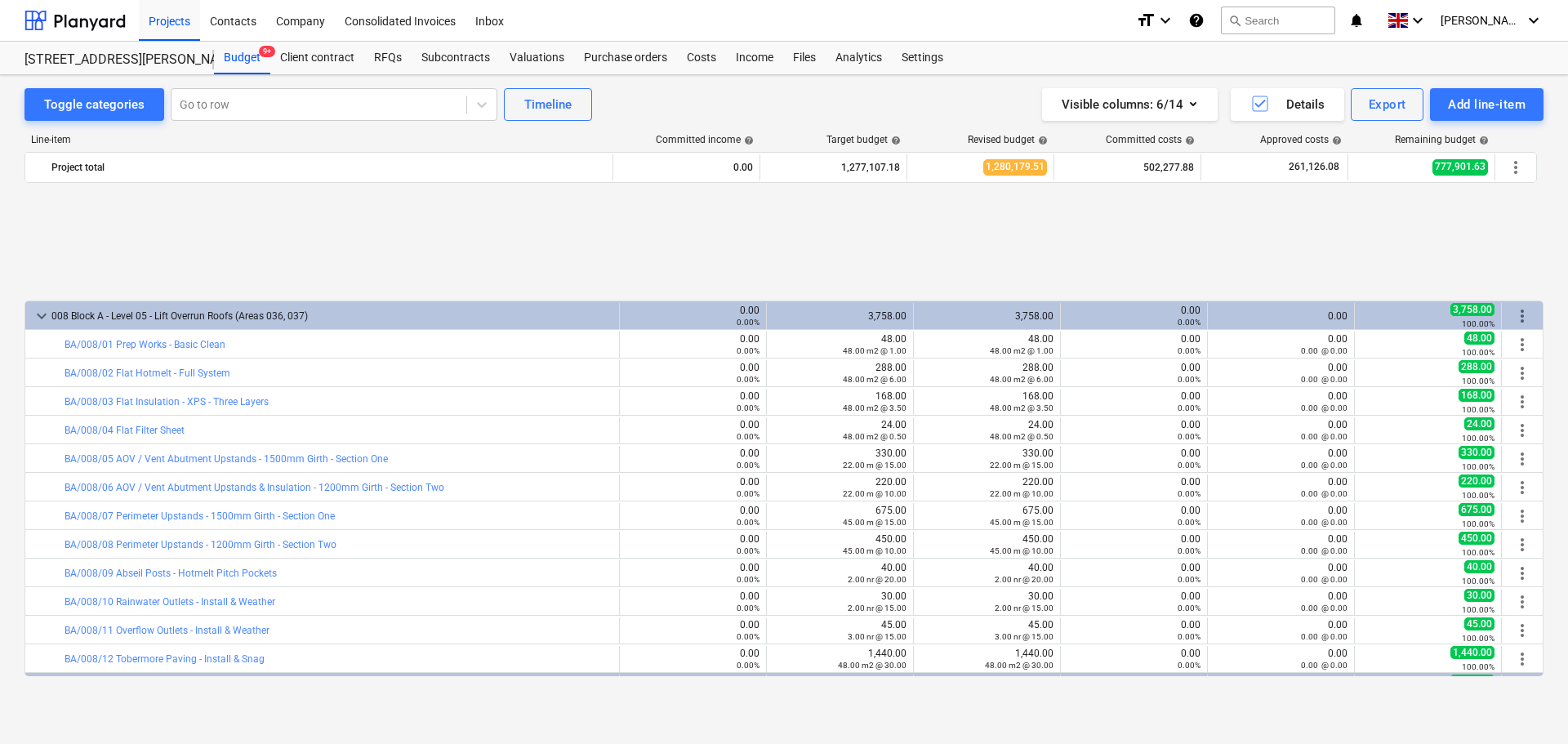
scroll to position [367, 0]
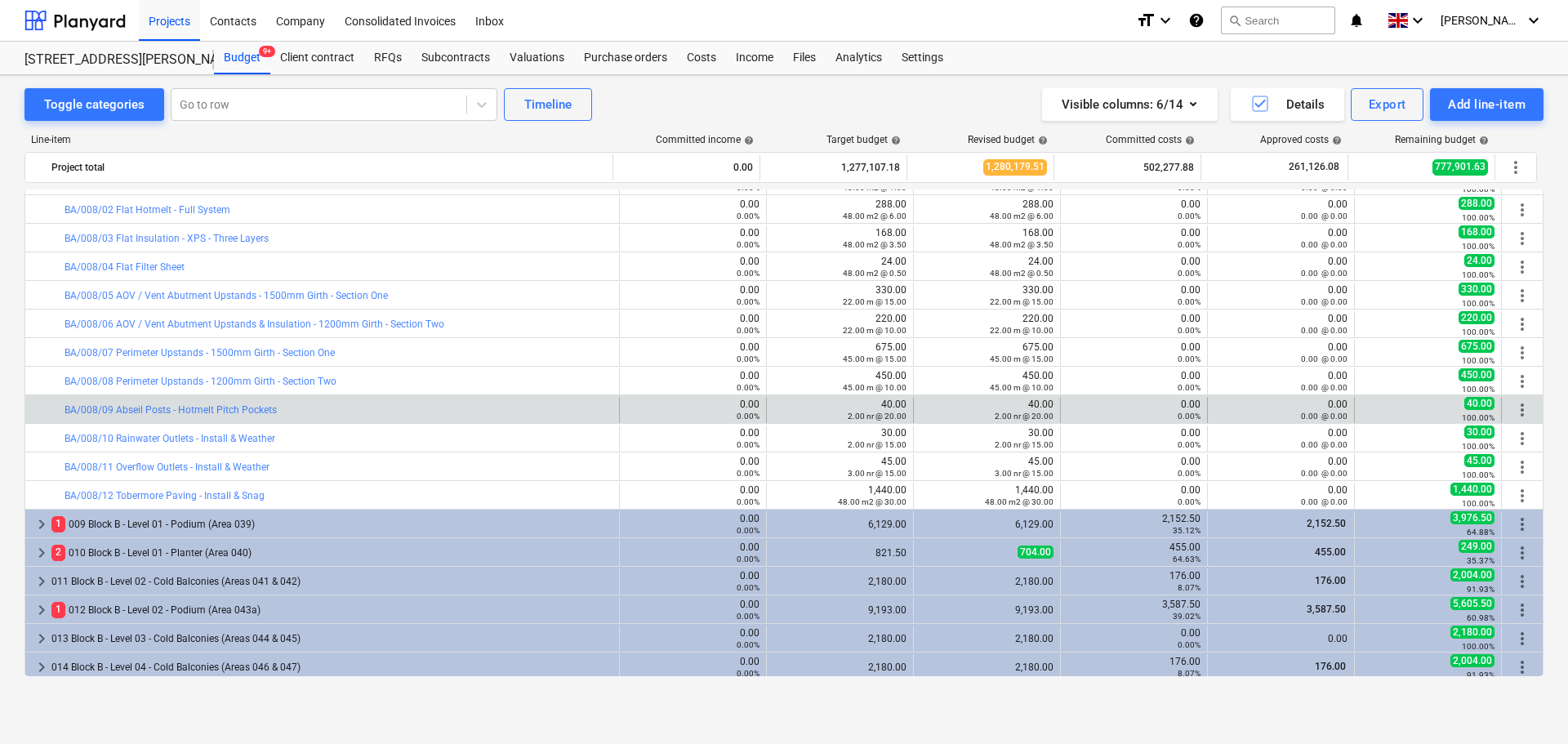
click at [414, 402] on div "bar_chart BA/008/09 Abseil Posts - Hotmelt Pitch Pockets" at bounding box center [338, 410] width 548 height 26
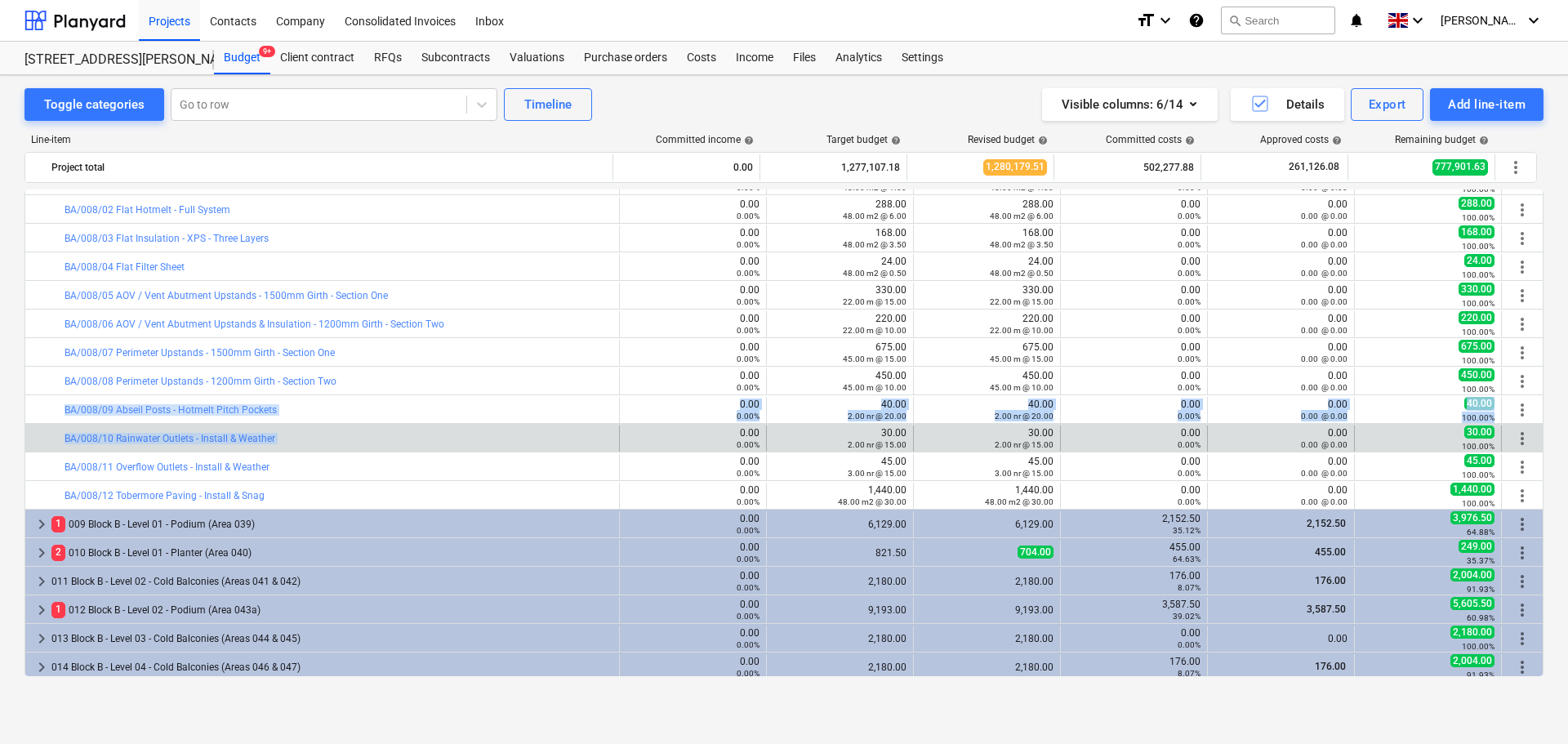
drag, startPoint x: 414, startPoint y: 402, endPoint x: 419, endPoint y: 425, distance: 23.5
click at [419, 425] on div "keyboard_arrow_right 11 M Materials 0.00 0.00% 1,137,750.68 1,138,738.68 454,56…" at bounding box center [783, 666] width 1519 height 1687
click at [419, 425] on div "bar_chart BA/008/10 Rainwater Outlets - Install & Weather 0.00 0.00% edit 30.00…" at bounding box center [784, 438] width 1518 height 28
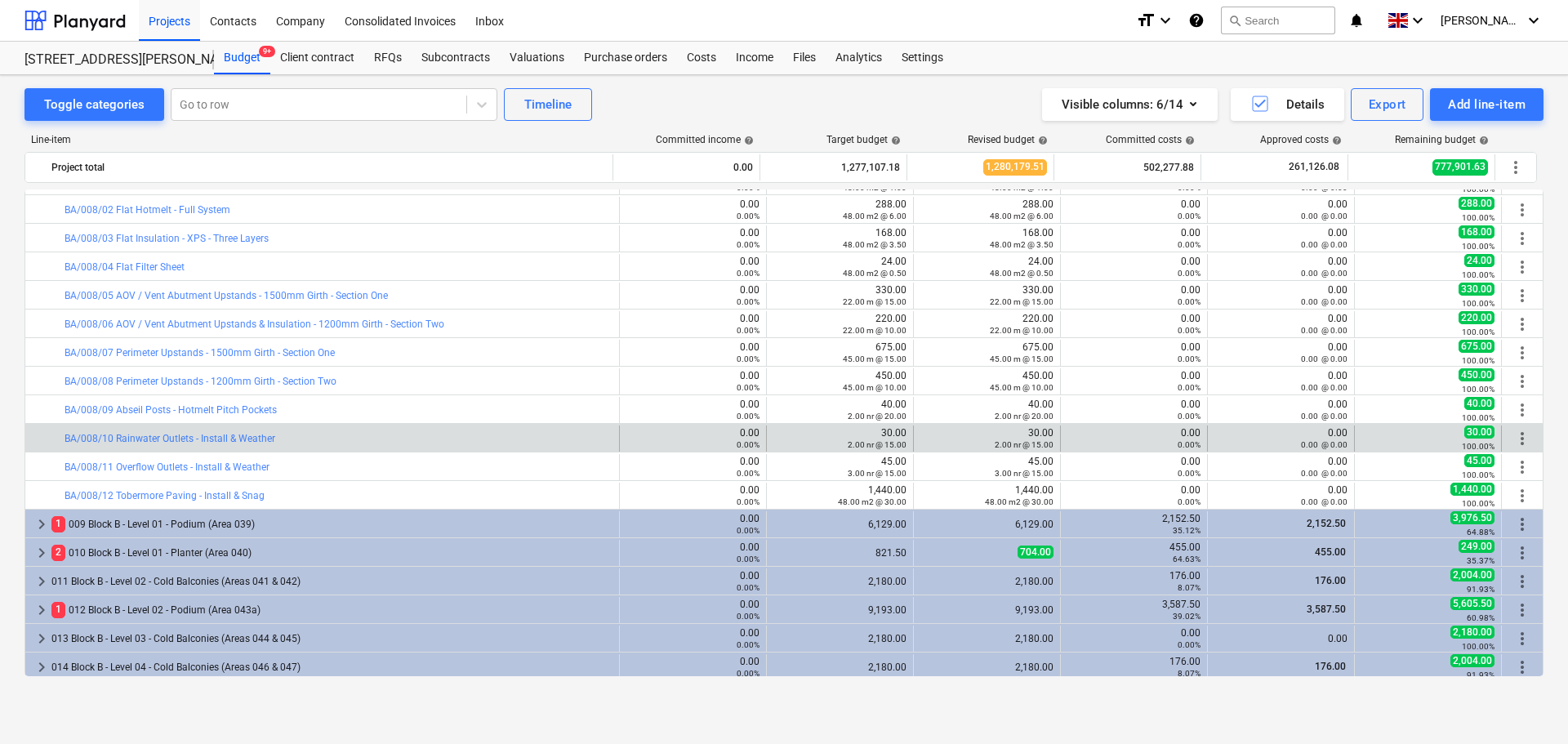
click at [419, 425] on div "bar_chart BA/008/10 Rainwater Outlets - Install & Weather 0.00 0.00% edit 30.00…" at bounding box center [784, 438] width 1518 height 28
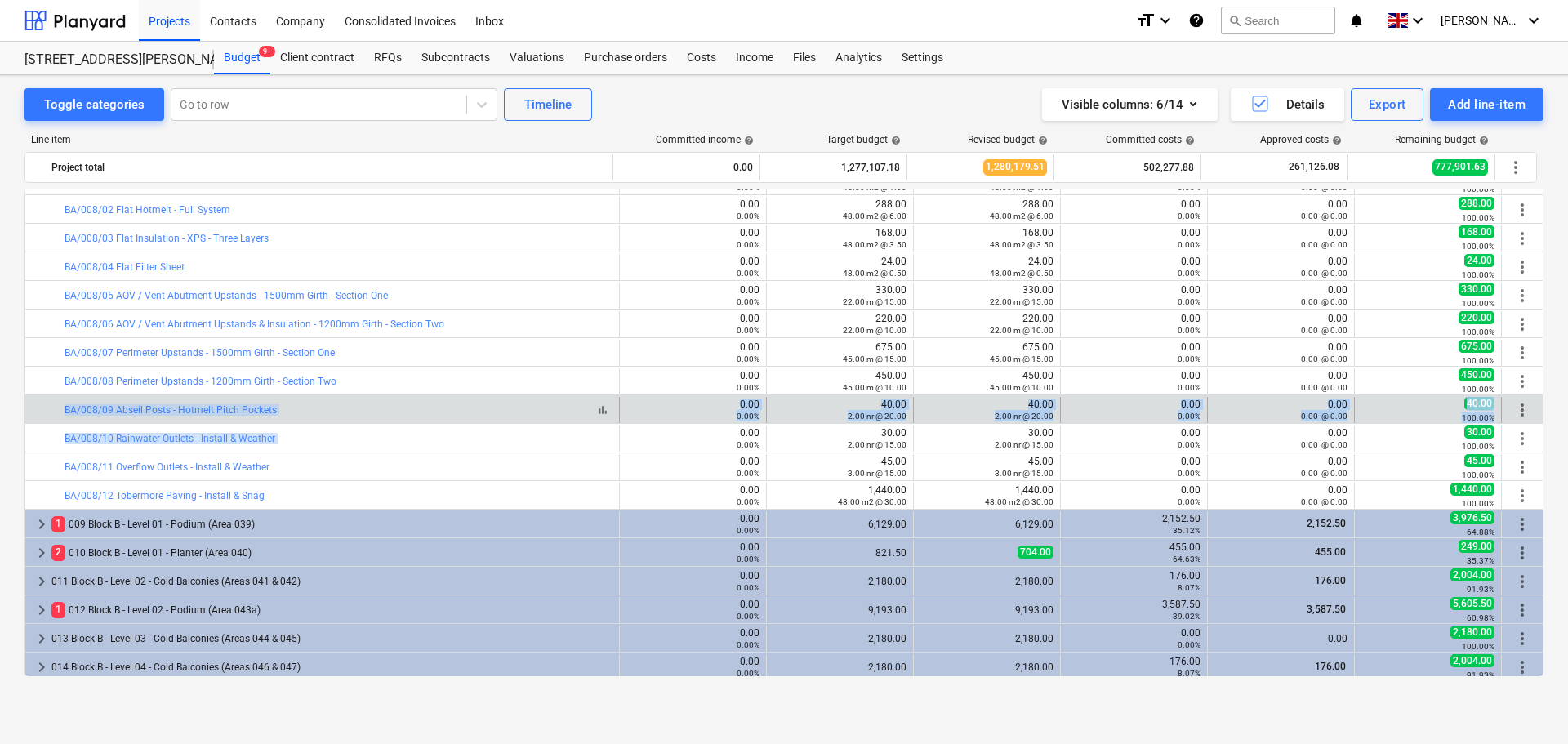
drag, startPoint x: 419, startPoint y: 425, endPoint x: 435, endPoint y: 406, distance: 24.8
click at [435, 406] on div "keyboard_arrow_right 11 M Materials 0.00 0.00% 1,137,750.68 1,138,738.68 454,56…" at bounding box center [783, 666] width 1519 height 1687
click at [438, 406] on div "bar_chart BA/008/09 Abseil Posts - Hotmelt Pitch Pockets" at bounding box center [338, 410] width 548 height 12
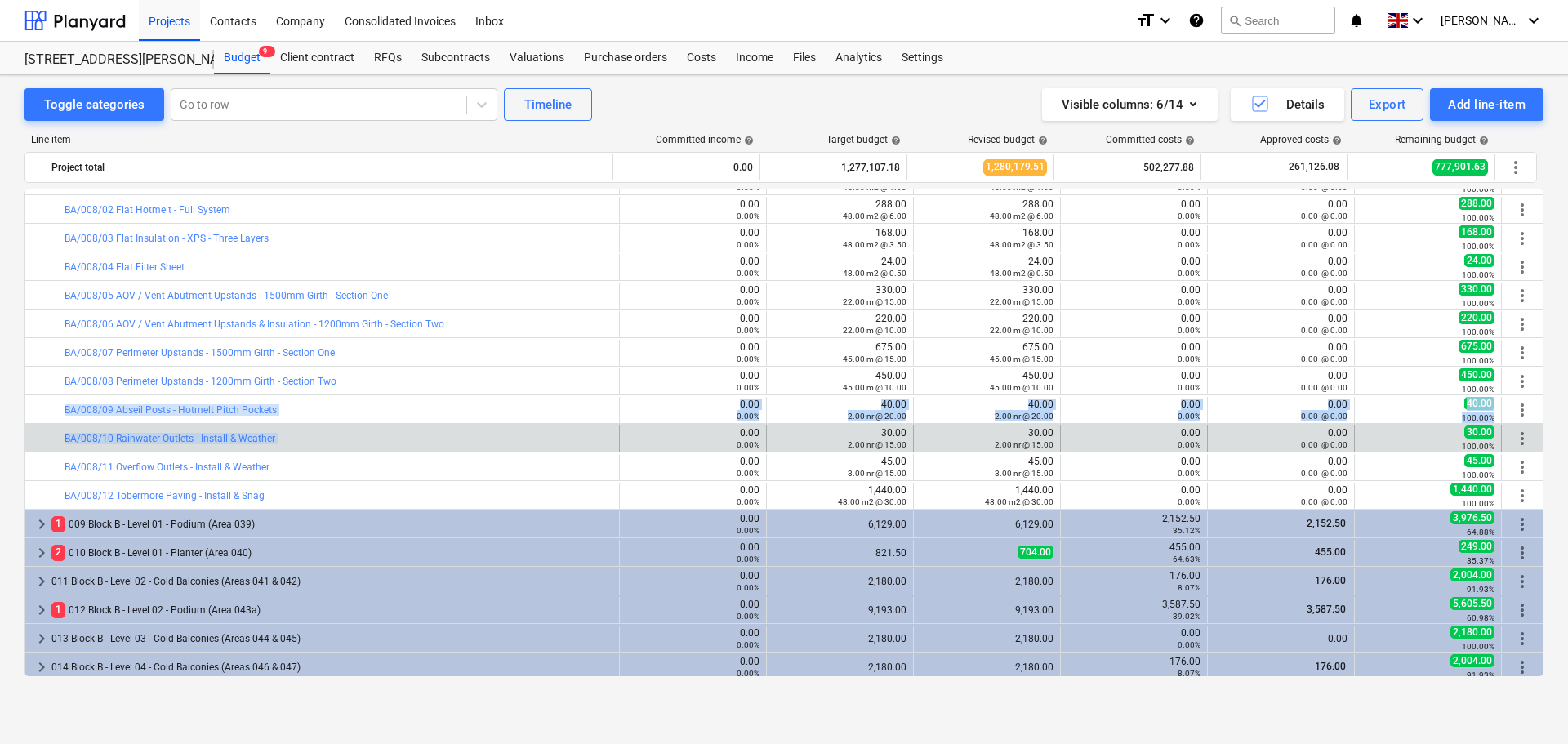
drag, startPoint x: 438, startPoint y: 406, endPoint x: 437, endPoint y: 451, distance: 45.0
click at [437, 451] on div "keyboard_arrow_right 11 M Materials 0.00 0.00% 1,137,750.68 1,138,738.68 454,56…" at bounding box center [783, 666] width 1519 height 1687
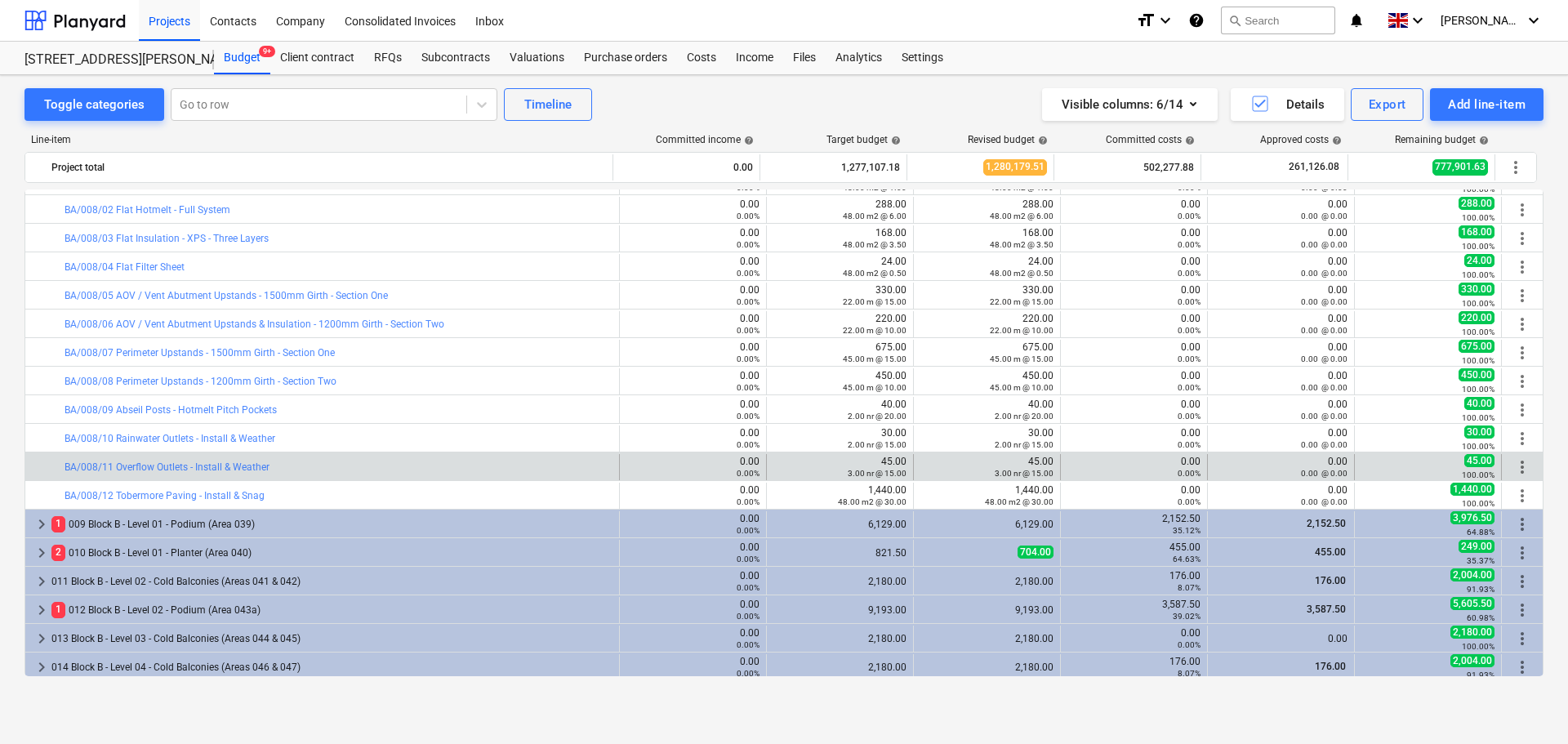
click at [430, 458] on div "bar_chart BA/008/11 Overflow Outlets - Install & Weather" at bounding box center [338, 466] width 548 height 26
click at [430, 458] on div "bar_chart BA/008/11 Overflow Outlets - Install & Weather" at bounding box center [338, 466] width 548 height 26
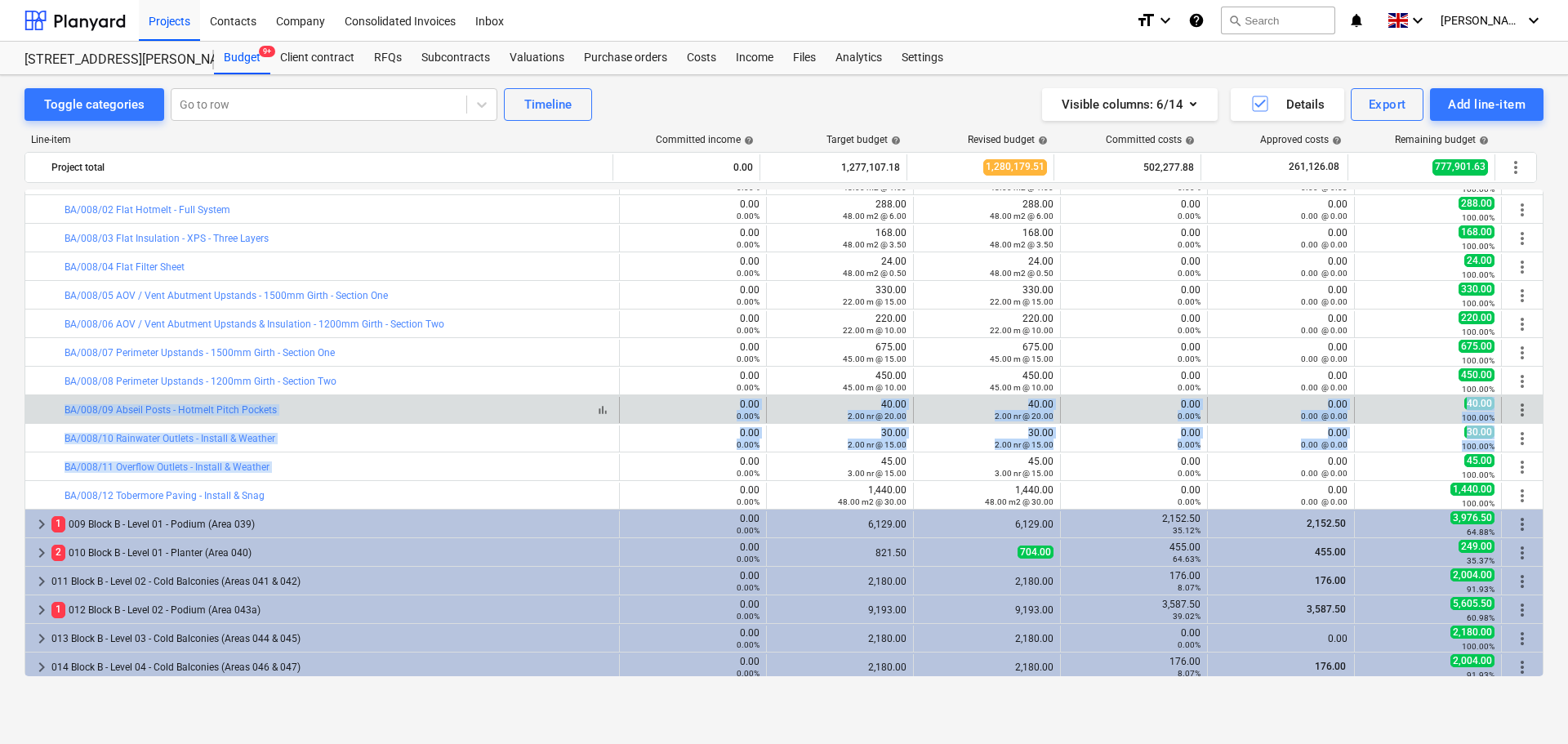
drag, startPoint x: 430, startPoint y: 458, endPoint x: 443, endPoint y: 415, distance: 44.9
click at [443, 415] on div "keyboard_arrow_right 11 M Materials 0.00 0.00% 1,137,750.68 1,138,738.68 454,56…" at bounding box center [783, 666] width 1519 height 1687
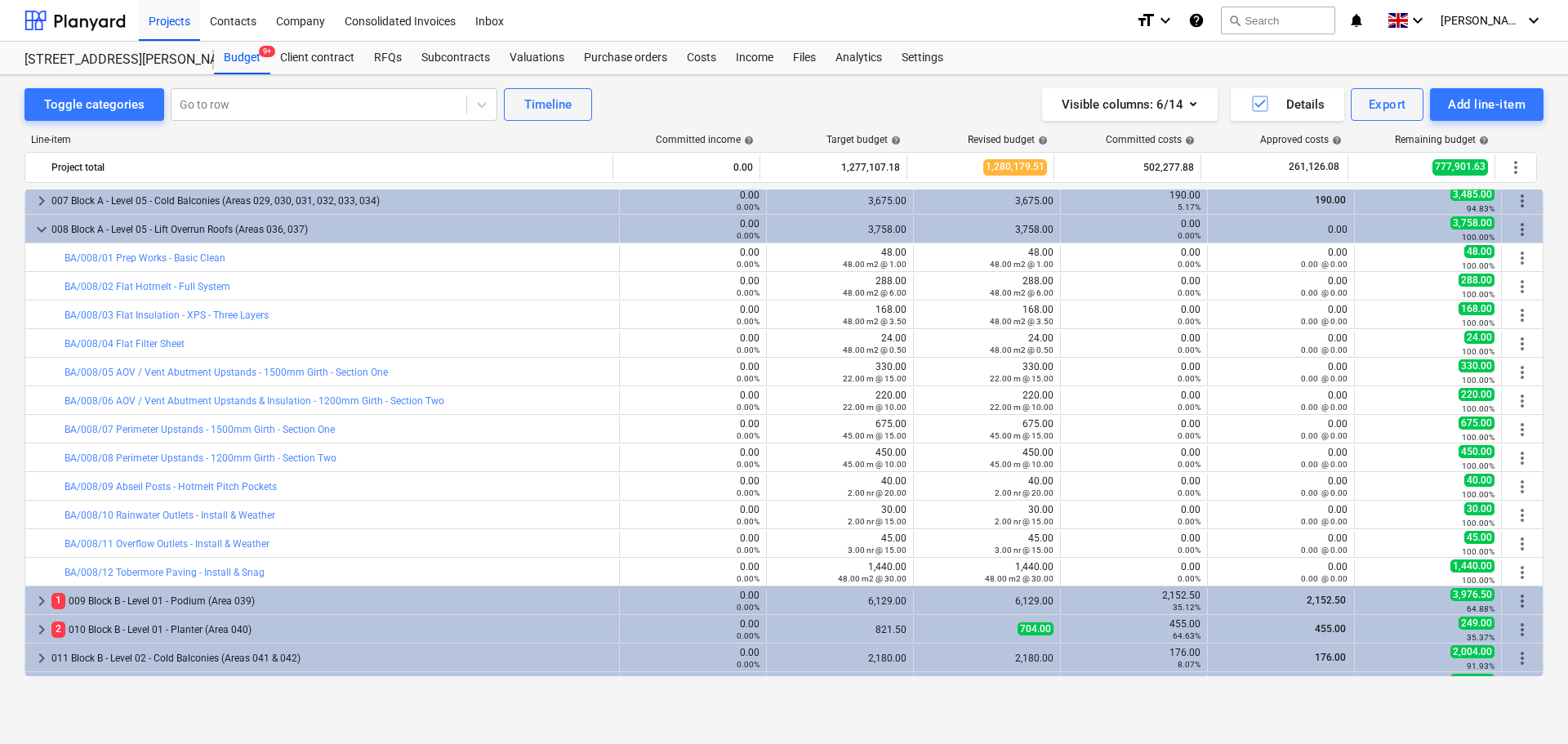
scroll to position [285, 0]
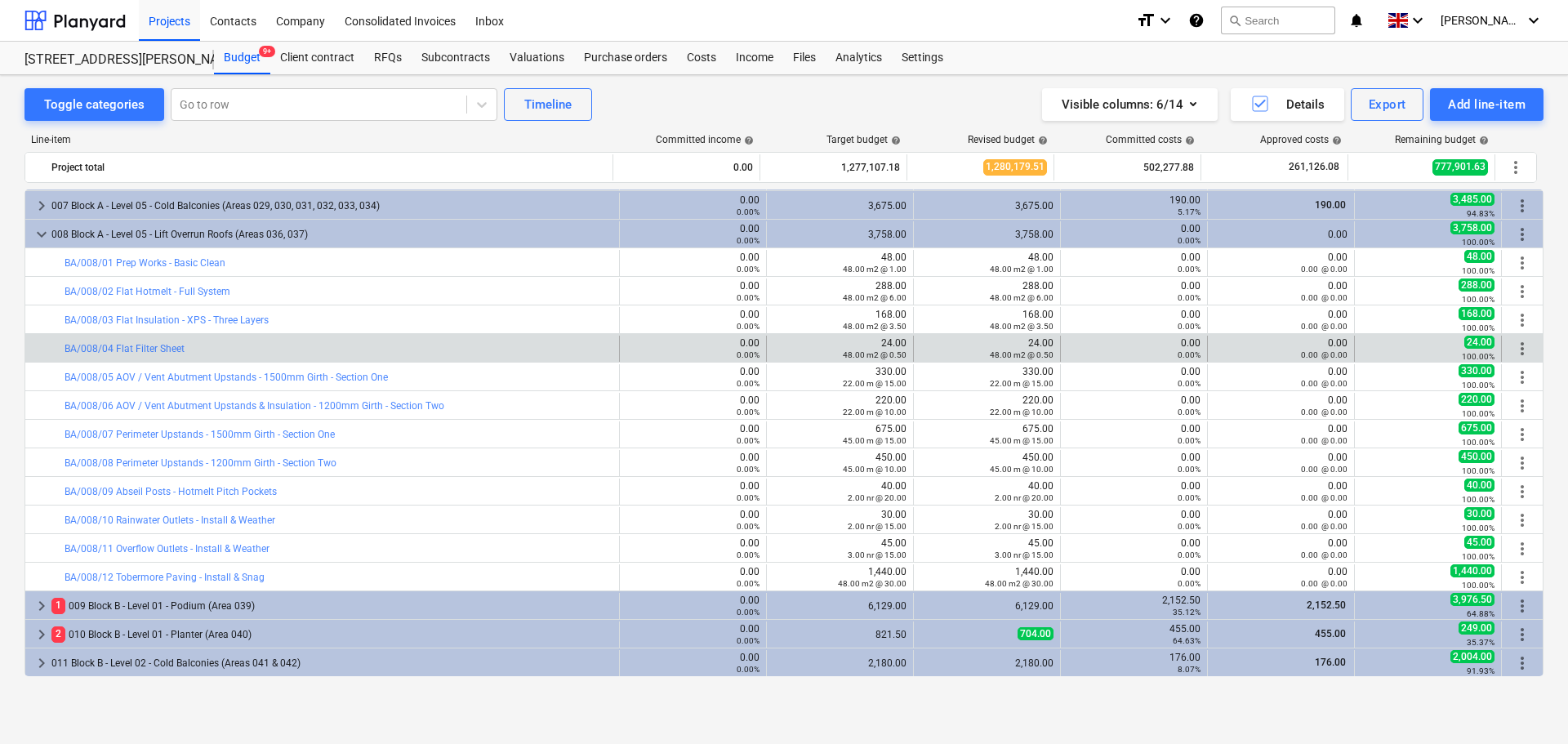
click at [474, 360] on div "keyboard_arrow_right 11 M Materials 0.00 0.00% 1,137,750.68 1,138,738.68 454,56…" at bounding box center [783, 748] width 1519 height 1687
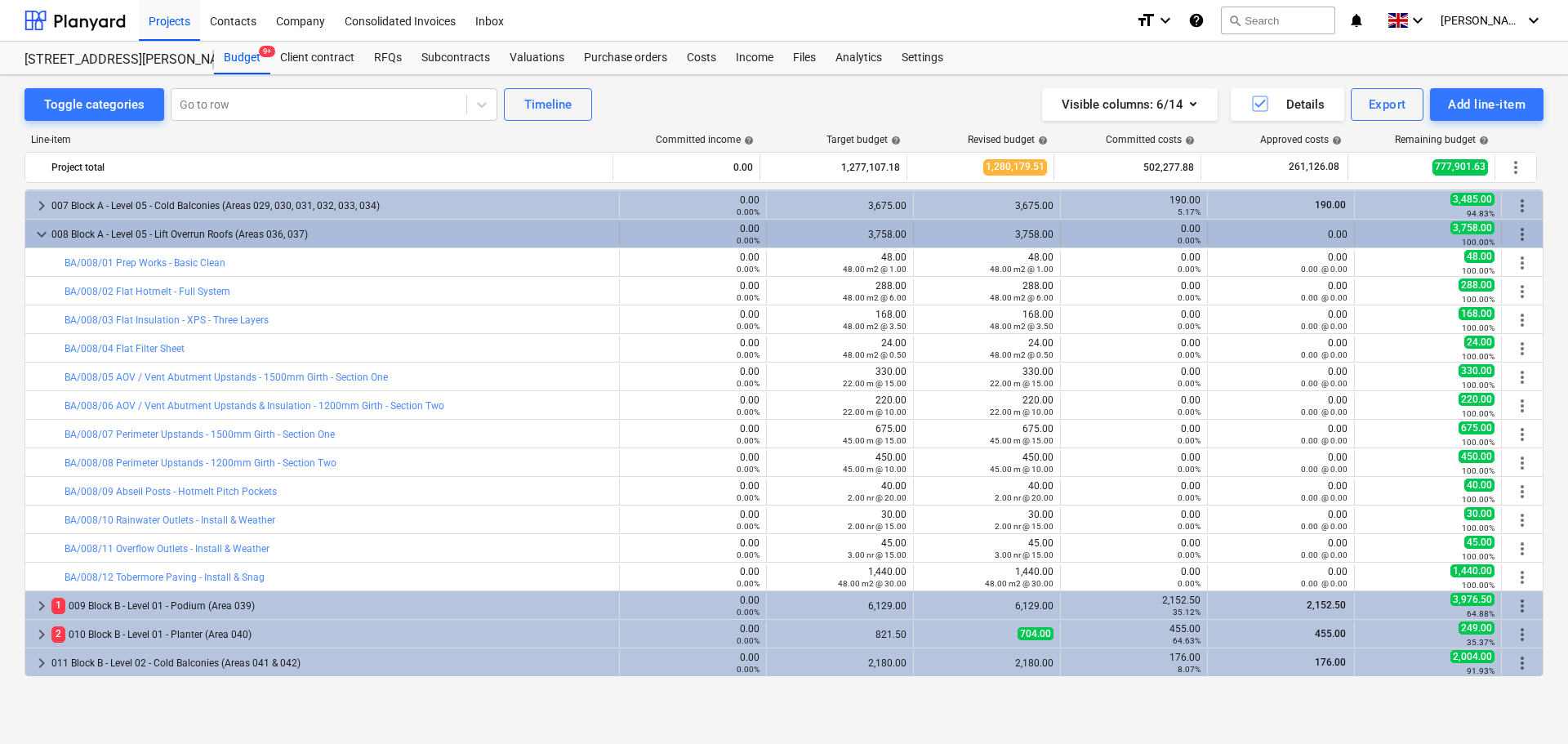
click at [383, 234] on div "008 Block A - Level 05 - Lift Overrun Roofs (Areas 036, 037)" at bounding box center [331, 234] width 561 height 26
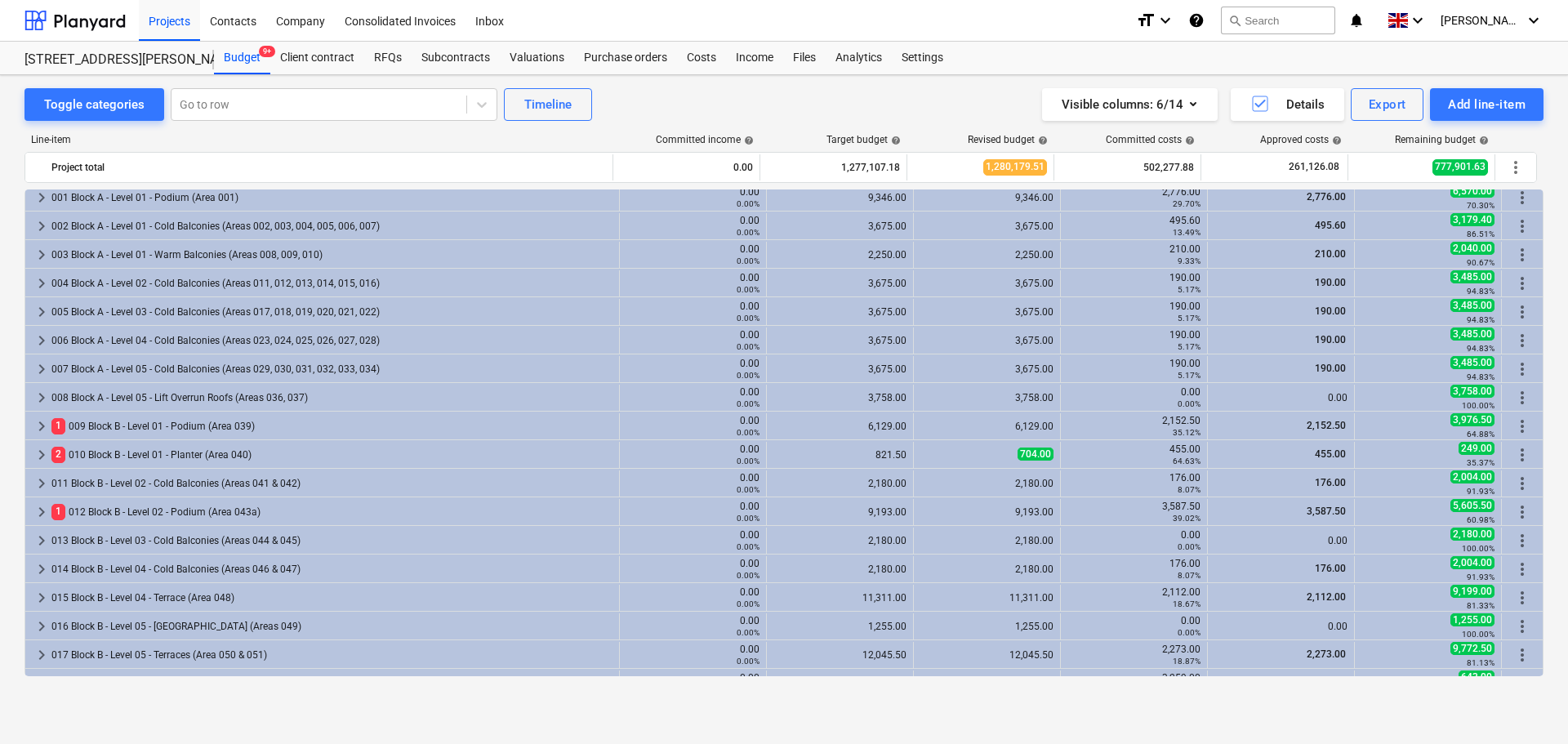
scroll to position [40, 0]
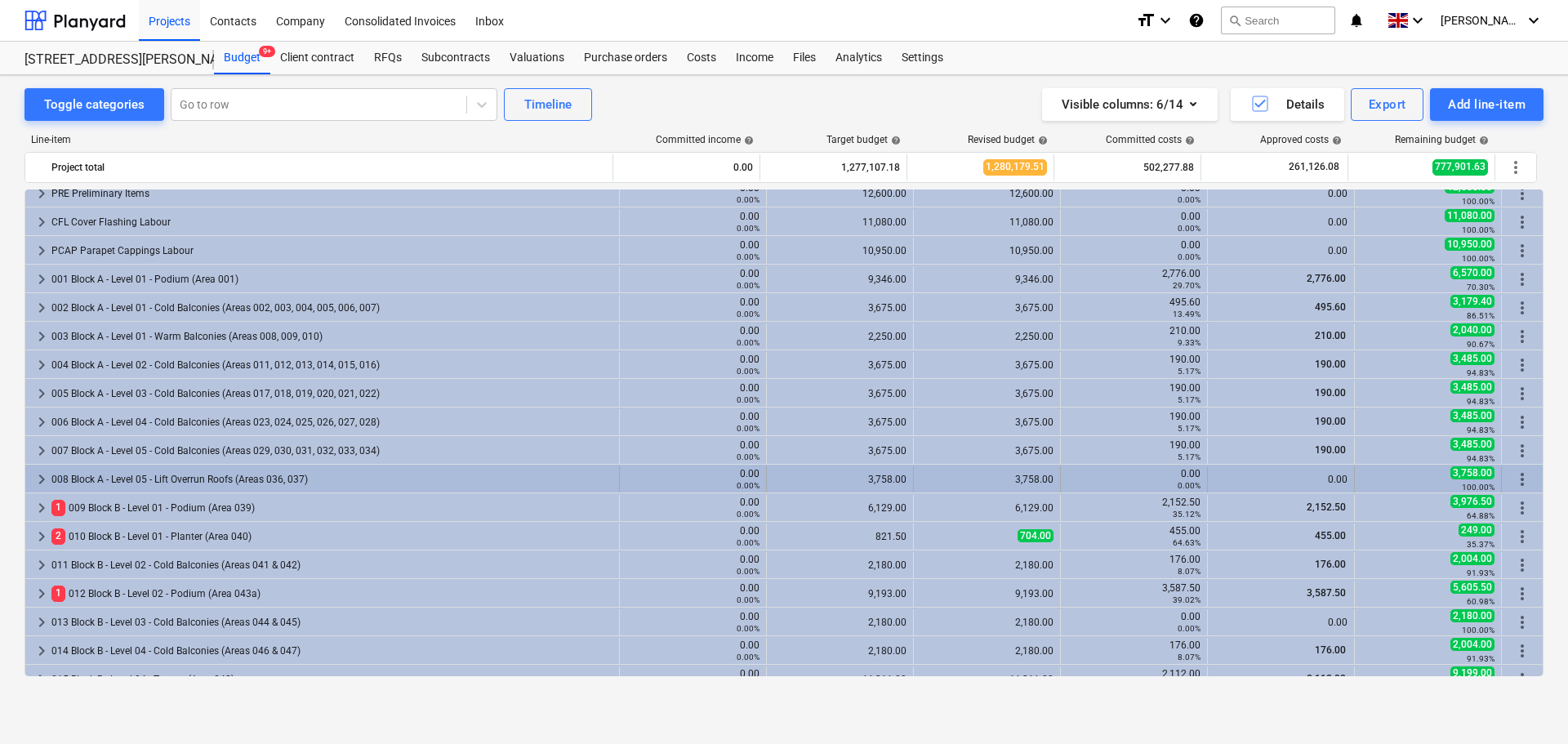
click at [276, 470] on div "008 Block A - Level 05 - Lift Overrun Roofs (Areas 036, 037)" at bounding box center [331, 479] width 561 height 26
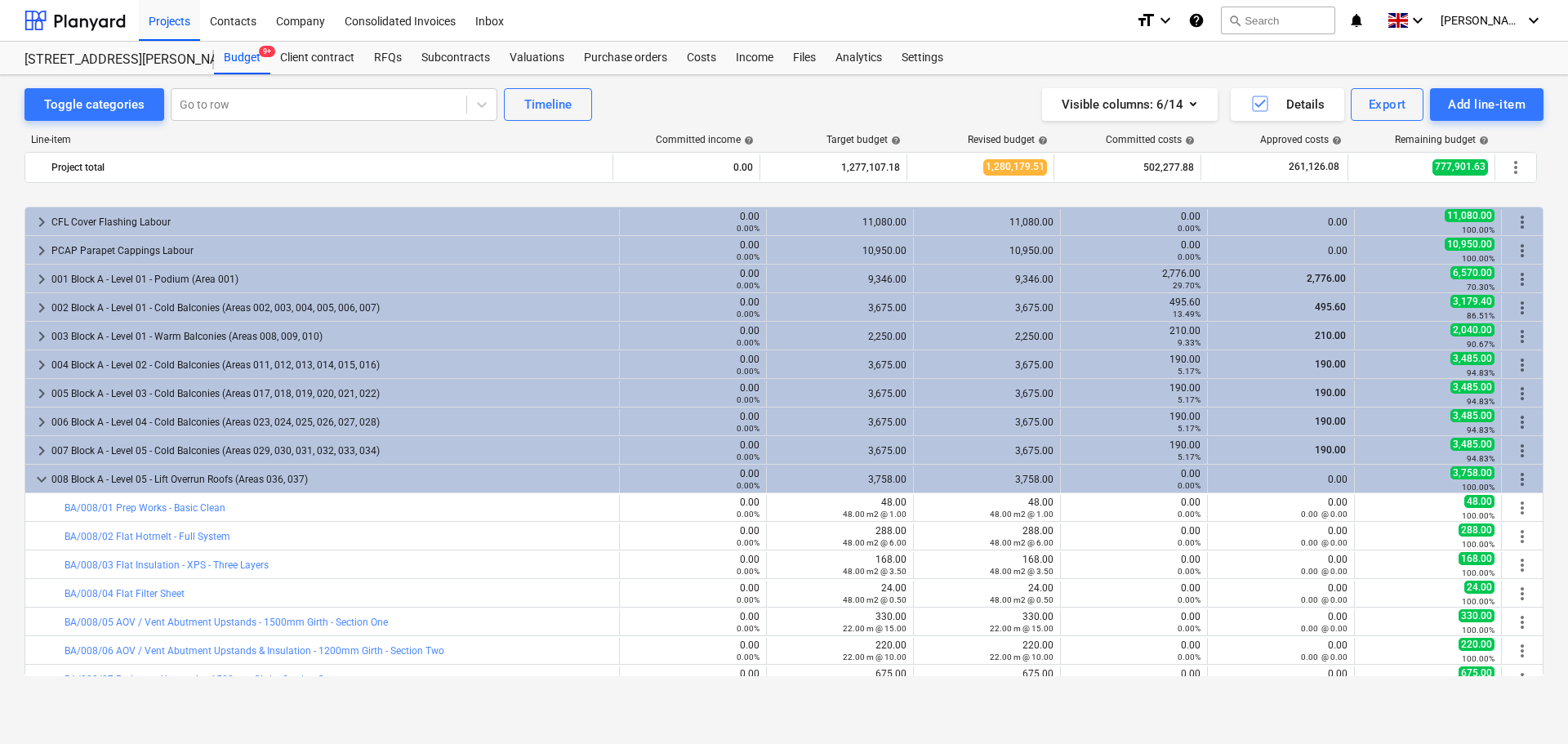
scroll to position [122, 0]
